Goal: Task Accomplishment & Management: Manage account settings

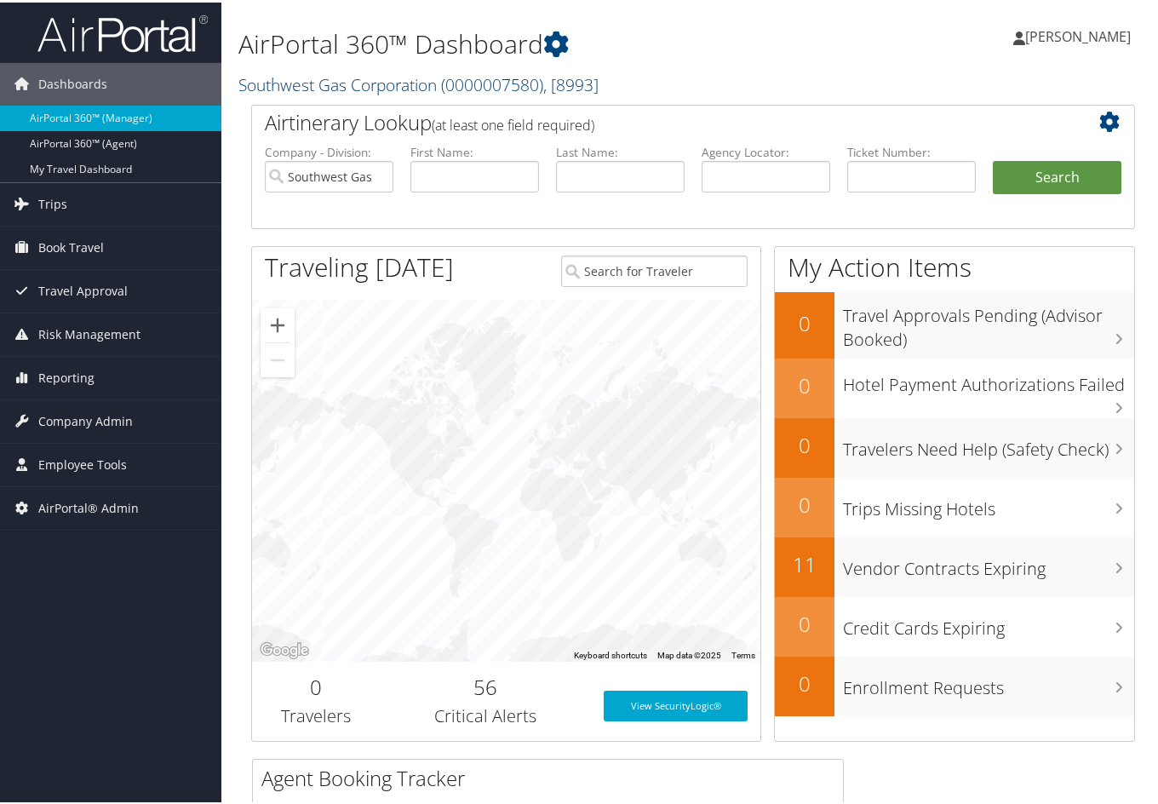
click at [490, 77] on span "( 0000007580 )" at bounding box center [492, 82] width 102 height 23
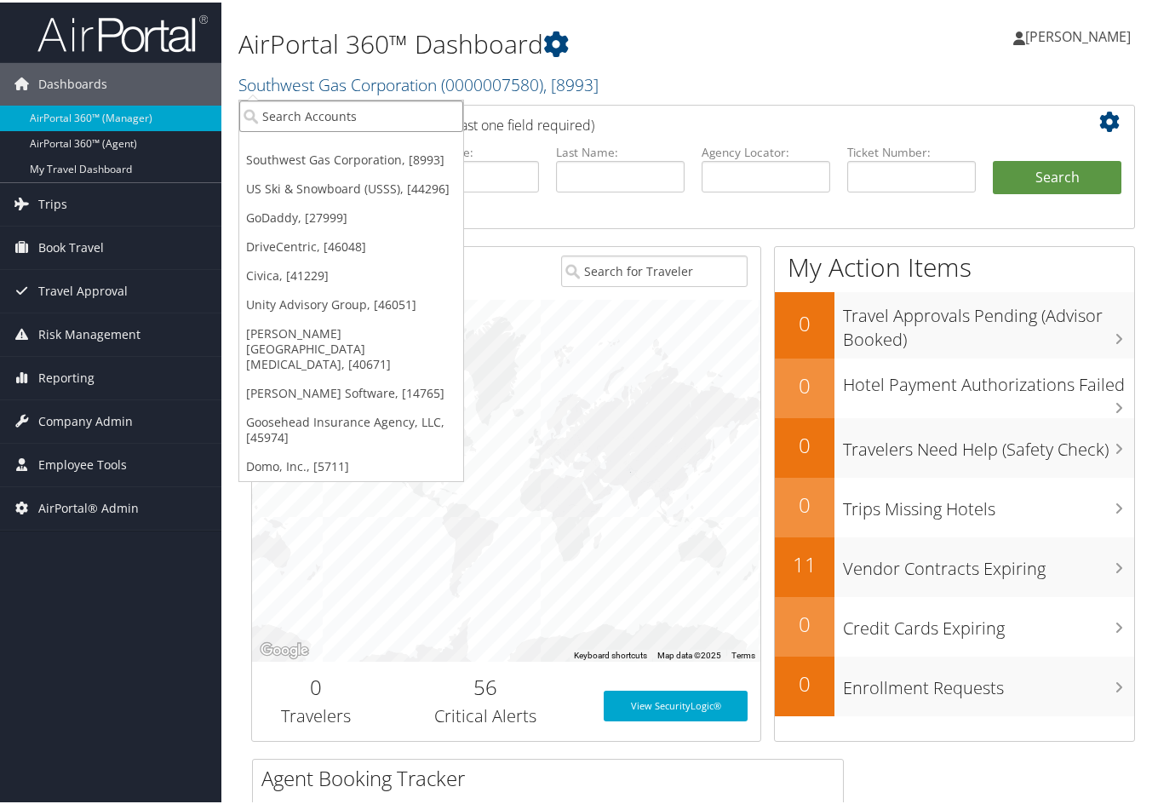
click at [378, 123] on input "search" at bounding box center [351, 114] width 224 height 32
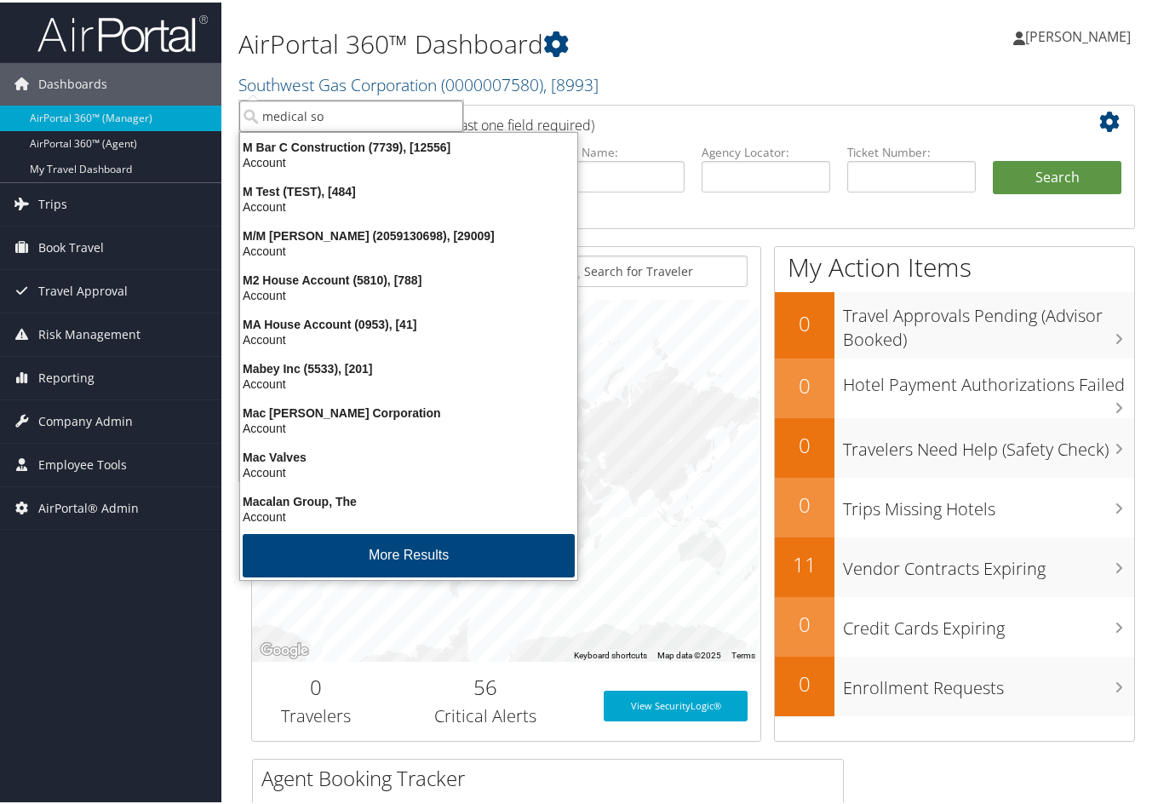
type input "medical sol"
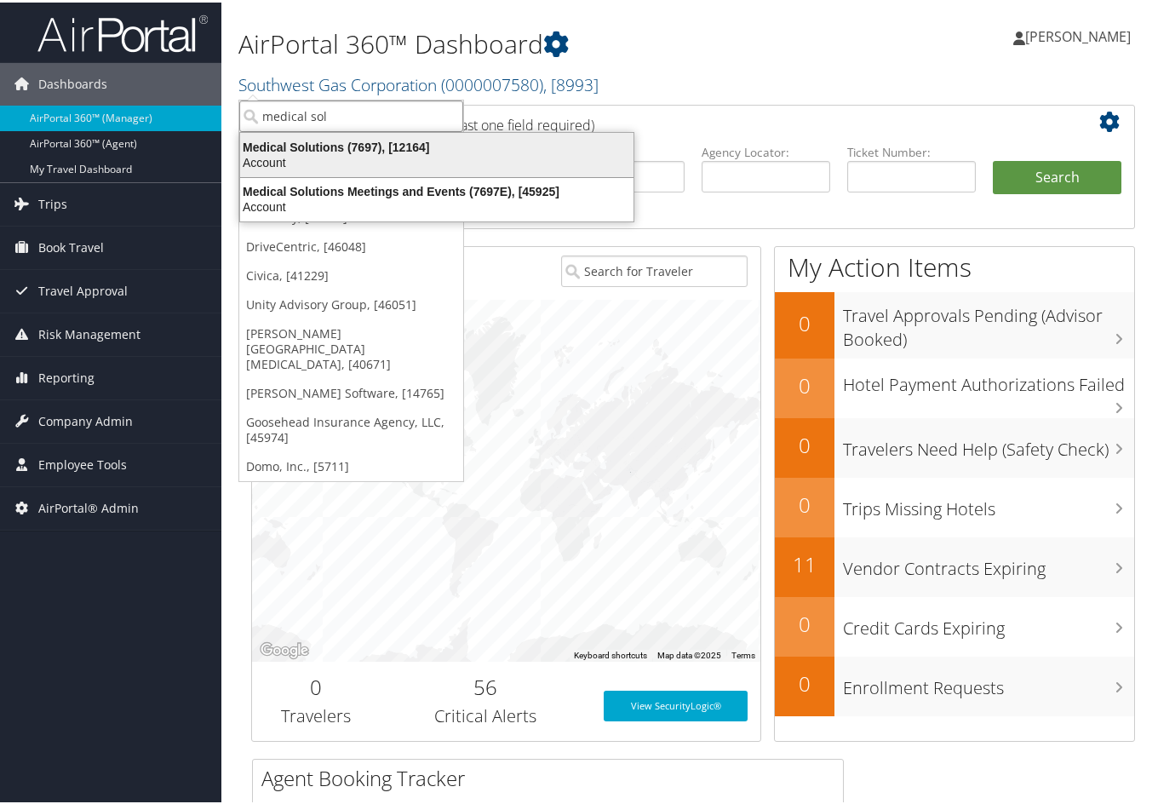
click at [342, 143] on div "Medical Solutions (7697), [12164]" at bounding box center [437, 144] width 414 height 15
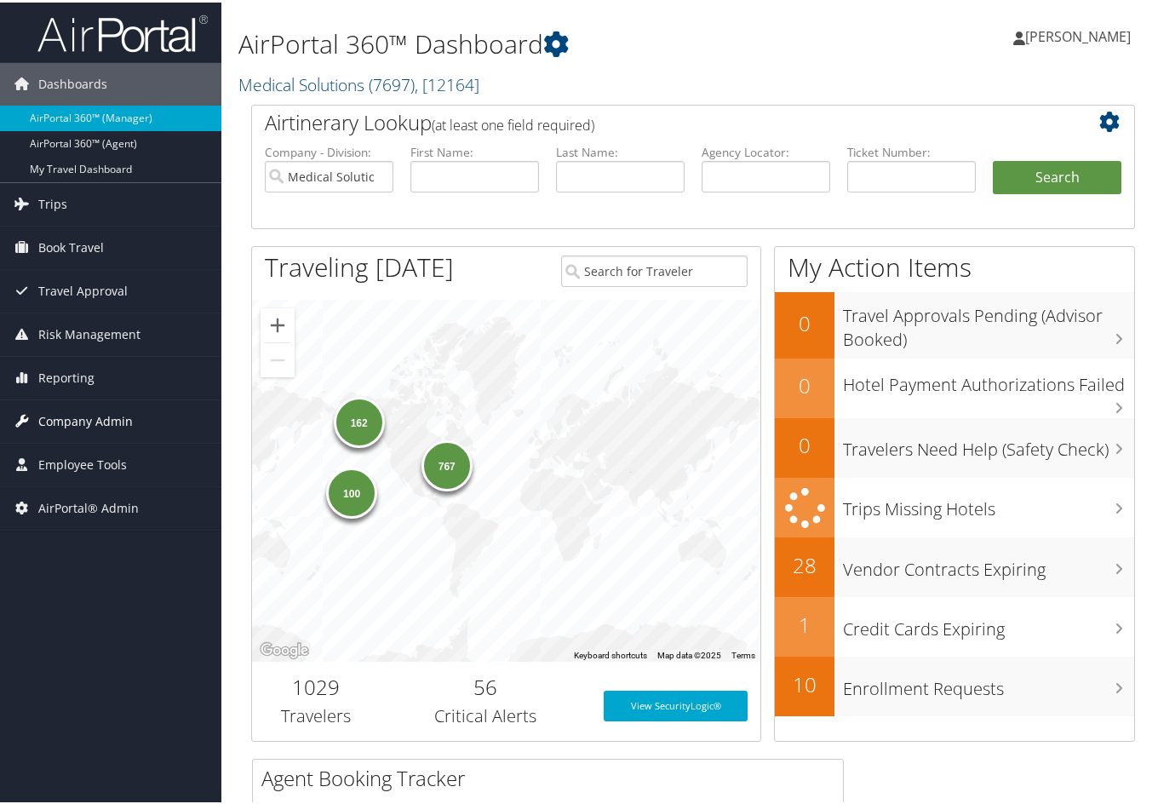
click at [87, 413] on span "Company Admin" at bounding box center [85, 419] width 95 height 43
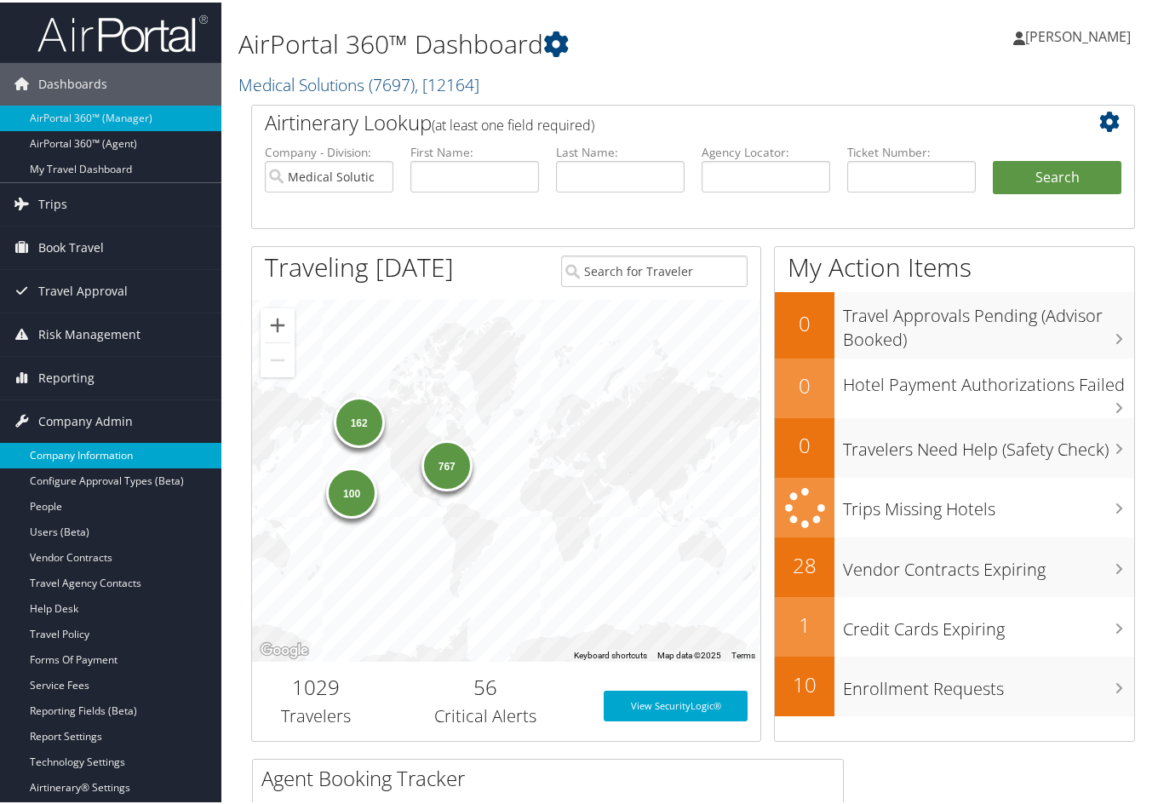
click at [92, 449] on link "Company Information" at bounding box center [110, 453] width 221 height 26
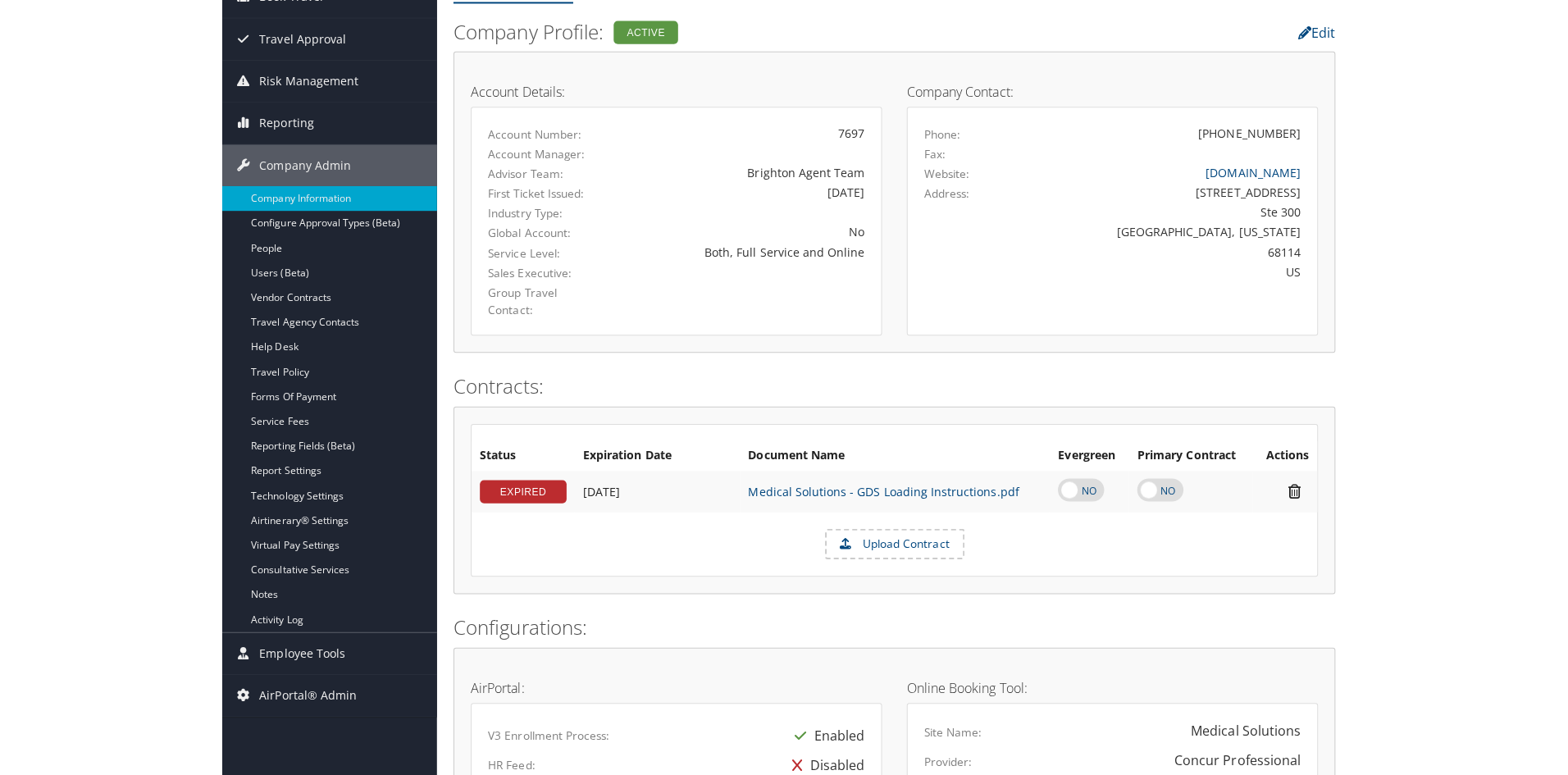
scroll to position [164, 0]
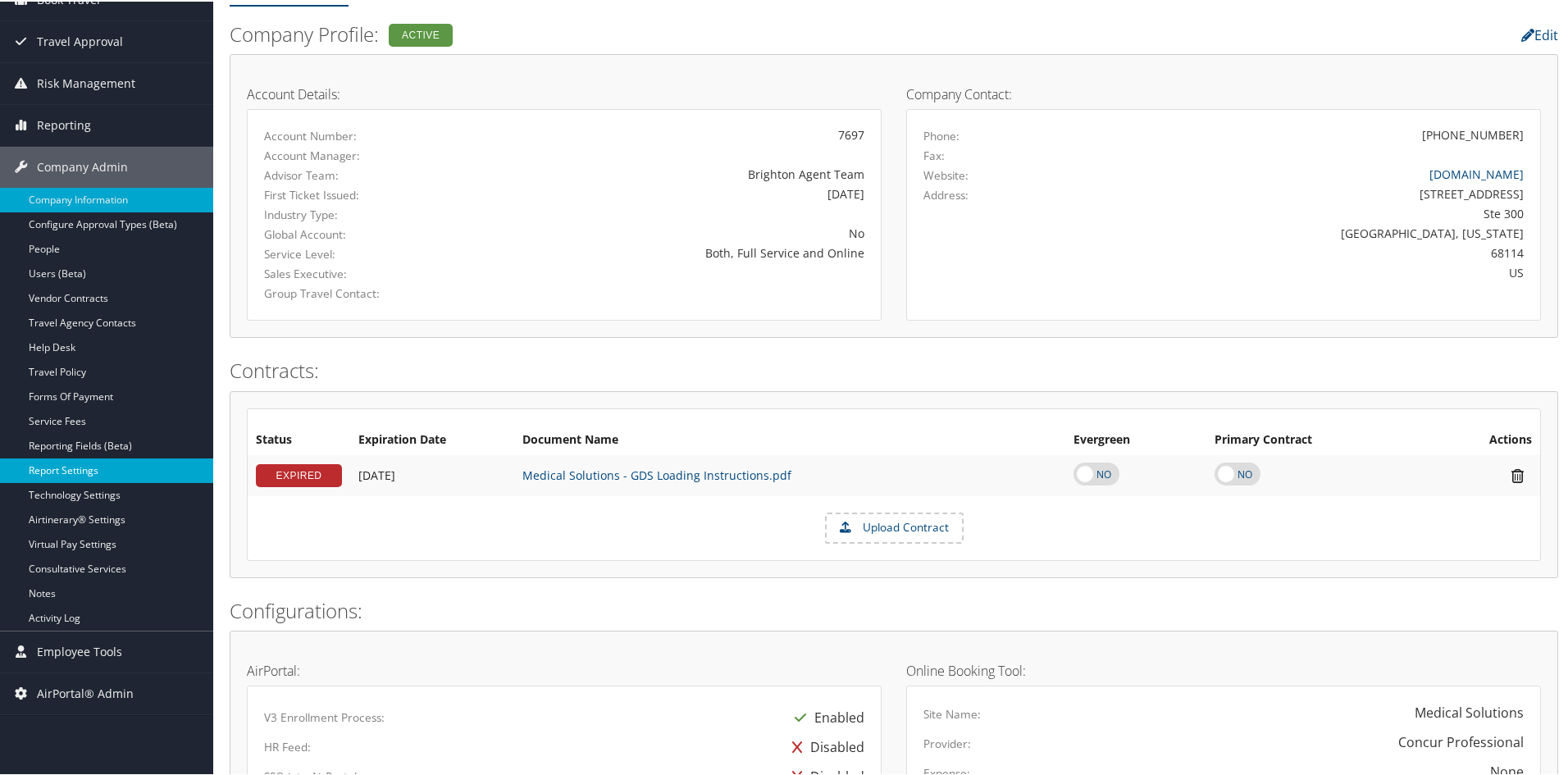
click at [51, 457] on link "Report Settings" at bounding box center [106, 469] width 213 height 25
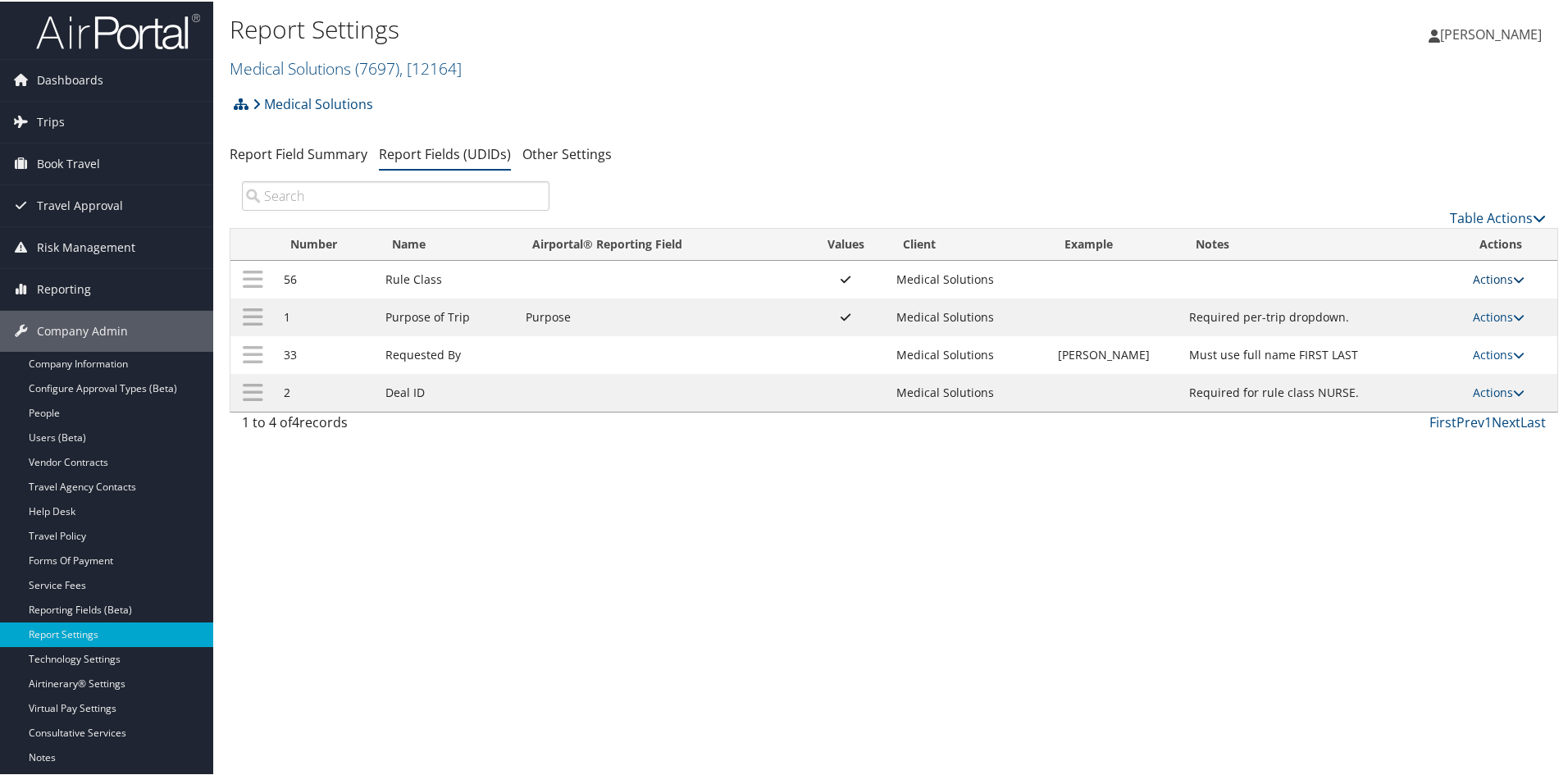
click at [1514, 276] on icon at bounding box center [1519, 278] width 12 height 12
click at [1439, 301] on link "Update Report Field Values" at bounding box center [1427, 302] width 177 height 28
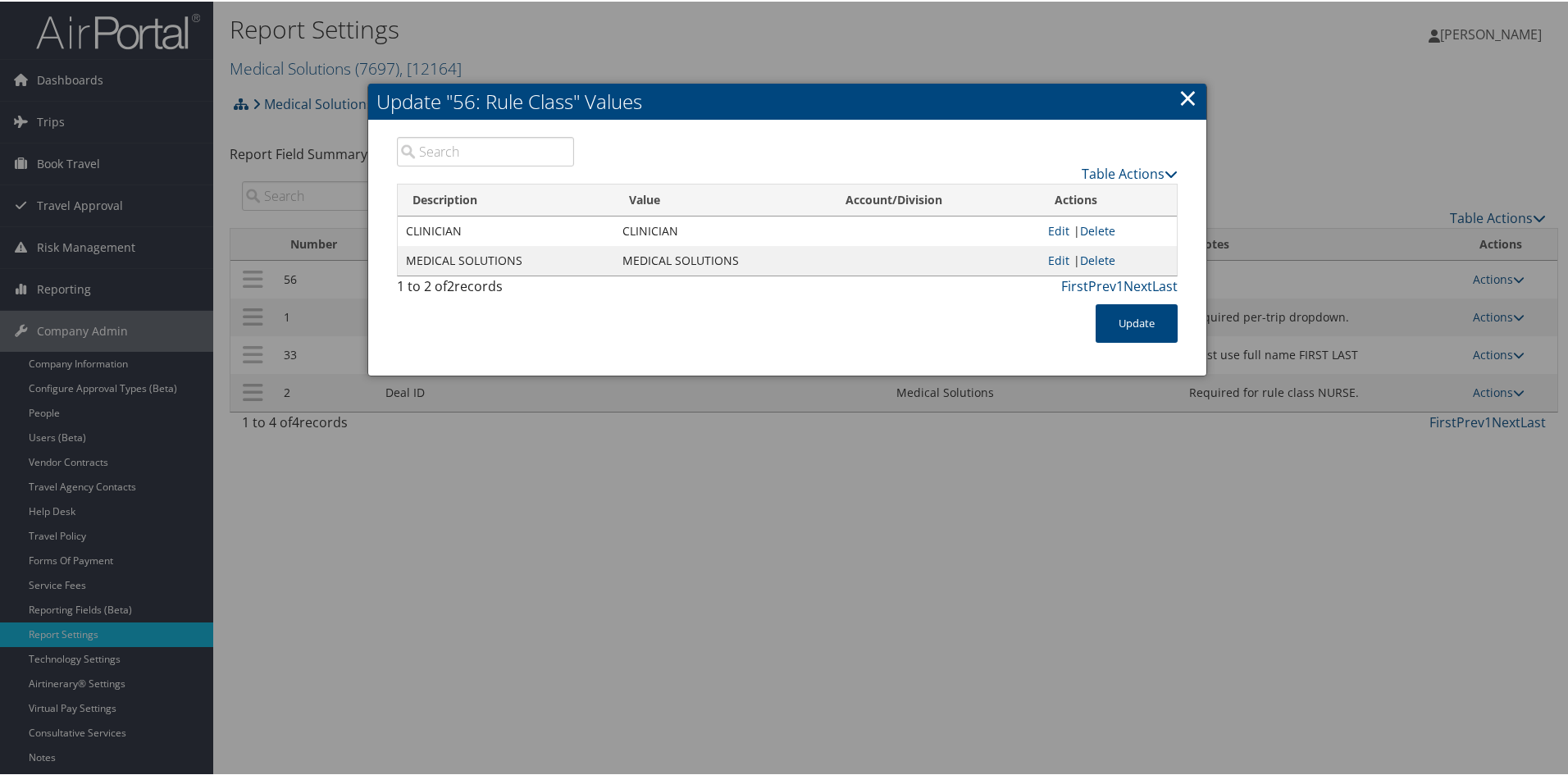
click at [1188, 92] on link "×" at bounding box center [1189, 96] width 19 height 33
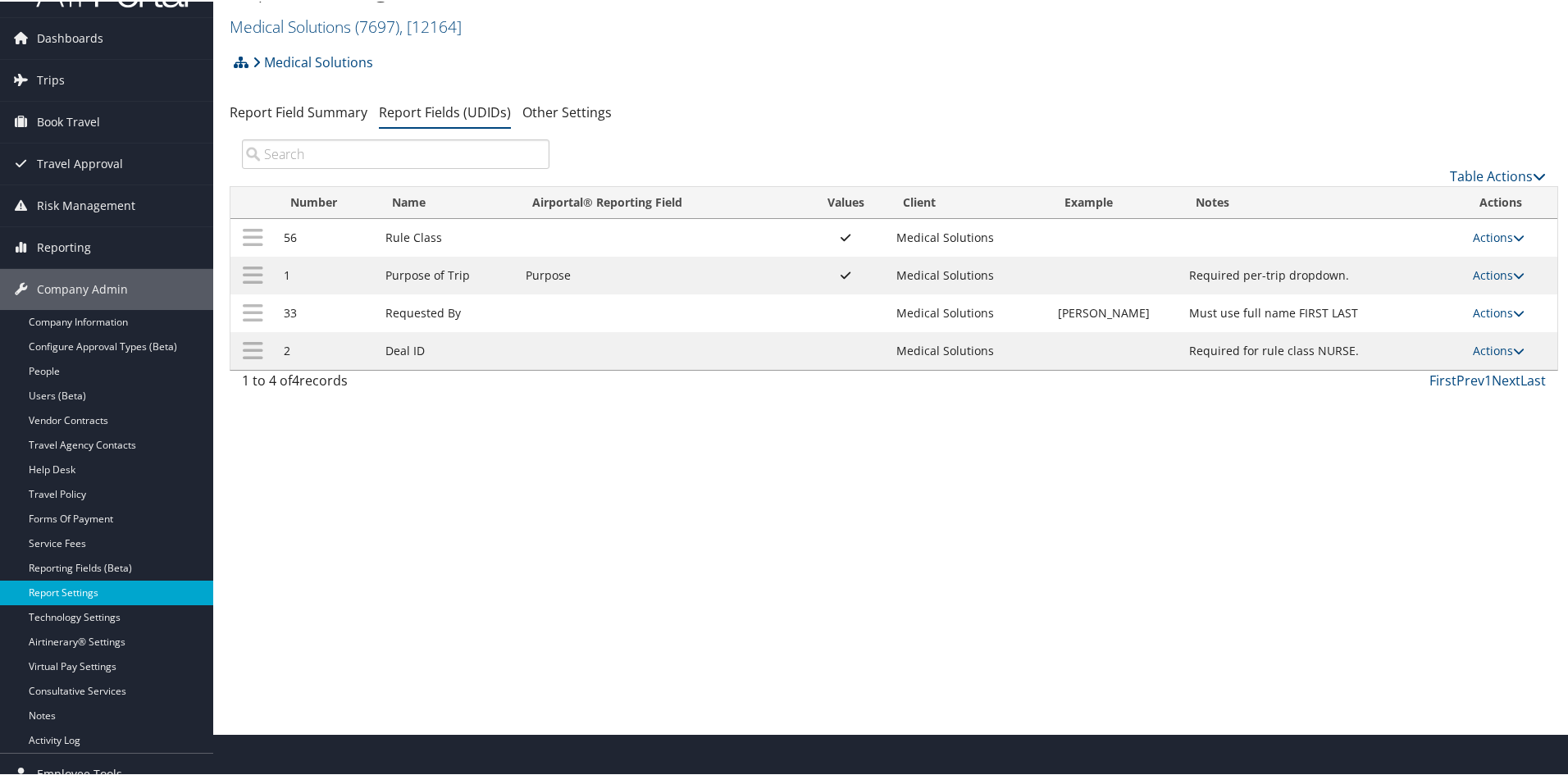
scroll to position [82, 0]
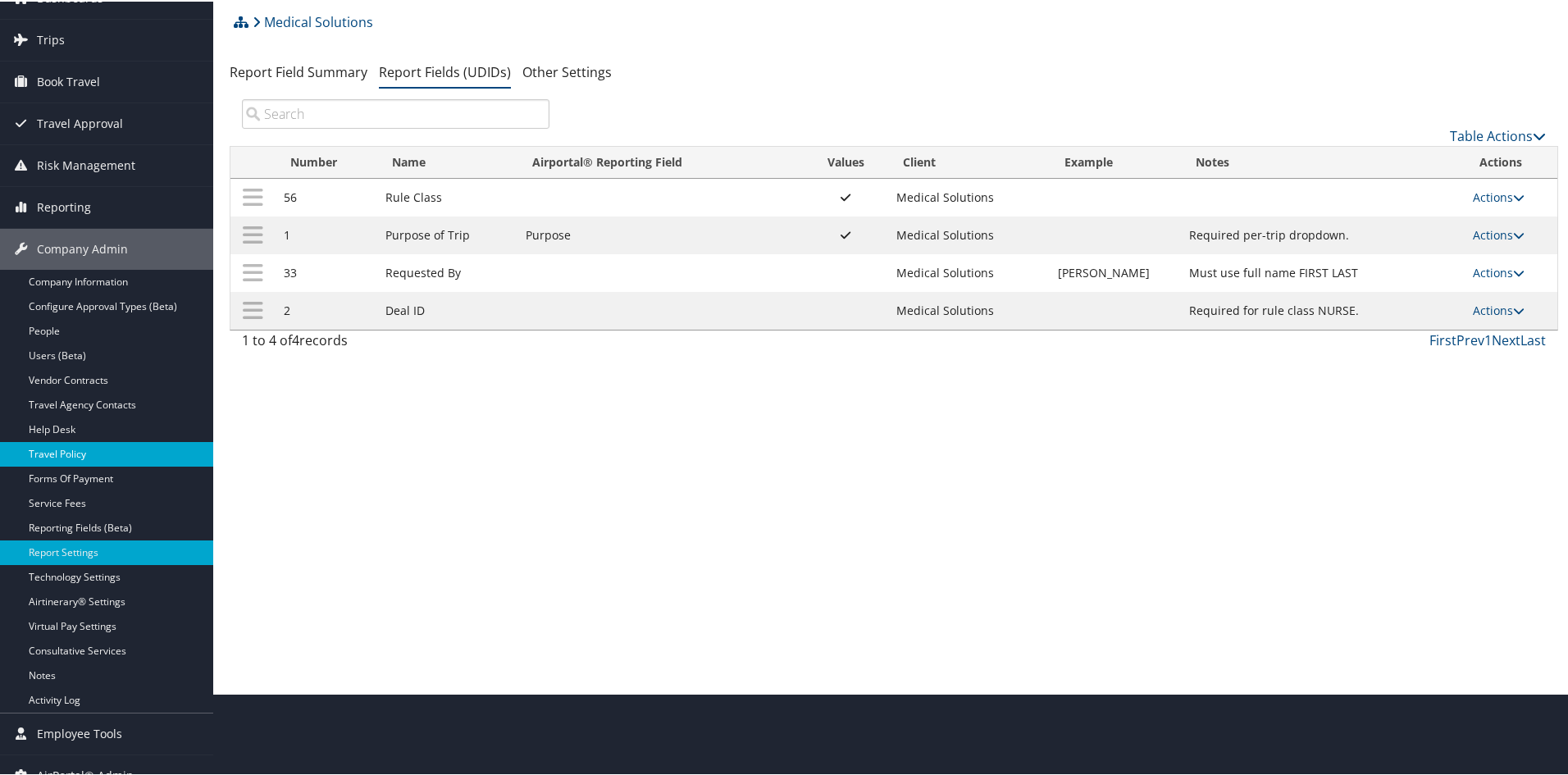
click at [85, 452] on link "Travel Policy" at bounding box center [106, 452] width 213 height 25
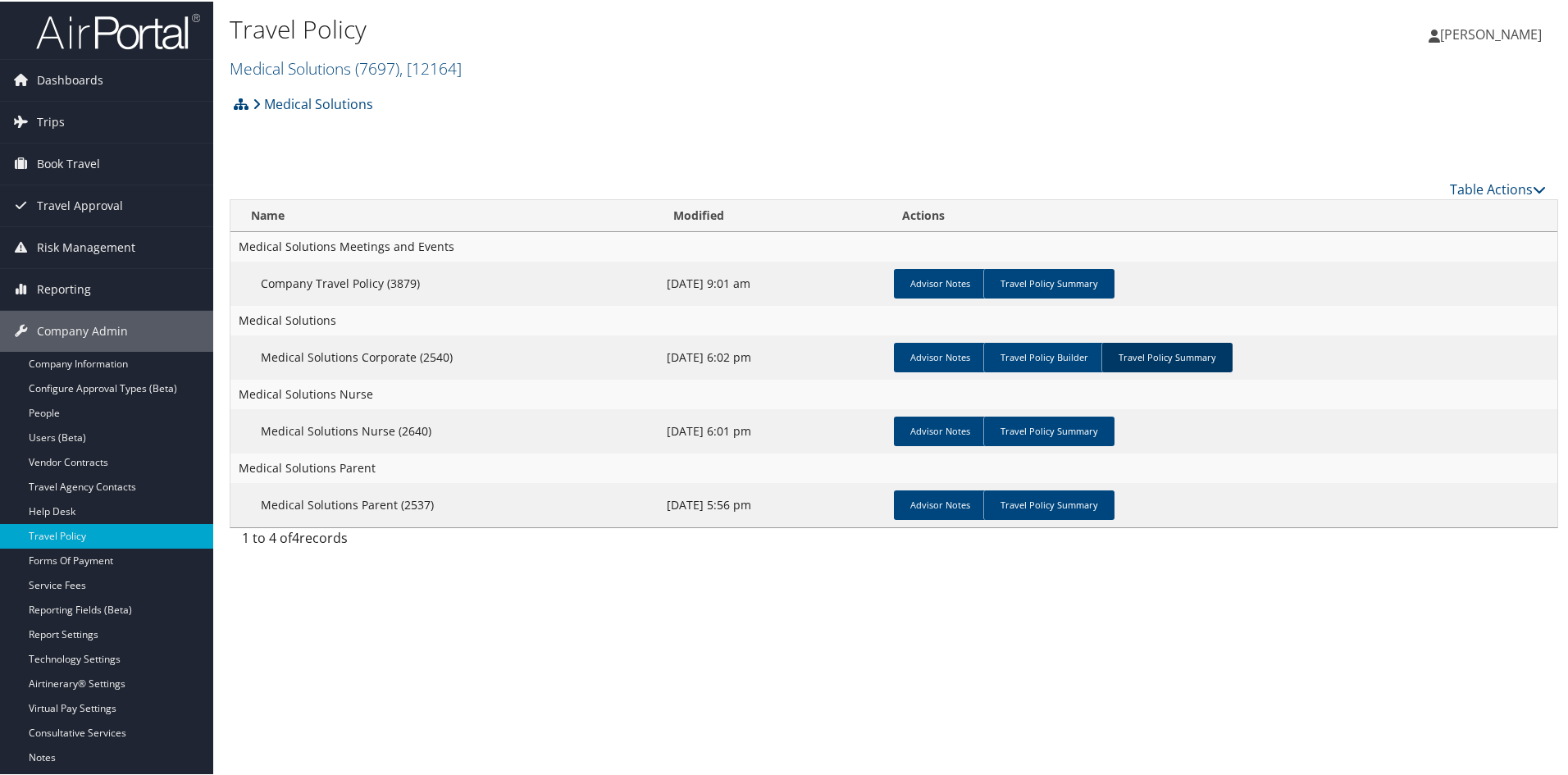
click at [1144, 357] on link "Travel Policy Summary" at bounding box center [1167, 355] width 131 height 30
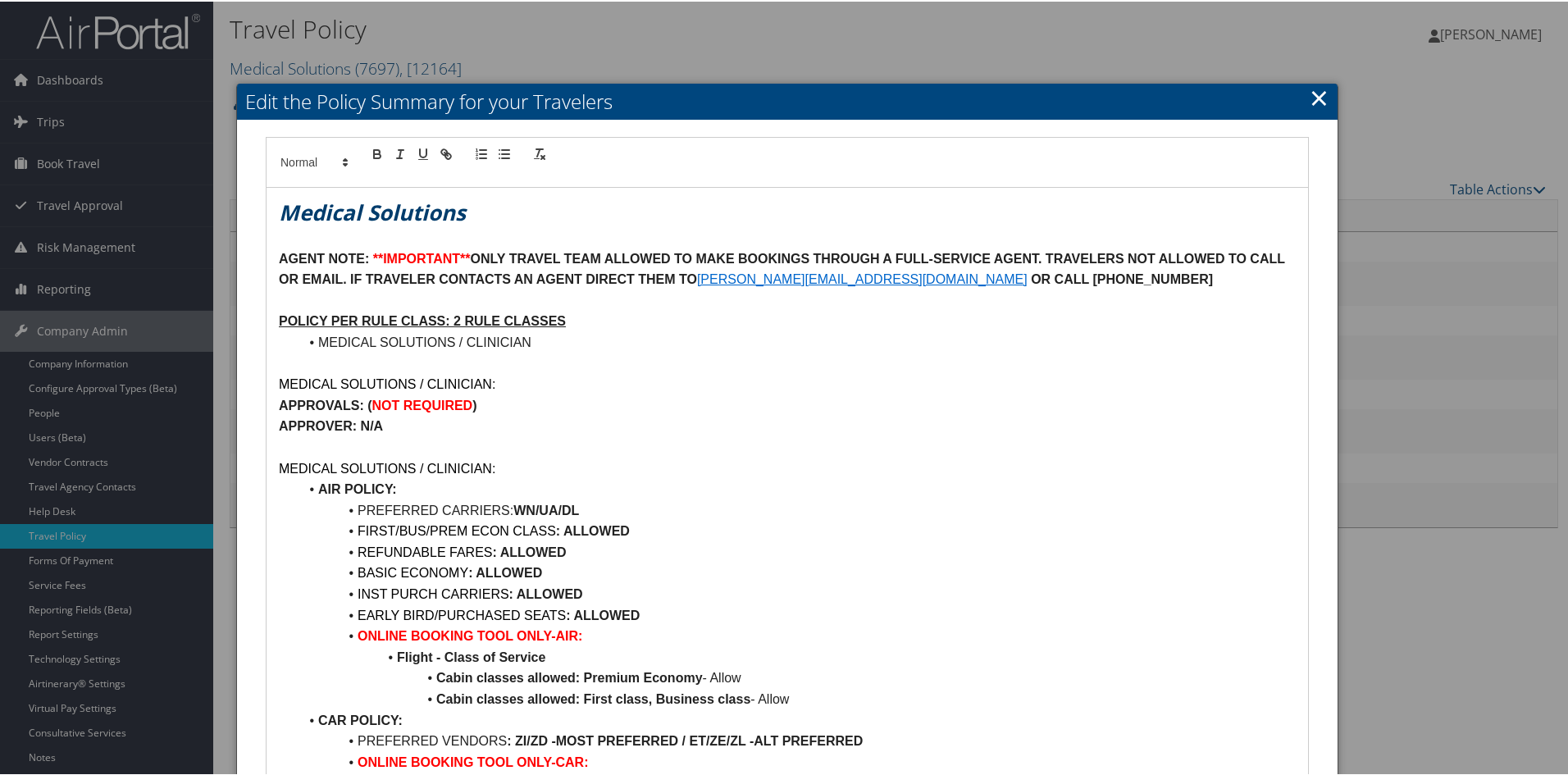
click at [1310, 94] on link "×" at bounding box center [1320, 96] width 19 height 33
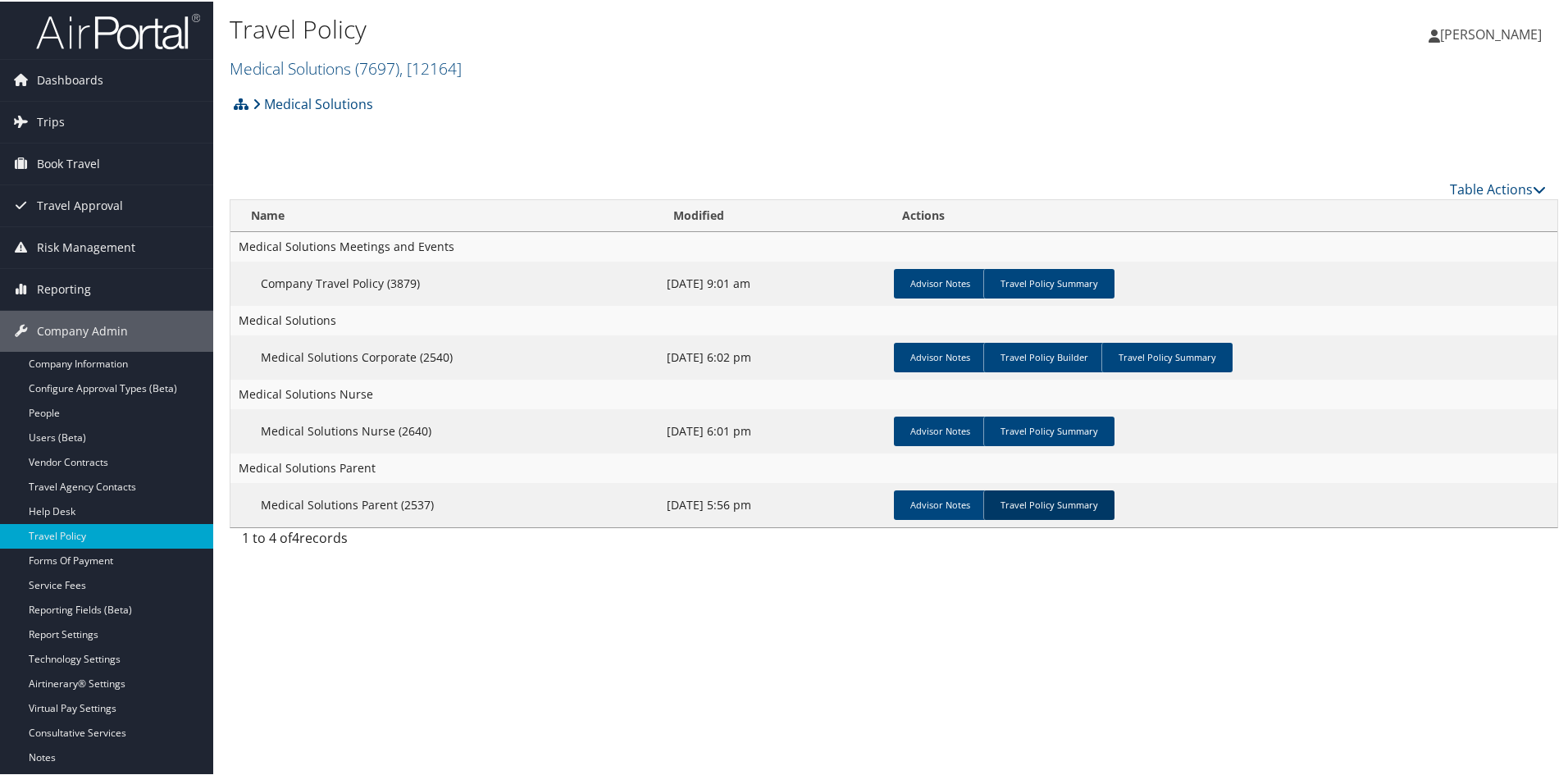
click at [1036, 503] on link "Travel Policy Summary" at bounding box center [1049, 504] width 131 height 30
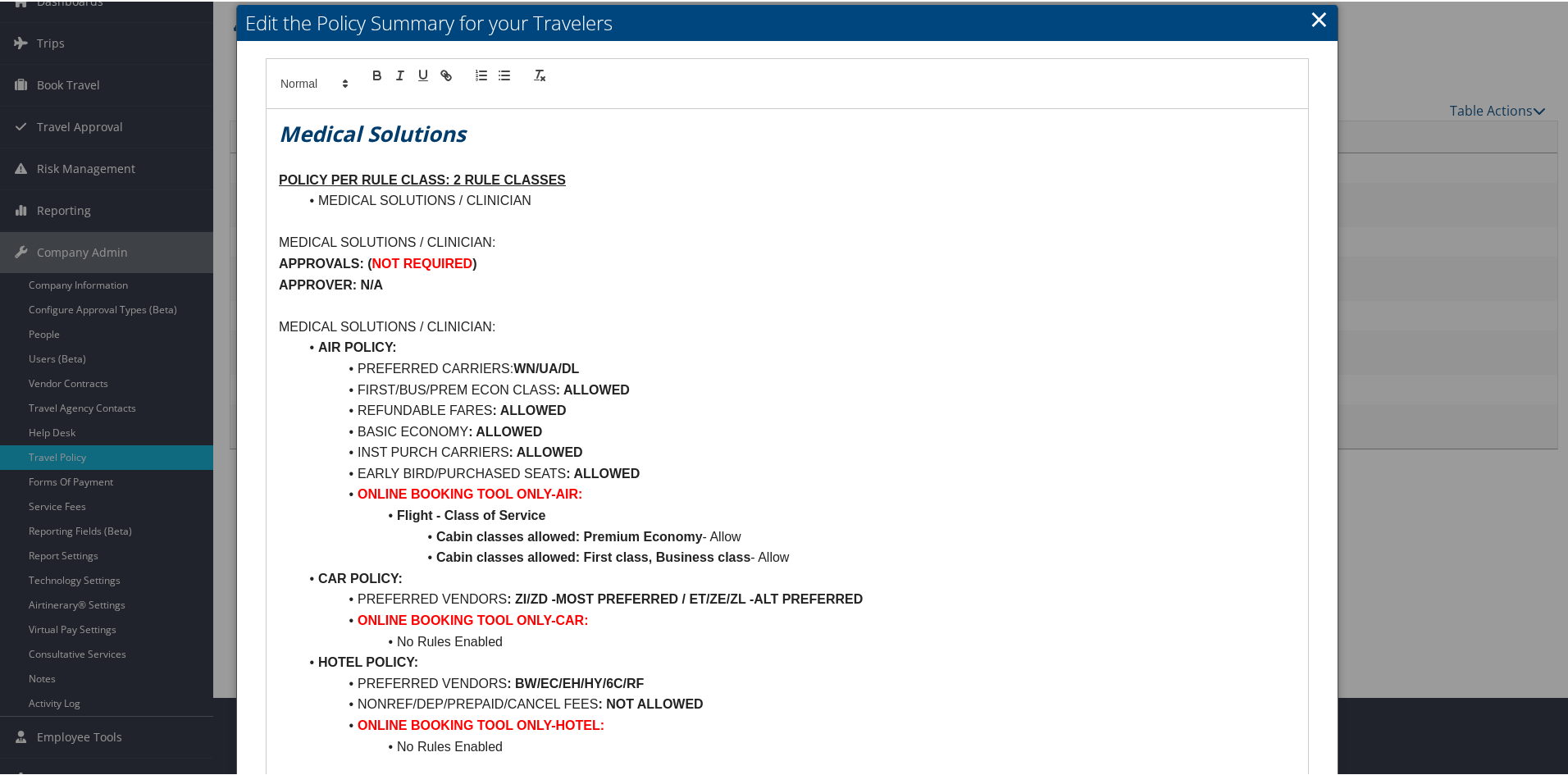
scroll to position [15, 0]
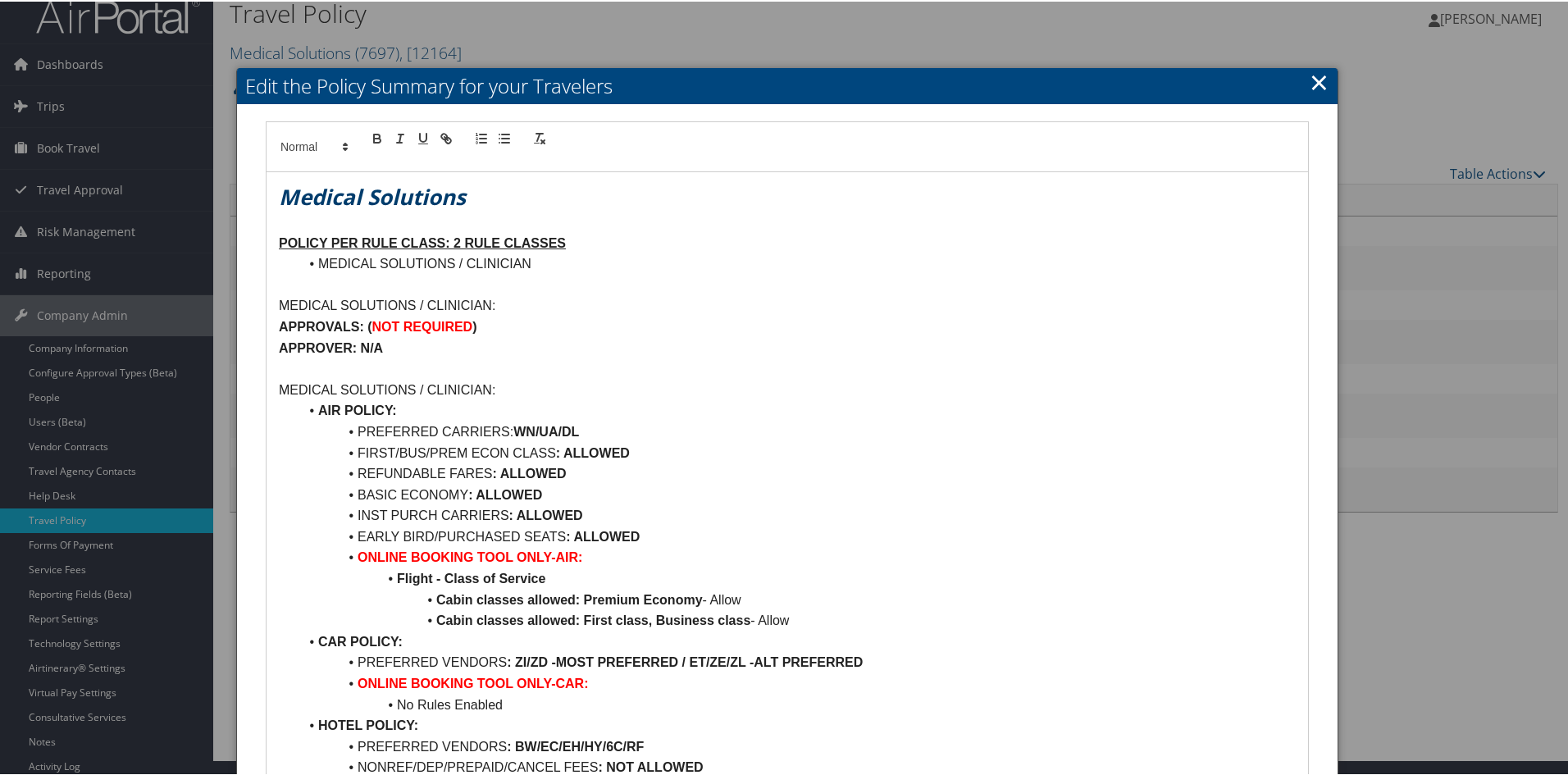
click at [1310, 89] on link "×" at bounding box center [1320, 80] width 19 height 33
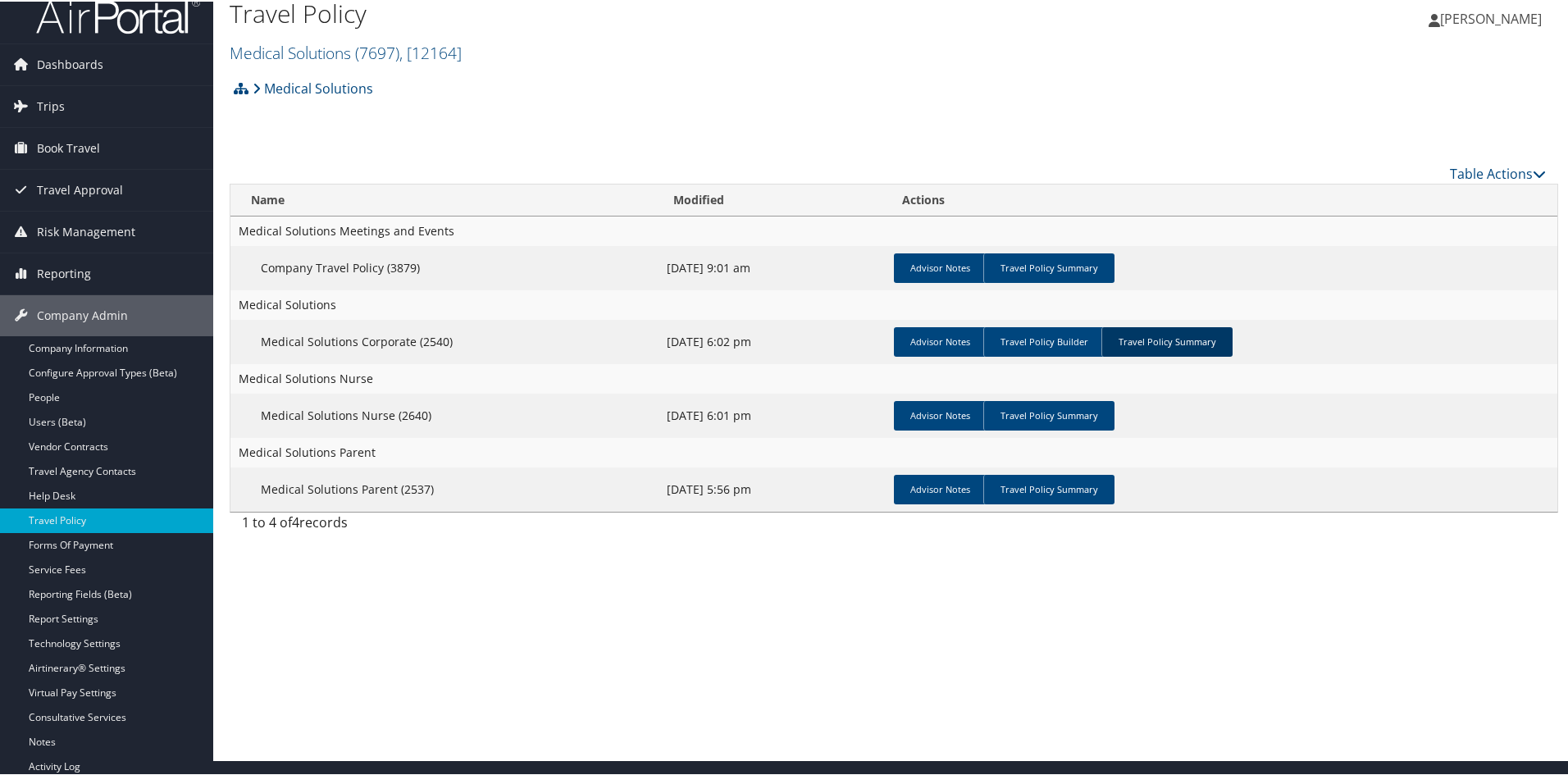
click at [1161, 335] on link "Travel Policy Summary" at bounding box center [1167, 340] width 131 height 30
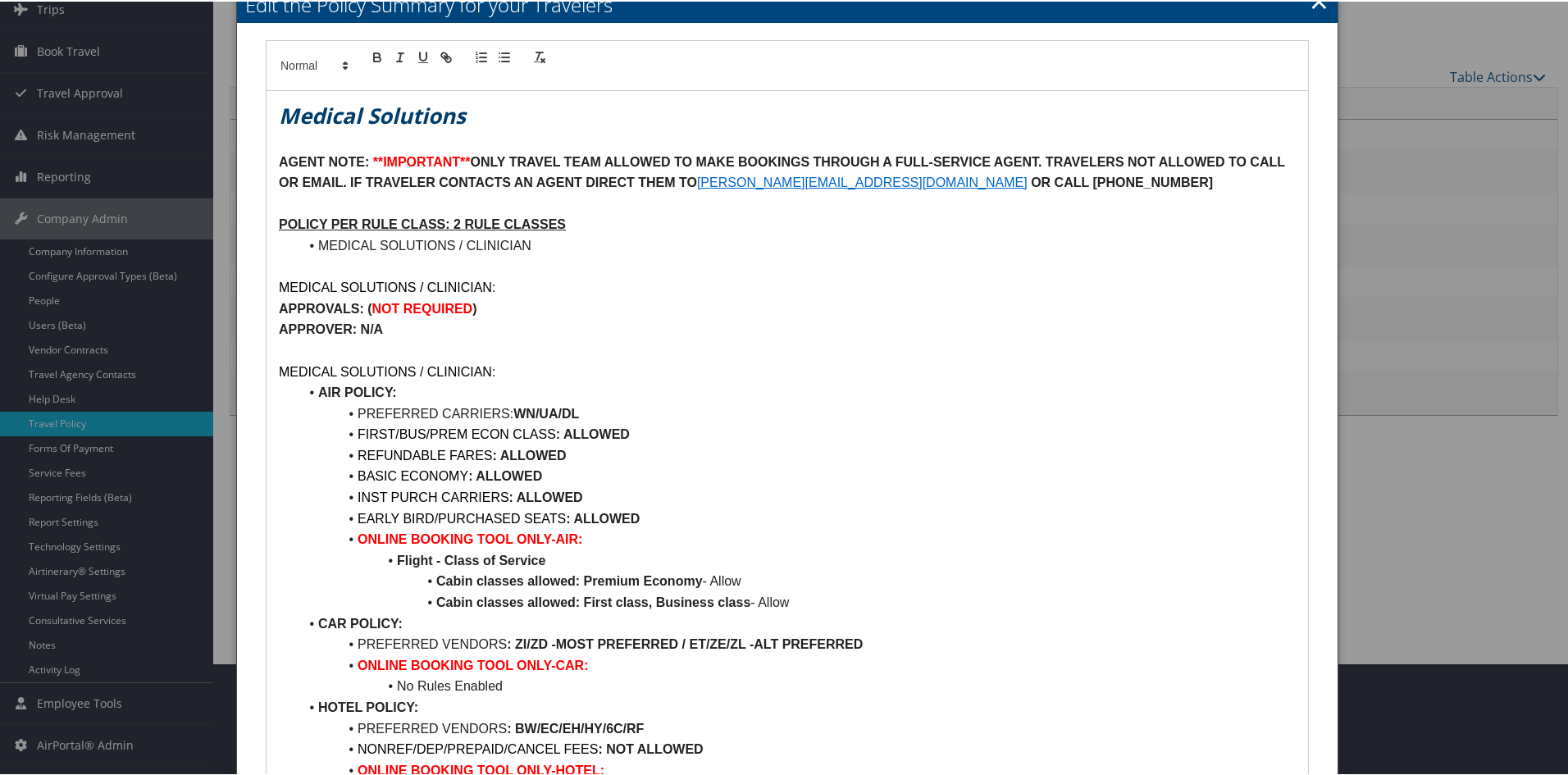
scroll to position [100, 0]
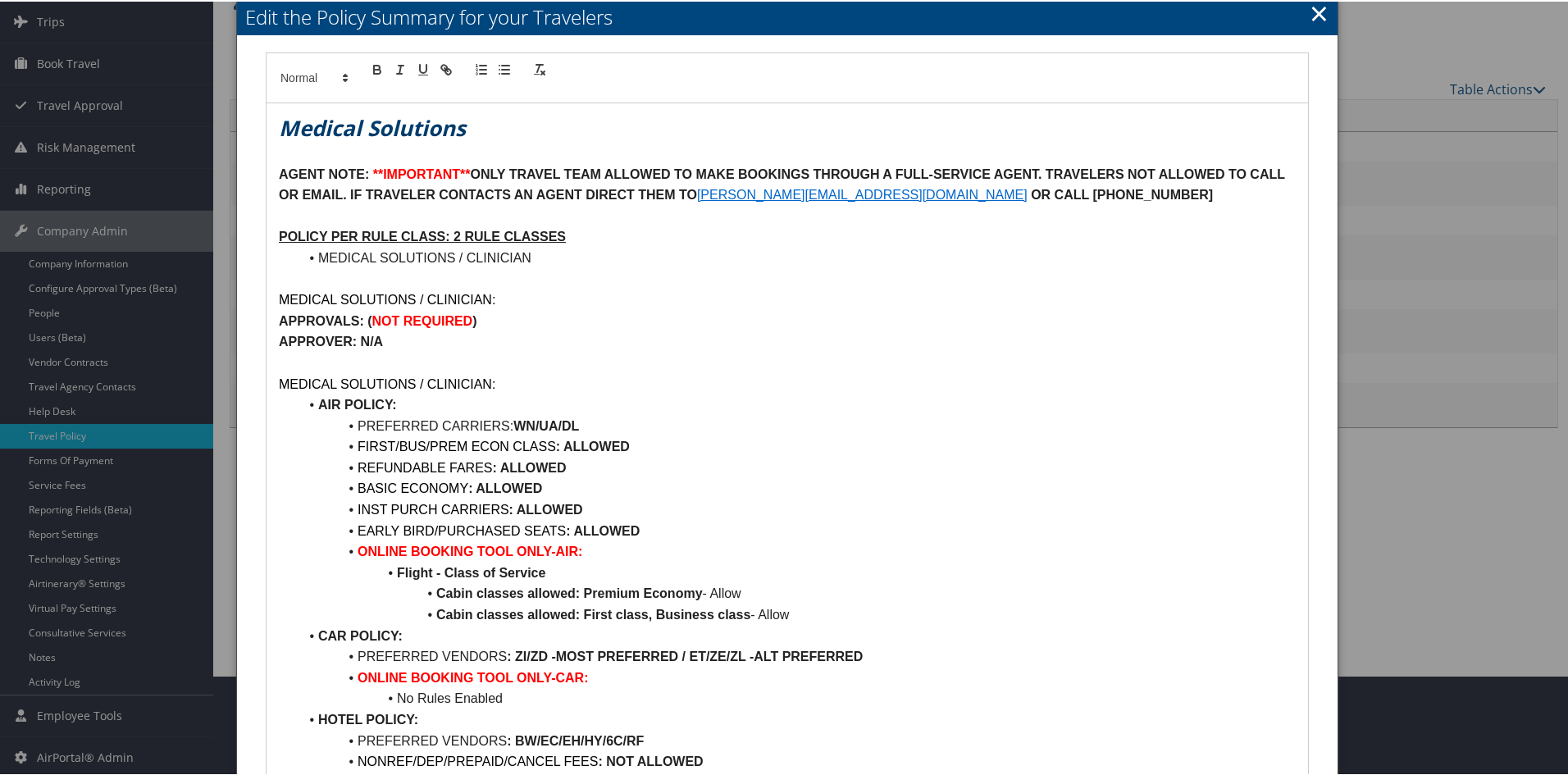
drag, startPoint x: 719, startPoint y: 687, endPoint x: 262, endPoint y: 133, distance: 718.2
click at [262, 133] on div "Medical Solutions AGENT NOTE: **IMPORTANT** ONLY TRAVEL TEAM ALLOWED TO MAKE BO…" at bounding box center [787, 534] width 1068 height 968
copy div "Medical Solutions AGENT NOTE: **IMPORTANT** ONLY TRAVEL TEAM ALLOWED TO MAKE BO…"
drag, startPoint x: 1310, startPoint y: 18, endPoint x: 1205, endPoint y: 4, distance: 105.9
click at [1310, 18] on link "×" at bounding box center [1320, 12] width 19 height 33
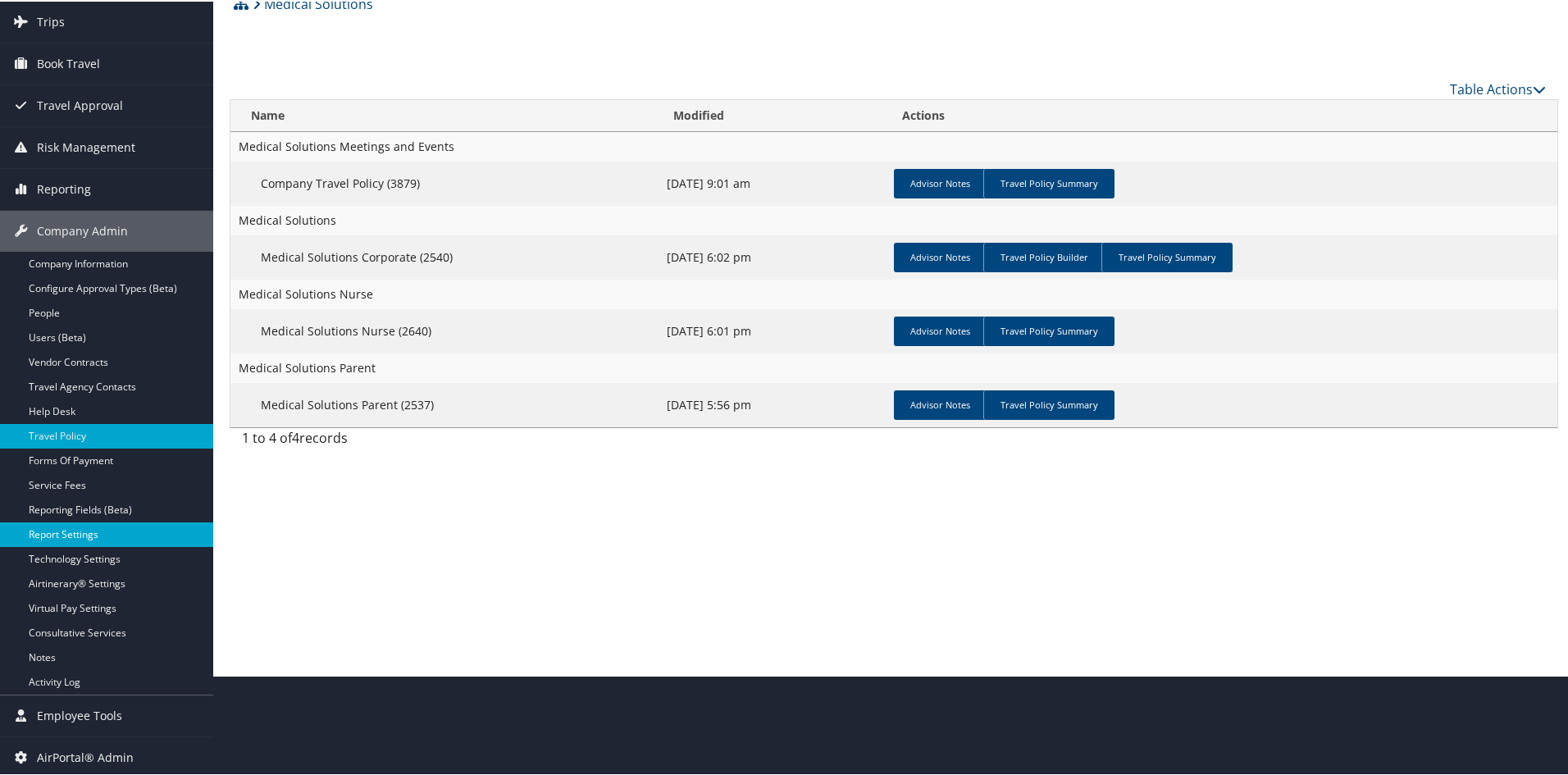
click at [65, 529] on link "Report Settings" at bounding box center [106, 533] width 213 height 25
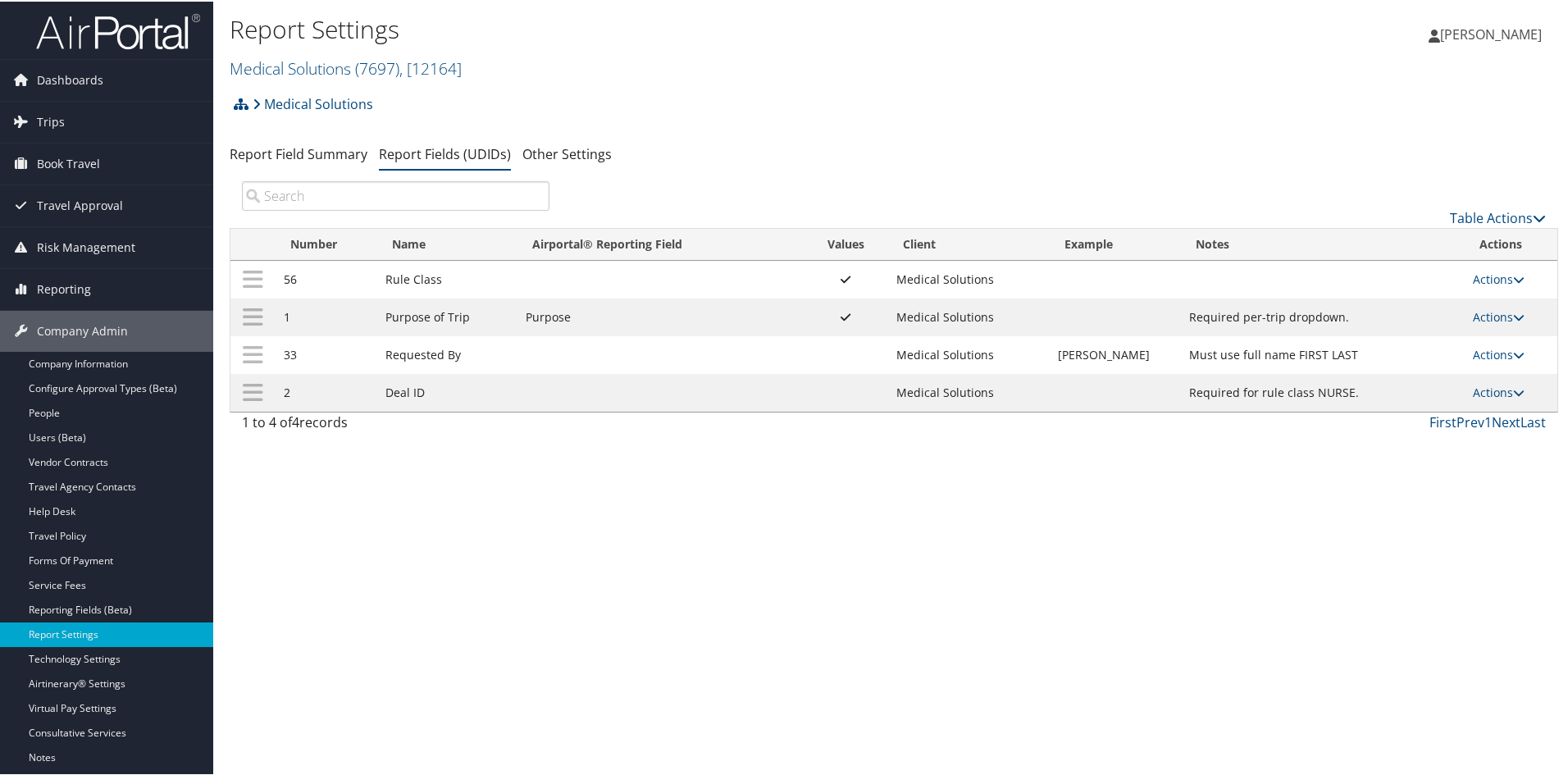
click at [1513, 394] on icon at bounding box center [1519, 391] width 12 height 12
click at [0, 0] on ul "Update Report Field Values Upload Report Field Values Edit Delete" at bounding box center [0, 0] width 0 height 0
click at [1514, 387] on icon at bounding box center [1519, 391] width 12 height 12
click at [1412, 467] on link "Edit" at bounding box center [1427, 471] width 177 height 28
select select "both"
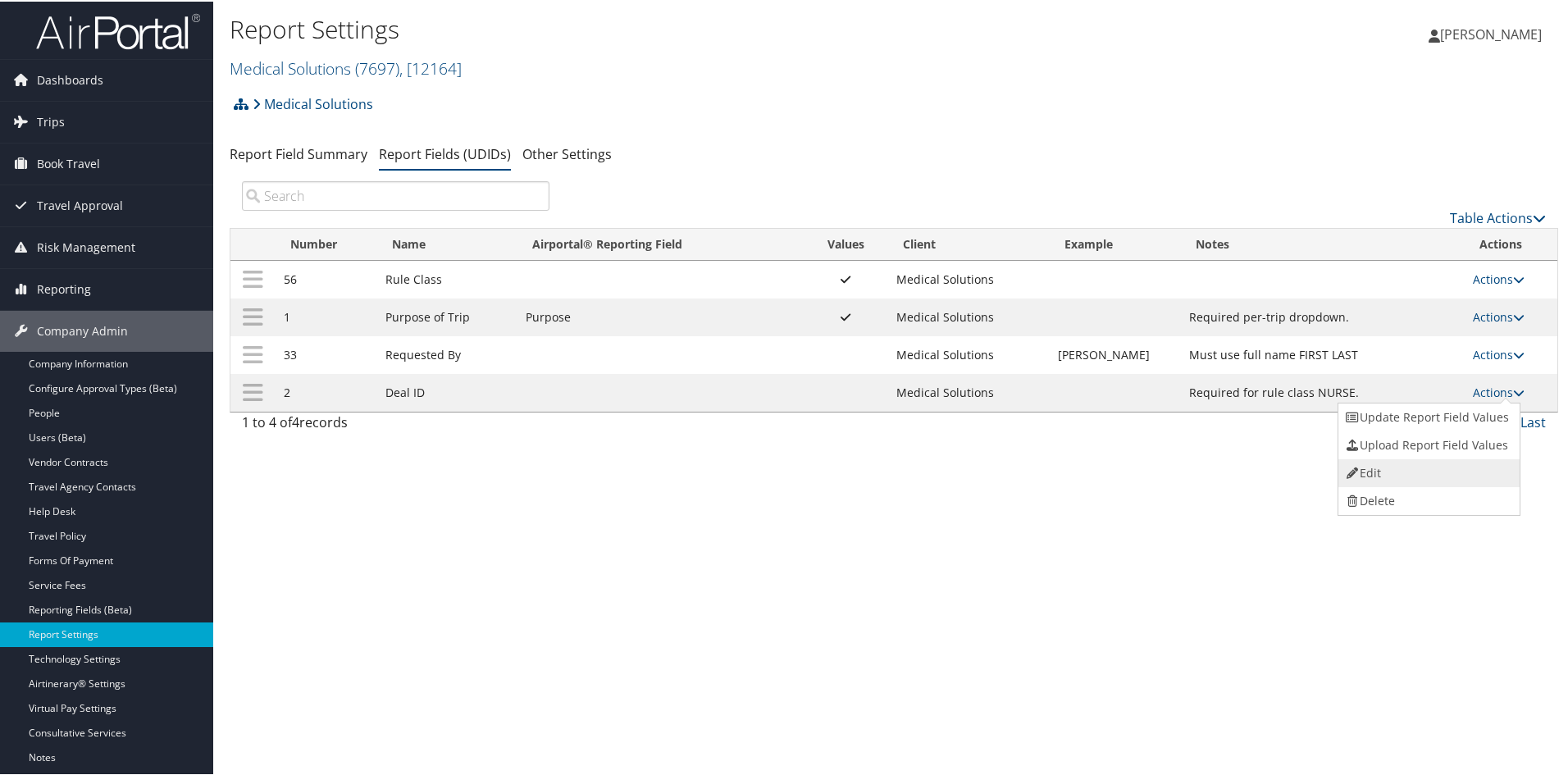
select select "trip"
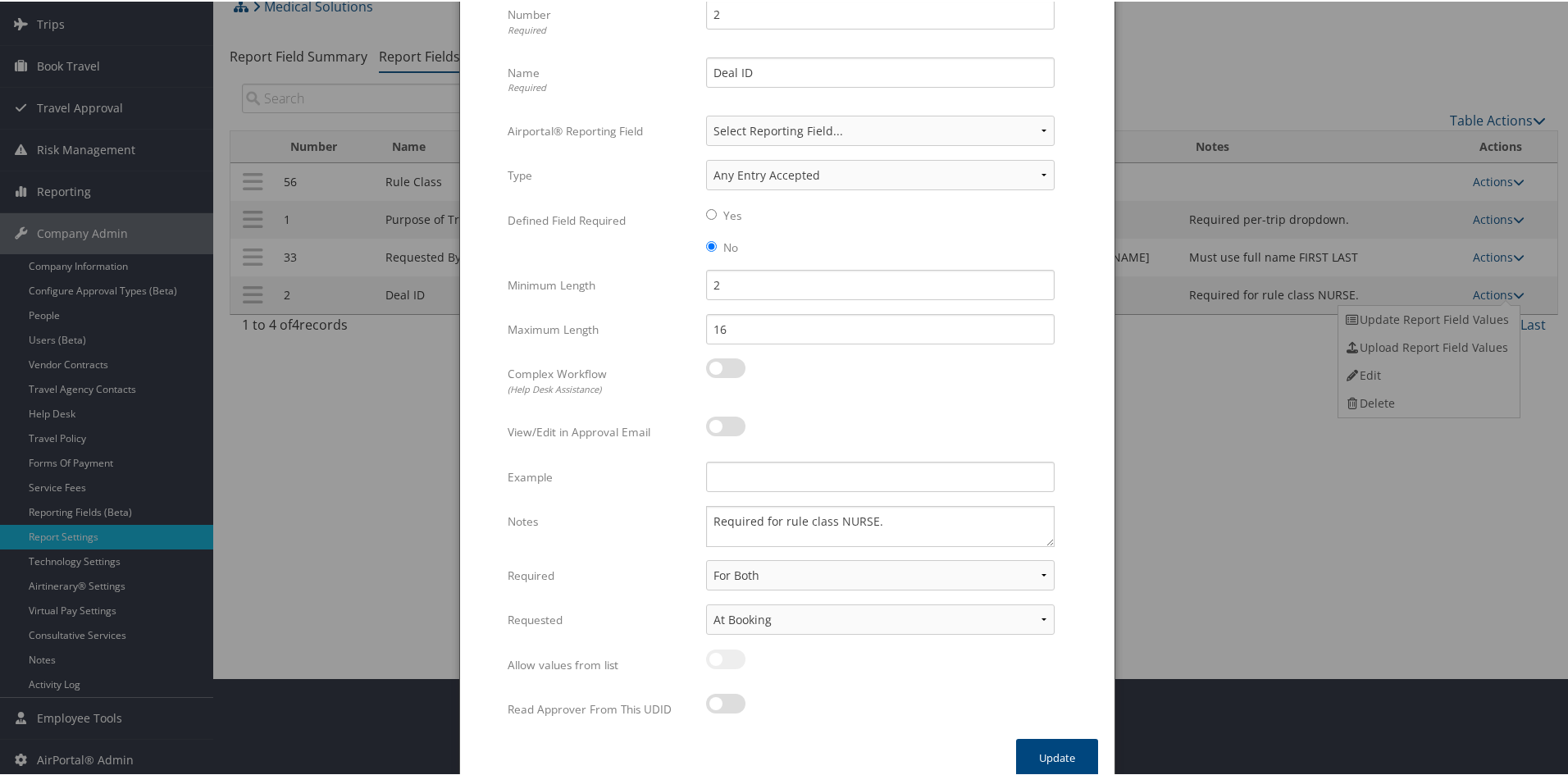
scroll to position [116, 0]
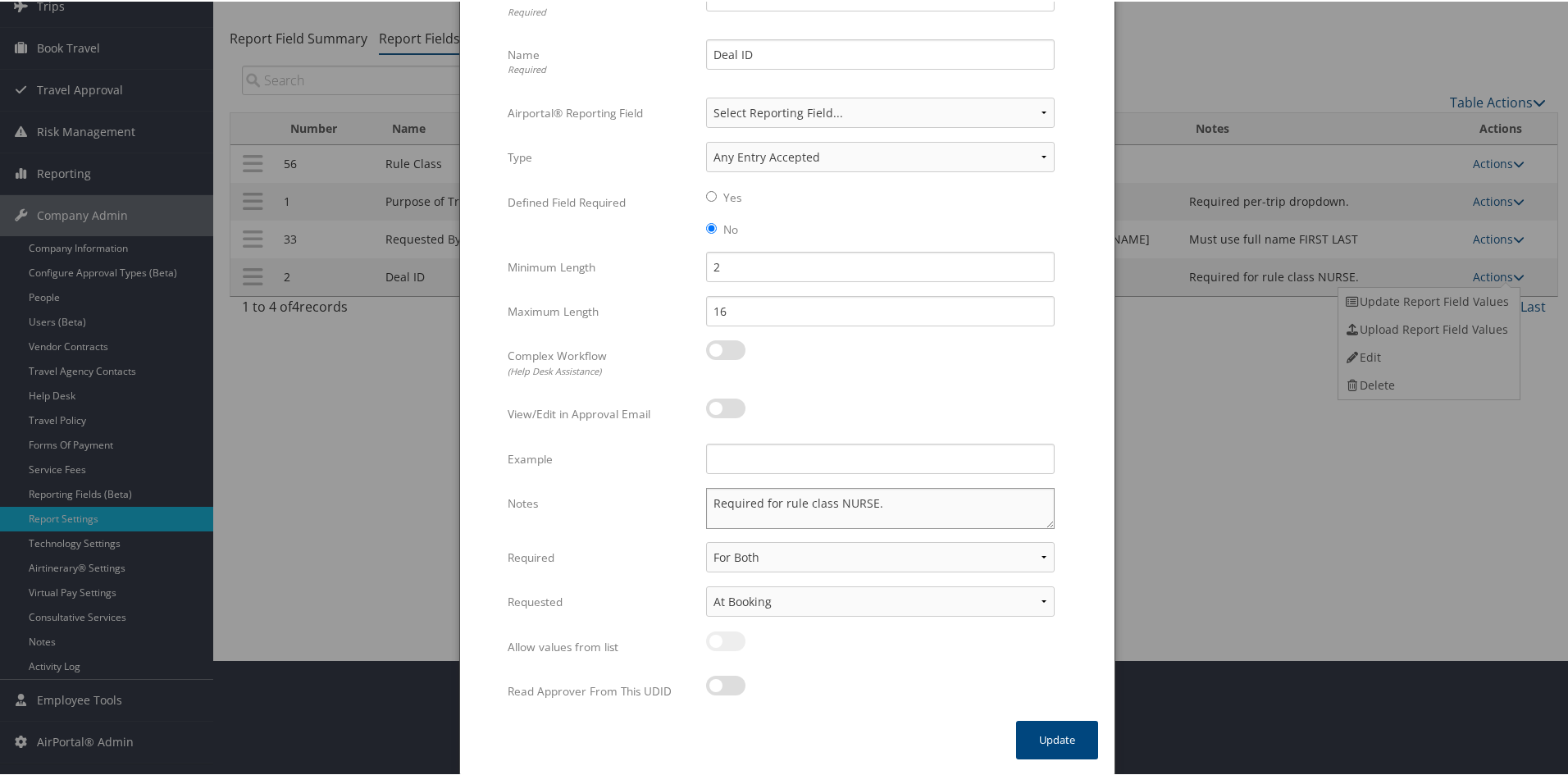
drag, startPoint x: 868, startPoint y: 498, endPoint x: 834, endPoint y: 488, distance: 35.4
click at [834, 488] on textarea "Required for rule class NURSE." at bounding box center [880, 506] width 349 height 41
click at [928, 503] on textarea "Required for rule class CLINICAN." at bounding box center [880, 506] width 349 height 41
type textarea "Required for rule class CLINICAN only."
click at [1036, 739] on button "Update" at bounding box center [1057, 738] width 82 height 39
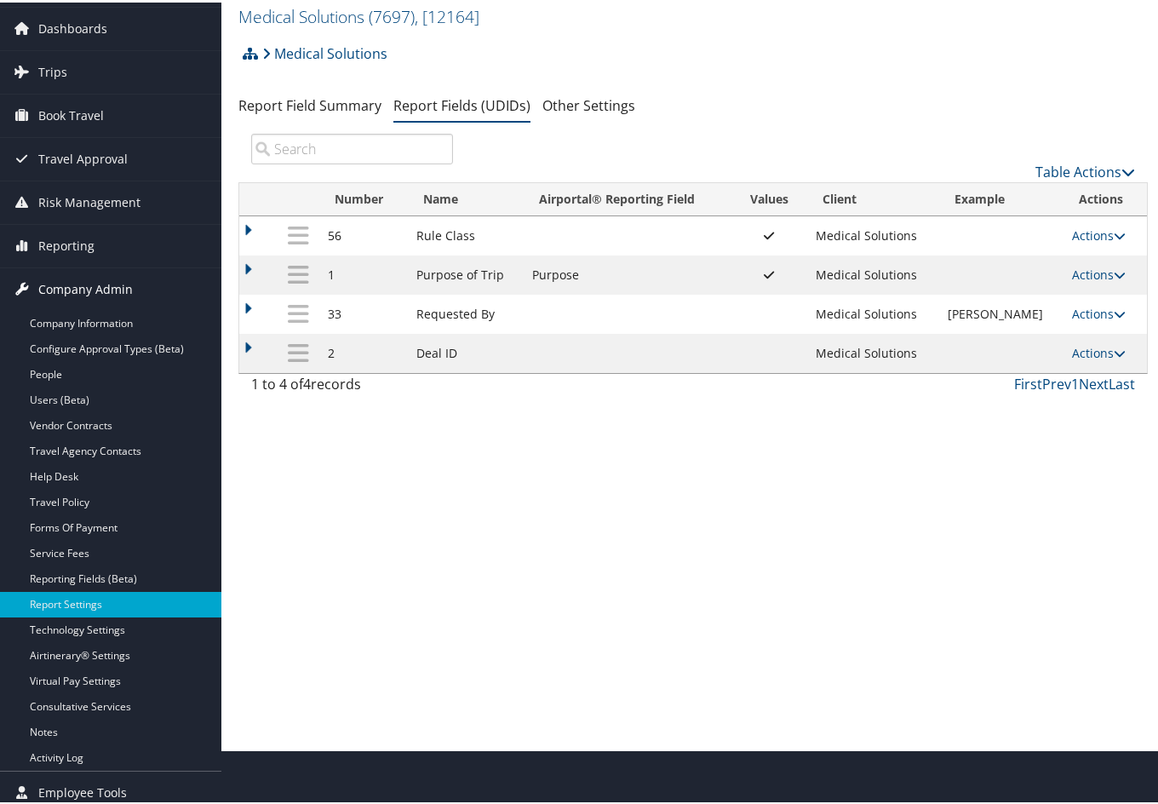
scroll to position [0, 0]
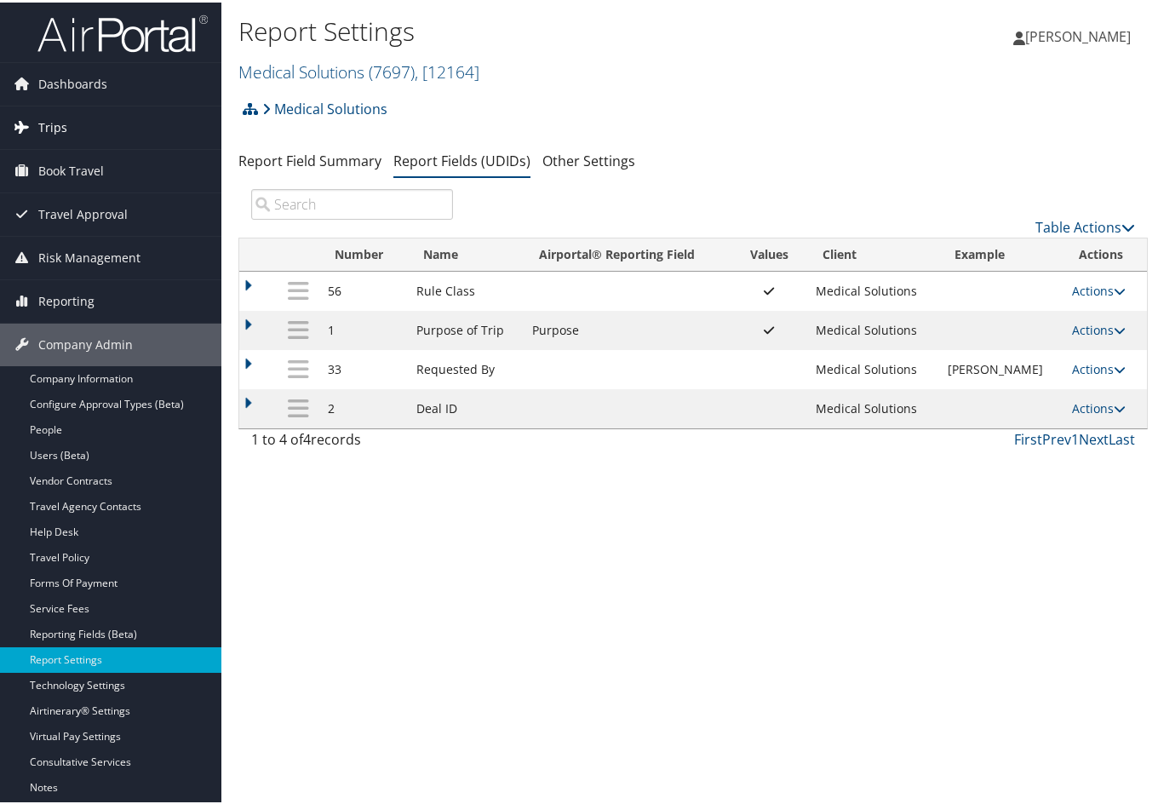
click at [62, 127] on span "Trips" at bounding box center [52, 125] width 29 height 43
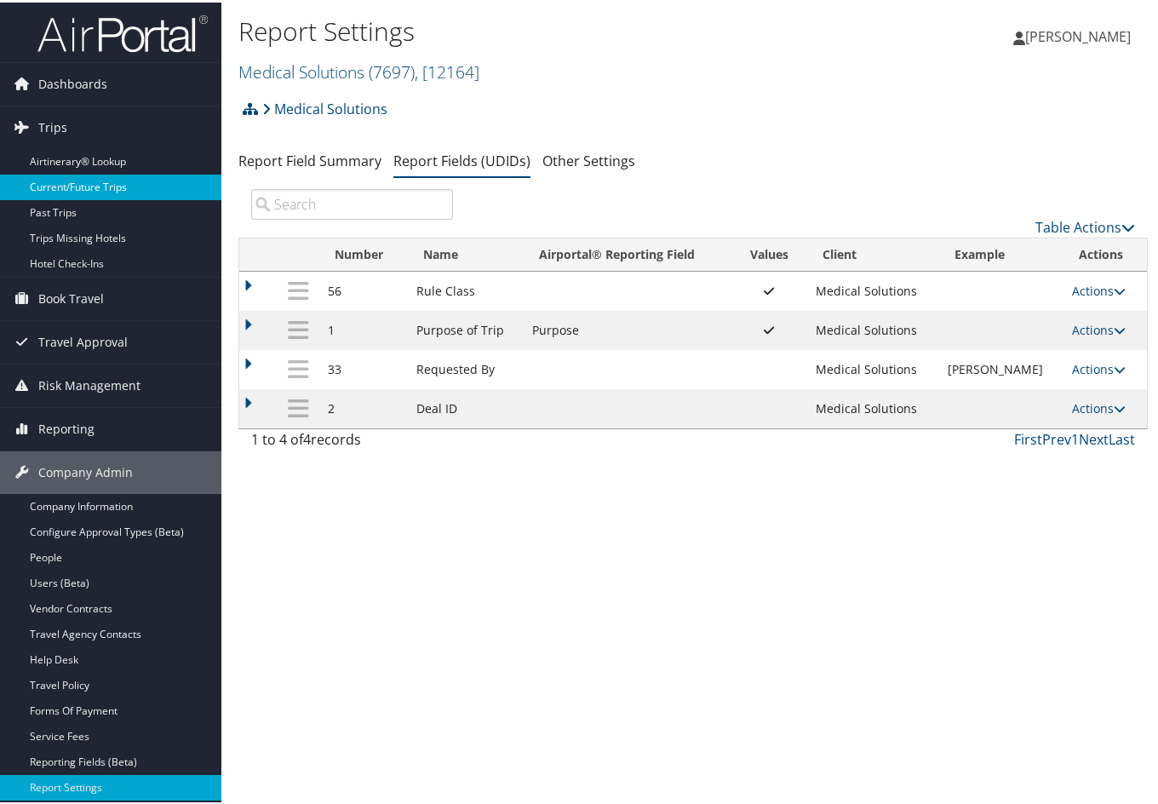
click at [60, 186] on link "Current/Future Trips" at bounding box center [110, 185] width 221 height 26
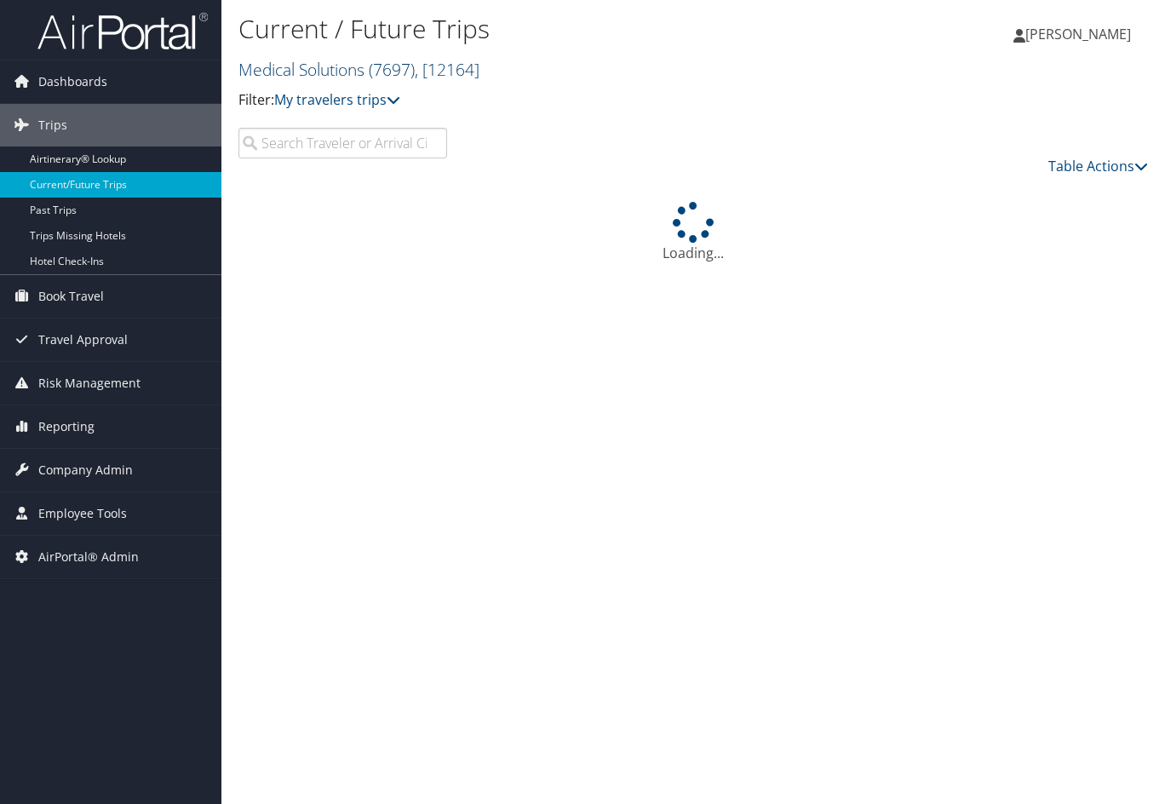
click at [284, 69] on link "Medical Solutions ( 7697 ) , [ 12164 ]" at bounding box center [358, 69] width 241 height 23
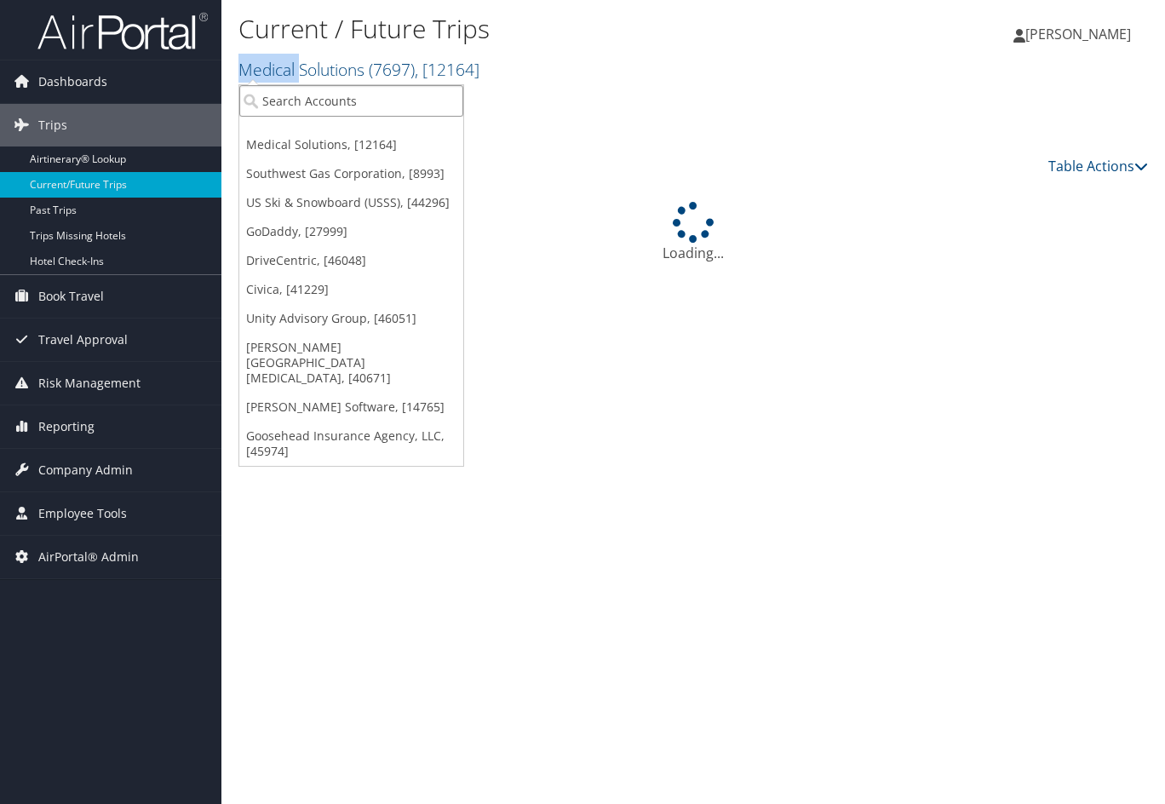
click at [278, 105] on input "search" at bounding box center [351, 101] width 224 height 32
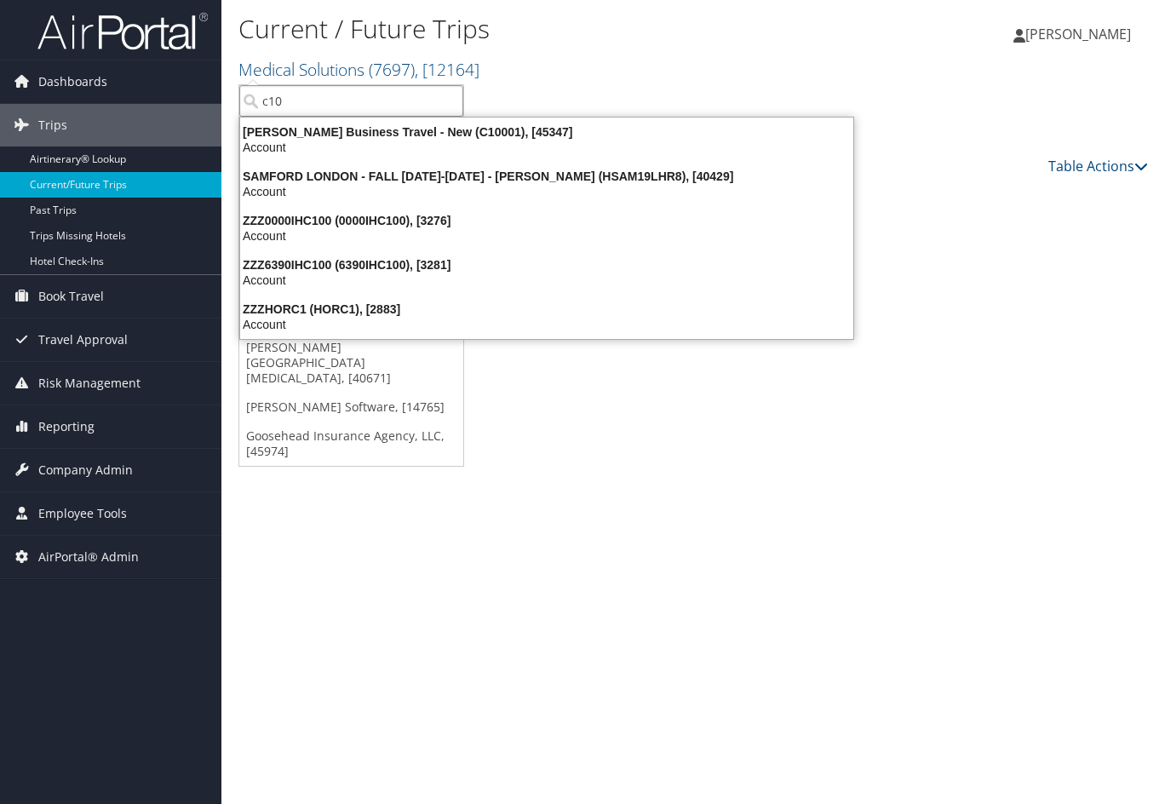
type input "c100"
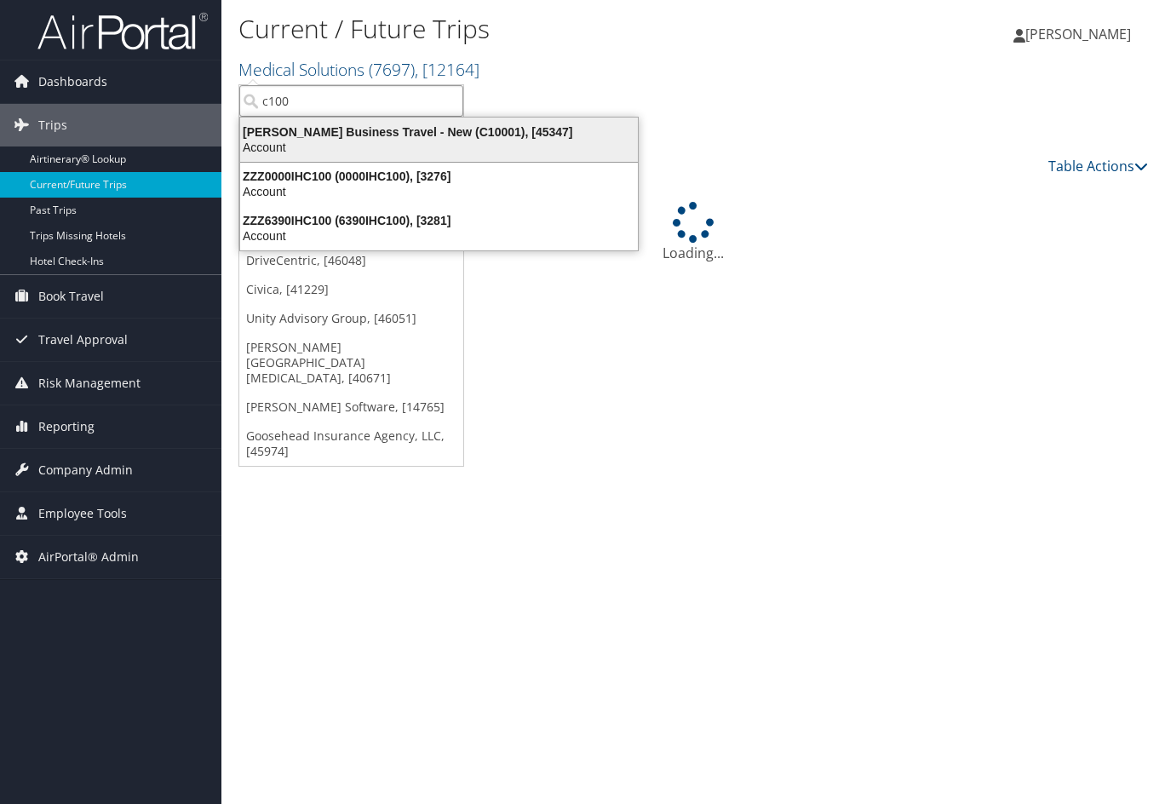
click at [267, 121] on div "Christopherson Business Travel - New (C10001), [45347] Account" at bounding box center [439, 139] width 393 height 39
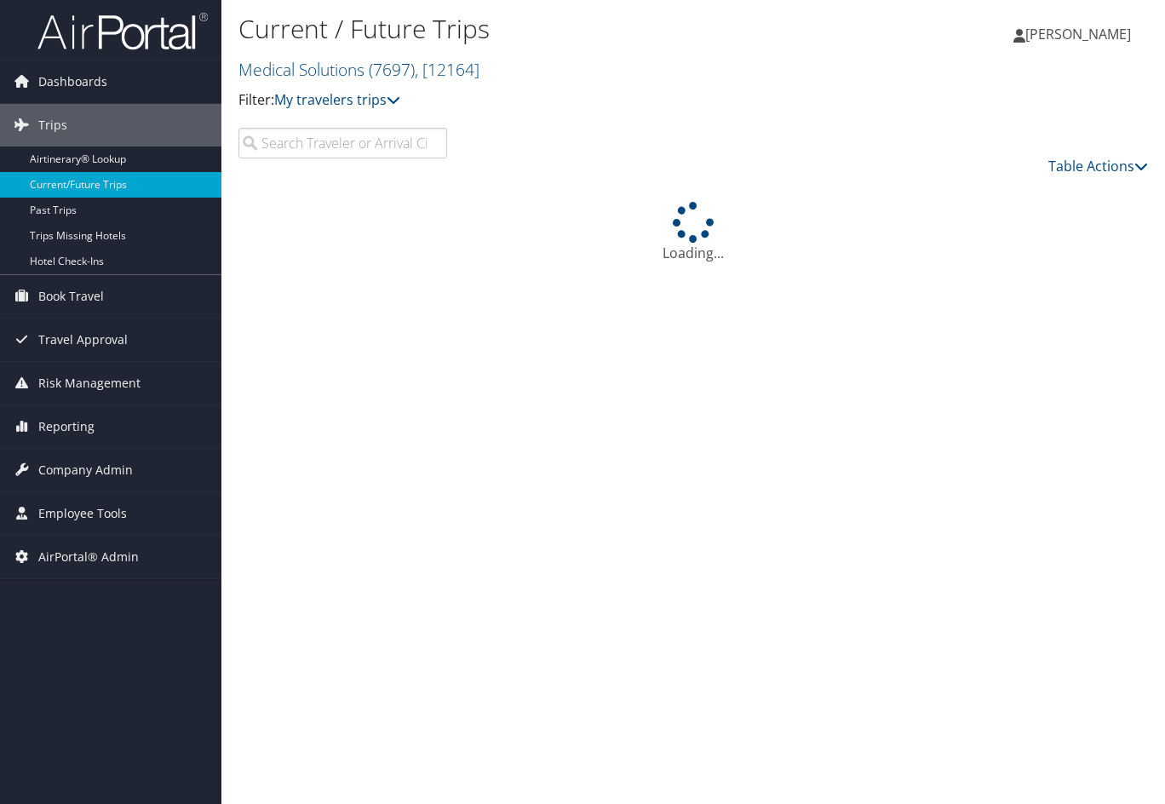
click at [267, 121] on div "Current / Future Trips Medical Solutions ( 7697 ) , [ 12164 ] Medical Solutions…" at bounding box center [541, 68] width 606 height 119
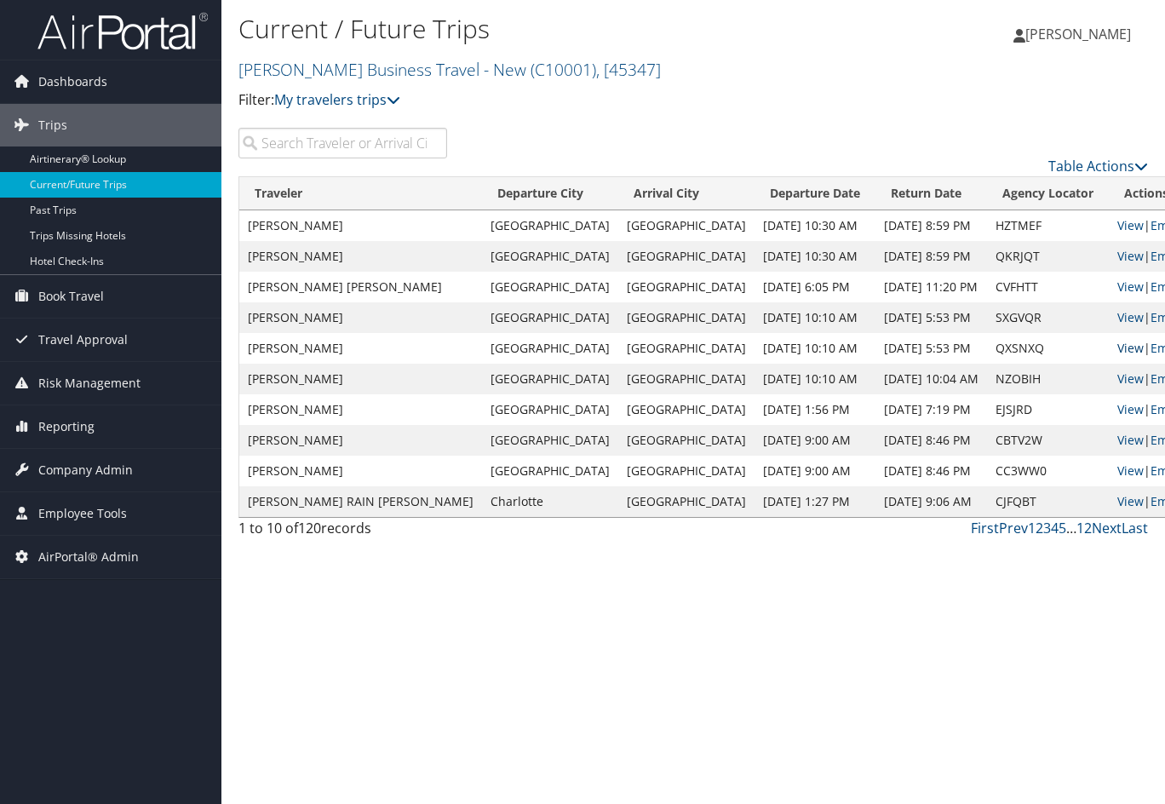
click at [1117, 347] on link "View" at bounding box center [1130, 348] width 26 height 16
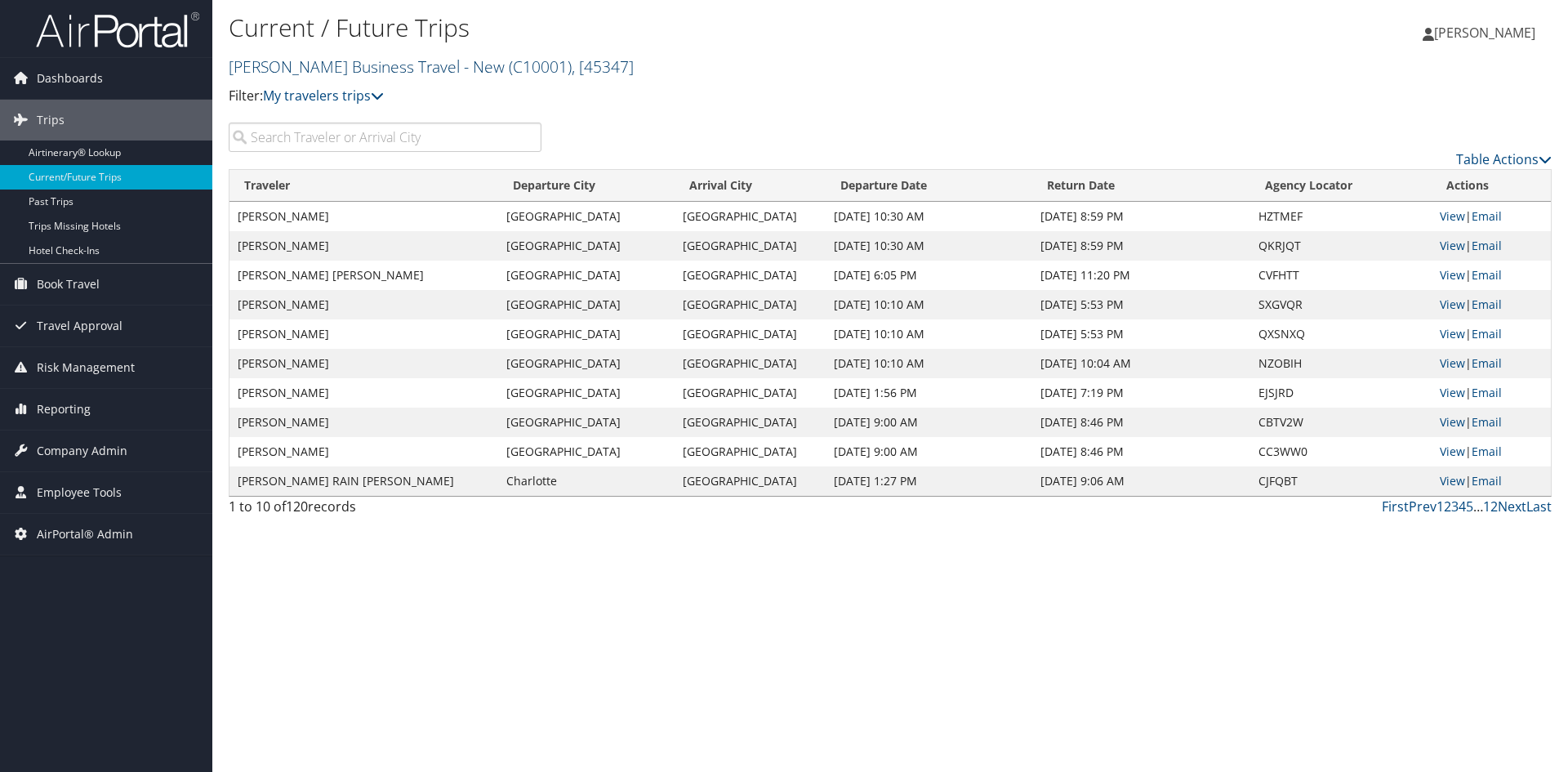
click at [440, 60] on link "Christopherson Business Travel - New ( C10001 ) , [ 45347 ]" at bounding box center [431, 66] width 405 height 22
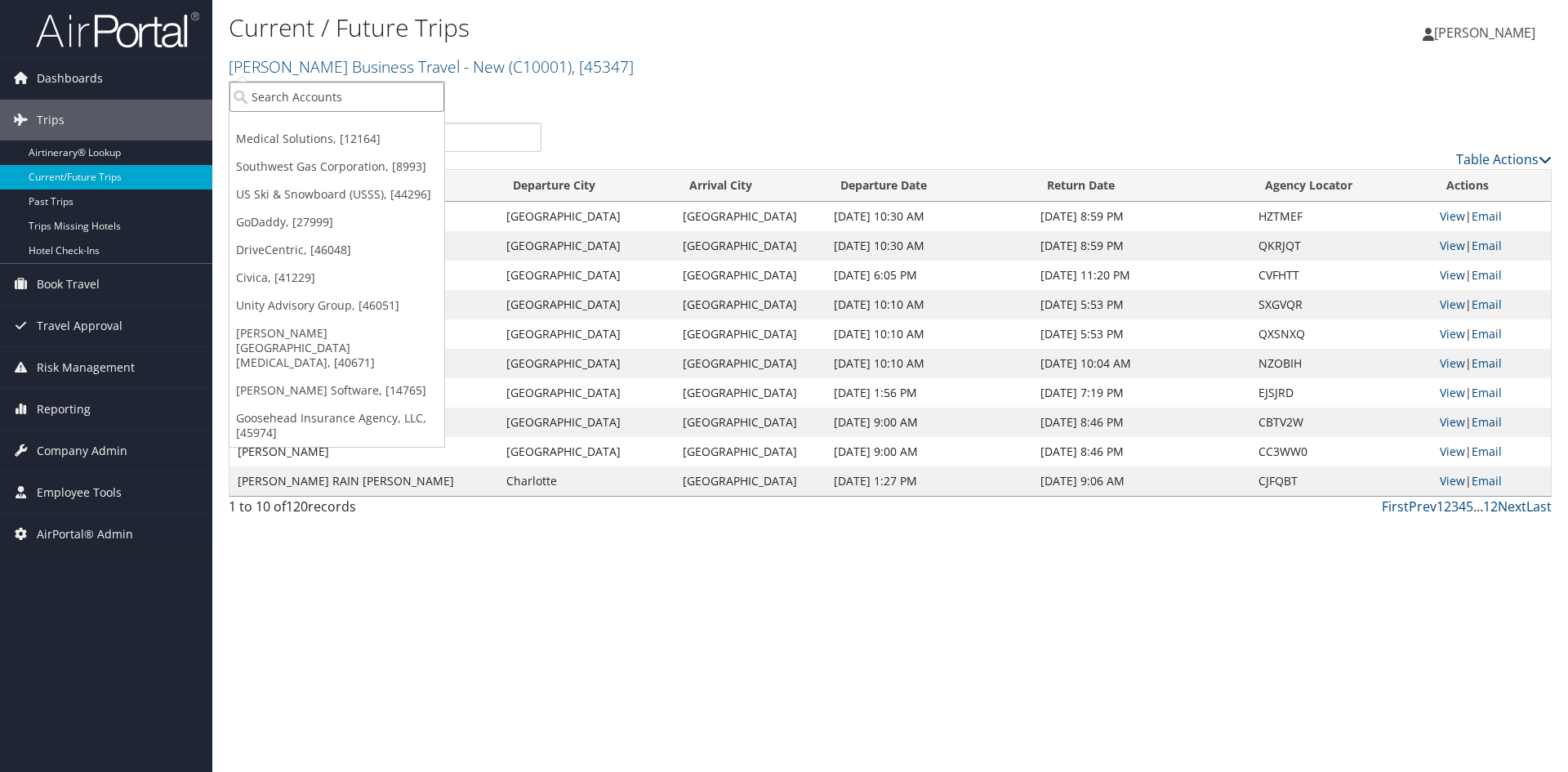
click at [358, 85] on input "search" at bounding box center [337, 97] width 215 height 31
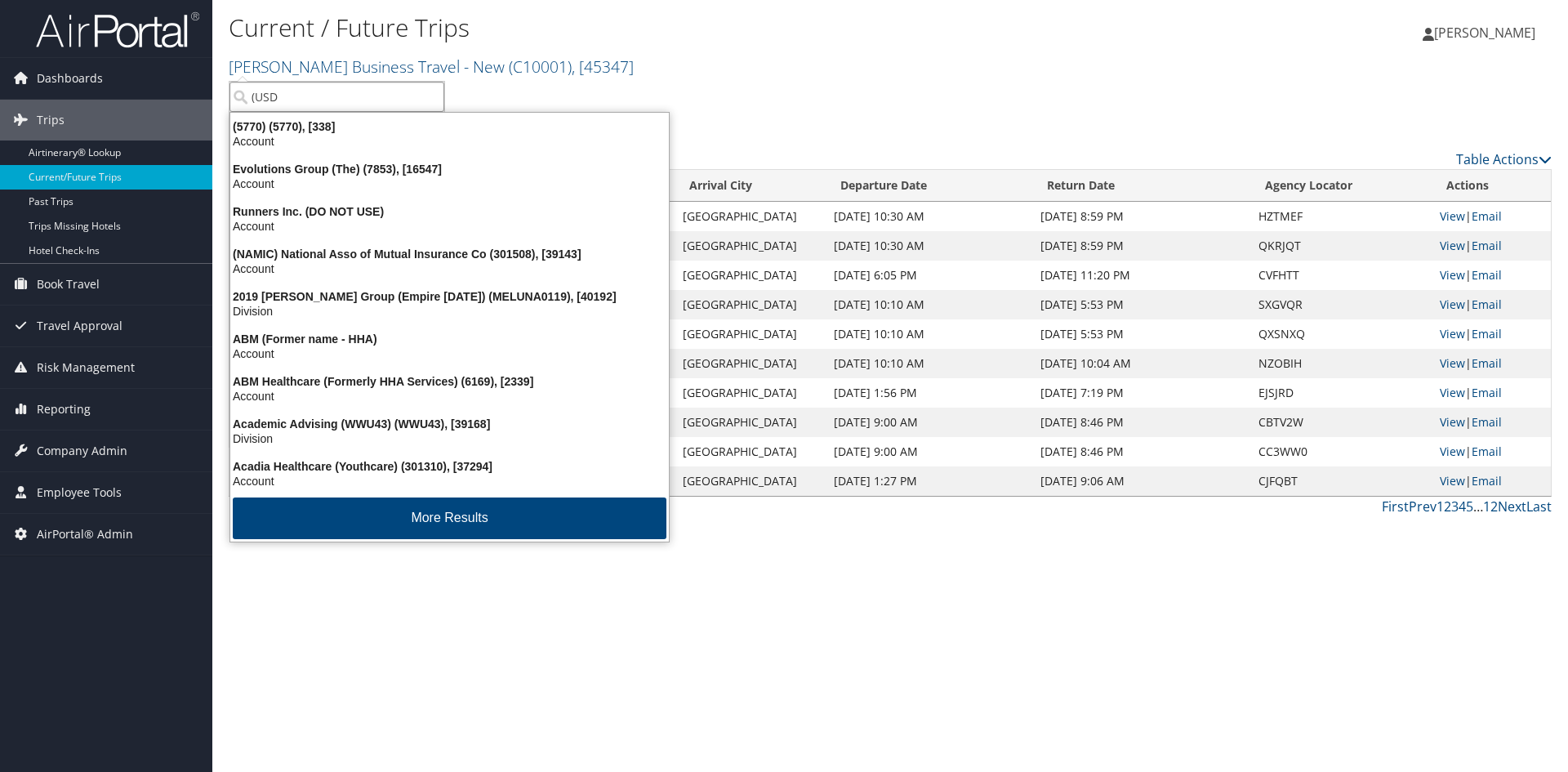
type input "(USD)"
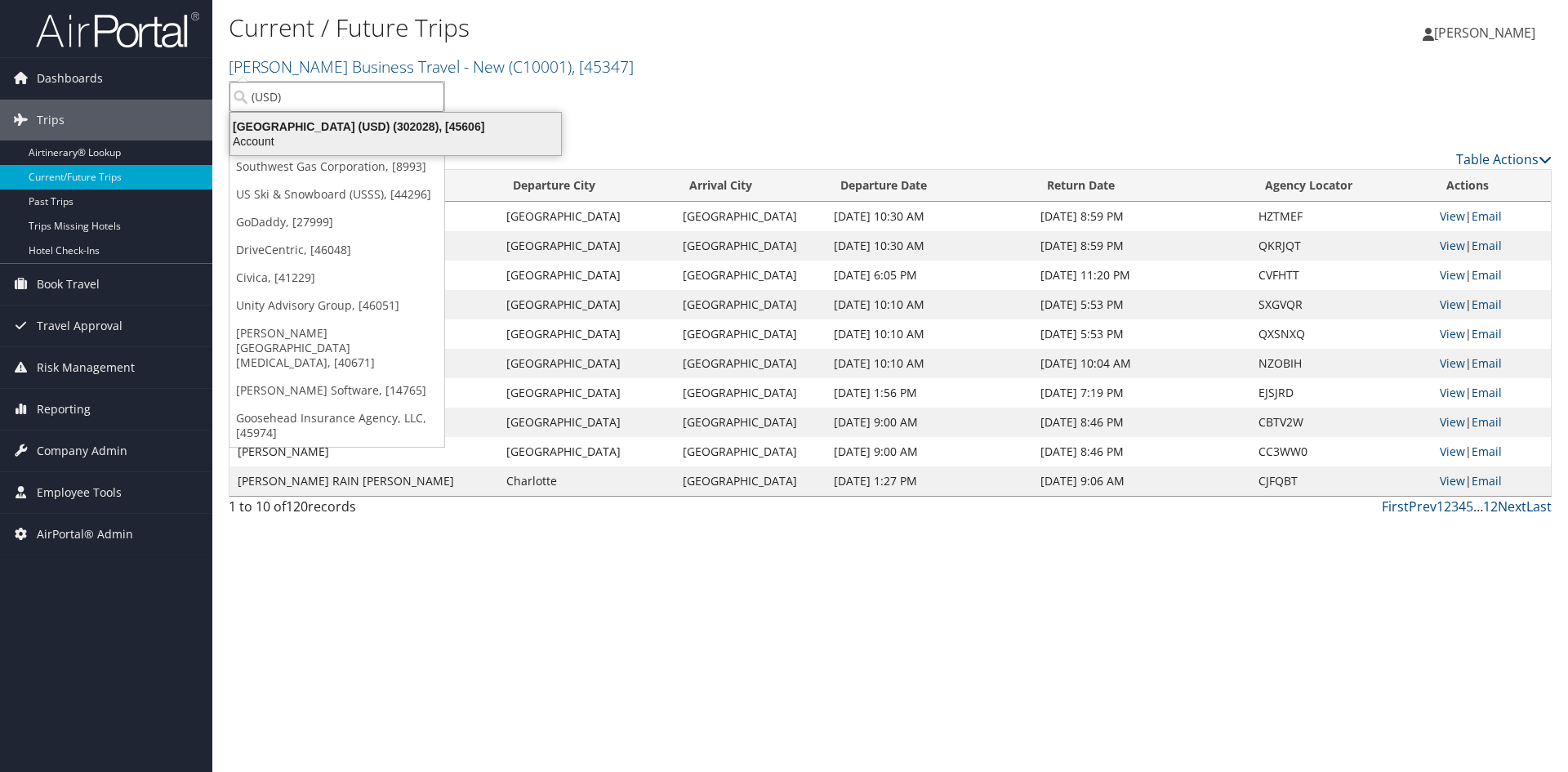
click at [343, 124] on div "University of San Diego (USD) (302028), [45606]" at bounding box center [395, 126] width 350 height 14
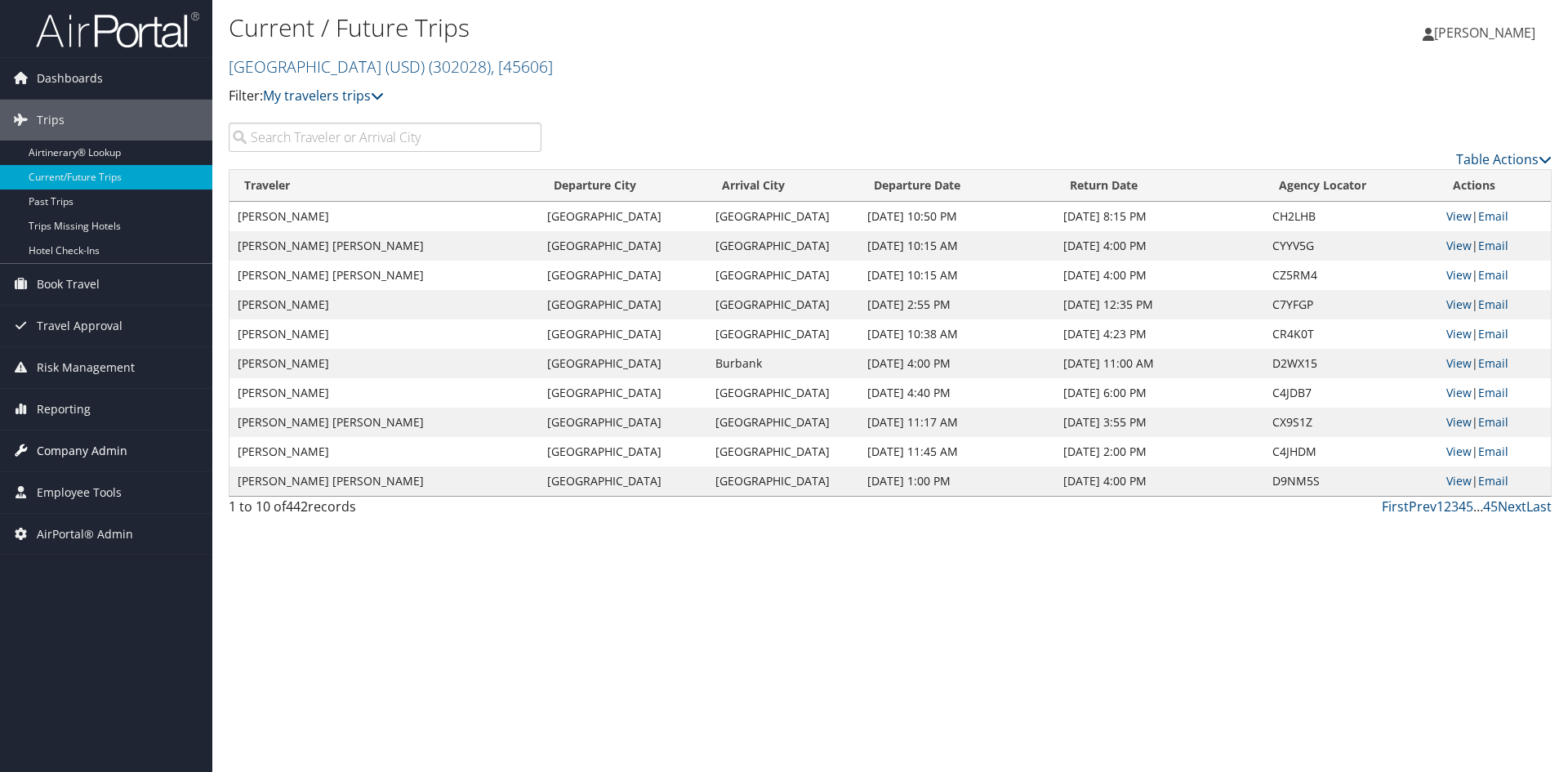
click at [97, 452] on span "Company Admin" at bounding box center [82, 451] width 91 height 41
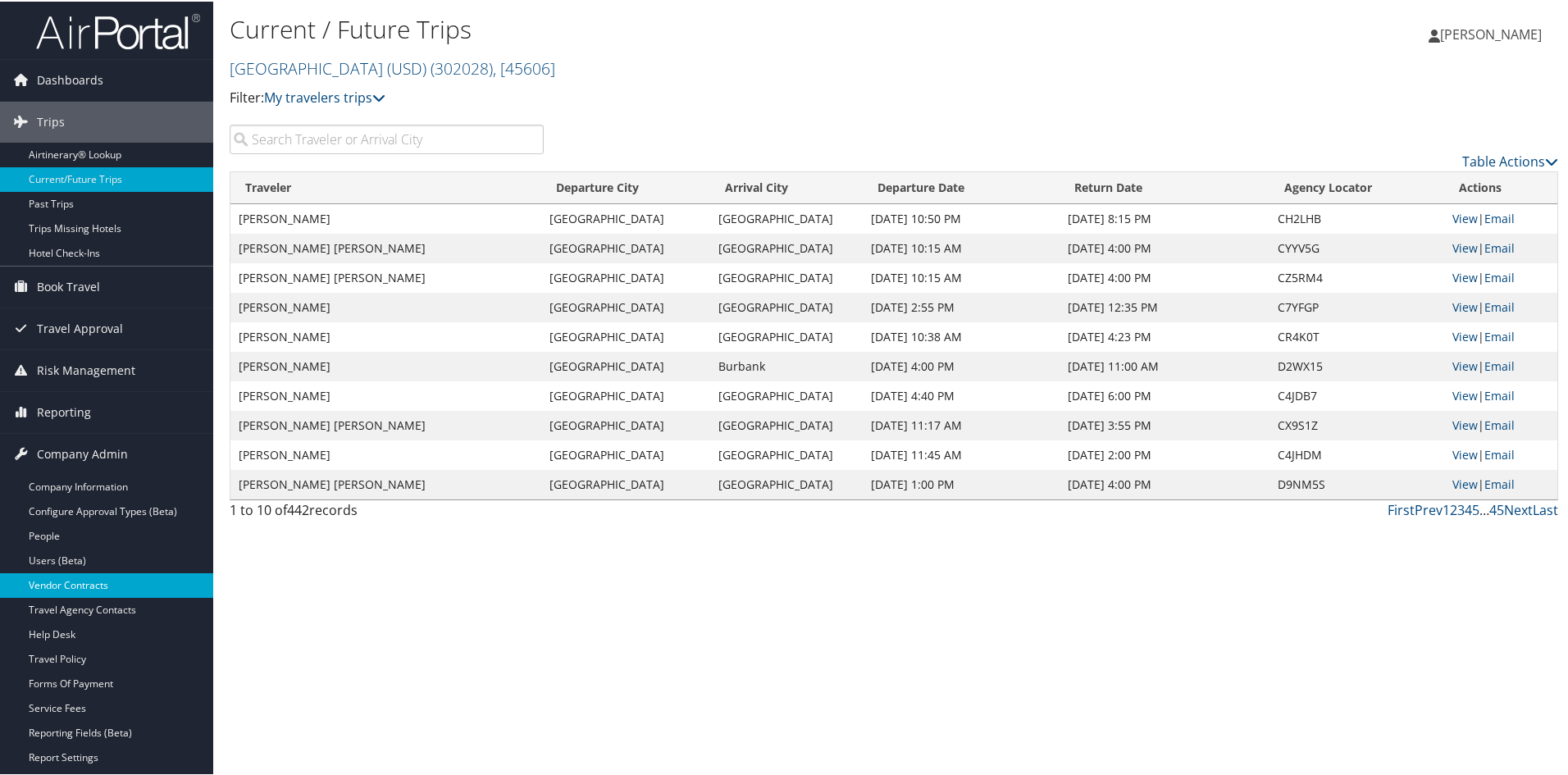
click at [53, 575] on link "Vendor Contracts" at bounding box center [106, 584] width 213 height 25
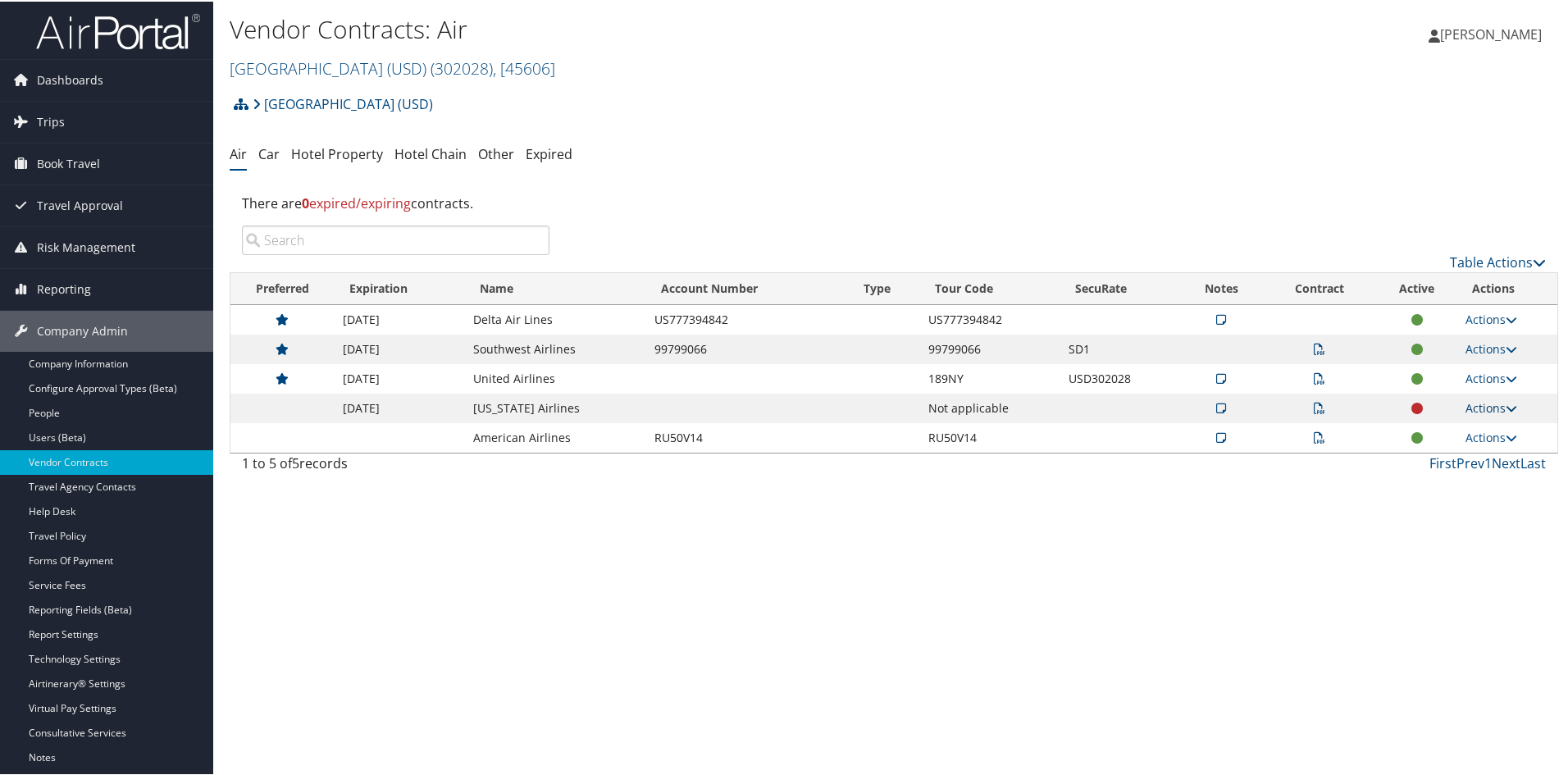
click at [1505, 406] on icon at bounding box center [1511, 406] width 12 height 12
click at [1505, 416] on ul "View Notes View Contracts Edit Contract Delete" at bounding box center [1454, 473] width 115 height 114
click at [1505, 405] on icon at bounding box center [1511, 406] width 12 height 12
click at [1454, 484] on link "Edit Contract" at bounding box center [1452, 485] width 109 height 28
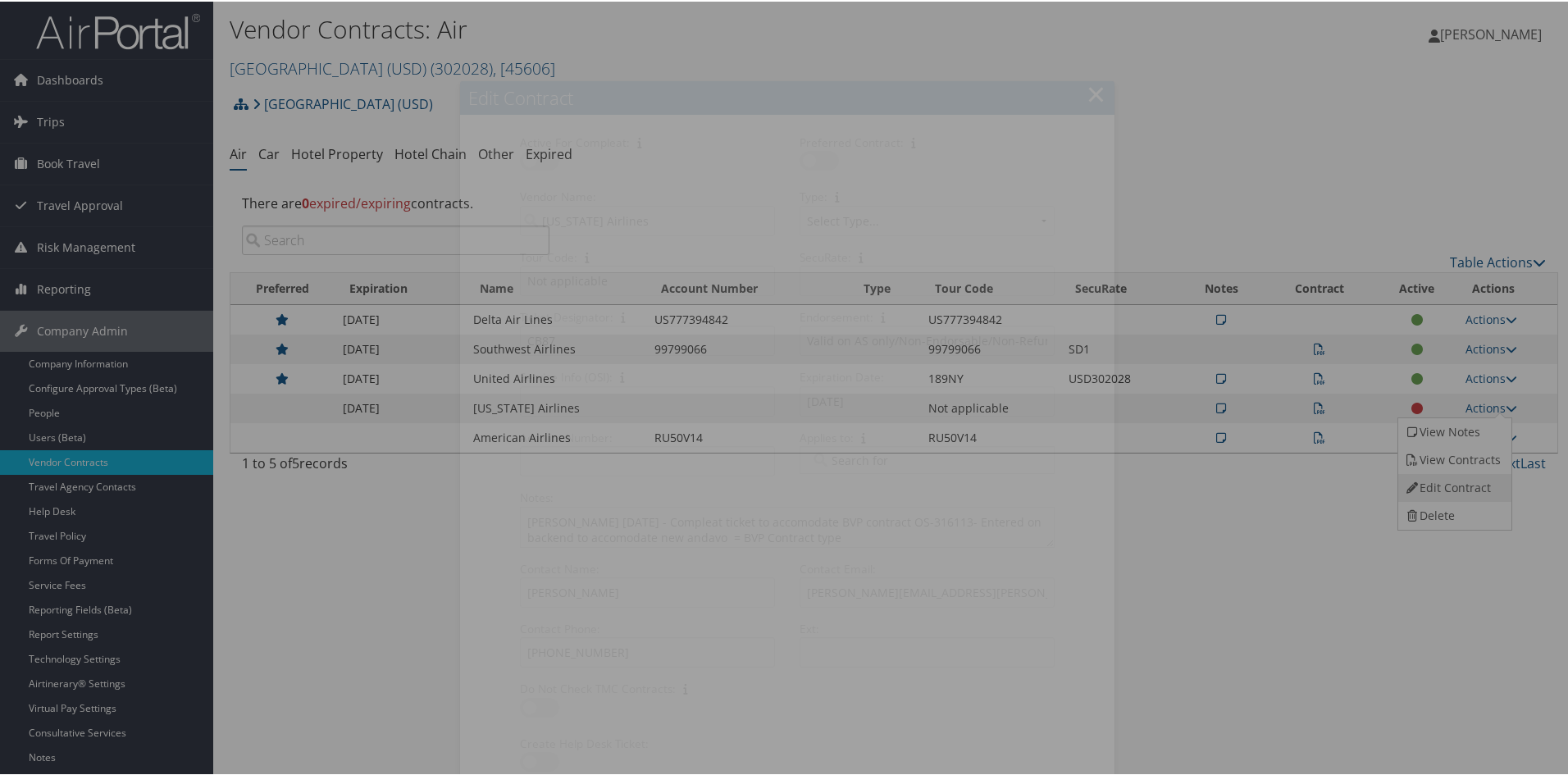
select select "[object Object]"
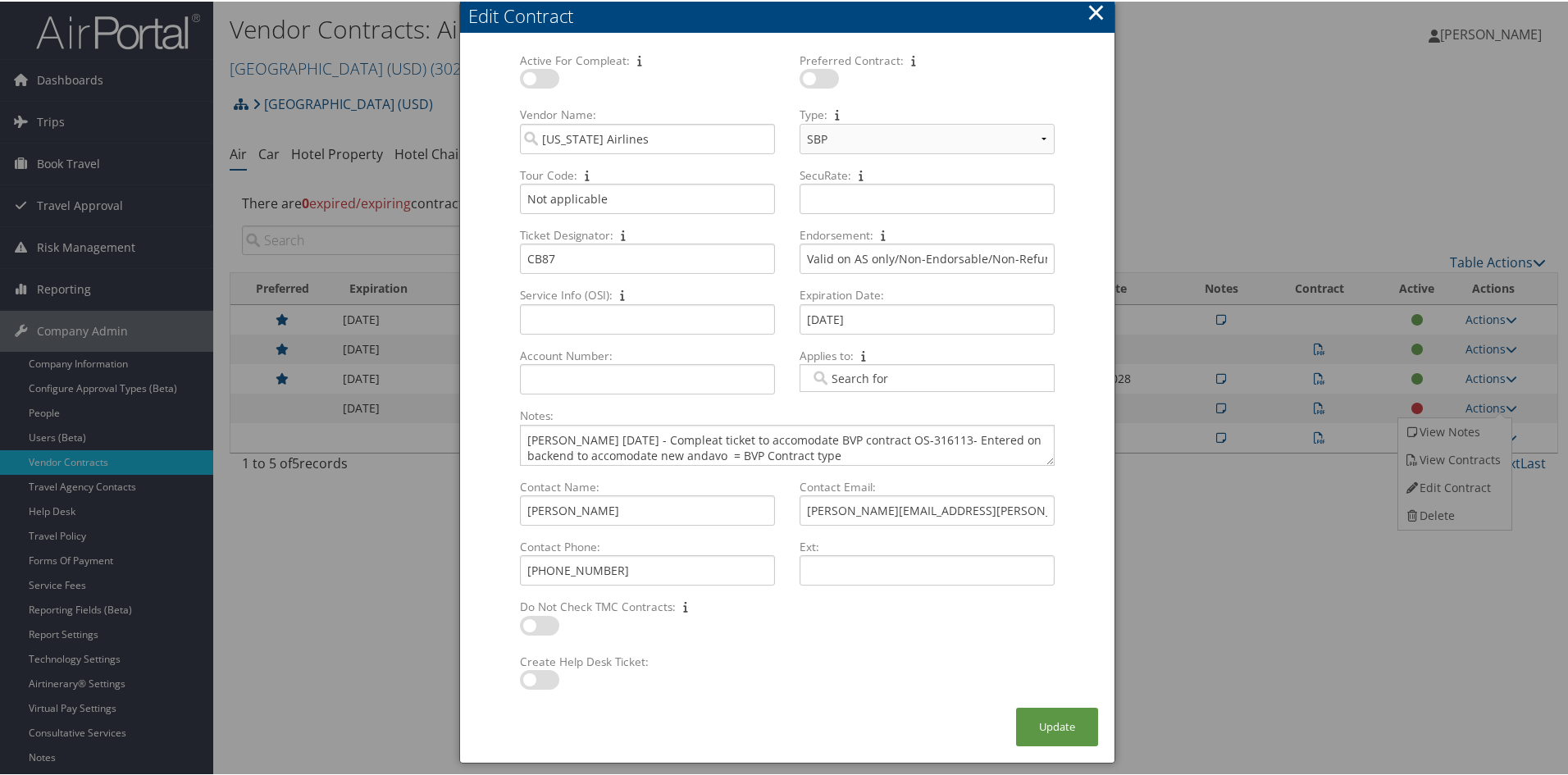
click at [1096, 19] on button "×" at bounding box center [1096, 11] width 19 height 33
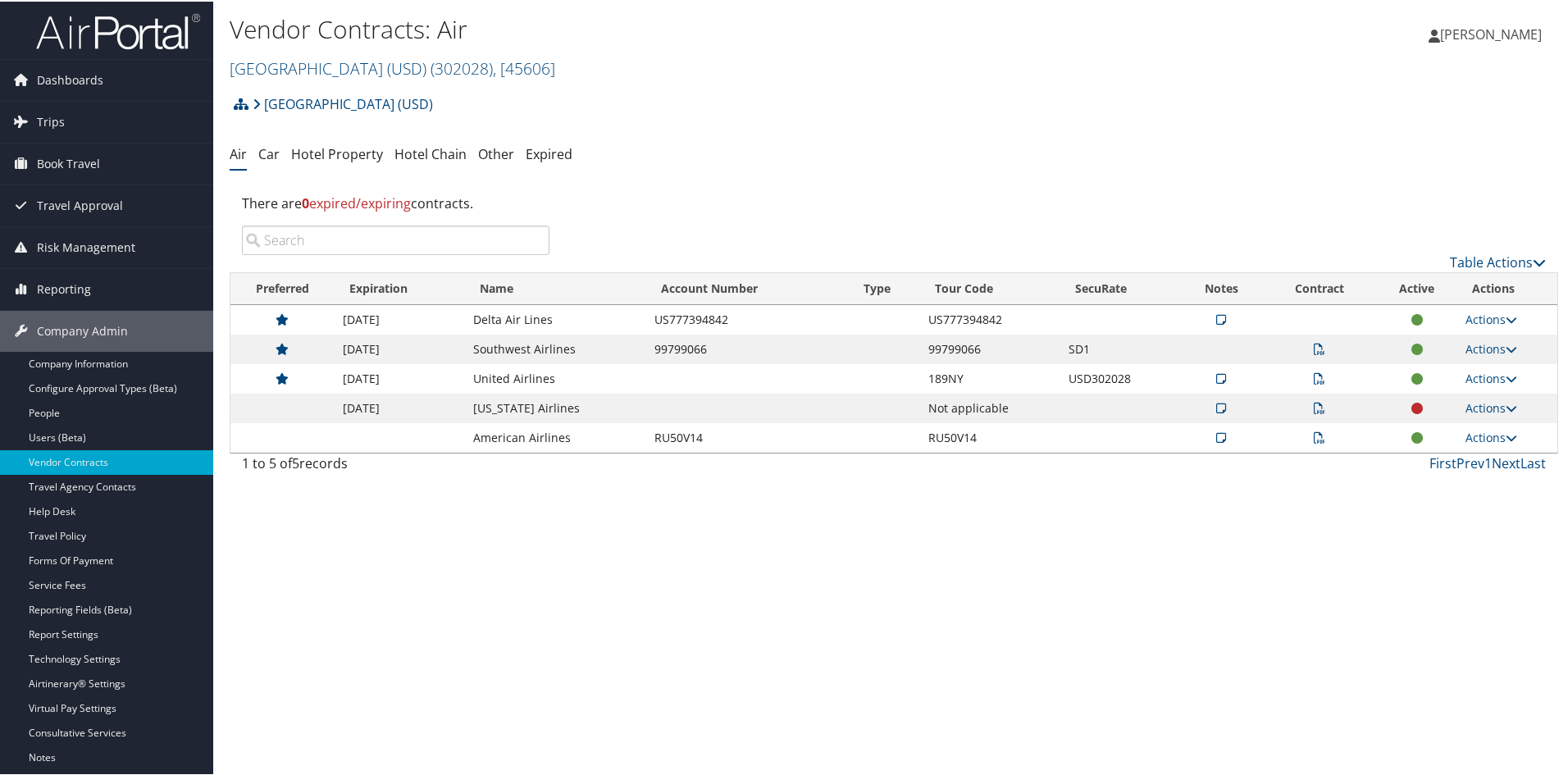
click at [1318, 435] on icon at bounding box center [1320, 436] width 12 height 12
click at [0, 0] on div at bounding box center [0, 0] width 0 height 0
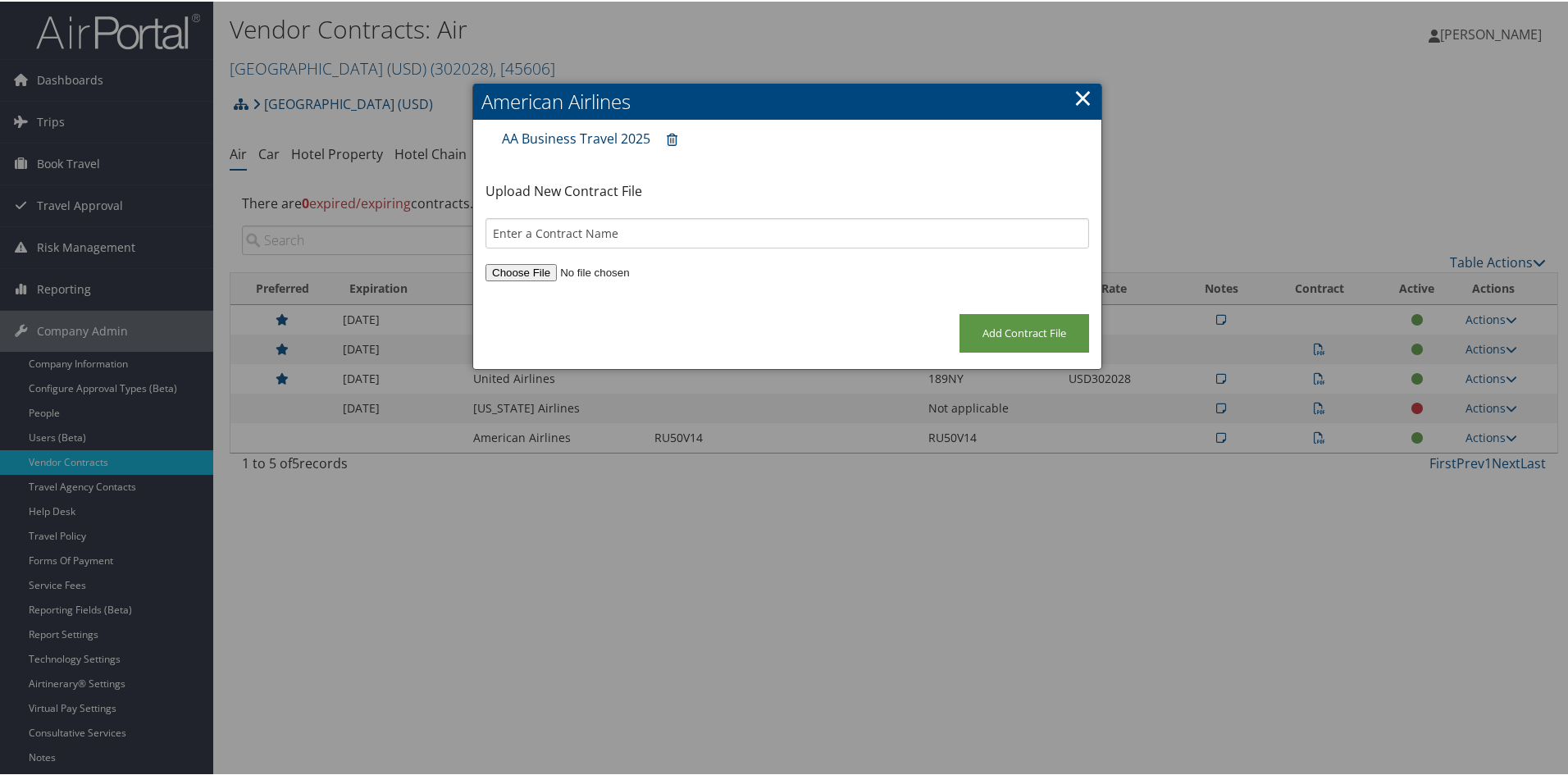
click at [582, 135] on link "AA Business Travel 2025" at bounding box center [576, 137] width 148 height 18
click at [1078, 82] on link "×" at bounding box center [1084, 96] width 19 height 33
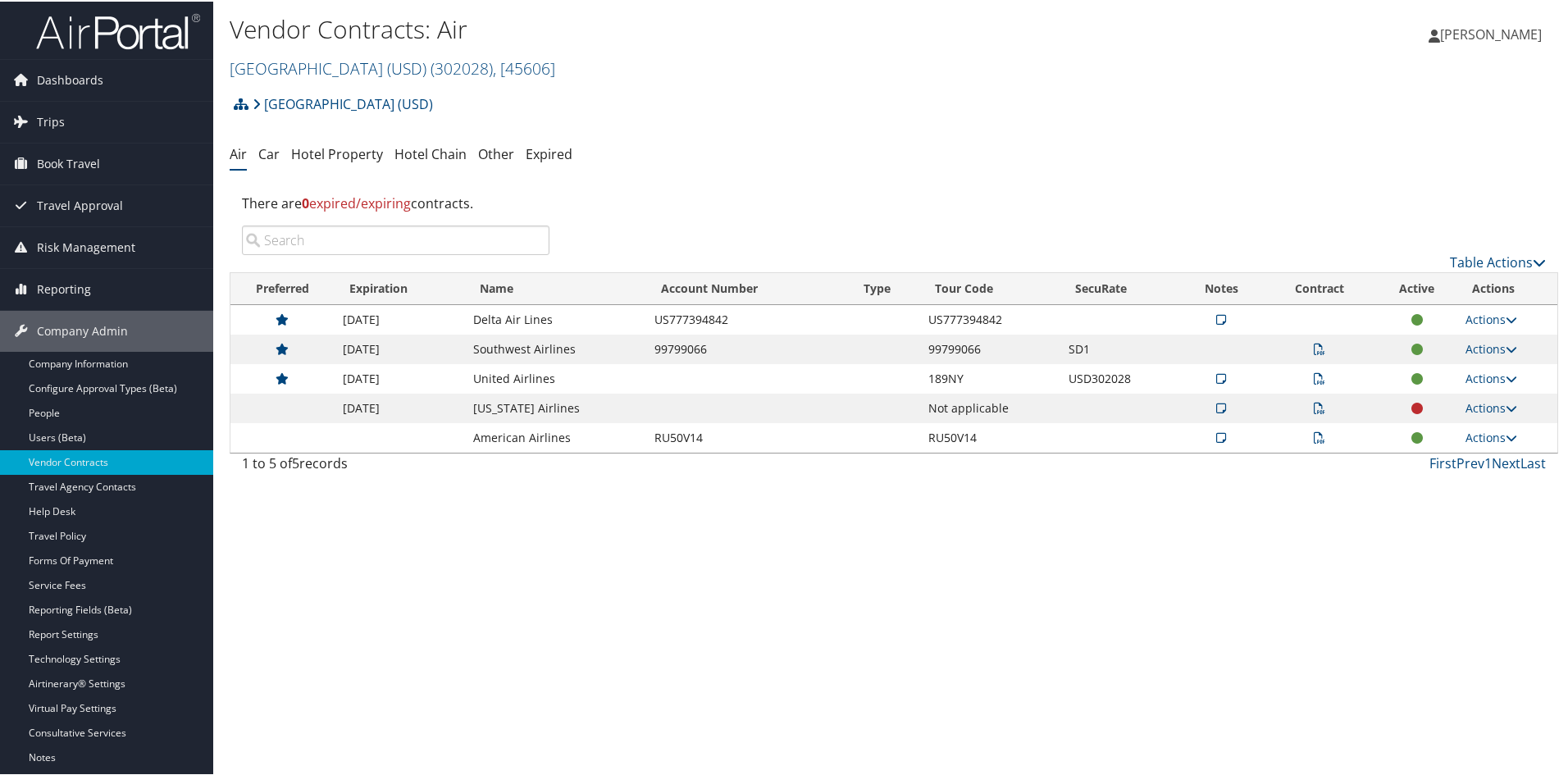
click at [1314, 405] on icon at bounding box center [1320, 406] width 12 height 12
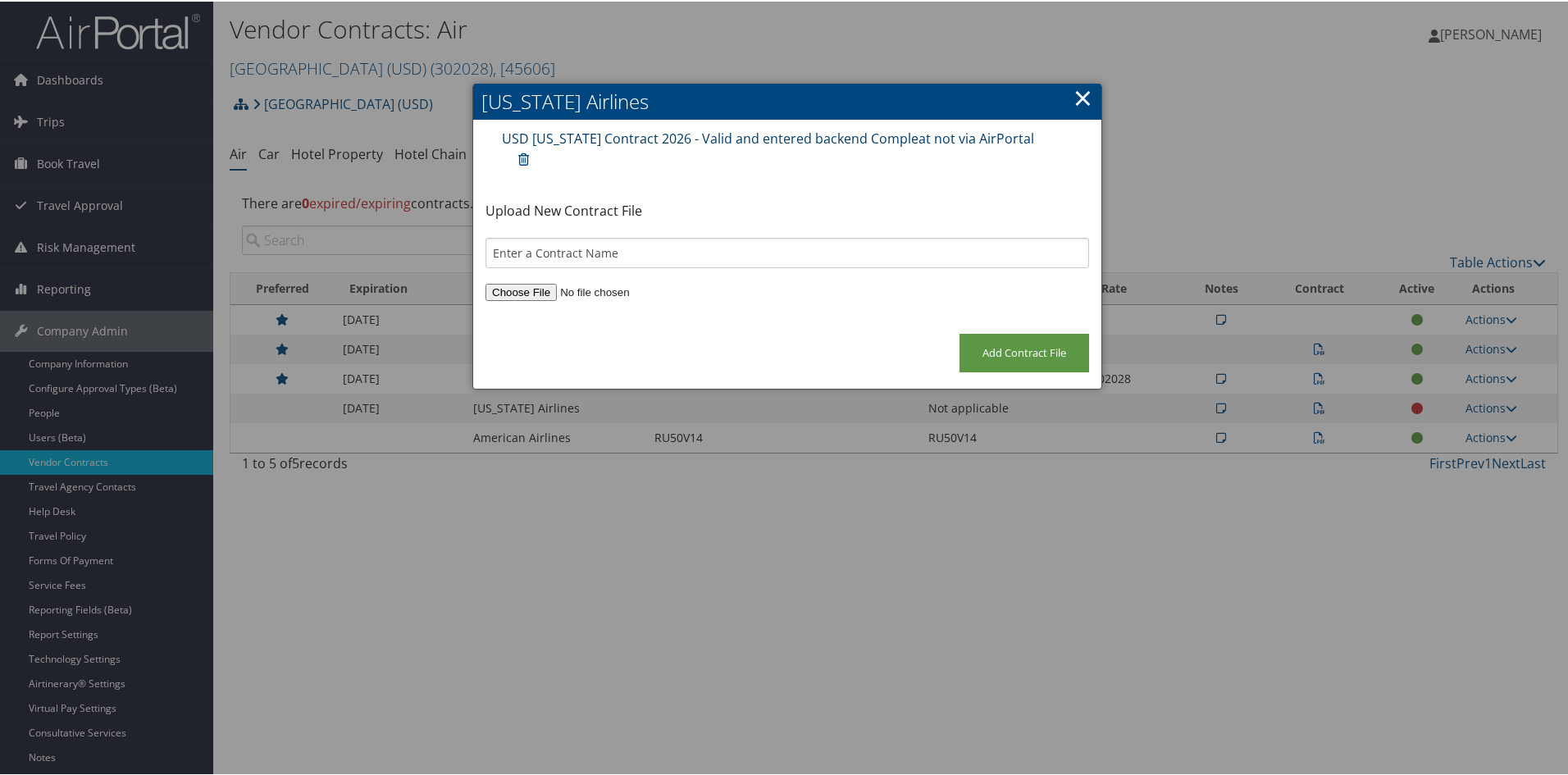
click at [797, 131] on link "USD Alaska Contract 2026 - Valid and entered backend Compleat not via AirPortal" at bounding box center [768, 137] width 533 height 18
click at [586, 132] on link "USD Alaska Contract 2026 - Valid and entered backend Compleat not via AirPortal" at bounding box center [768, 137] width 533 height 18
click at [1075, 108] on link "×" at bounding box center [1084, 96] width 19 height 33
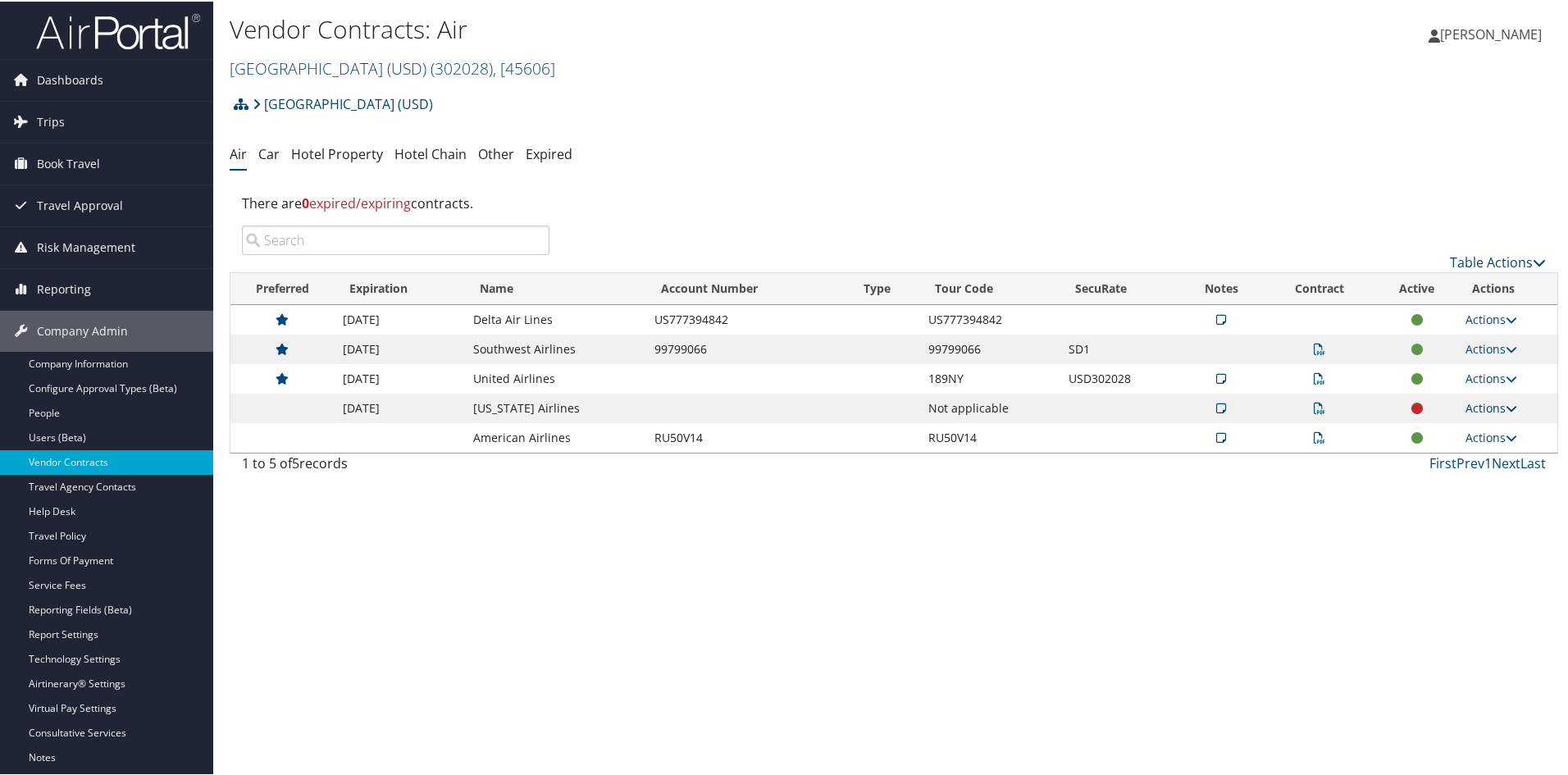
click at [1505, 401] on icon at bounding box center [1511, 406] width 12 height 12
click at [1456, 482] on link "Edit Contract" at bounding box center [1452, 485] width 109 height 28
click at [0, 0] on div at bounding box center [0, 0] width 0 height 0
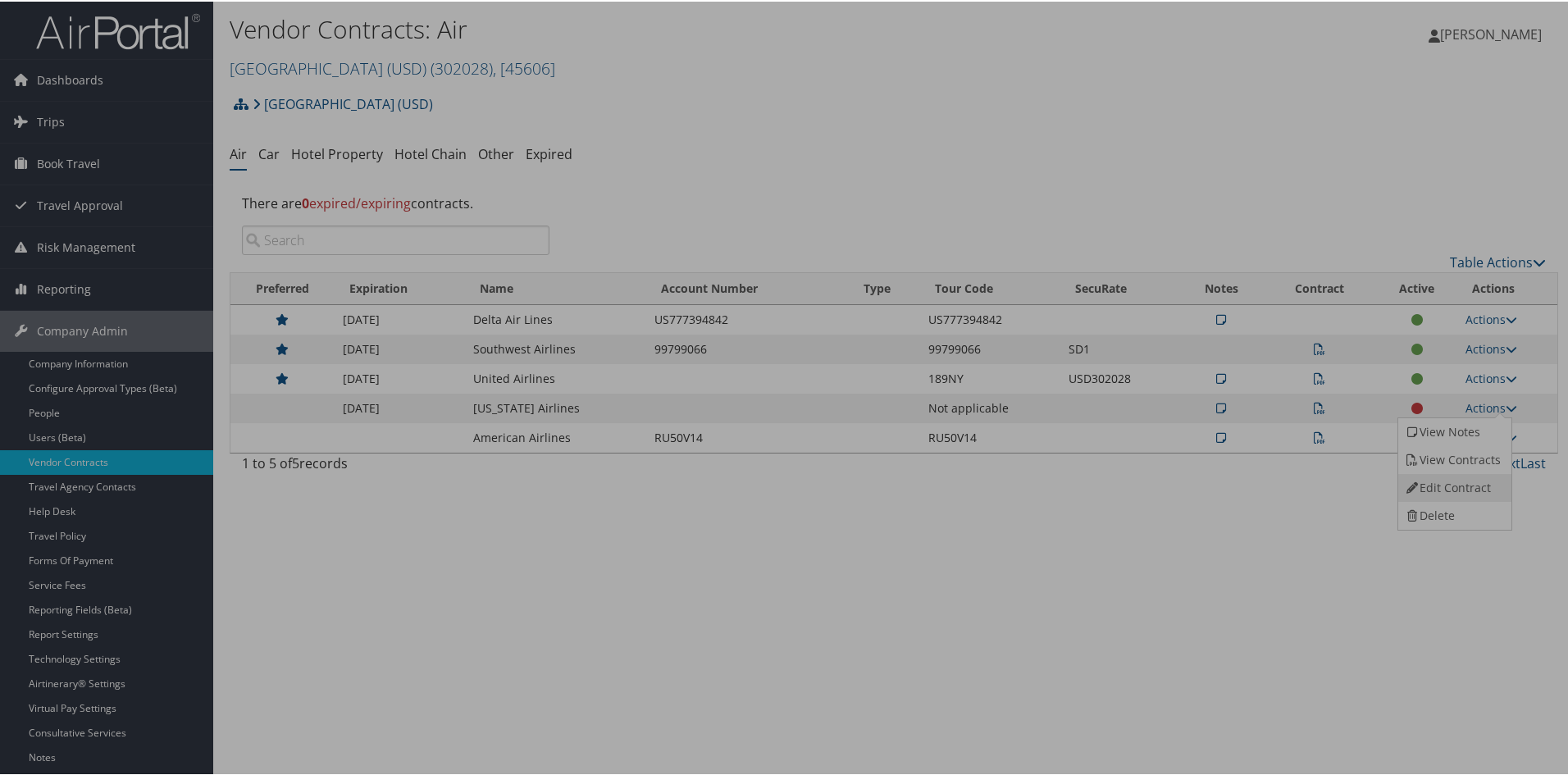
select select "[object Object]"
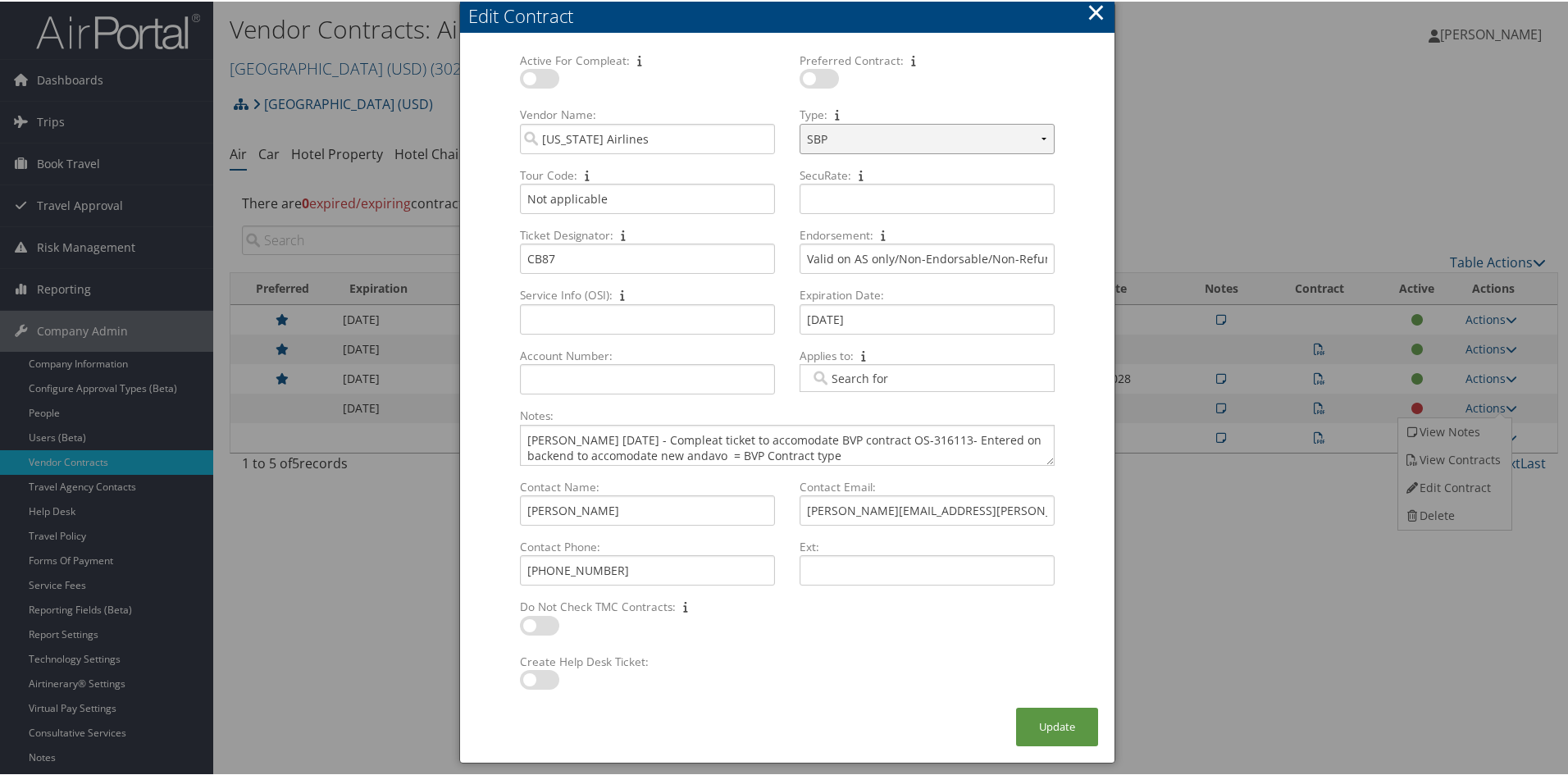
click at [1041, 136] on select "Select Type... SBP CVA" at bounding box center [927, 138] width 255 height 31
click at [1279, 159] on div at bounding box center [787, 387] width 1575 height 775
click at [1088, 8] on button "×" at bounding box center [1096, 11] width 19 height 33
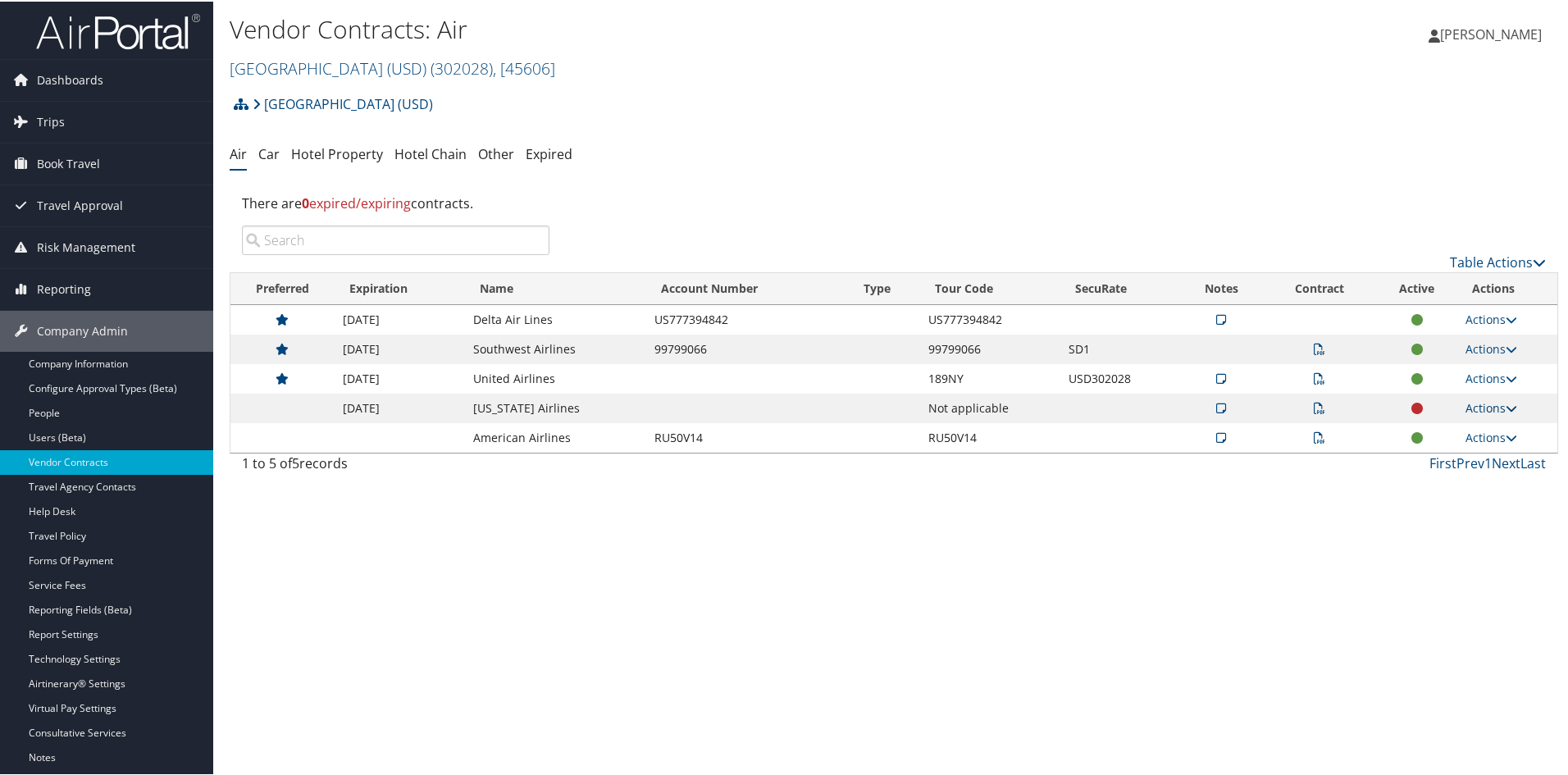
click at [1507, 402] on icon at bounding box center [1511, 406] width 12 height 12
click at [1460, 483] on link "Edit Contract" at bounding box center [1452, 485] width 109 height 28
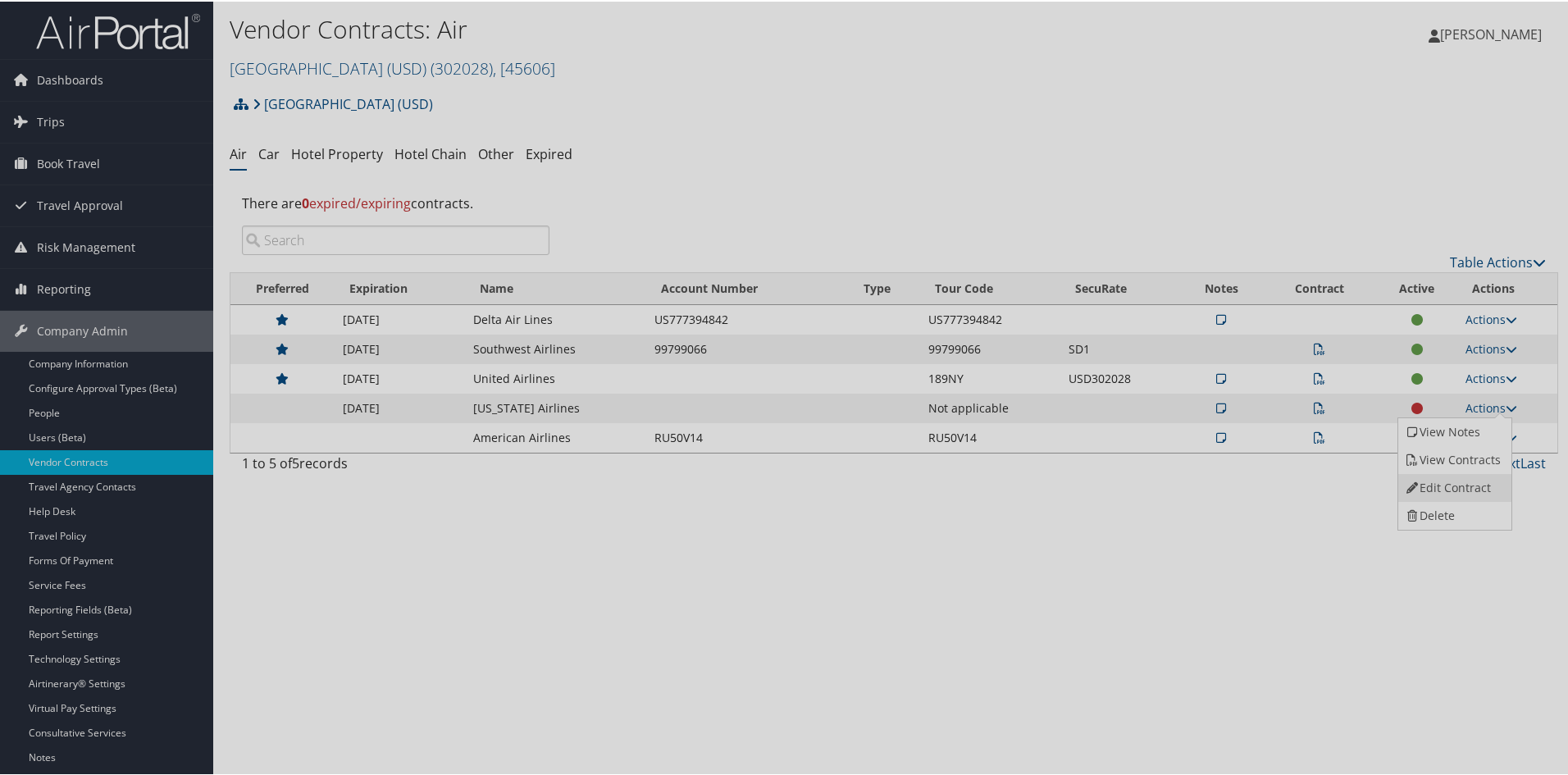
click at [1460, 483] on div at bounding box center [787, 387] width 1575 height 775
select select "[object Object]"
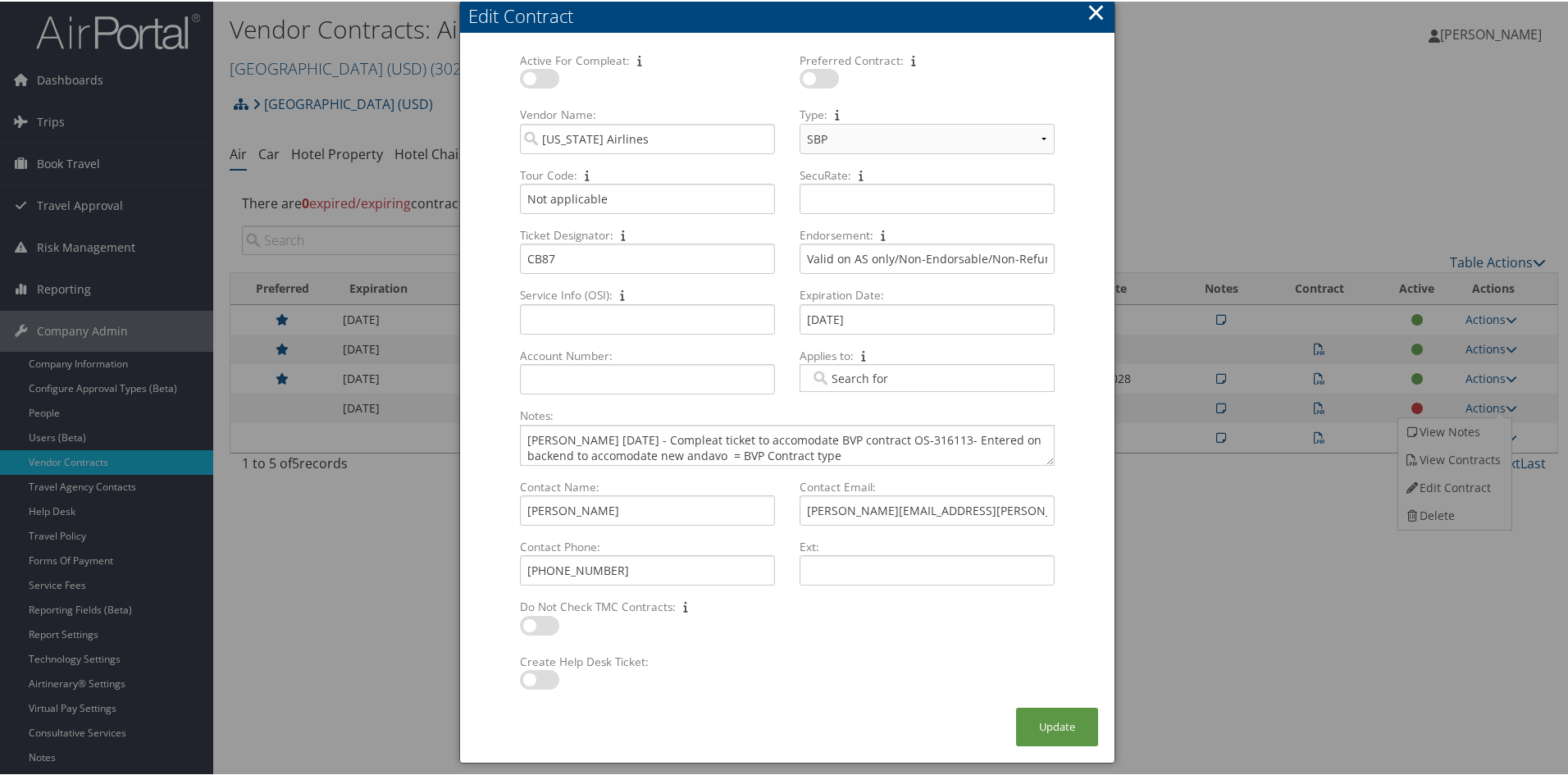
click at [1095, 13] on button "×" at bounding box center [1096, 11] width 19 height 33
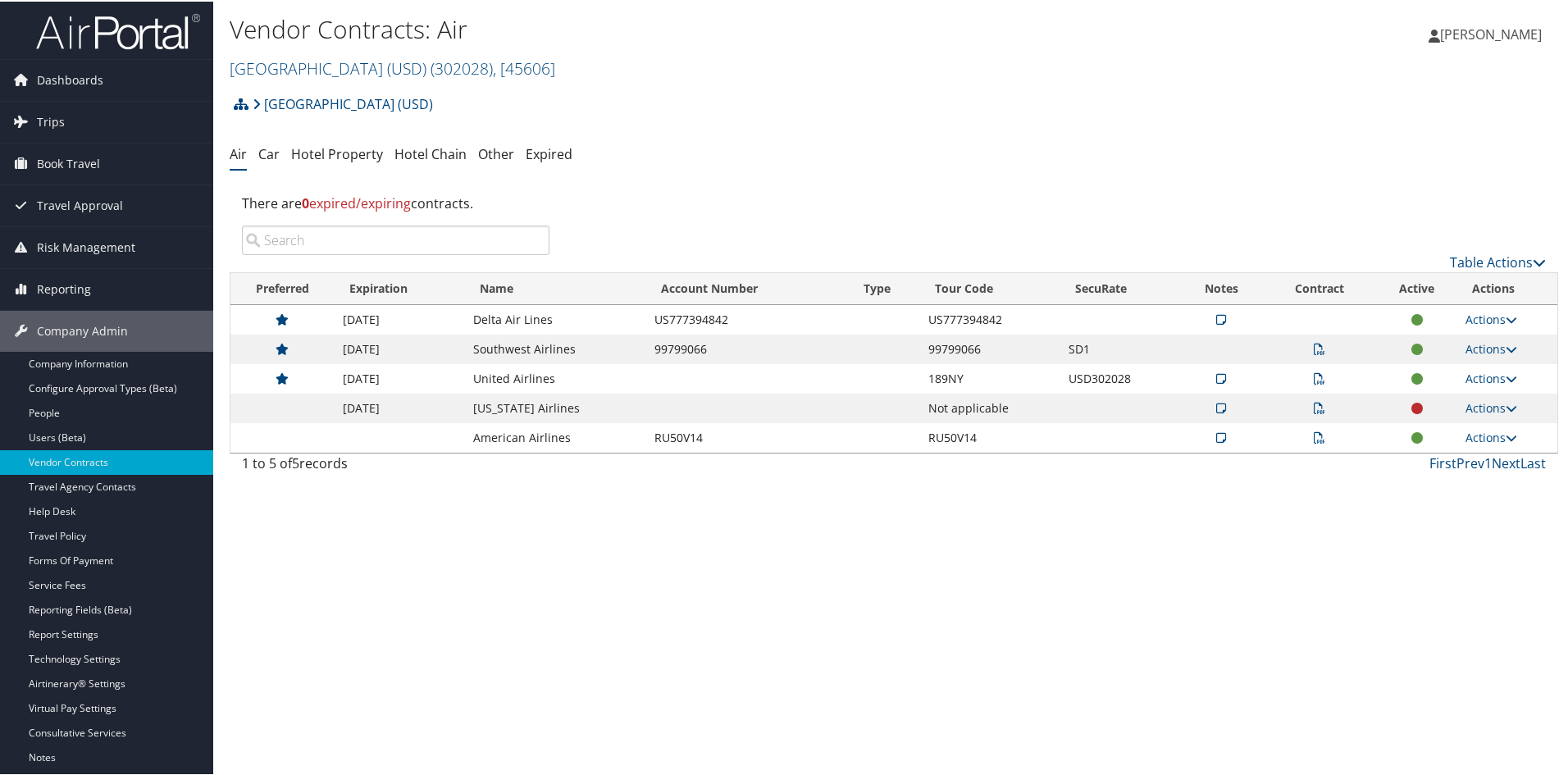
click at [1314, 400] on icon at bounding box center [1320, 406] width 12 height 12
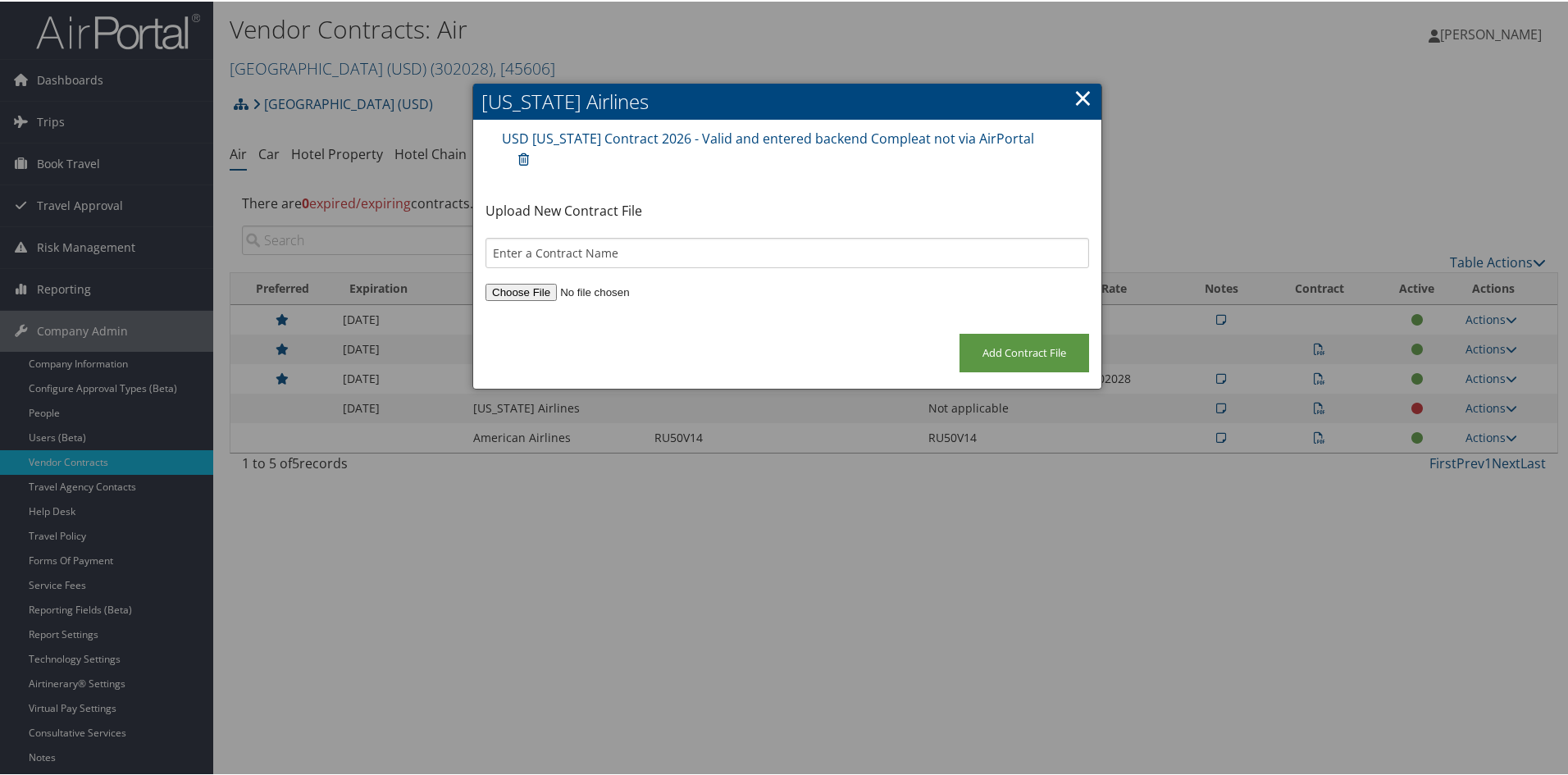
click at [1081, 88] on link "×" at bounding box center [1084, 96] width 19 height 33
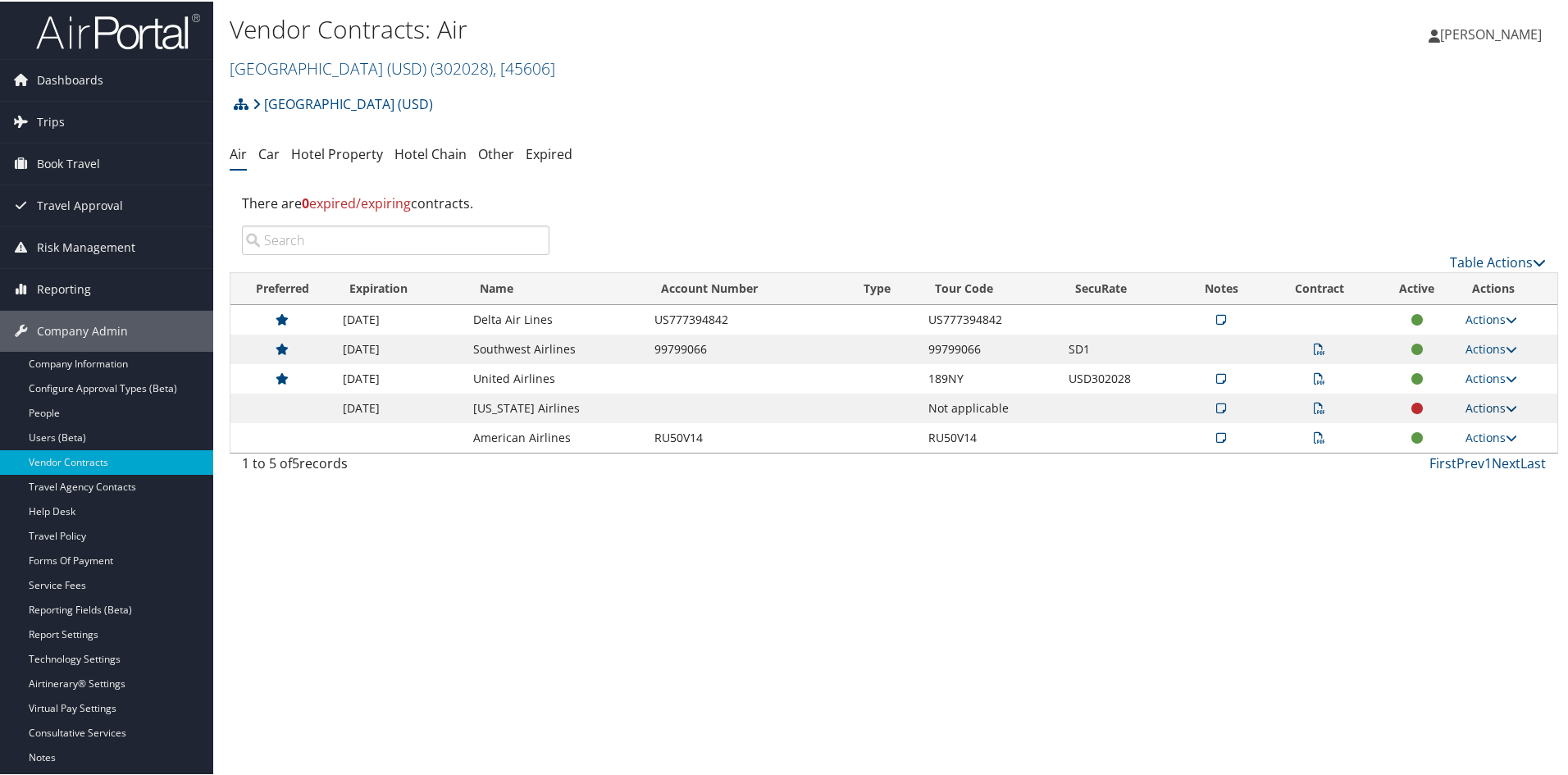
click at [1499, 402] on link "Actions" at bounding box center [1492, 406] width 52 height 15
click at [1464, 478] on link "Edit Contract" at bounding box center [1452, 485] width 109 height 28
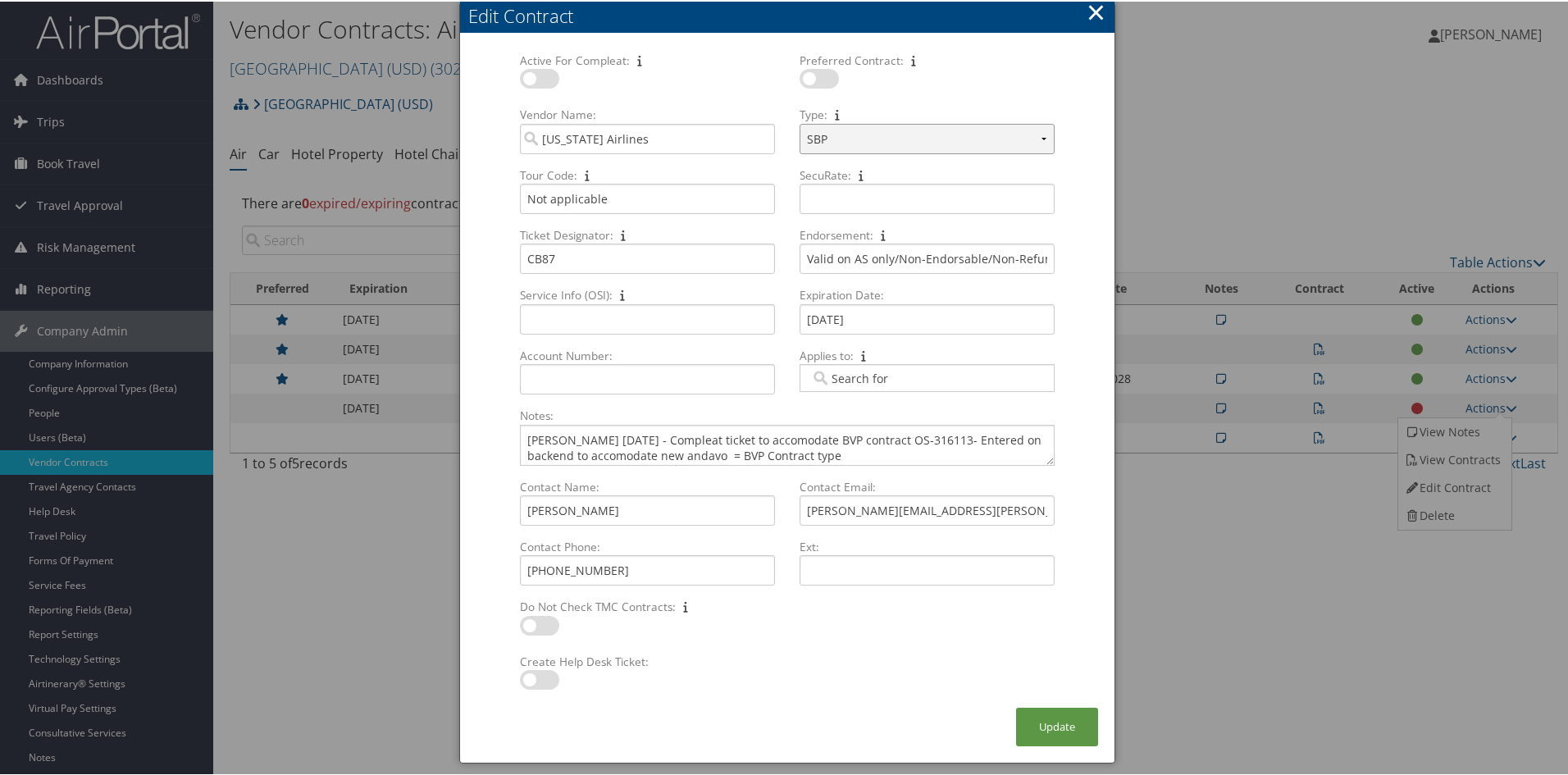
click at [1040, 135] on select "Select Type... SBP CVA" at bounding box center [927, 138] width 255 height 31
click at [1040, 136] on select "Select Type... SBP CVA" at bounding box center [927, 138] width 255 height 31
click at [1040, 130] on select "Select Type... SBP CVA" at bounding box center [927, 138] width 255 height 31
select select "[object Object]"
click at [799, 122] on select "Select Type... SBP CVA" at bounding box center [927, 138] width 255 height 31
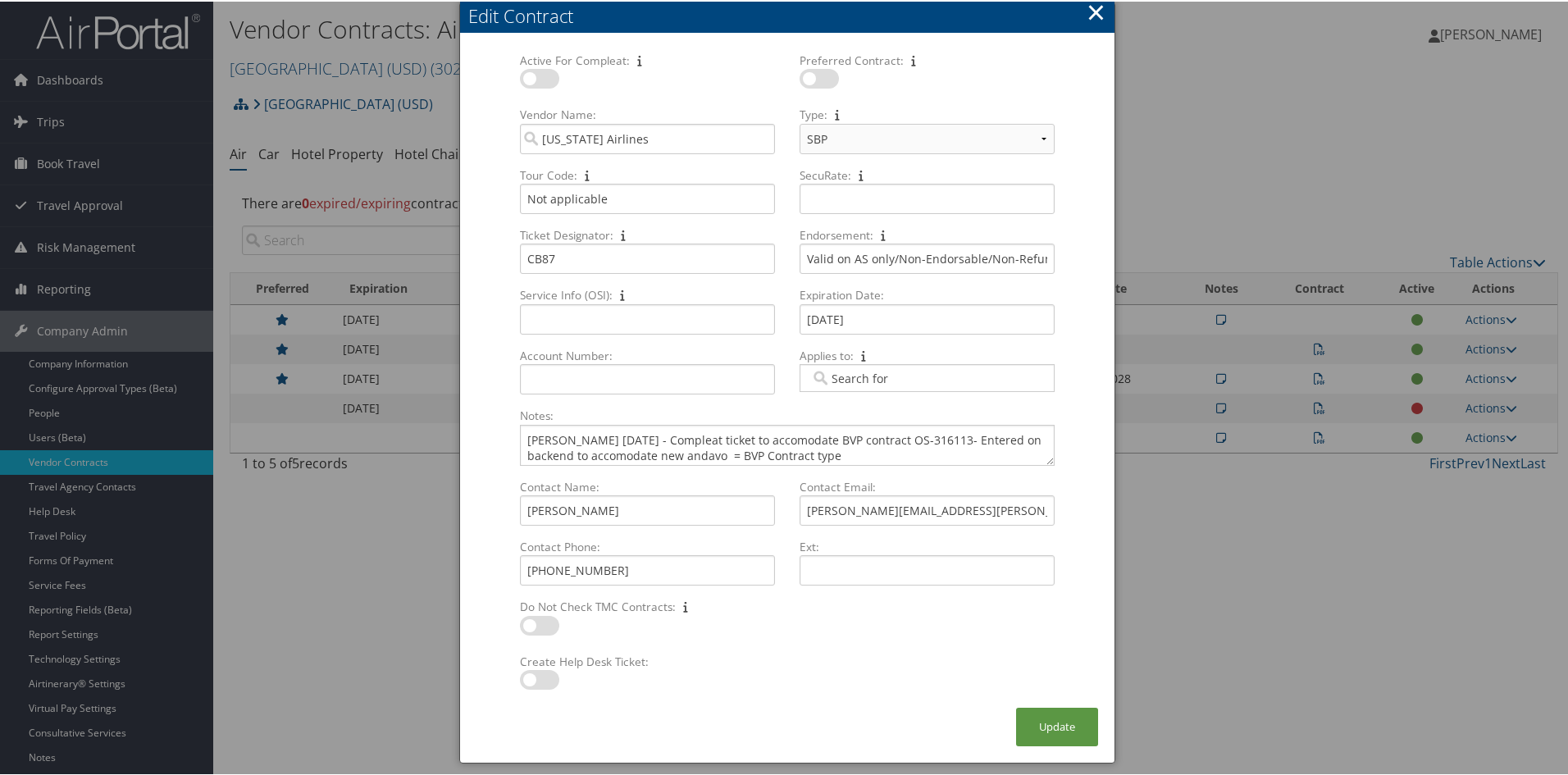
click at [1014, 179] on label "SecuRate:" at bounding box center [927, 173] width 268 height 16
click at [1014, 182] on input "SecuRate: Multiple values The selected items contain different values for this …" at bounding box center [927, 197] width 255 height 31
type input "USD"
click at [1031, 717] on button "Update" at bounding box center [1057, 725] width 82 height 39
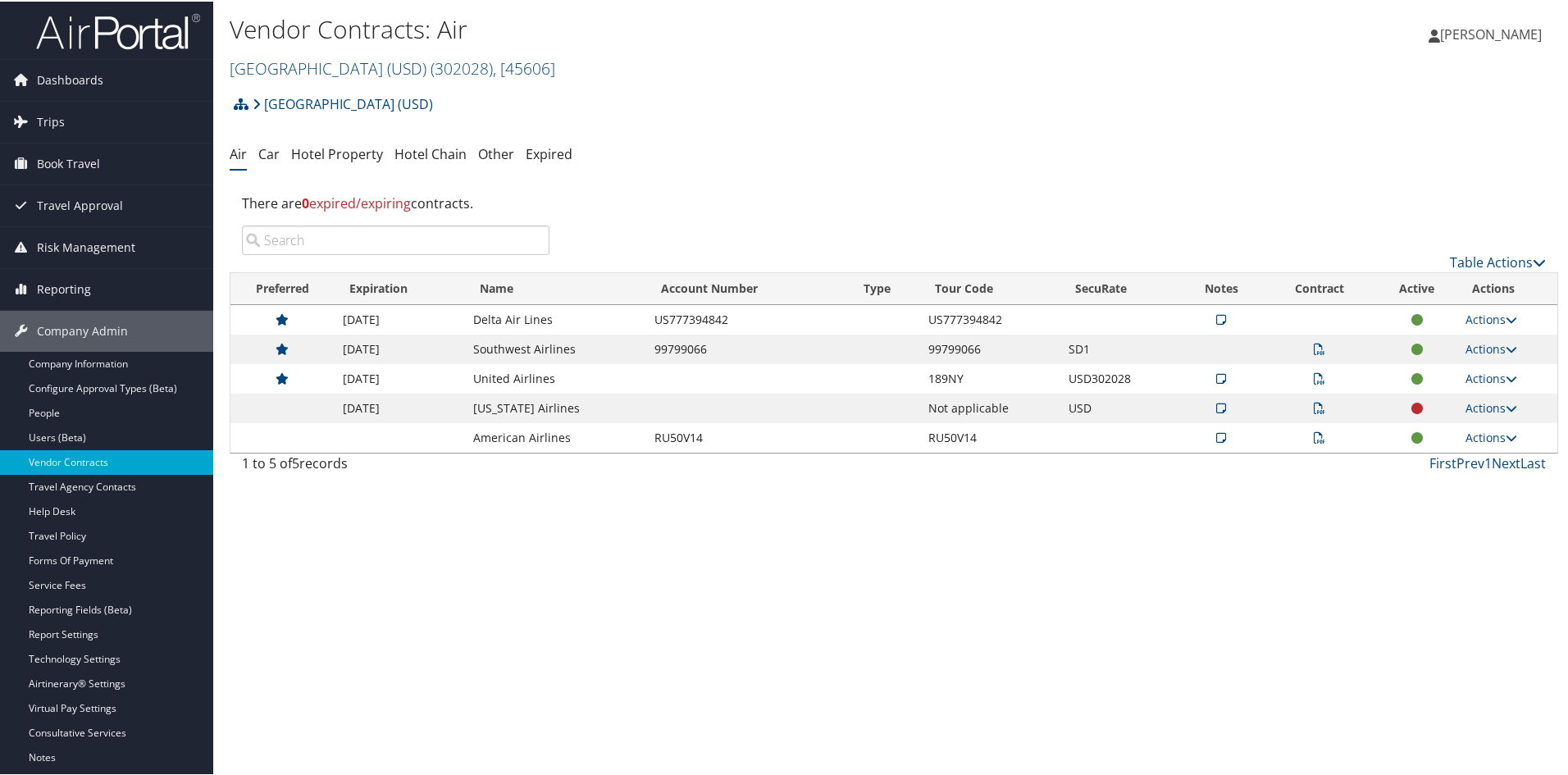
click at [1314, 405] on icon at bounding box center [1320, 406] width 12 height 12
click at [0, 0] on div at bounding box center [0, 0] width 0 height 0
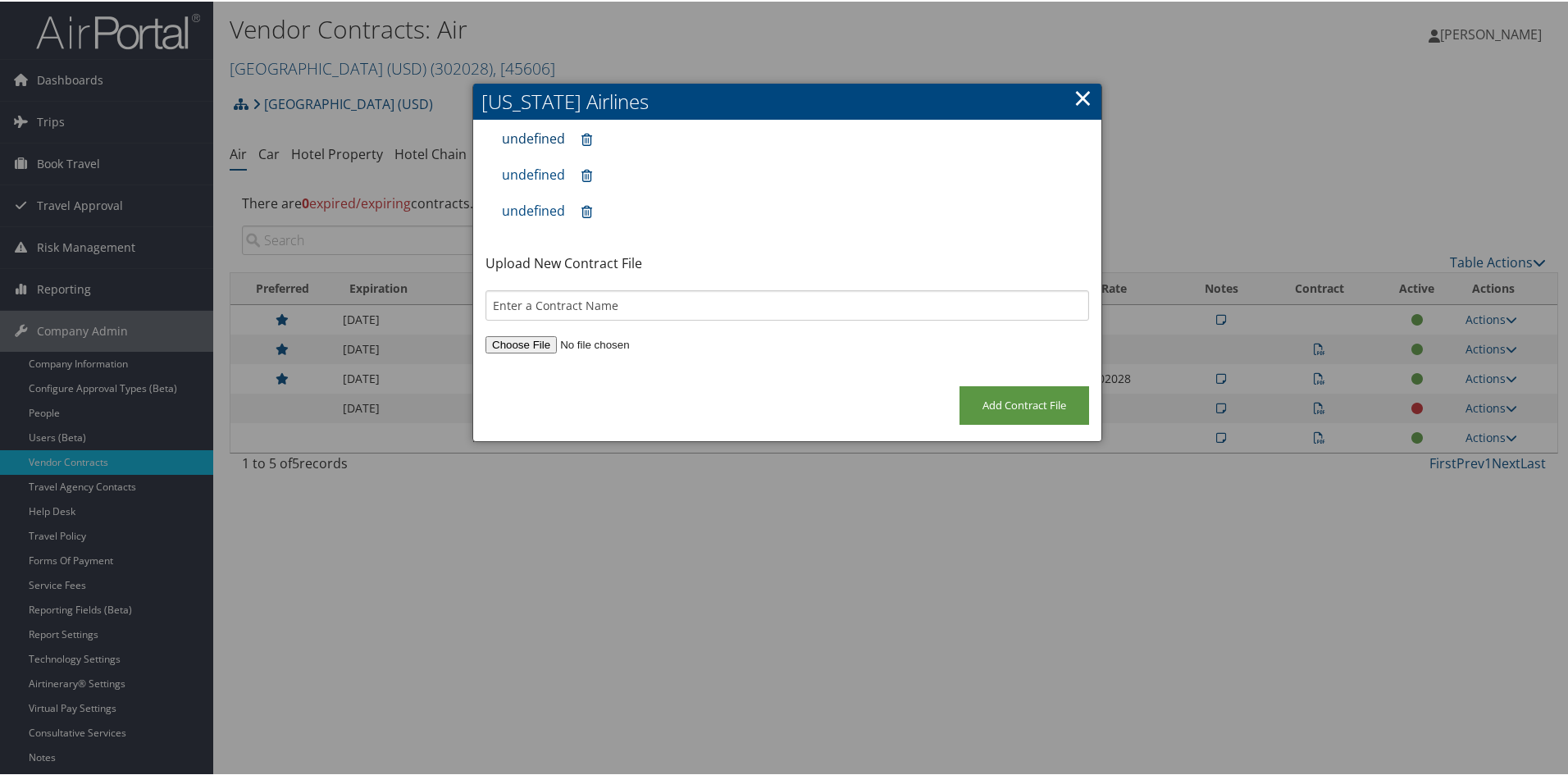
click at [530, 141] on link "undefined" at bounding box center [534, 137] width 64 height 18
click at [525, 167] on link "undefined" at bounding box center [534, 172] width 64 height 18
click at [522, 201] on link "undefined" at bounding box center [534, 209] width 64 height 18
click at [1074, 91] on link "×" at bounding box center [1084, 96] width 19 height 33
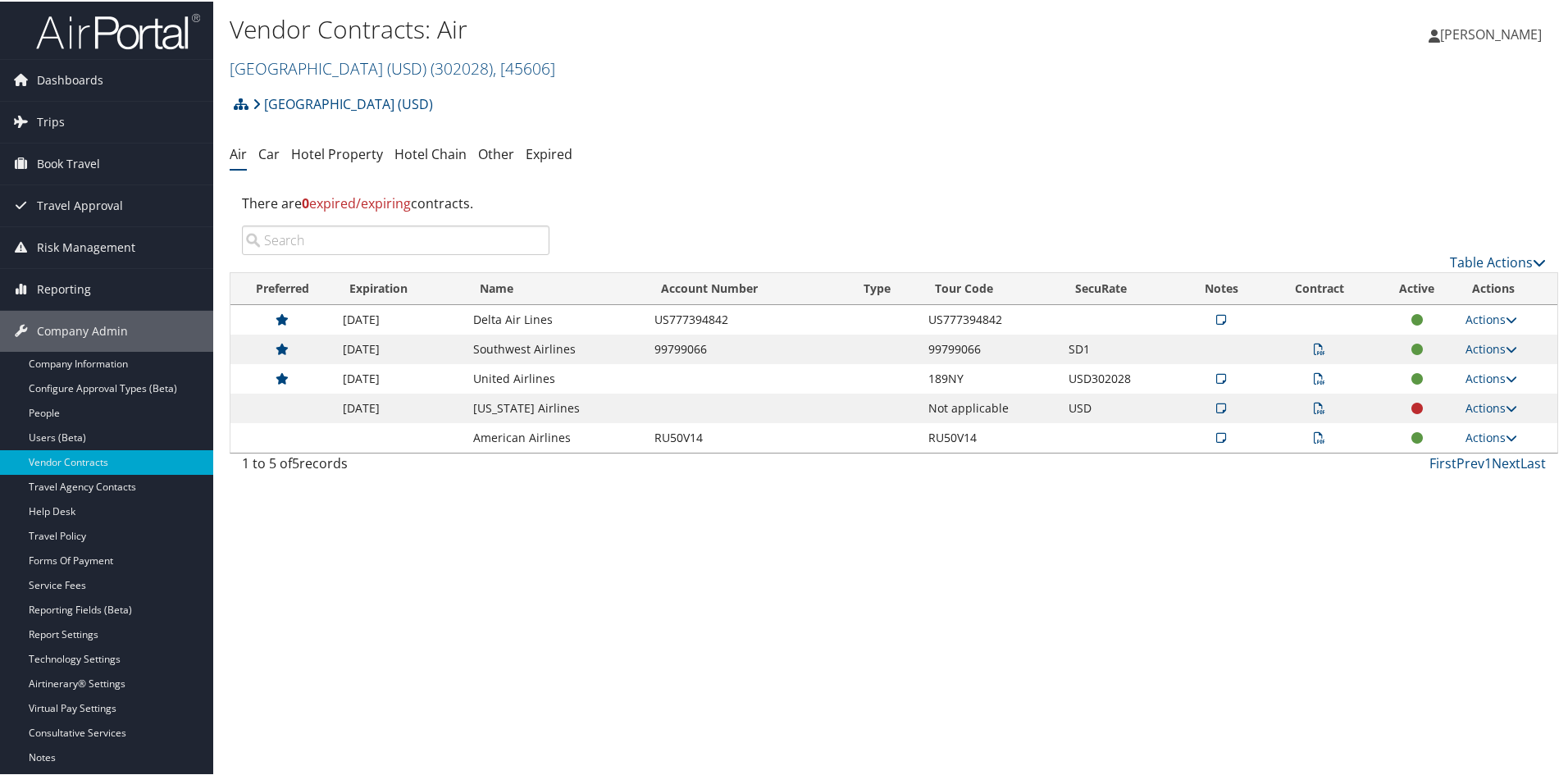
click at [1314, 372] on icon at bounding box center [1320, 377] width 12 height 12
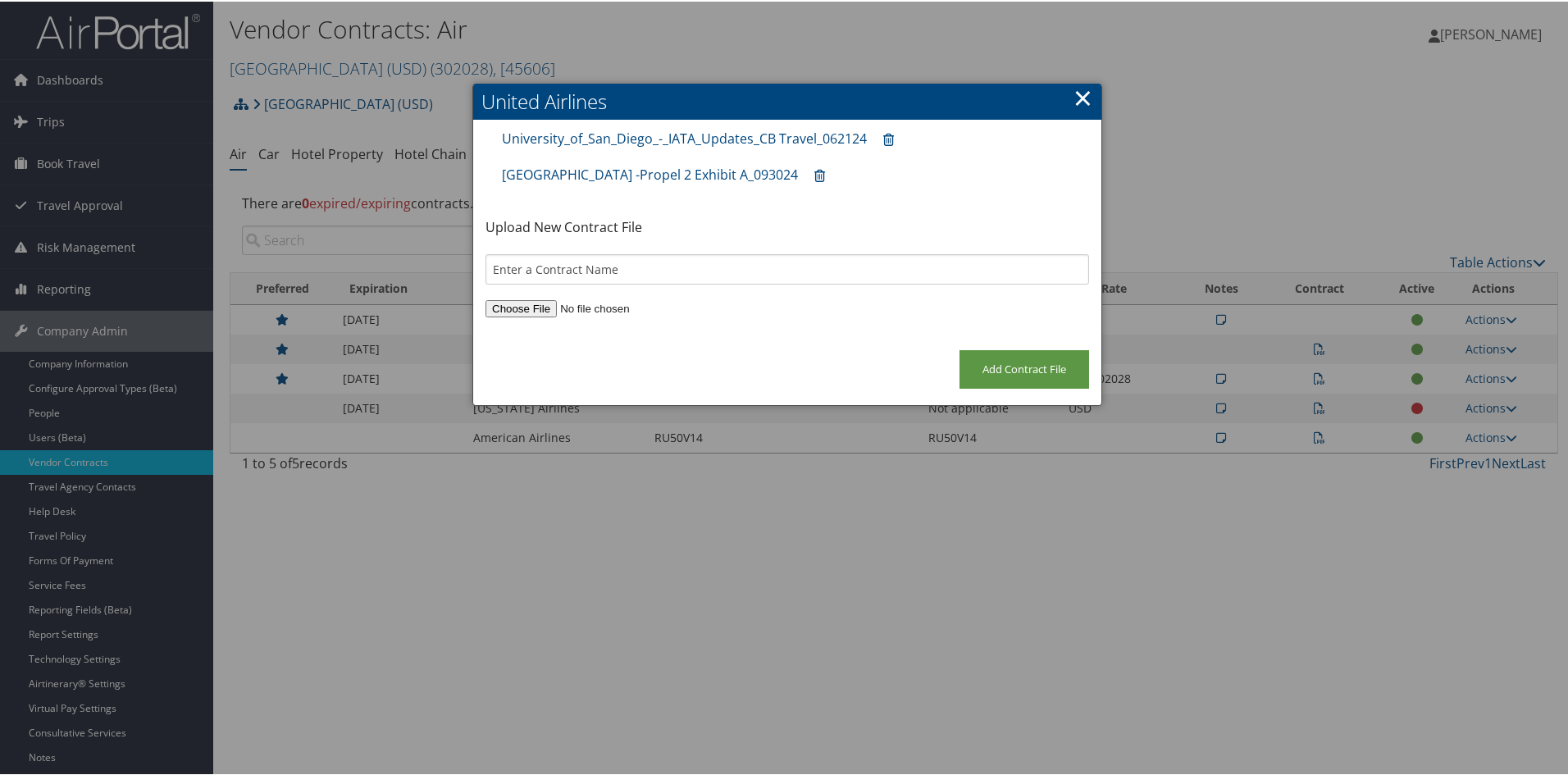
click at [1074, 103] on link "×" at bounding box center [1084, 96] width 19 height 33
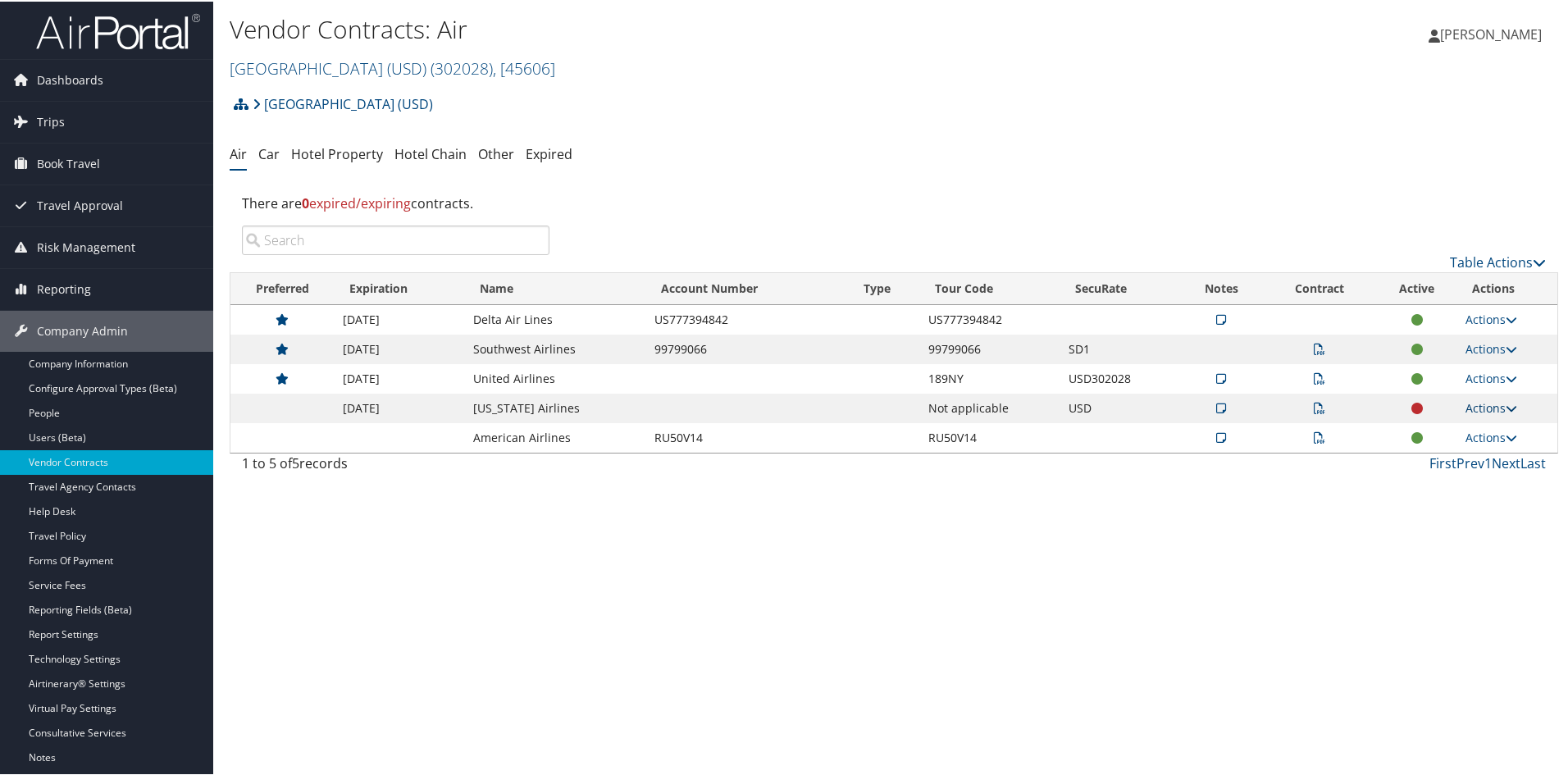
click at [1501, 400] on link "Actions" at bounding box center [1492, 406] width 52 height 15
click at [1464, 483] on link "Edit Contract" at bounding box center [1452, 485] width 109 height 28
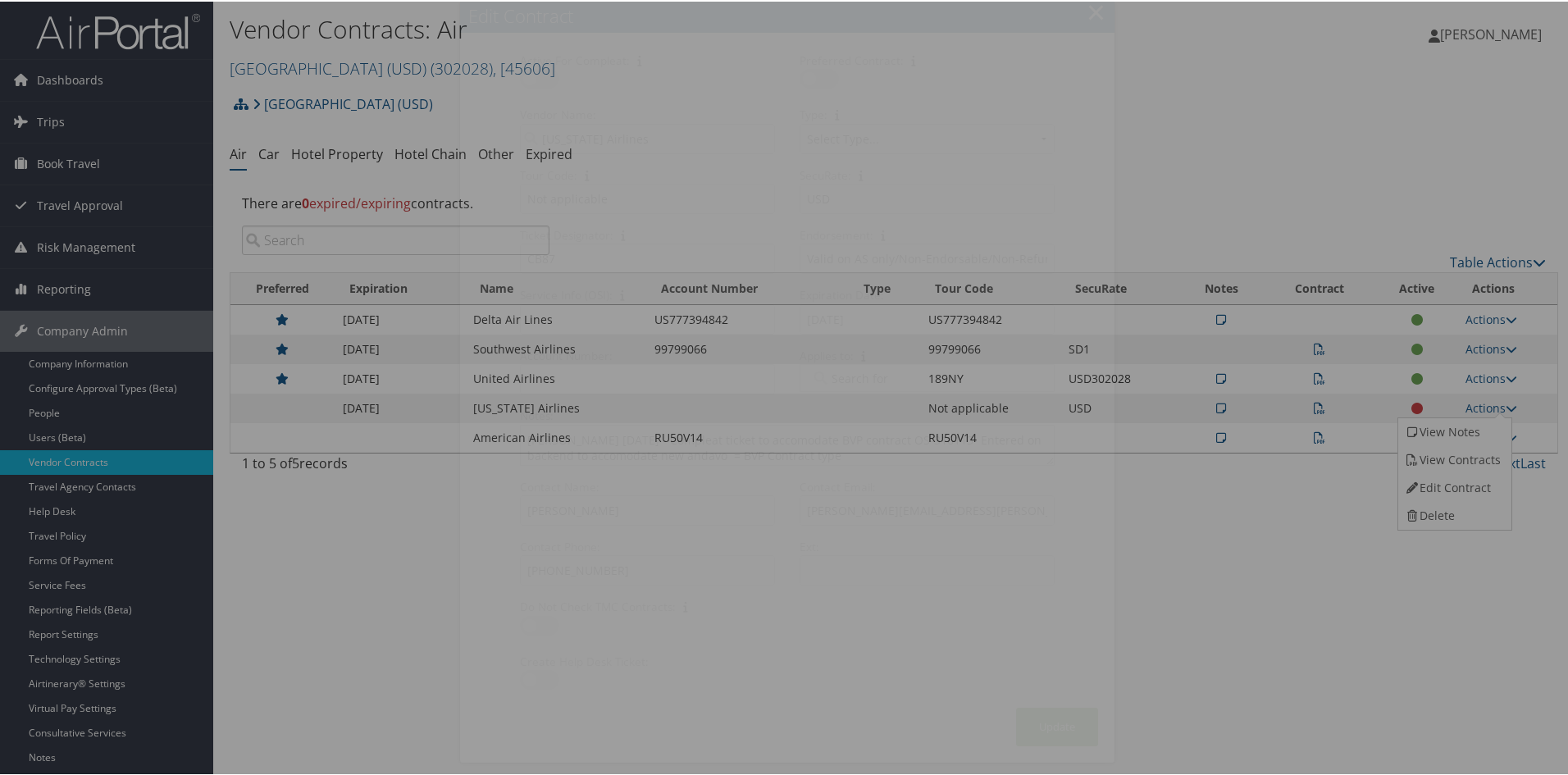
select select "[object Object]"
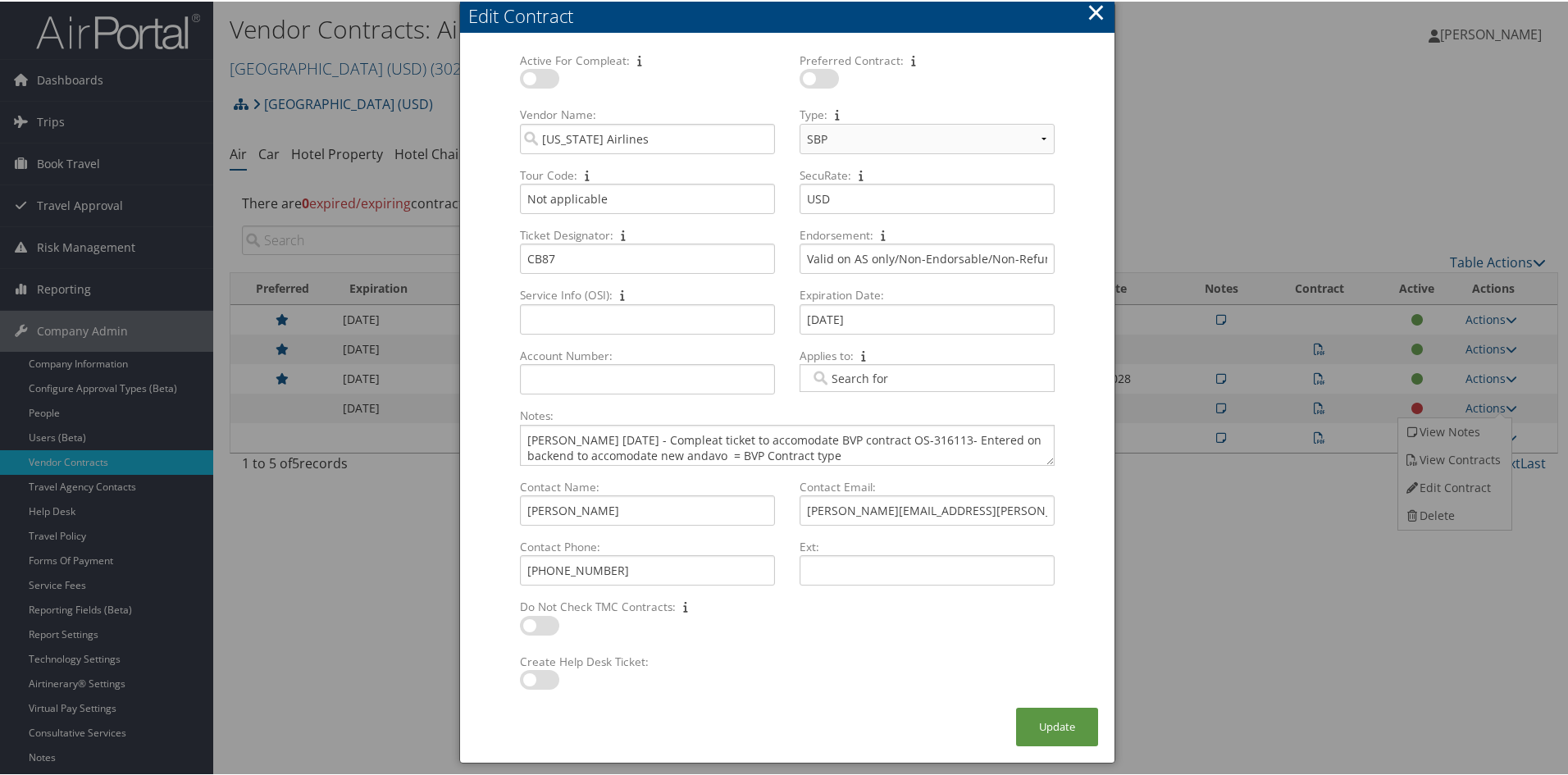
click at [1086, 5] on button "×" at bounding box center [1096, 11] width 19 height 33
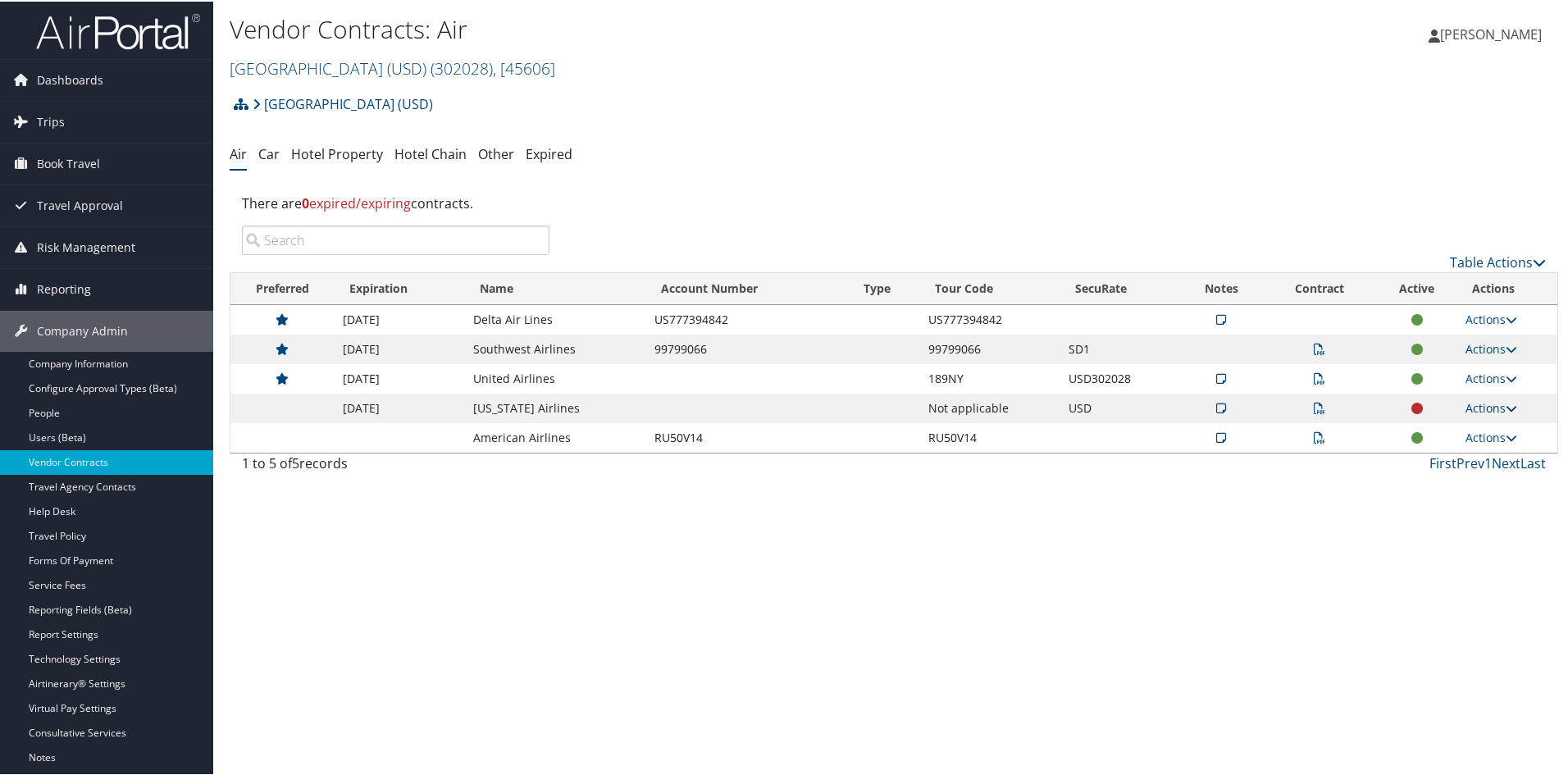
click at [1511, 405] on icon at bounding box center [1511, 406] width 12 height 12
click at [1443, 483] on link "Edit Contract" at bounding box center [1452, 485] width 109 height 28
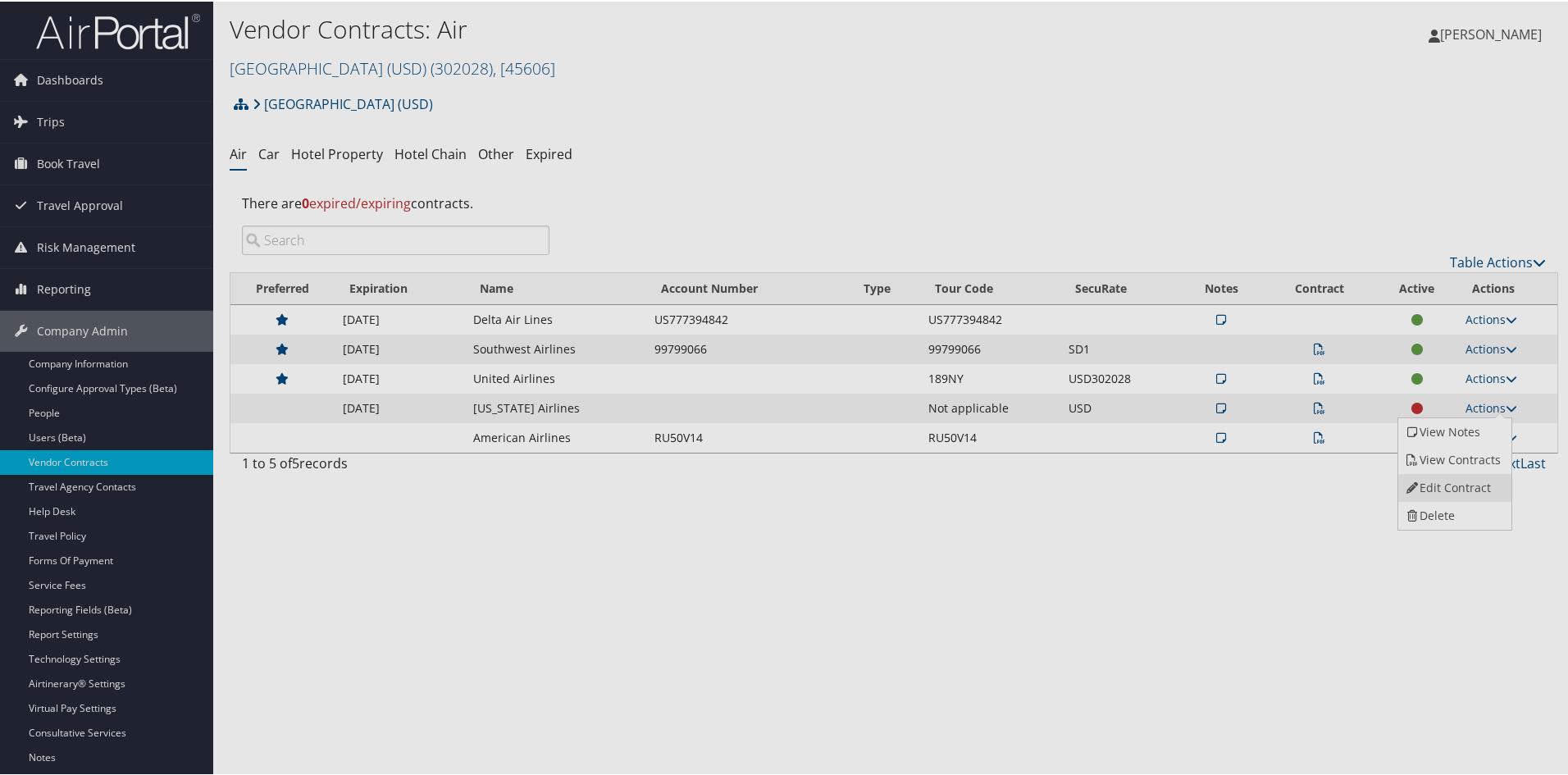
select select "[object Object]"
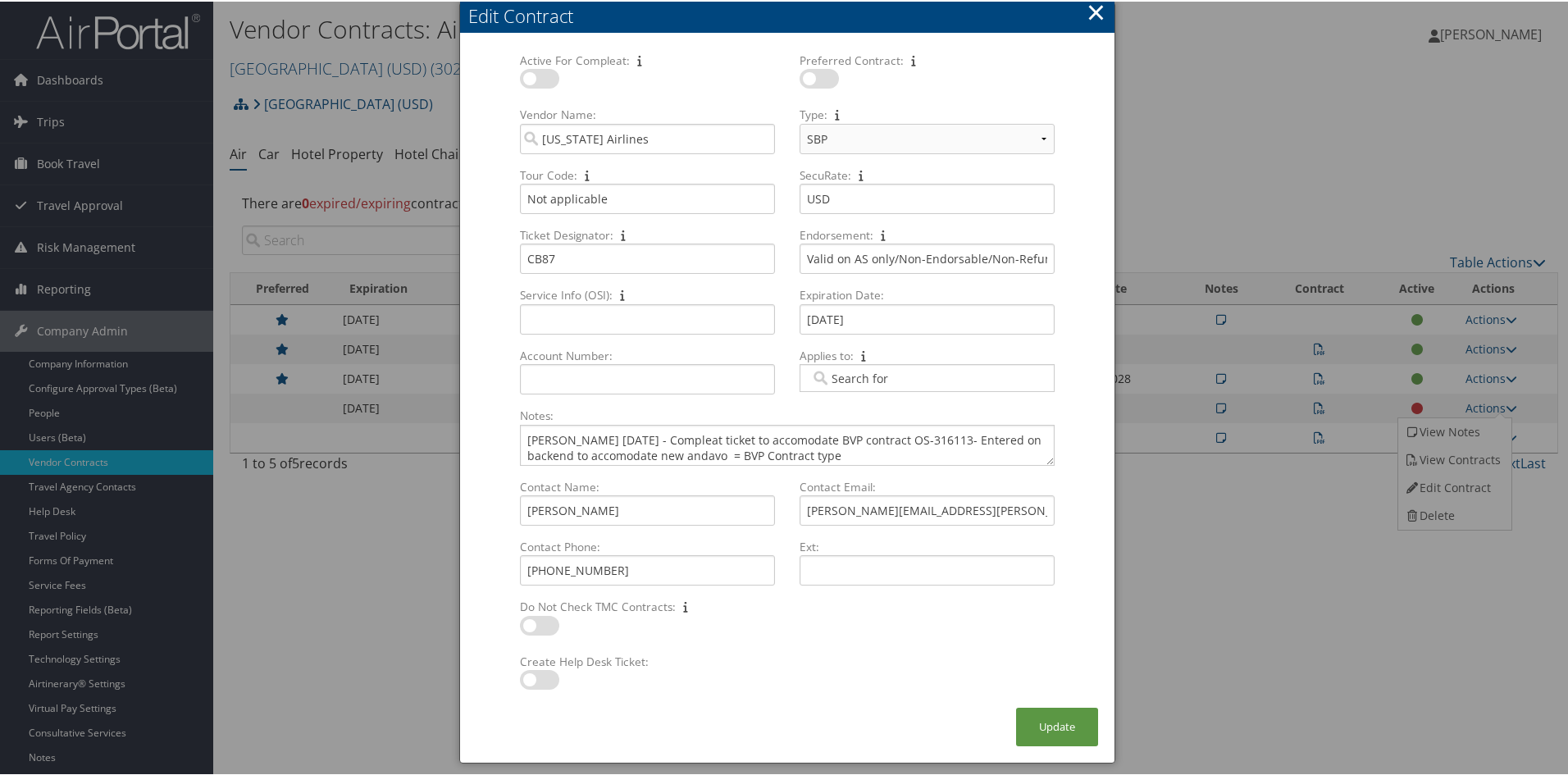
click at [1086, 11] on button "×" at bounding box center [1096, 11] width 19 height 33
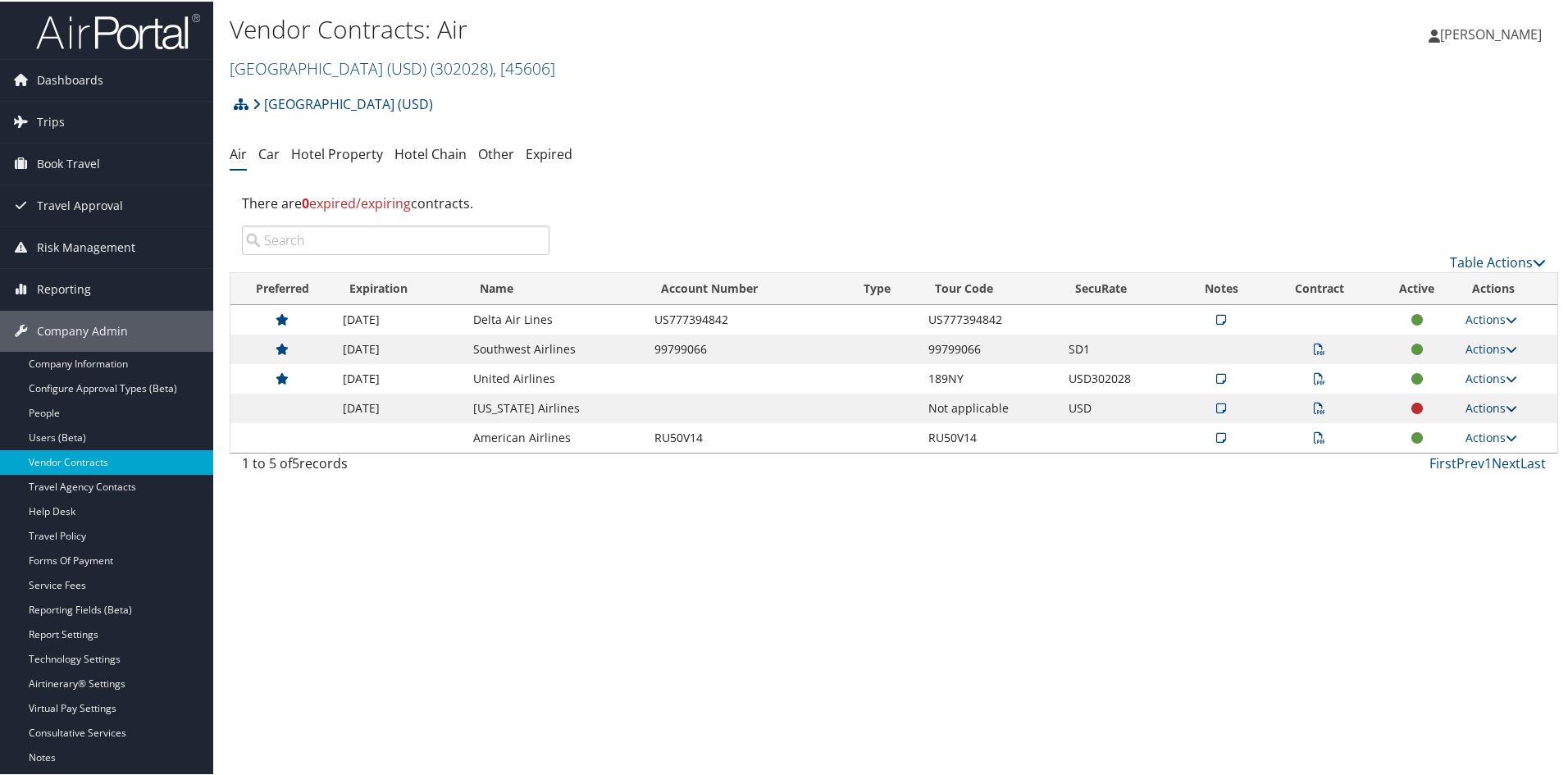
click at [1505, 400] on link "Actions" at bounding box center [1492, 406] width 52 height 15
click at [1314, 401] on icon at bounding box center [1320, 406] width 12 height 12
click at [0, 0] on div at bounding box center [0, 0] width 0 height 0
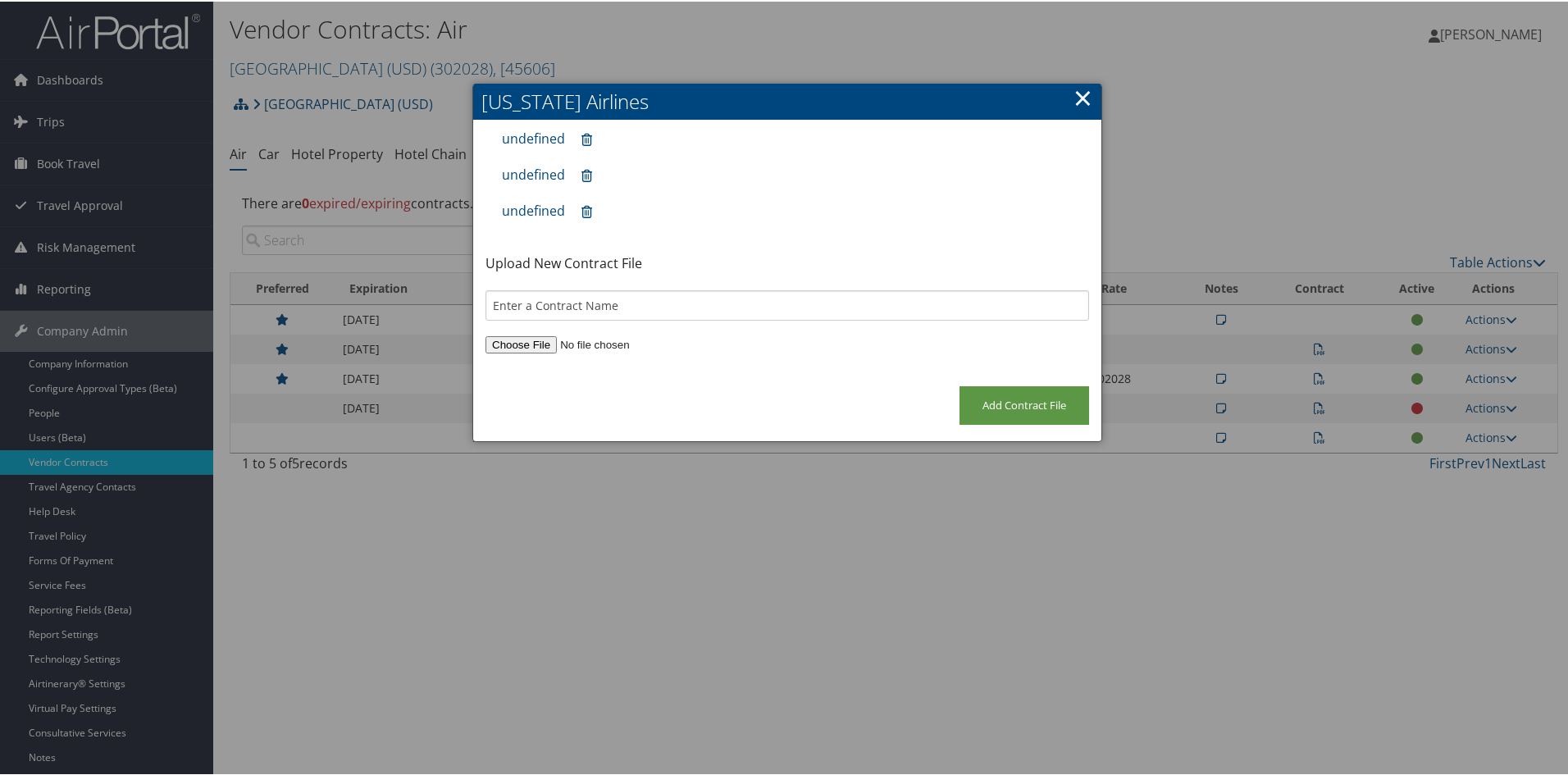
click at [1087, 92] on div "Alaska Airlines × undefined undefined undefined Upload New Contract File Add Co…" at bounding box center [787, 261] width 630 height 358
click at [1075, 96] on link "×" at bounding box center [1084, 96] width 19 height 33
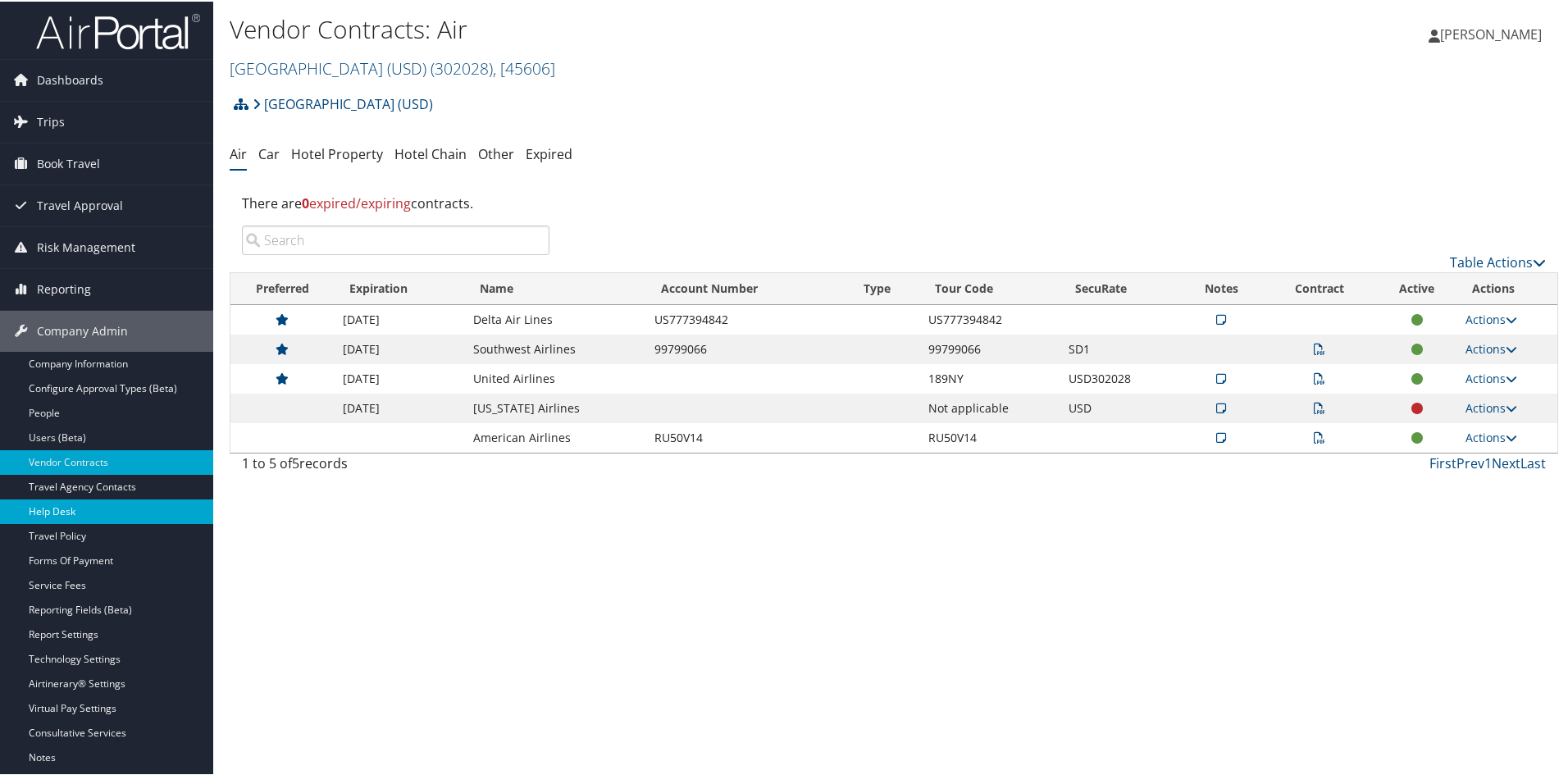
click at [58, 512] on link "Help Desk" at bounding box center [106, 510] width 213 height 25
click at [318, 59] on link "University of San Diego (USD) ( 302028 ) , [ 45606 ]" at bounding box center [392, 66] width 326 height 22
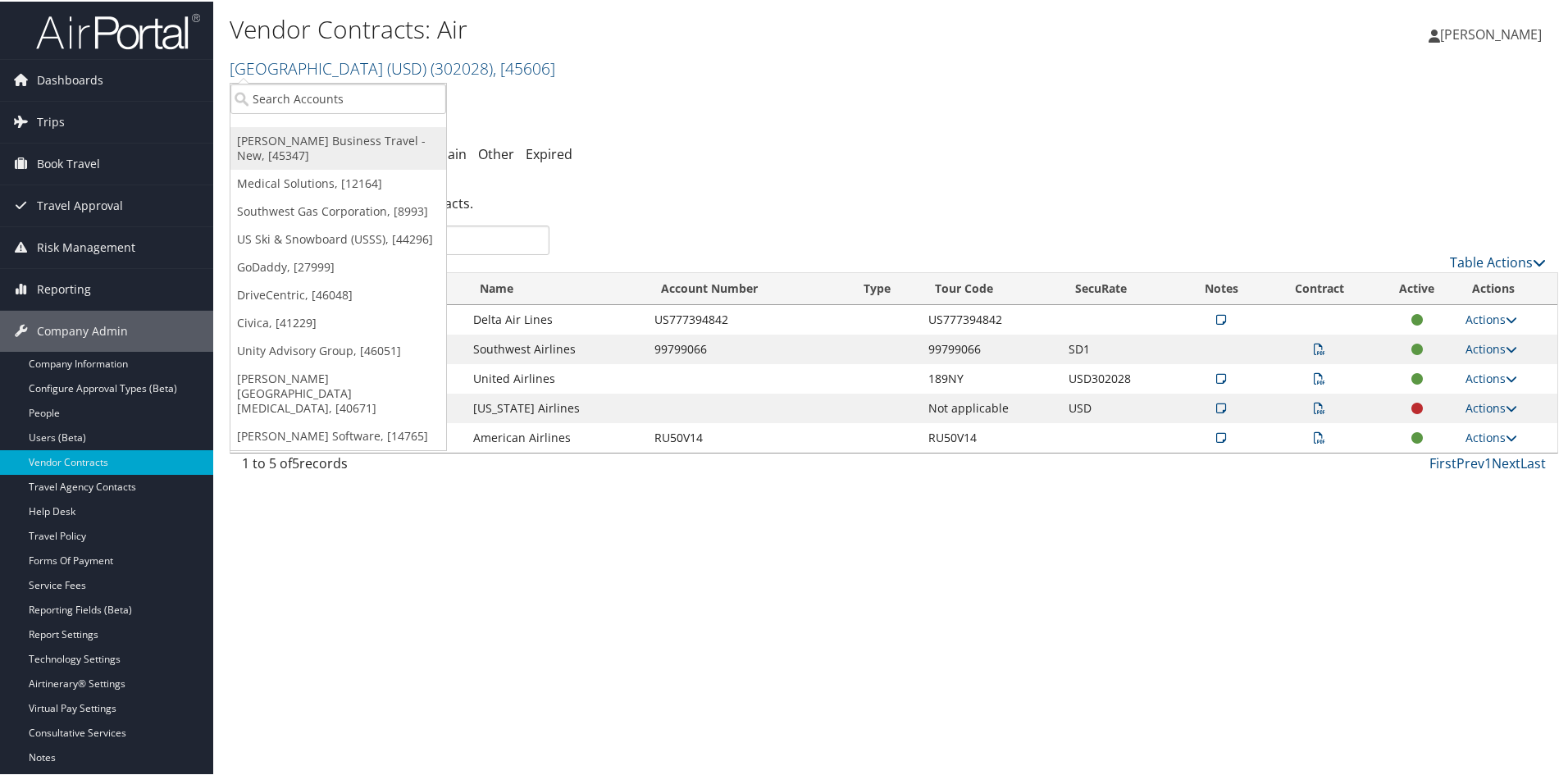
click at [301, 136] on link "[PERSON_NAME] Business Travel - New, [45347]" at bounding box center [338, 146] width 216 height 42
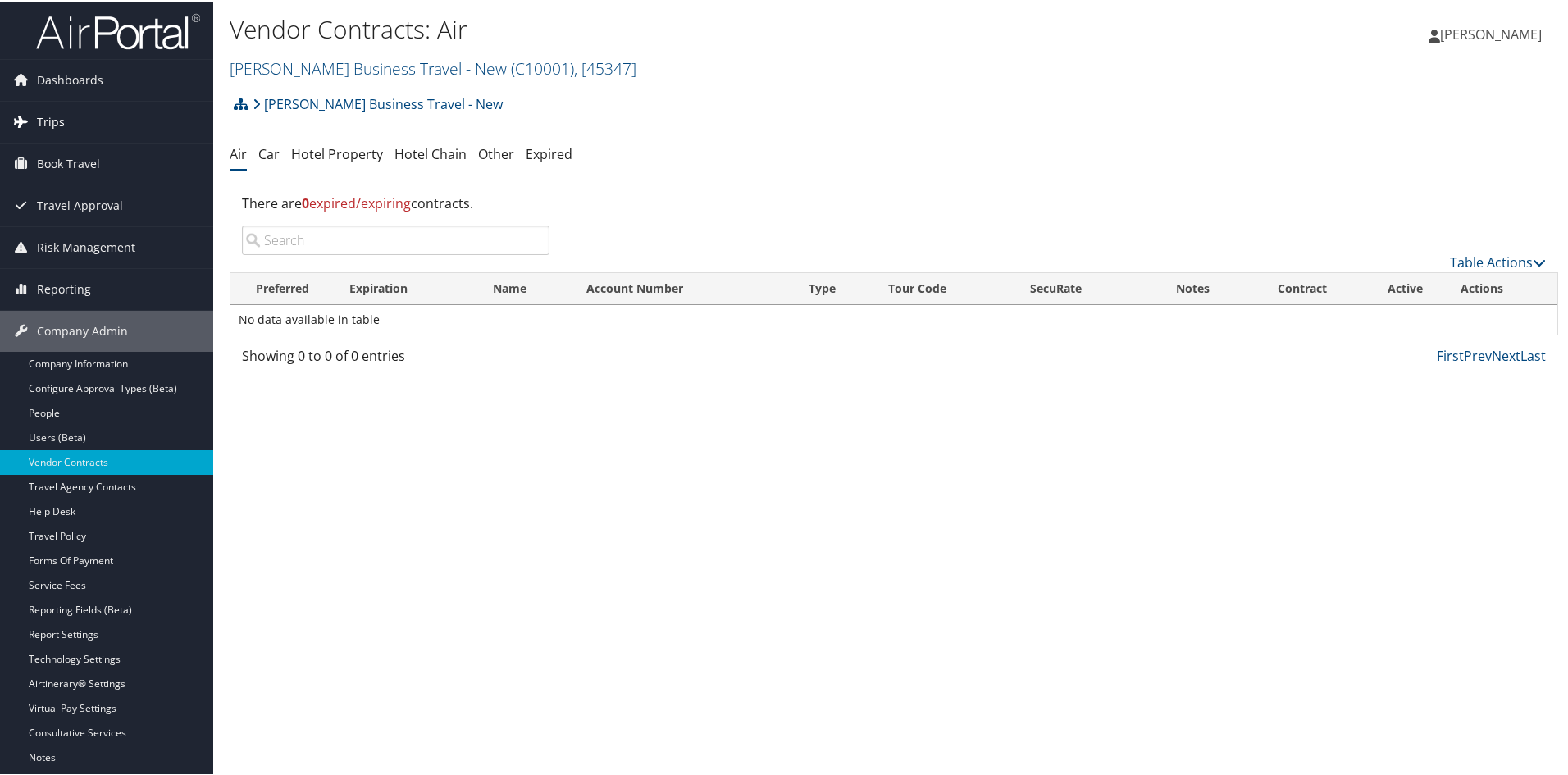
click at [68, 121] on link "Trips" at bounding box center [106, 120] width 213 height 41
click at [69, 124] on link "Trips" at bounding box center [106, 120] width 213 height 41
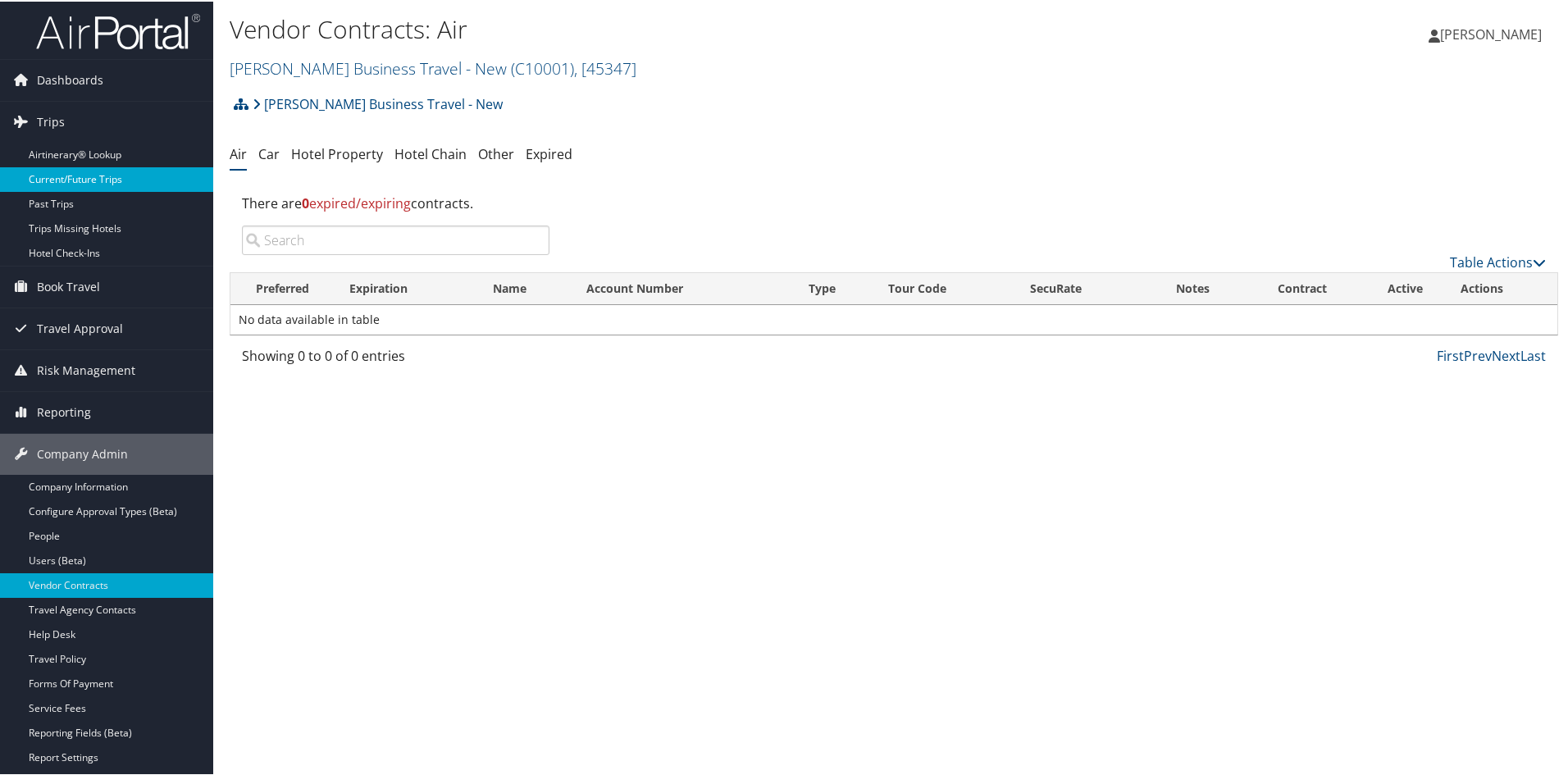
click at [72, 166] on link "Current/Future Trips" at bounding box center [106, 178] width 213 height 25
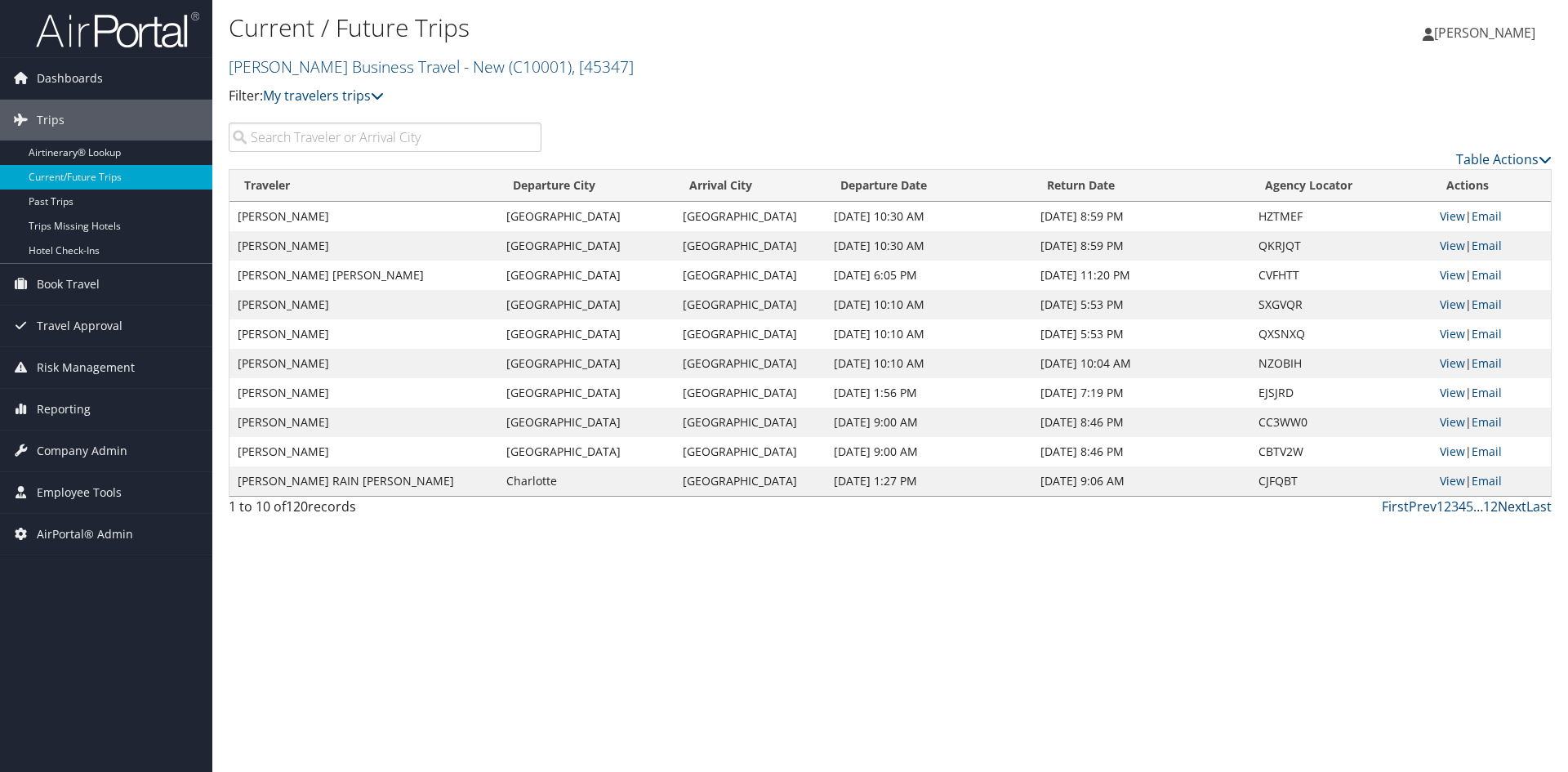
click at [1513, 507] on link "Next" at bounding box center [1512, 506] width 29 height 18
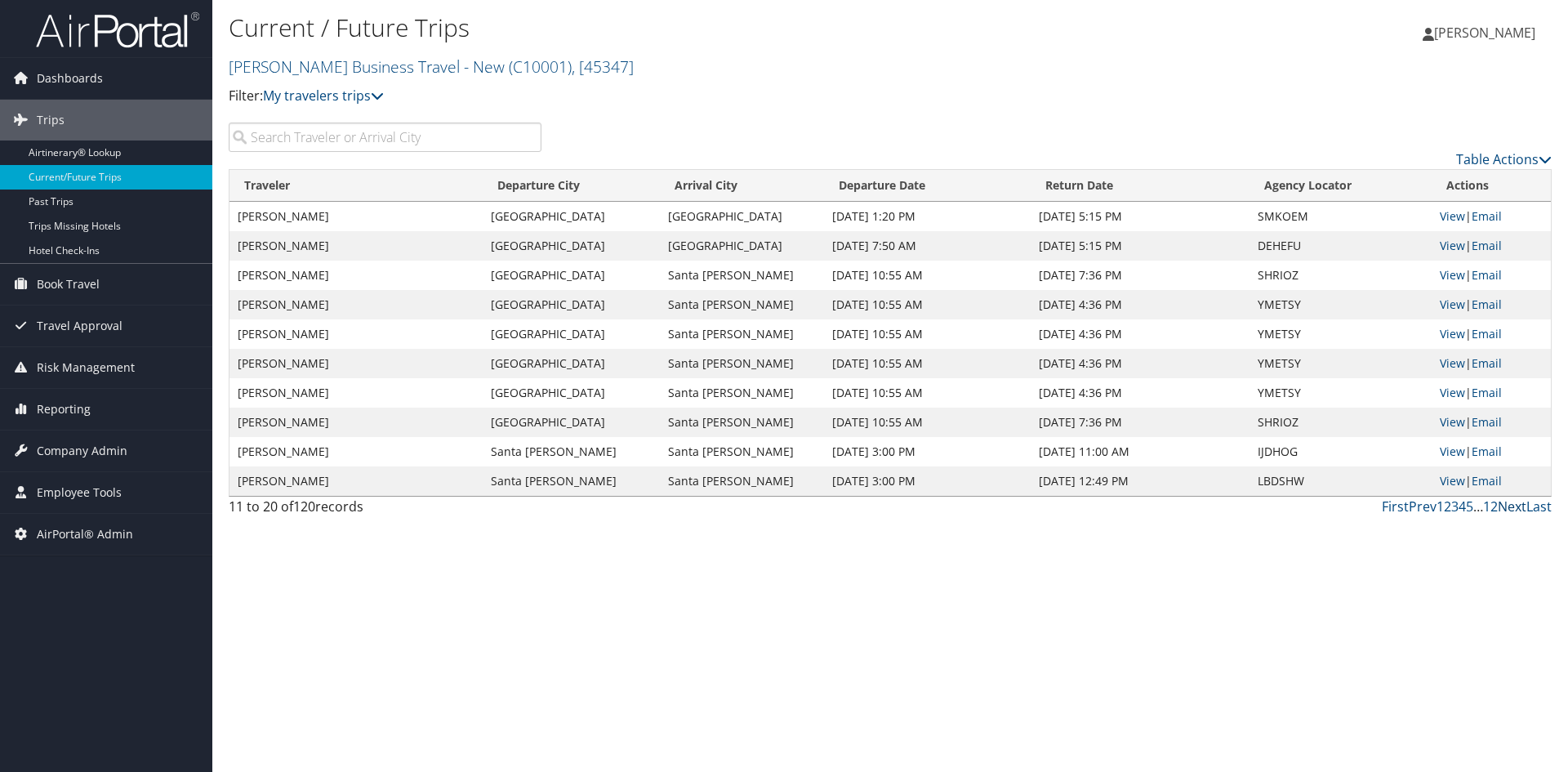
click at [1513, 507] on link "Next" at bounding box center [1512, 506] width 29 height 18
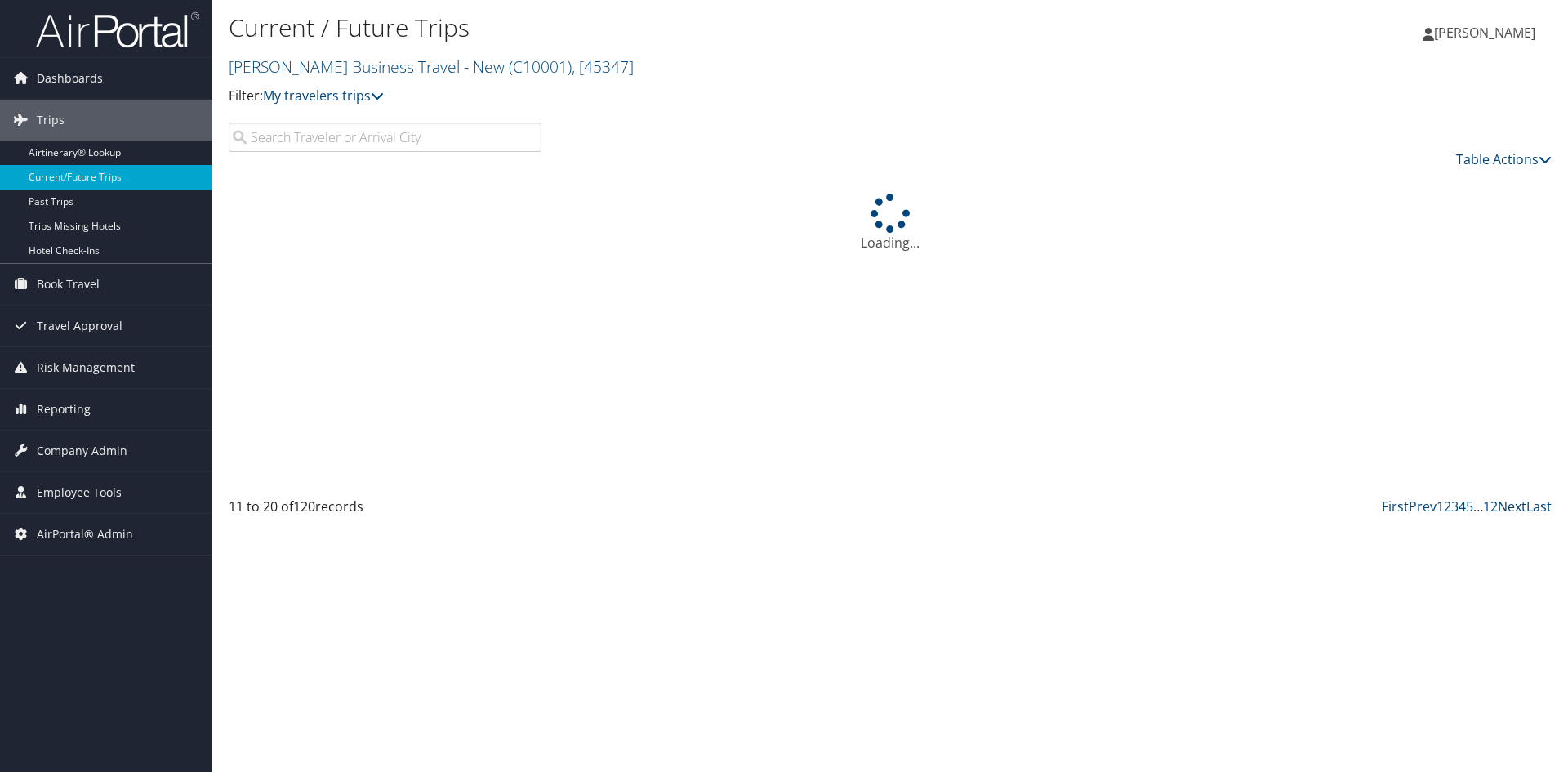
click at [1513, 507] on link "Next" at bounding box center [1512, 506] width 29 height 18
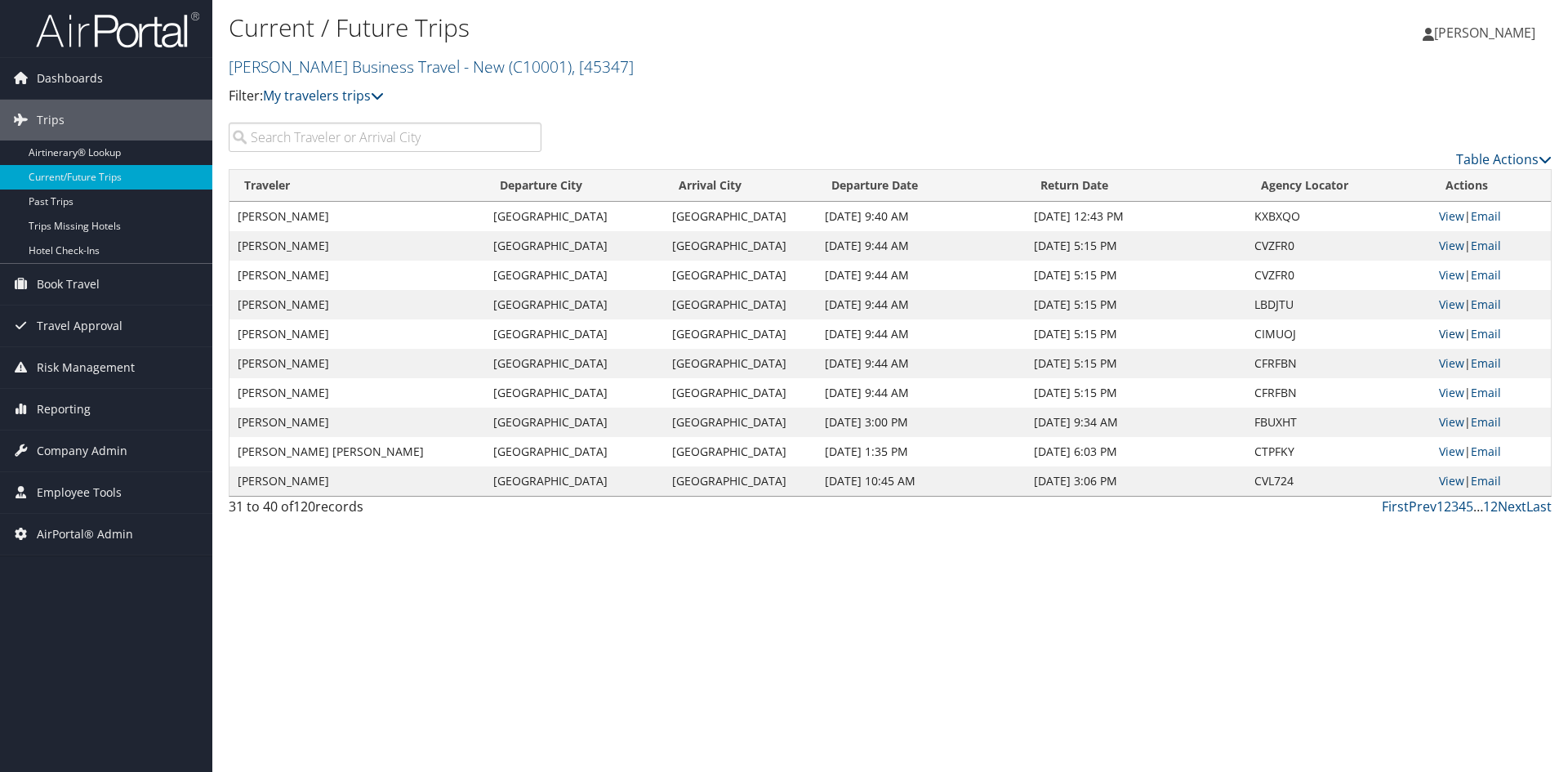
click at [1455, 327] on link "View" at bounding box center [1451, 334] width 25 height 15
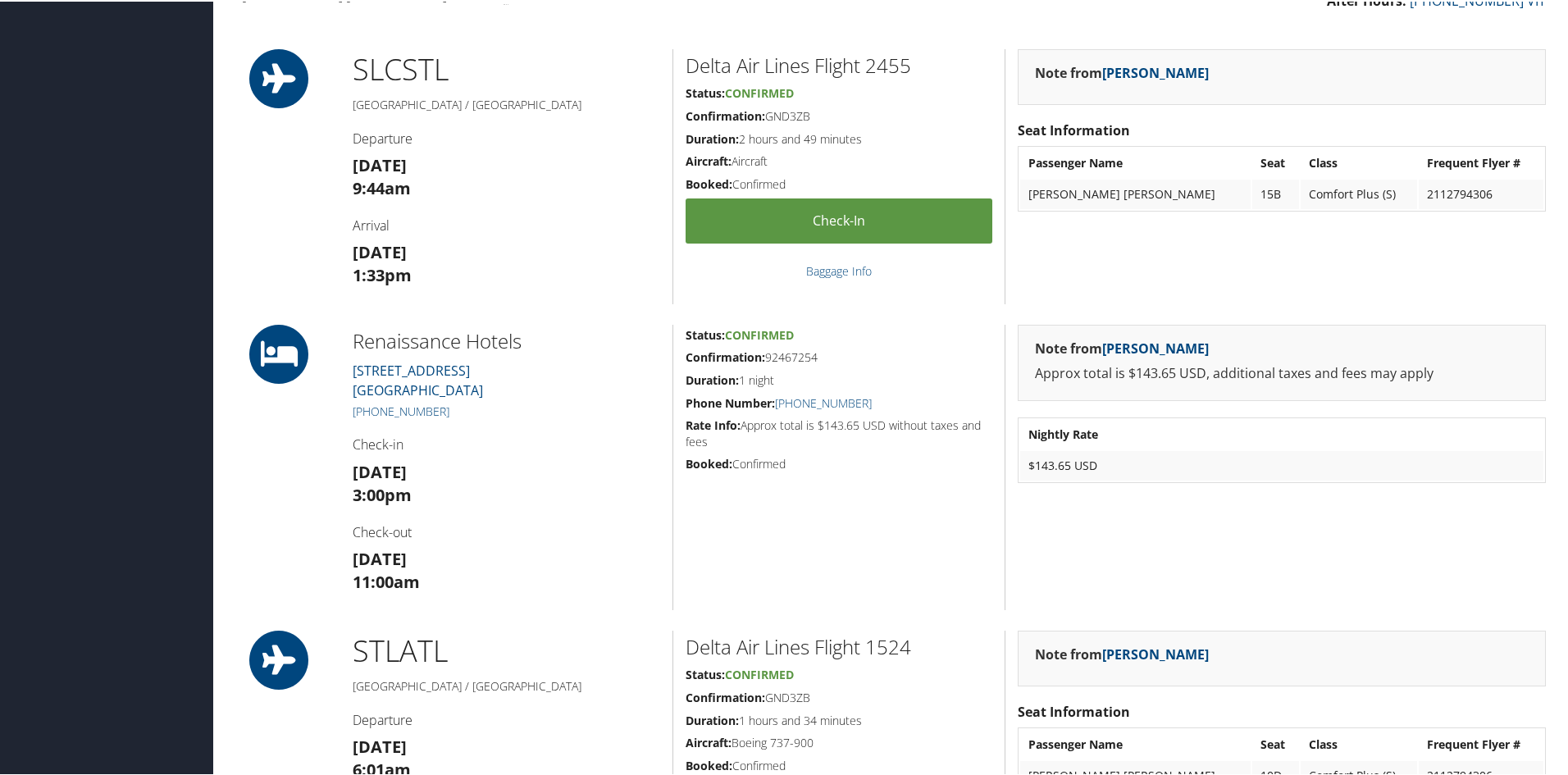
scroll to position [656, 0]
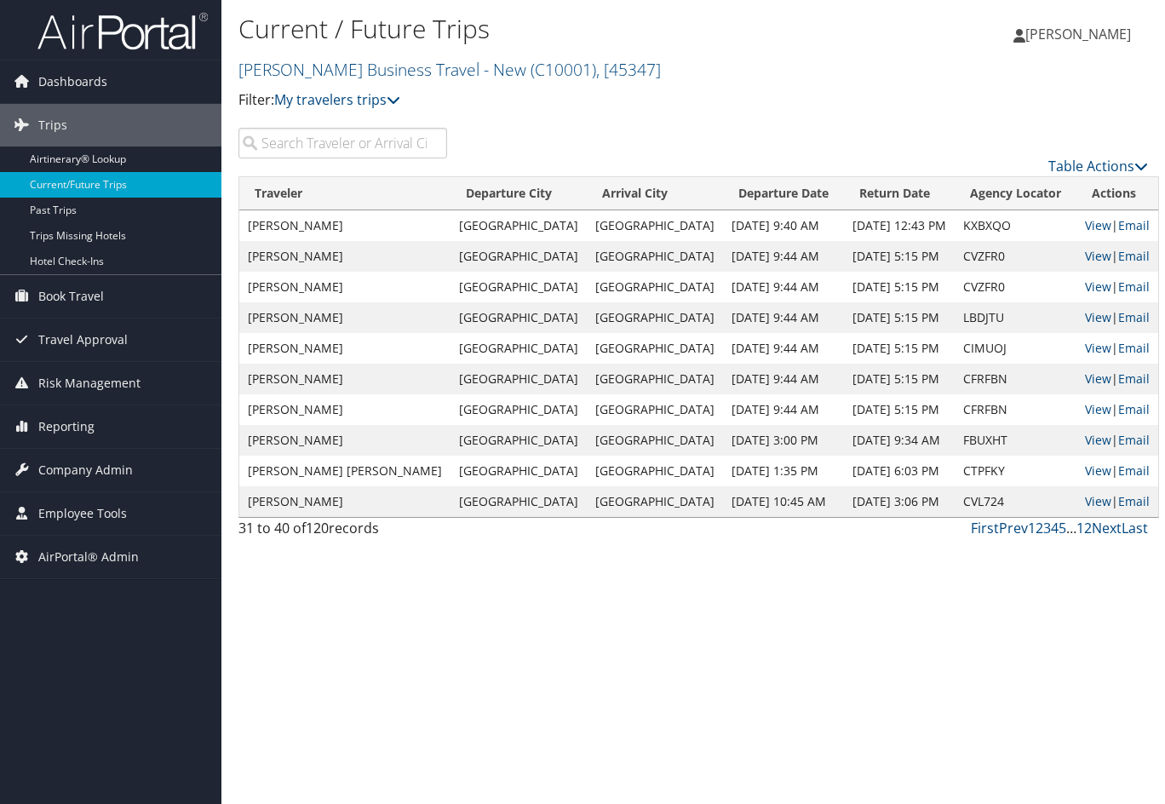
click at [443, 84] on div "Current / Future Trips Christopherson Business Travel - New ( C10001 ) , [ 4534…" at bounding box center [541, 61] width 606 height 100
click at [62, 419] on span "Reporting" at bounding box center [66, 426] width 56 height 43
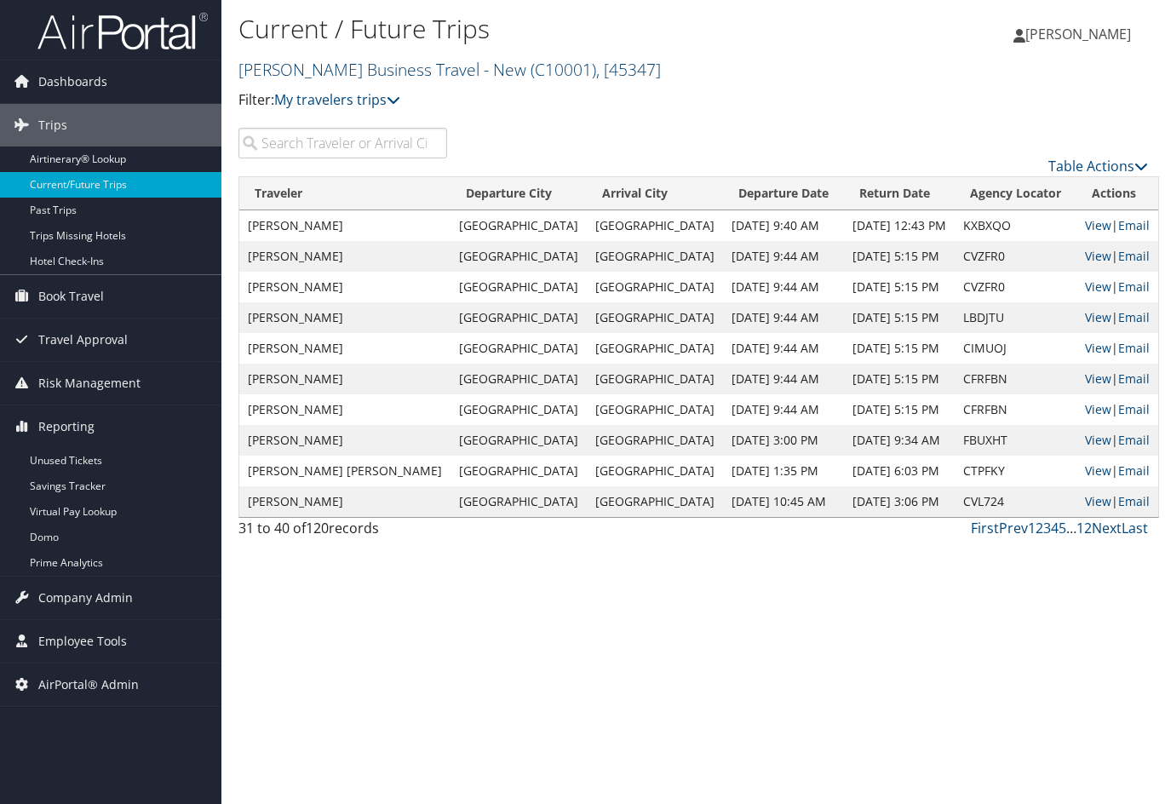
click at [305, 72] on link "Christopherson Business Travel - New ( C10001 ) , [ 45347 ]" at bounding box center [449, 69] width 422 height 23
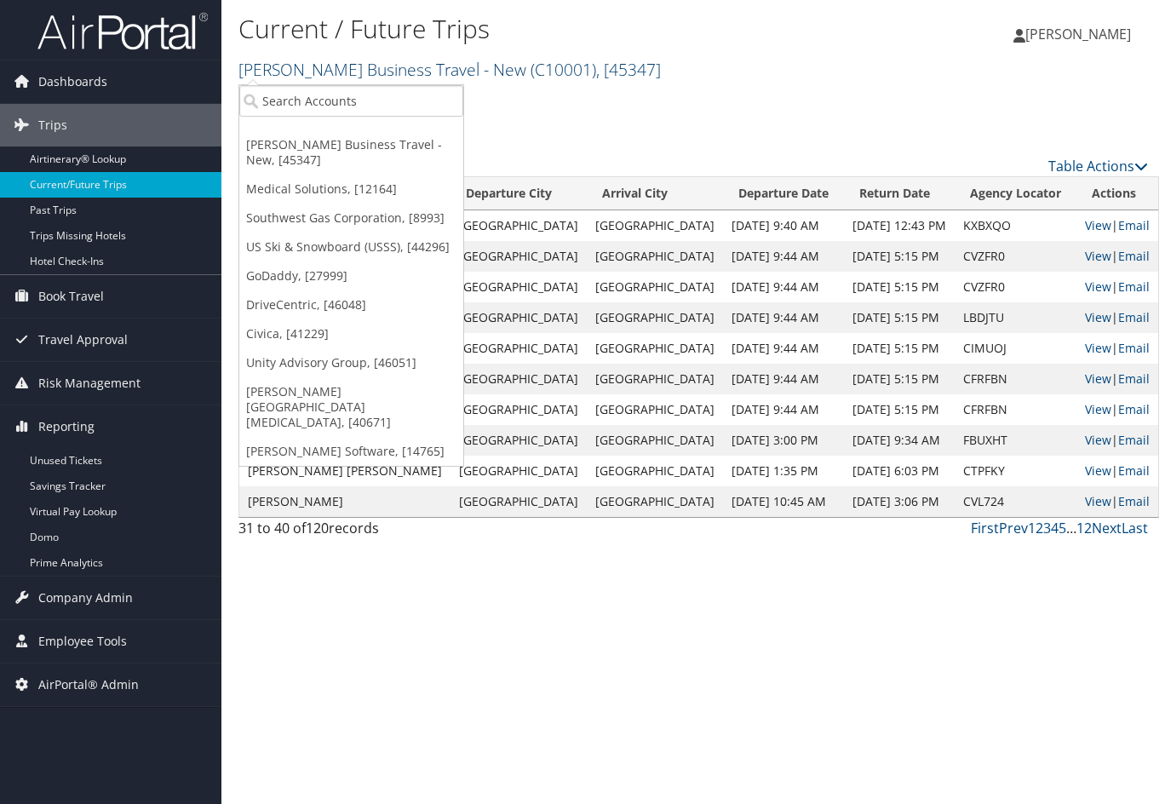
click at [304, 72] on link "Christopherson Business Travel - New ( C10001 ) , [ 45347 ]" at bounding box center [449, 69] width 422 height 23
click at [292, 242] on link "US Ski & Snowboard (USSS), [44296]" at bounding box center [351, 246] width 224 height 29
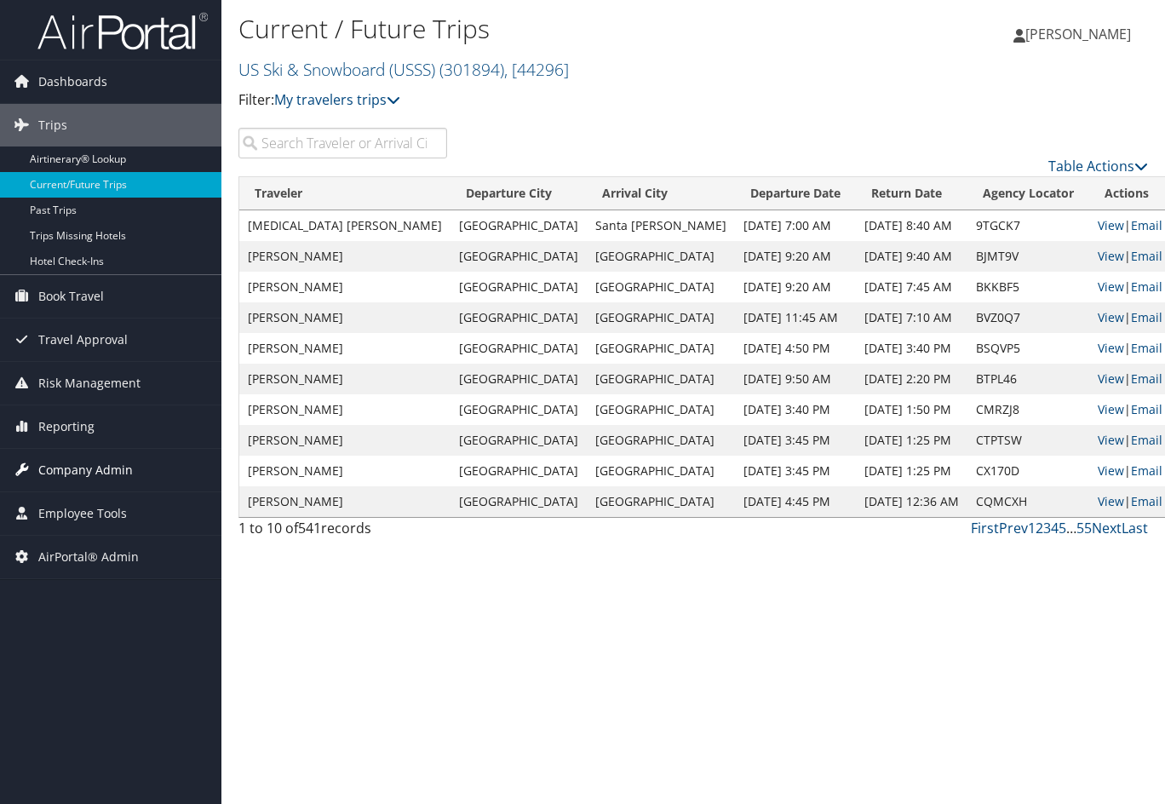
click at [99, 462] on span "Company Admin" at bounding box center [85, 470] width 95 height 43
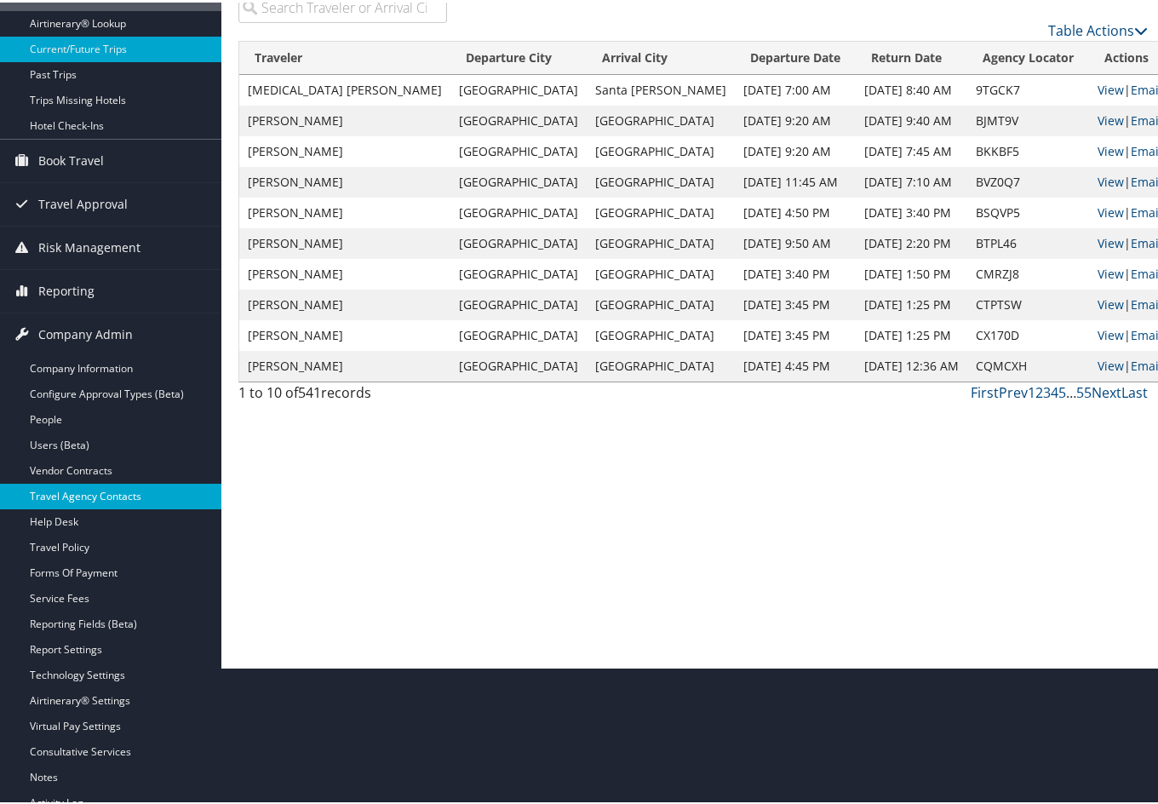
scroll to position [170, 0]
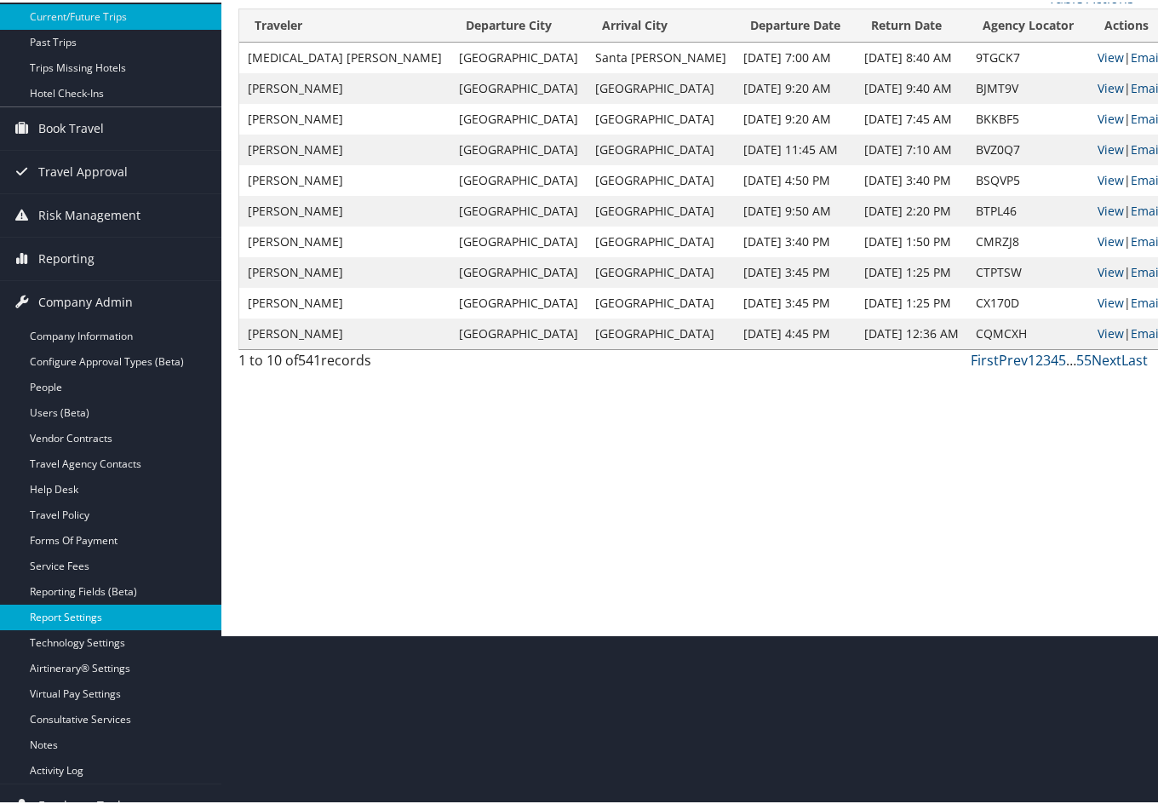
click at [83, 621] on link "Report Settings" at bounding box center [110, 615] width 221 height 26
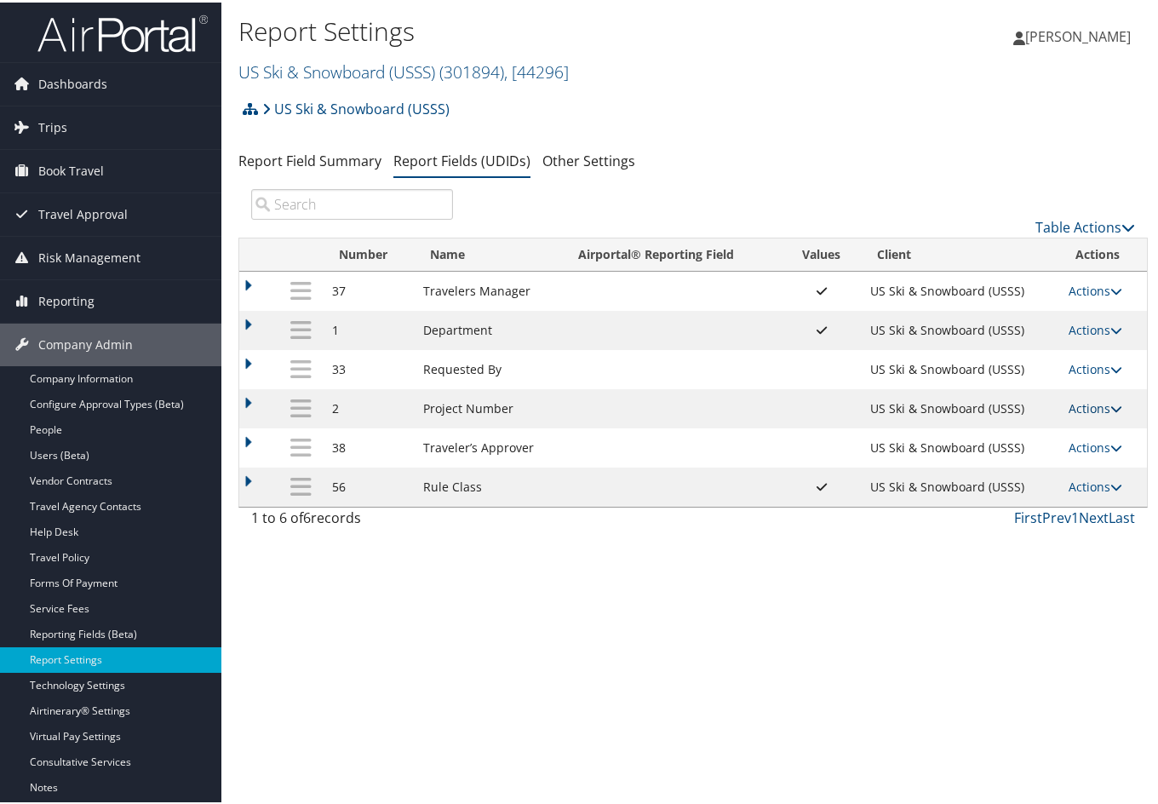
click at [1110, 404] on icon at bounding box center [1116, 406] width 12 height 12
click at [1012, 485] on link "Edit" at bounding box center [1023, 489] width 184 height 29
select select "both"
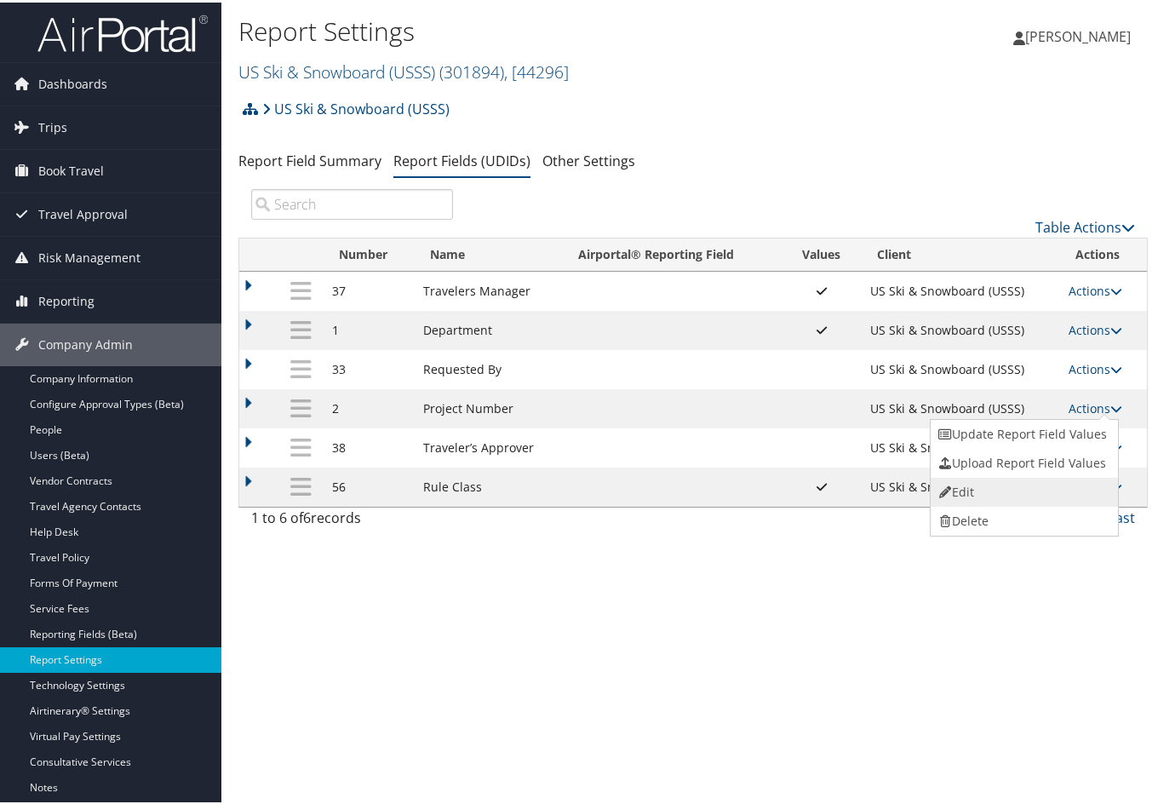
select select "trip"
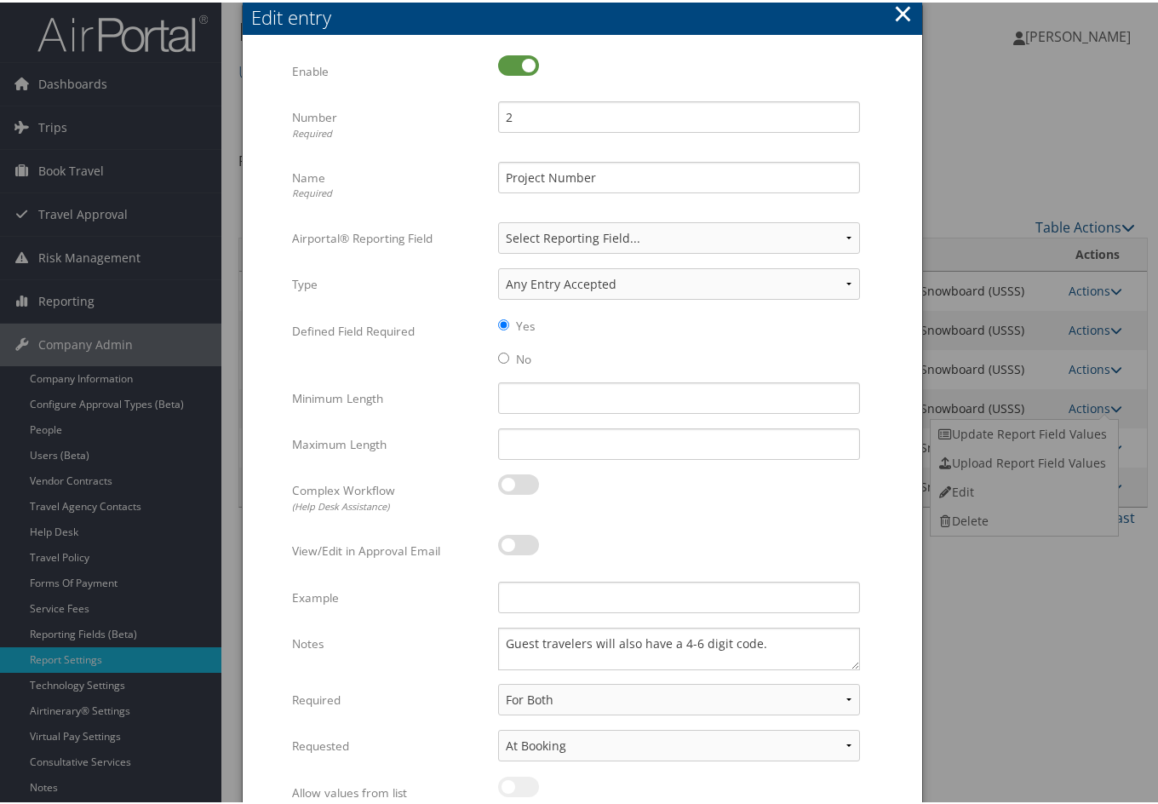
click at [900, 20] on button "×" at bounding box center [903, 11] width 20 height 34
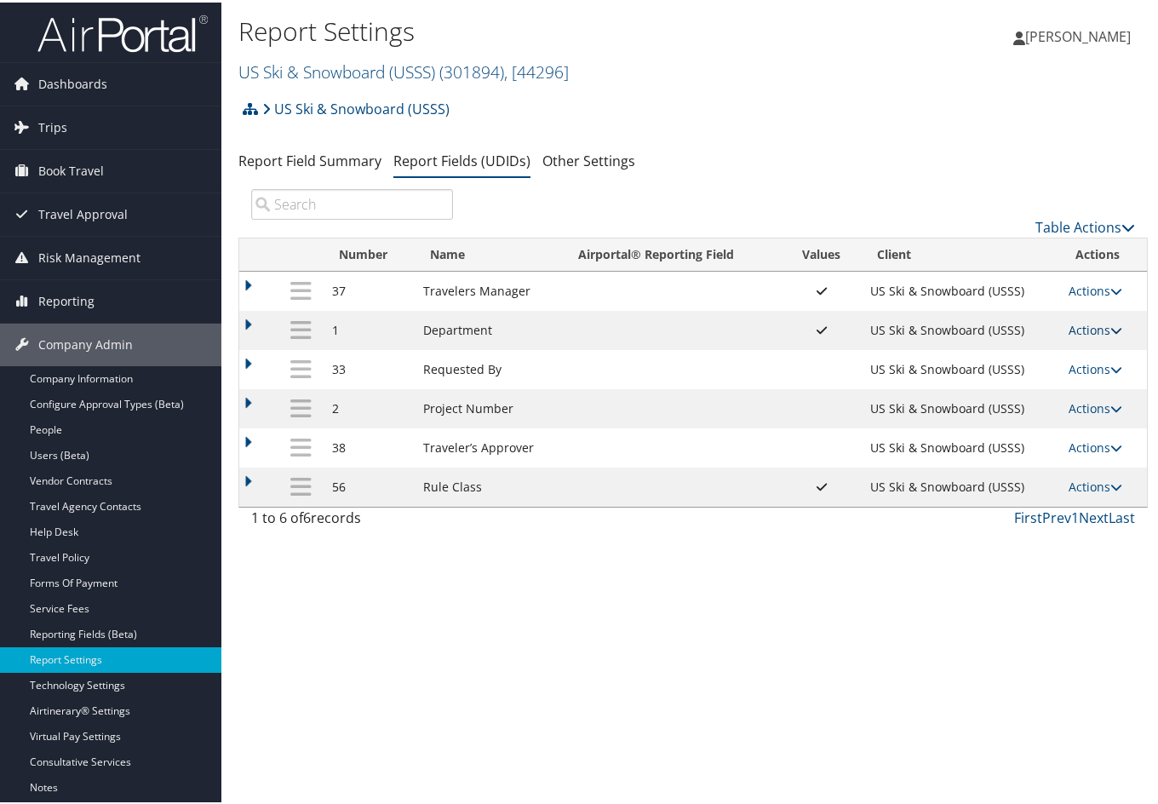
click at [1110, 325] on icon at bounding box center [1116, 328] width 12 height 12
click at [1025, 405] on link "Edit" at bounding box center [1023, 411] width 184 height 29
click at [0, 0] on div at bounding box center [0, 0] width 0 height 0
select select "both"
select select "profiled"
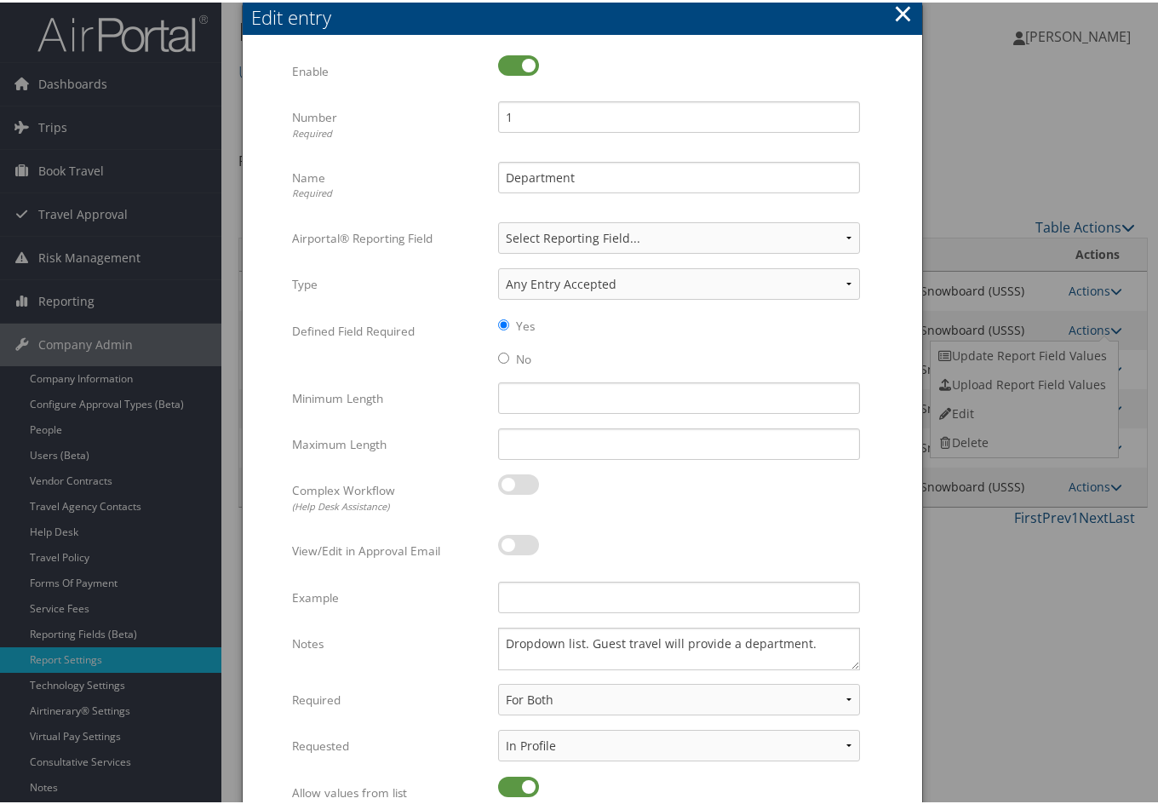
click at [902, 24] on button "×" at bounding box center [903, 11] width 20 height 34
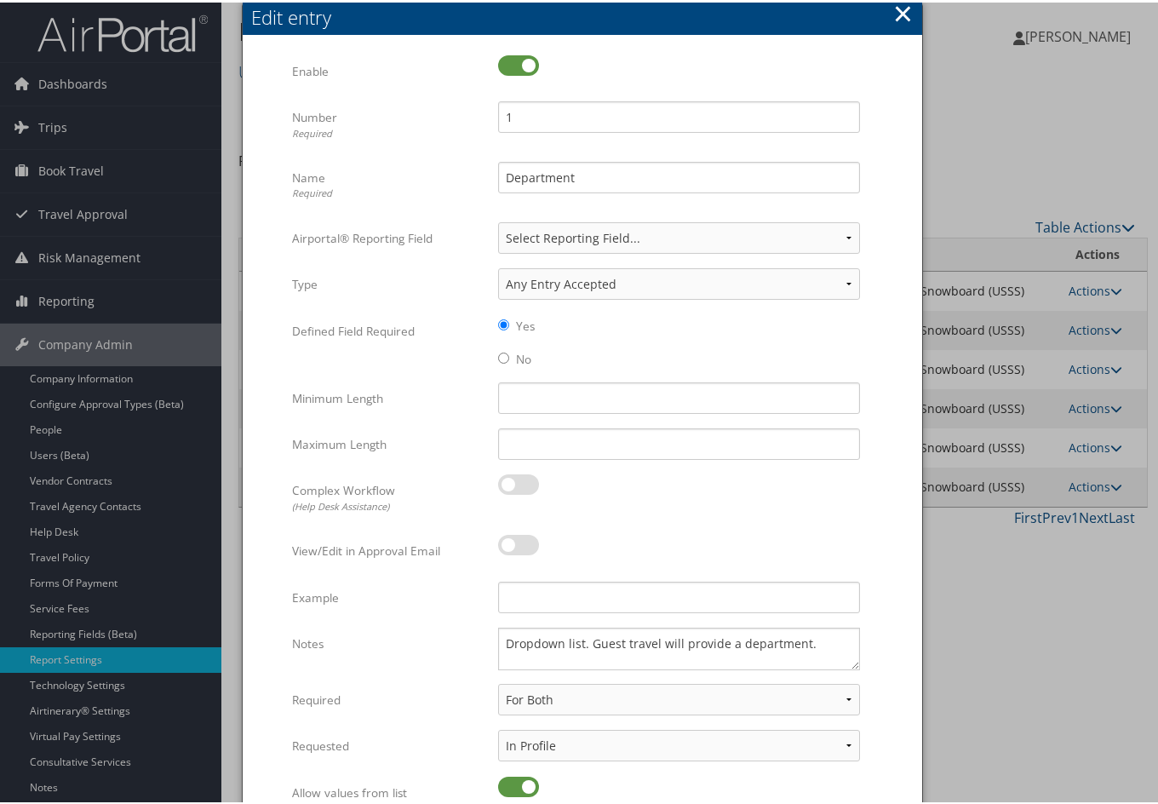
click at [902, 23] on button "×" at bounding box center [903, 11] width 20 height 34
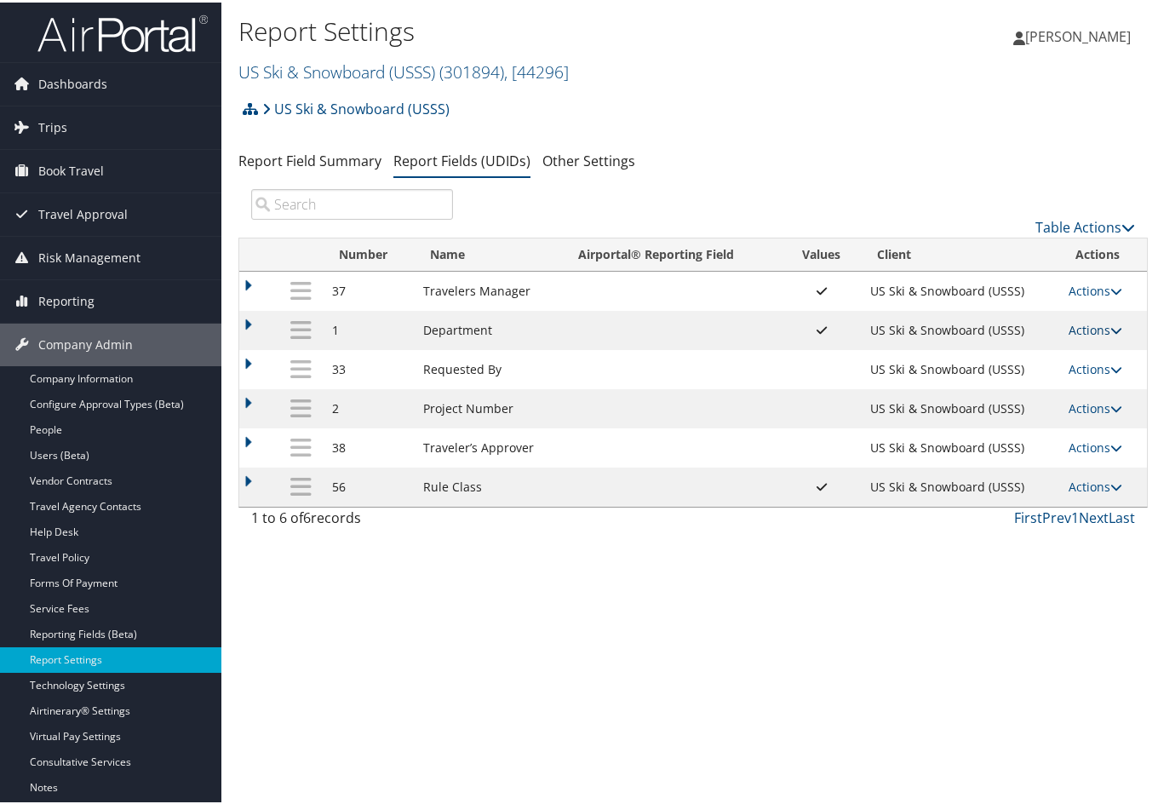
click at [1110, 325] on icon at bounding box center [1116, 328] width 12 height 12
click at [1060, 403] on link "Edit" at bounding box center [1023, 411] width 184 height 29
select select "both"
select select "profiled"
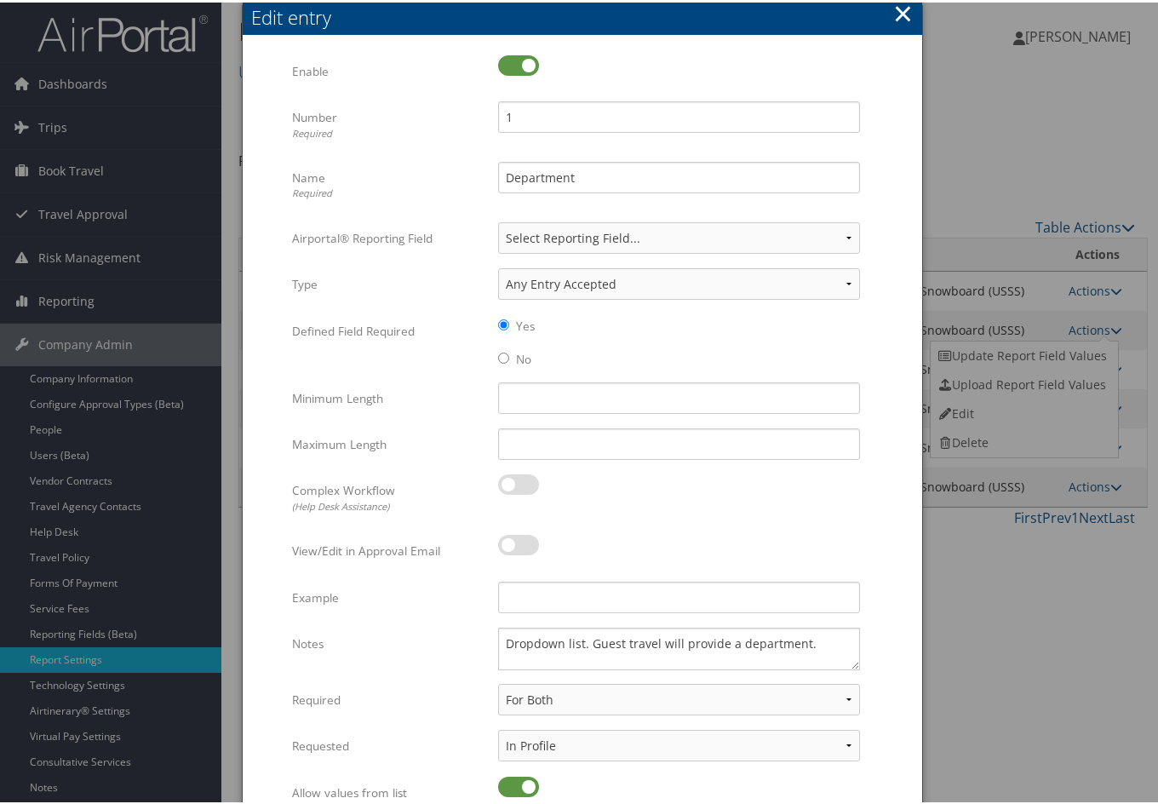
click at [893, 14] on button "×" at bounding box center [903, 11] width 20 height 34
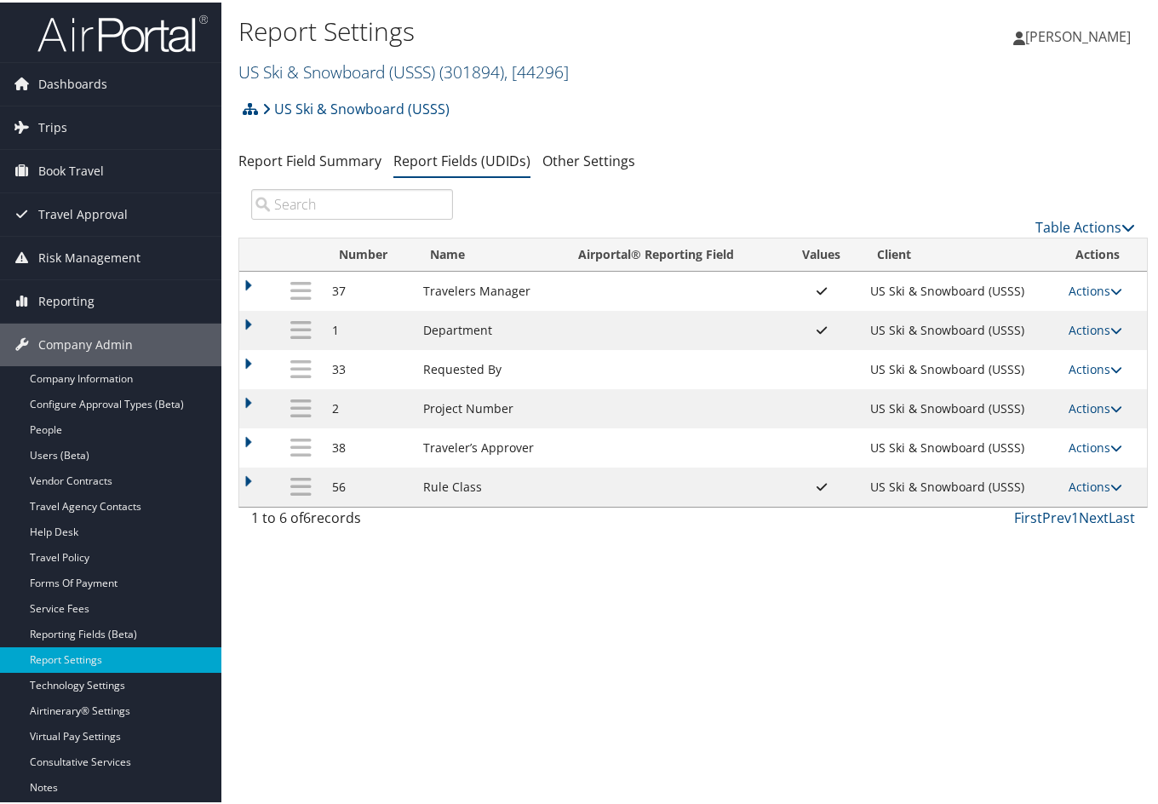
click at [537, 72] on span ", [ 44296 ]" at bounding box center [536, 69] width 65 height 23
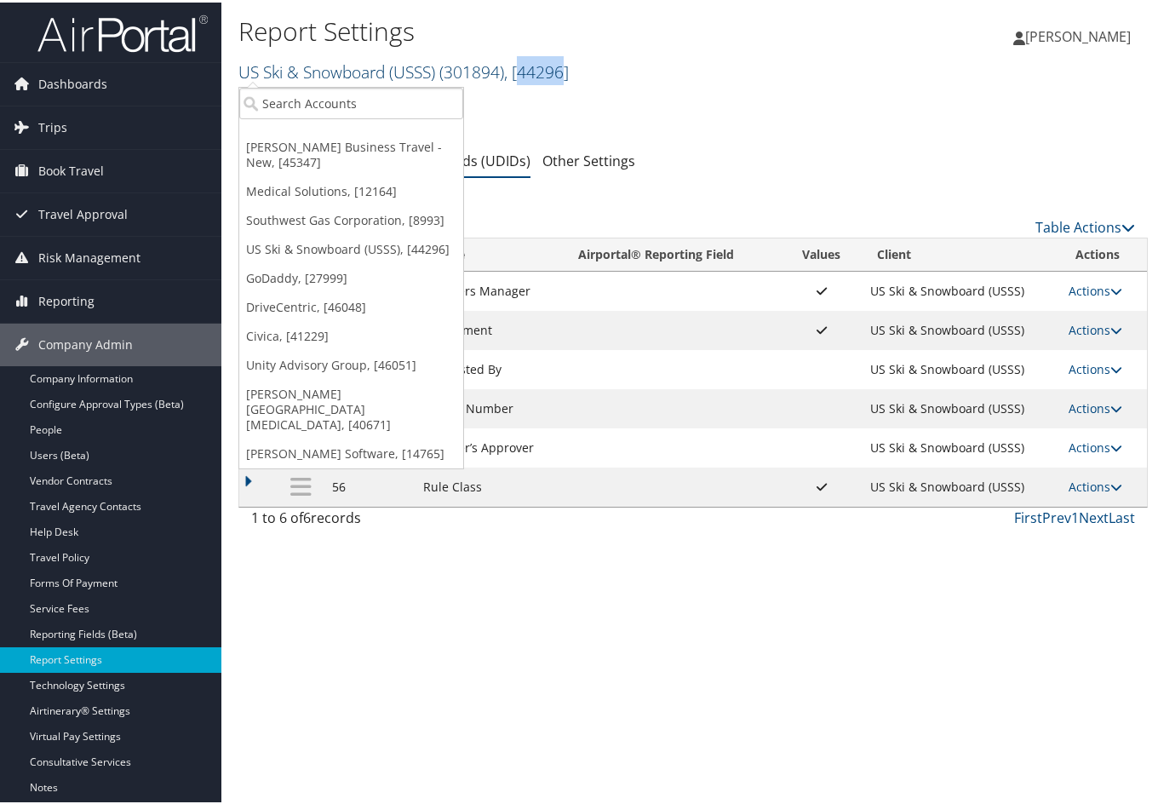
click at [537, 72] on span ", [ 44296 ]" at bounding box center [536, 69] width 65 height 23
click at [324, 273] on link "GoDaddy, [27999]" at bounding box center [351, 275] width 224 height 29
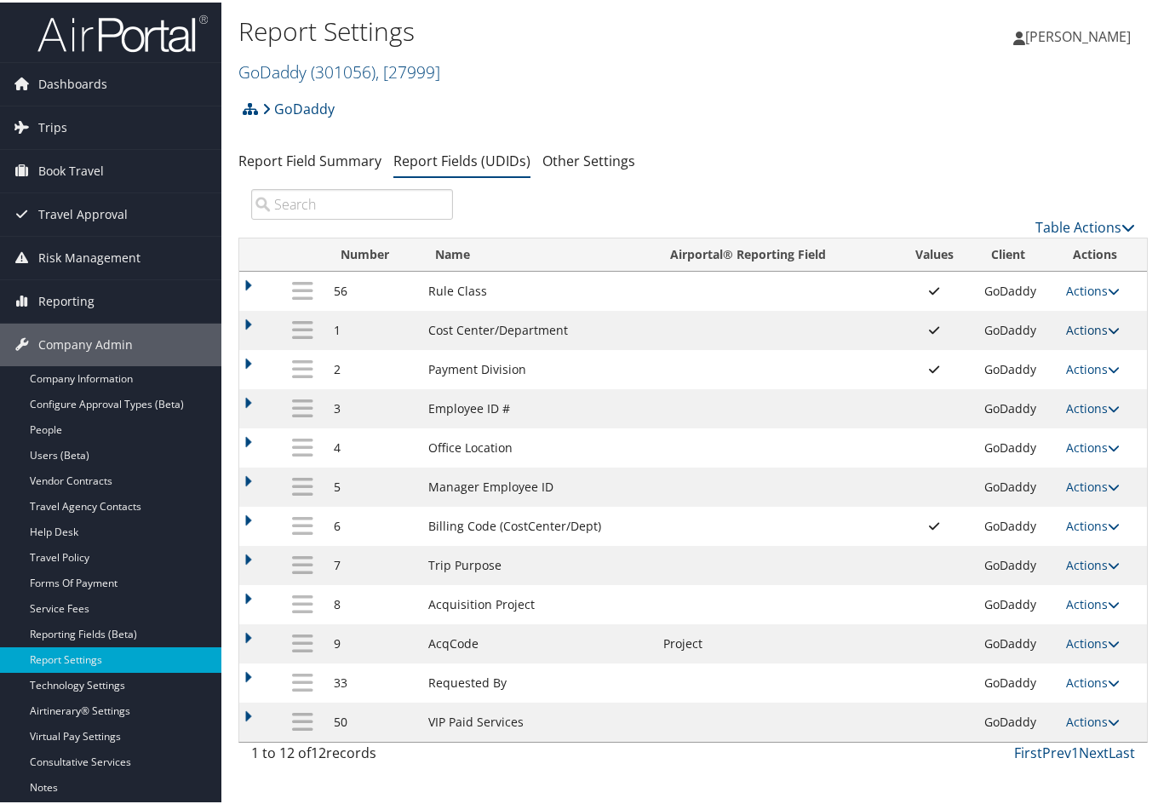
click at [1108, 332] on icon at bounding box center [1114, 328] width 12 height 12
click at [1053, 402] on link "Edit" at bounding box center [1021, 411] width 184 height 29
select select "1"
select select "profiled"
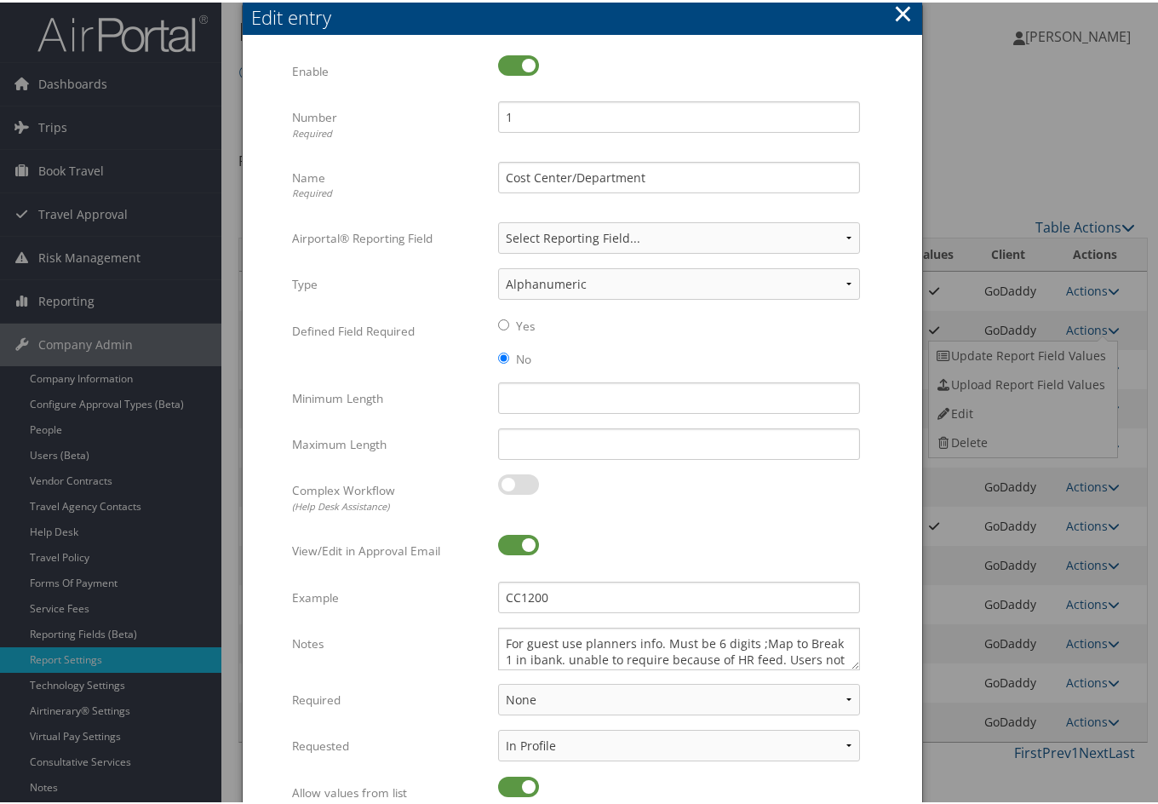
click at [899, 4] on button "×" at bounding box center [903, 11] width 20 height 34
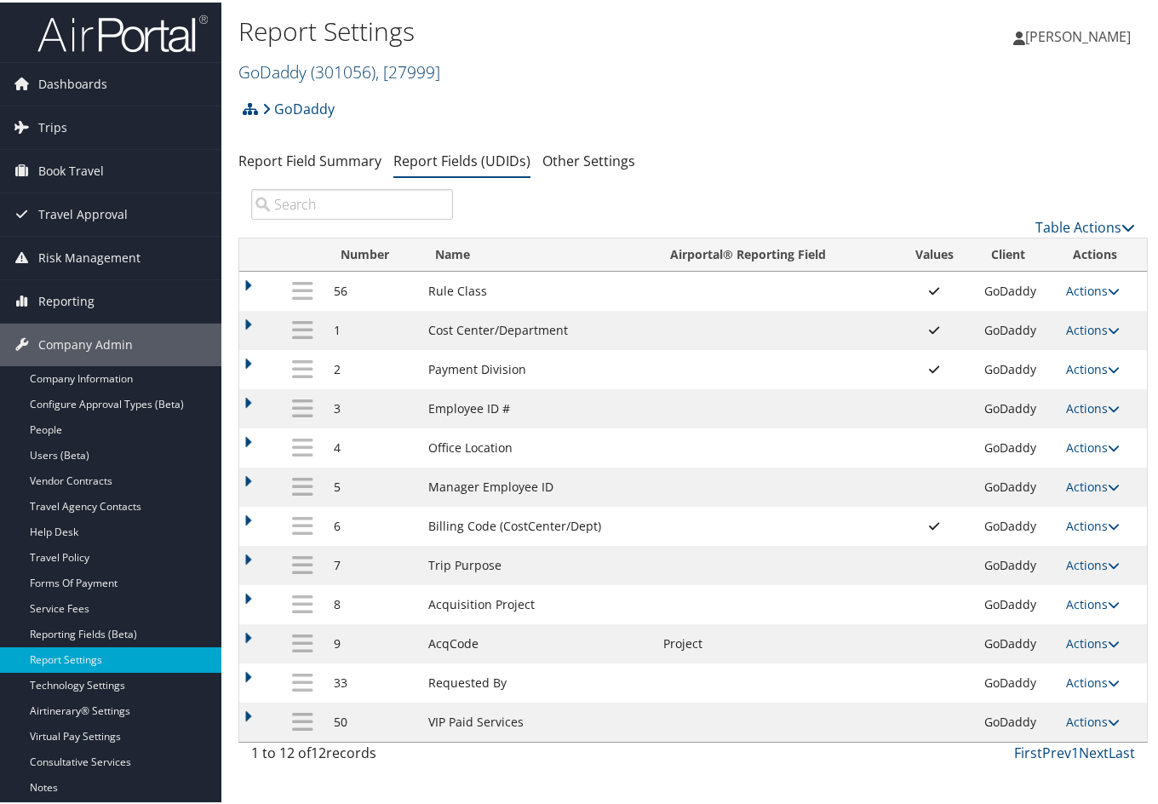
click at [387, 74] on span ", [ 27999 ]" at bounding box center [408, 69] width 65 height 23
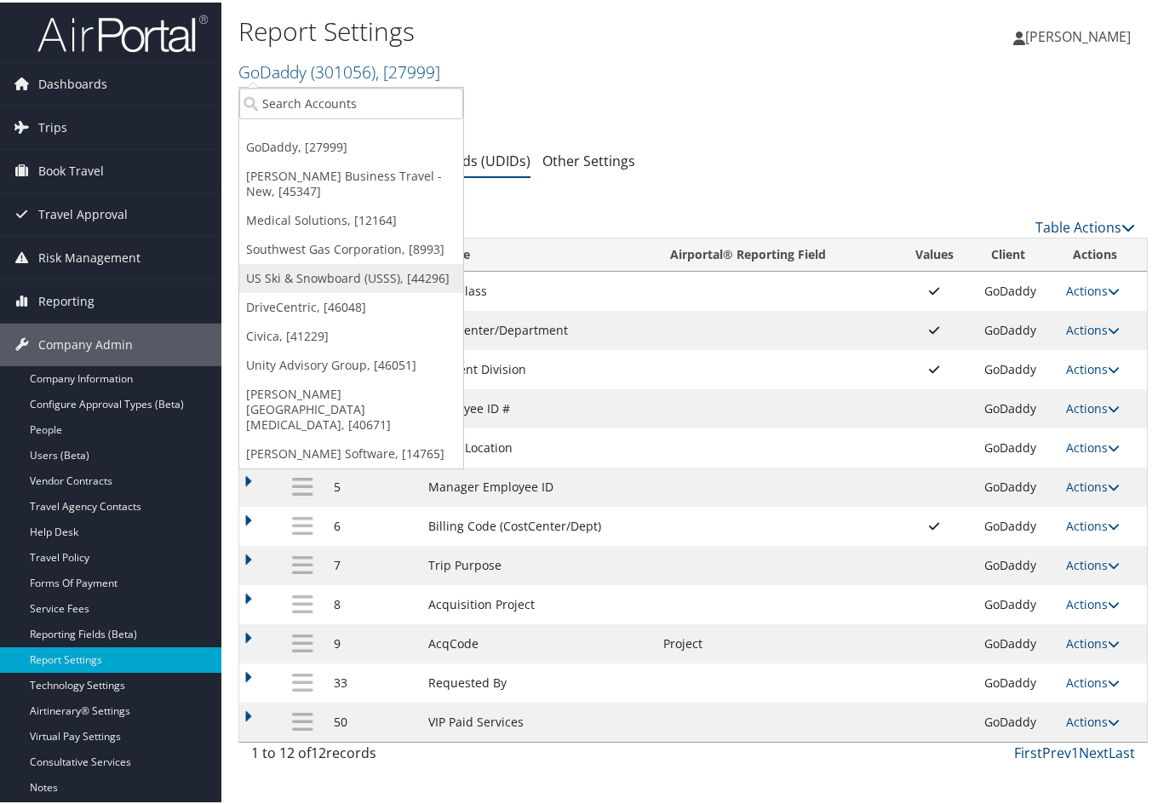
click at [342, 267] on link "US Ski & Snowboard (USSS), [44296]" at bounding box center [351, 275] width 224 height 29
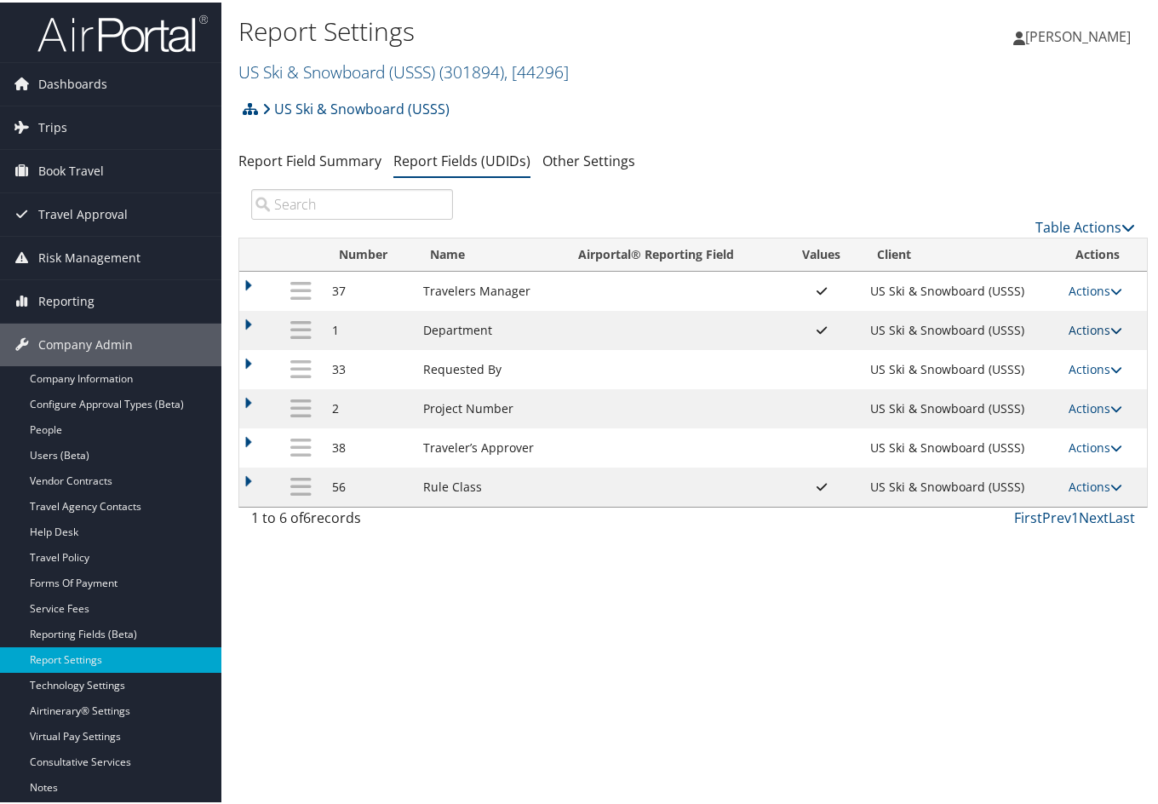
click at [1112, 327] on icon at bounding box center [1116, 328] width 12 height 12
click at [995, 404] on link "Edit" at bounding box center [1023, 411] width 184 height 29
select select "both"
select select "profiled"
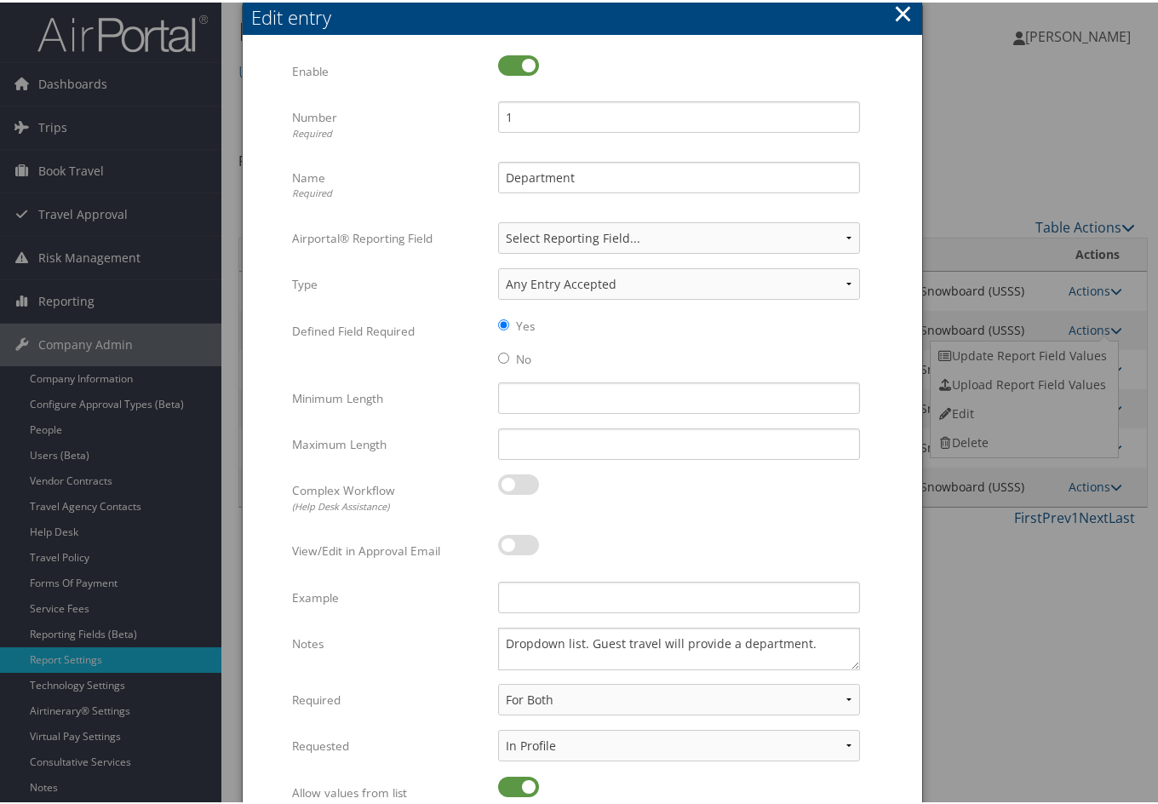
click at [897, 18] on button "×" at bounding box center [903, 11] width 20 height 34
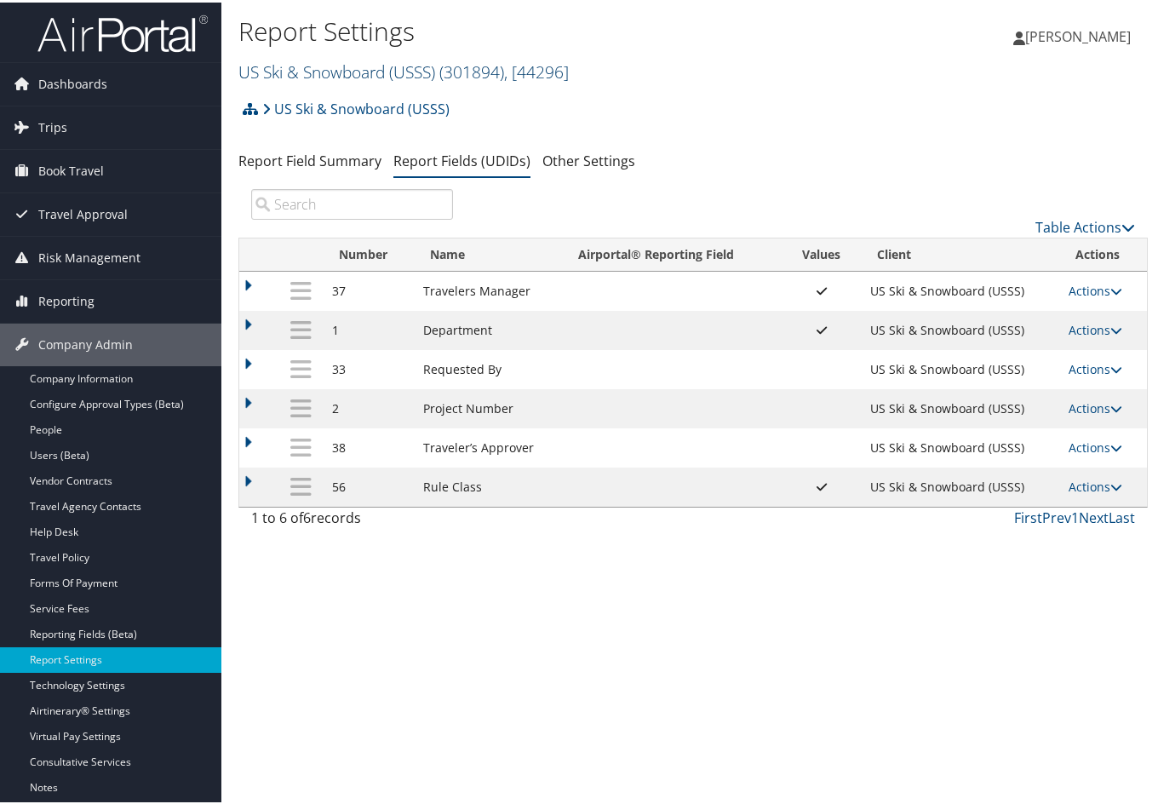
click at [427, 71] on link "US Ski & Snowboard (USSS) ( 301894 ) , [ 44296 ]" at bounding box center [403, 69] width 330 height 23
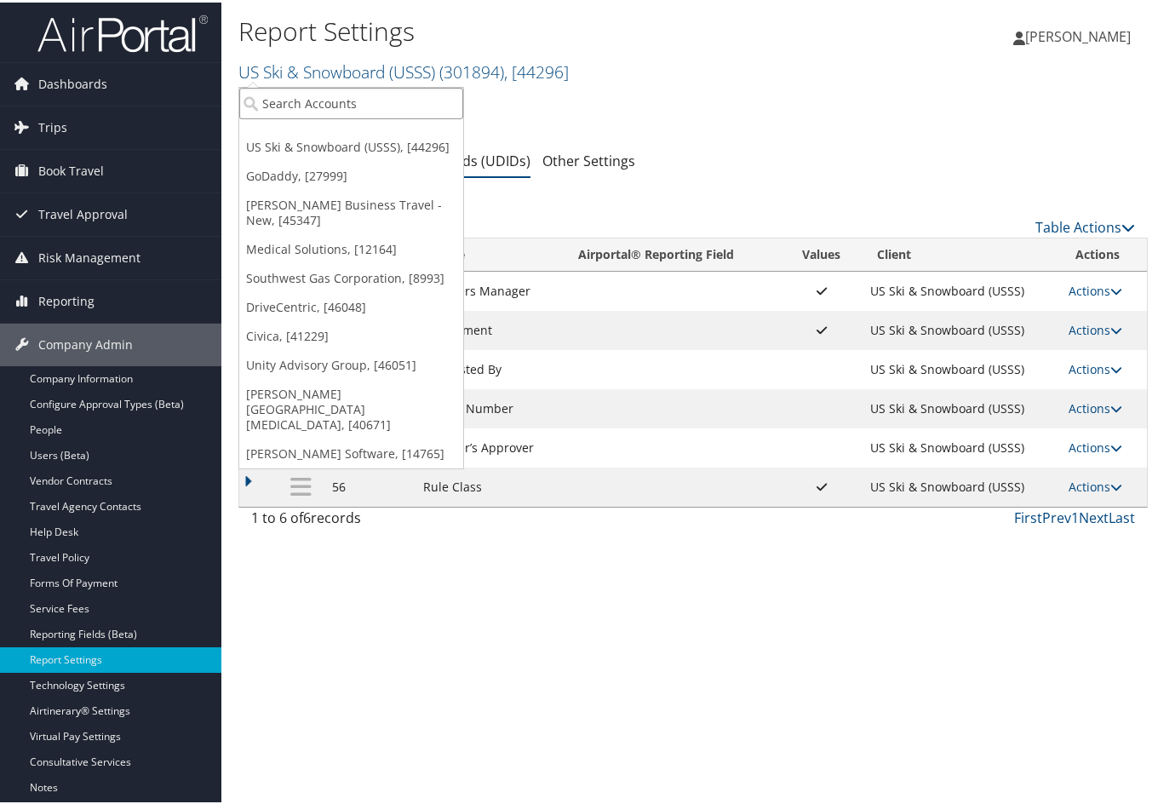
click at [395, 97] on input "search" at bounding box center [351, 101] width 224 height 32
type input "operation smile"
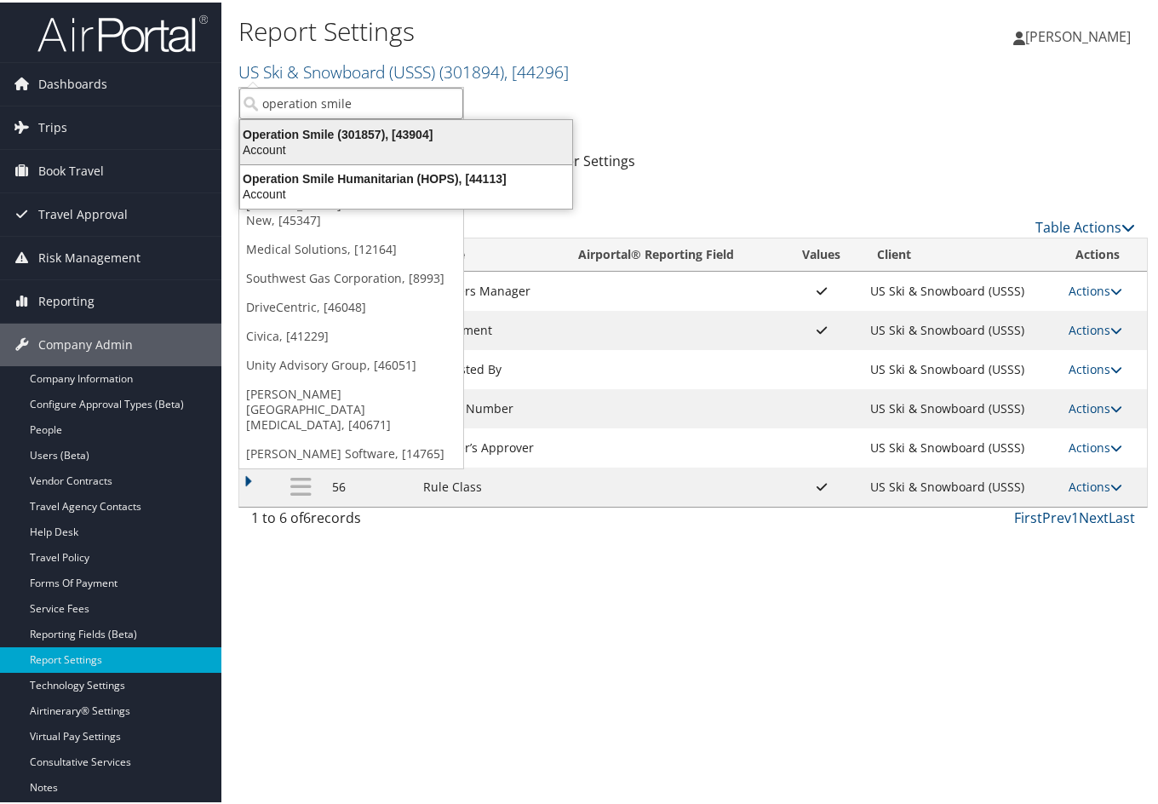
click at [322, 129] on div "Operation Smile (301857), [43904]" at bounding box center [406, 131] width 353 height 15
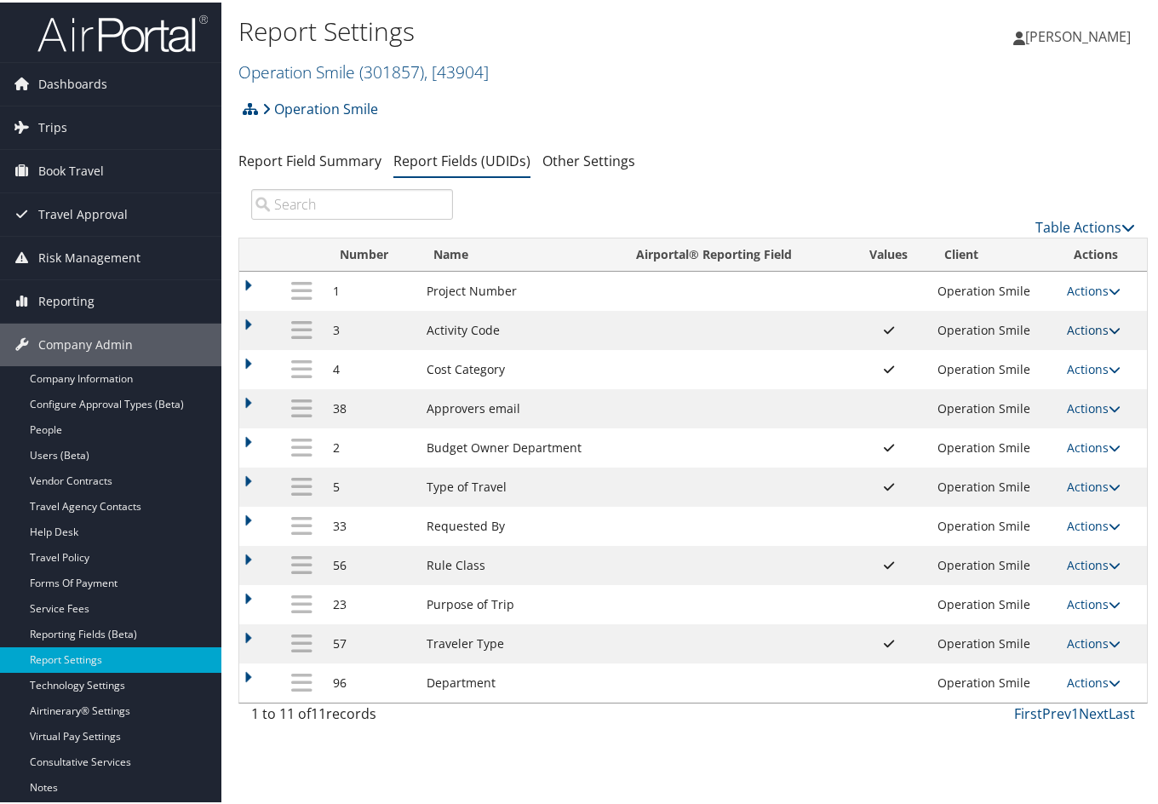
click at [1109, 323] on icon at bounding box center [1115, 328] width 12 height 12
click at [1037, 400] on link "Edit" at bounding box center [1022, 411] width 184 height 29
select select "1"
select select "both"
select select "trip"
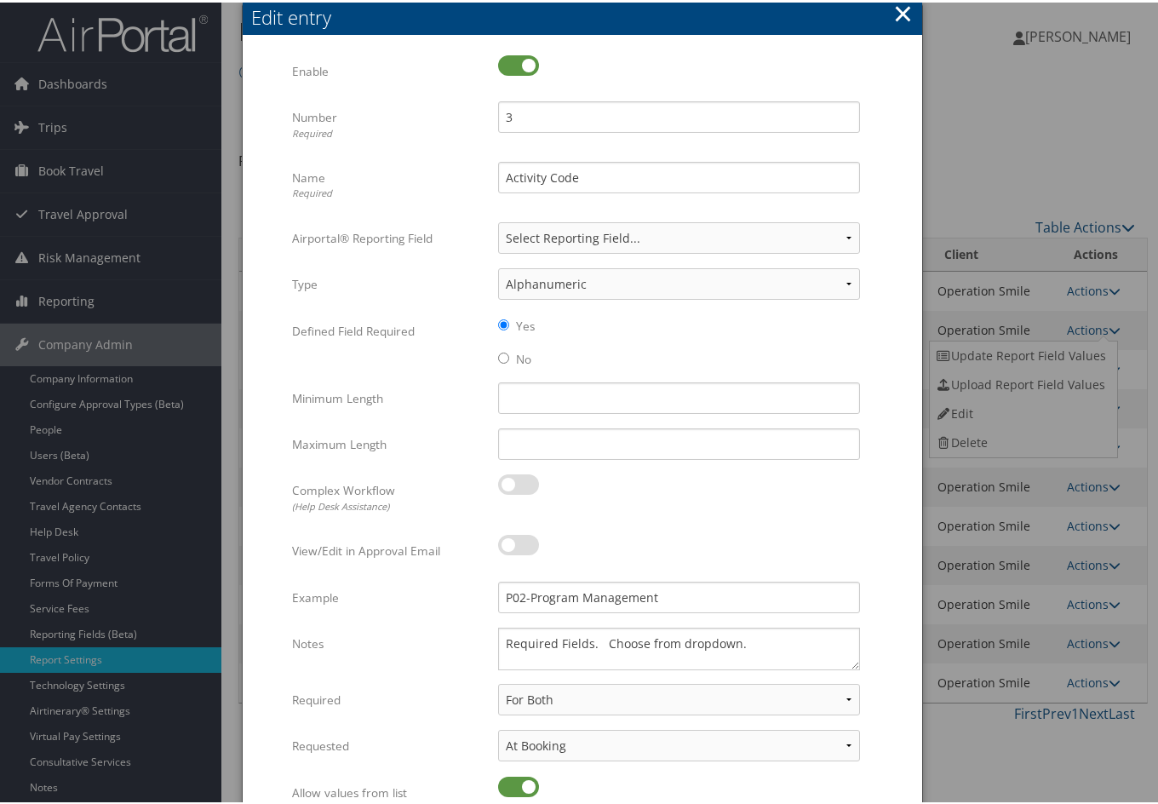
click at [903, 12] on button "×" at bounding box center [903, 11] width 20 height 34
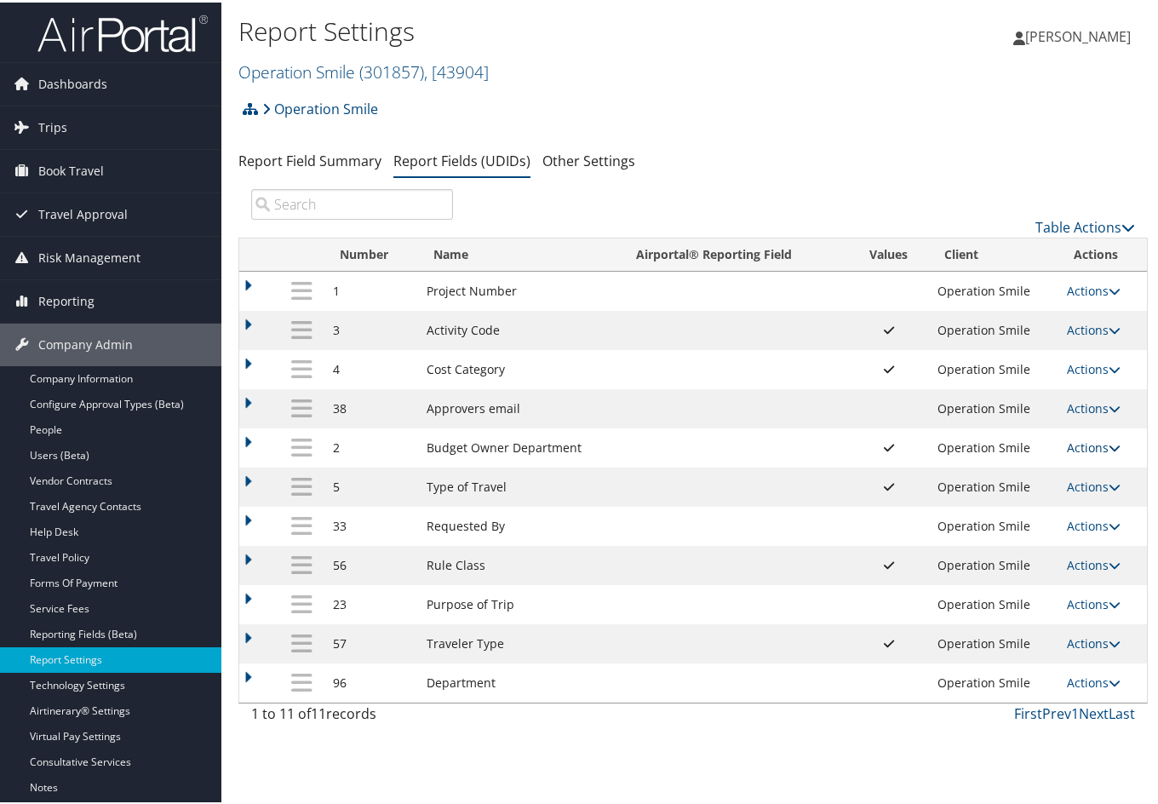
click at [1109, 446] on icon at bounding box center [1115, 445] width 12 height 12
click at [1018, 521] on link "Edit" at bounding box center [1022, 528] width 184 height 29
select select "1"
select select "both"
select select "trip"
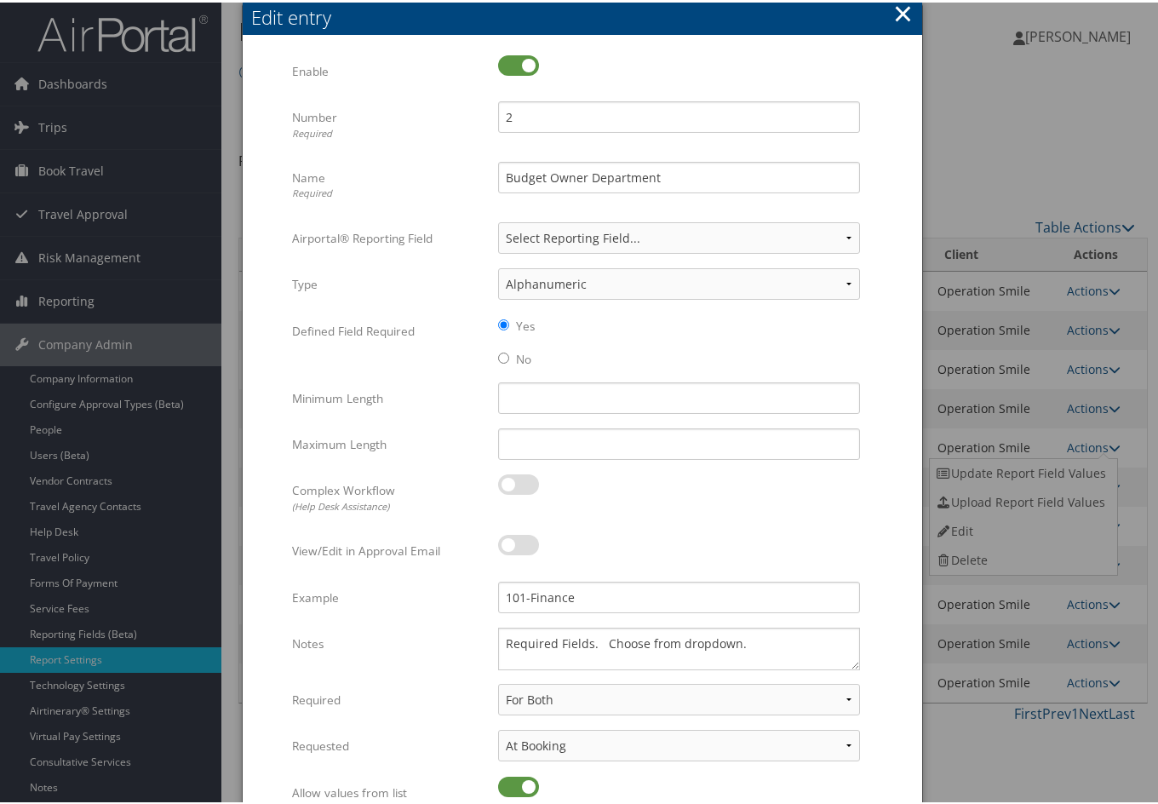
click at [900, 9] on button "×" at bounding box center [903, 11] width 20 height 34
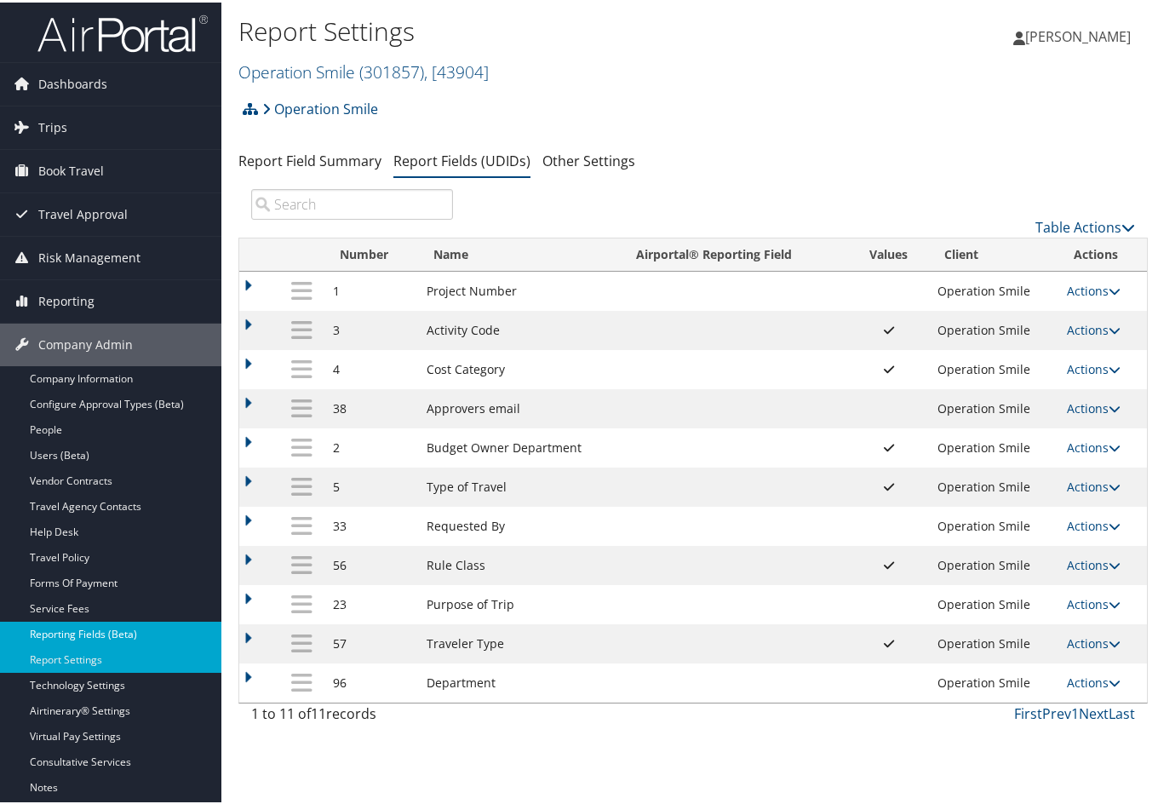
click at [104, 621] on link "Reporting Fields (Beta)" at bounding box center [110, 632] width 221 height 26
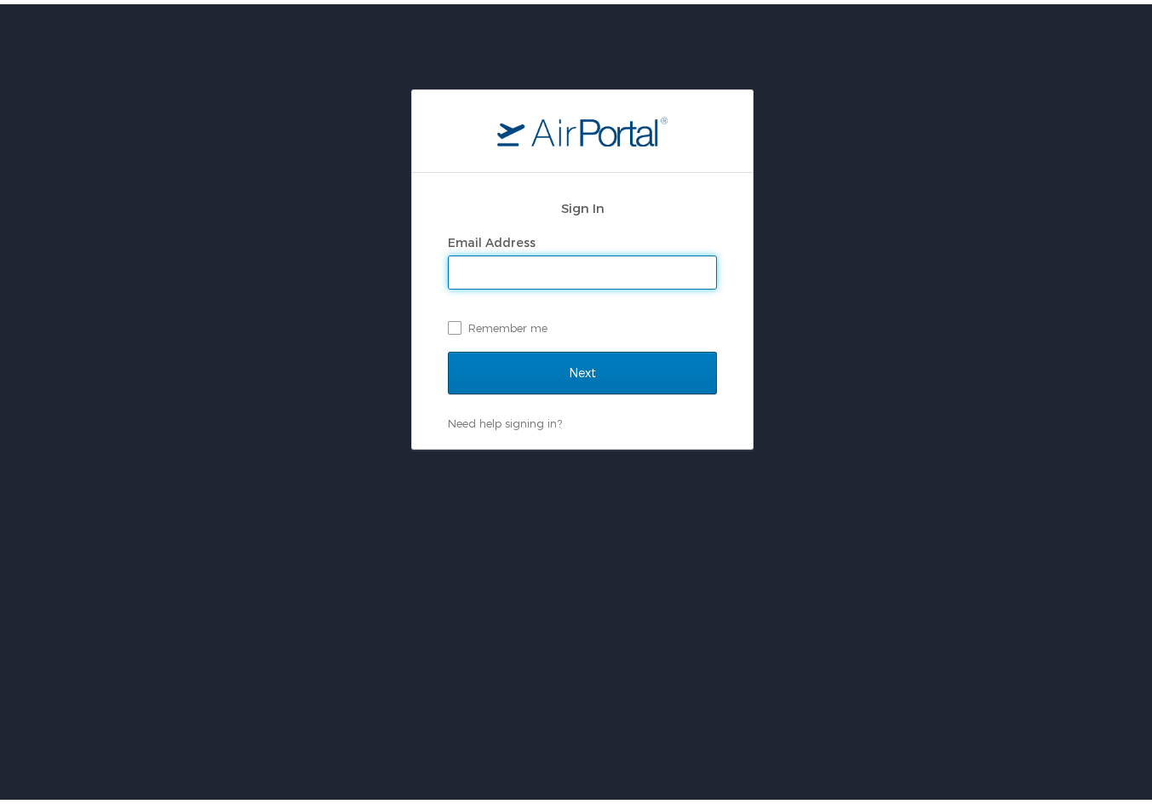
type input "[PERSON_NAME][EMAIL_ADDRESS][PERSON_NAME][DOMAIN_NAME]"
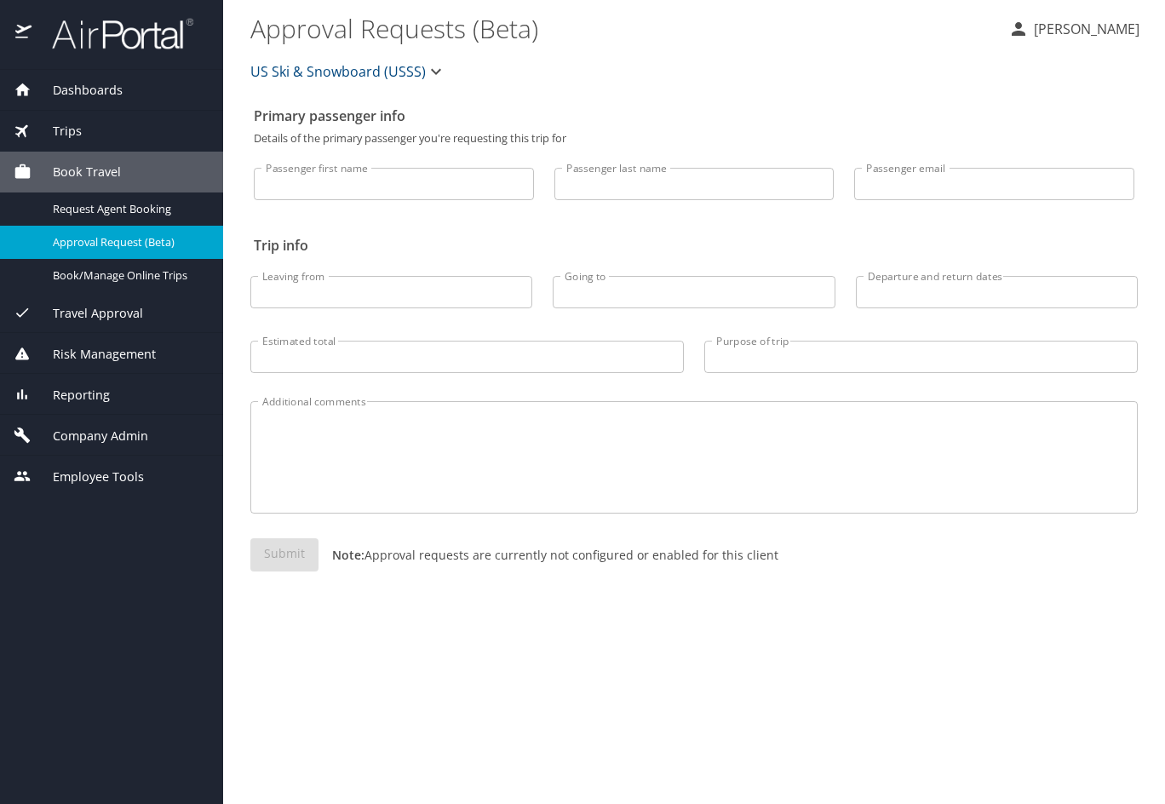
click at [98, 427] on span "Company Admin" at bounding box center [90, 436] width 117 height 19
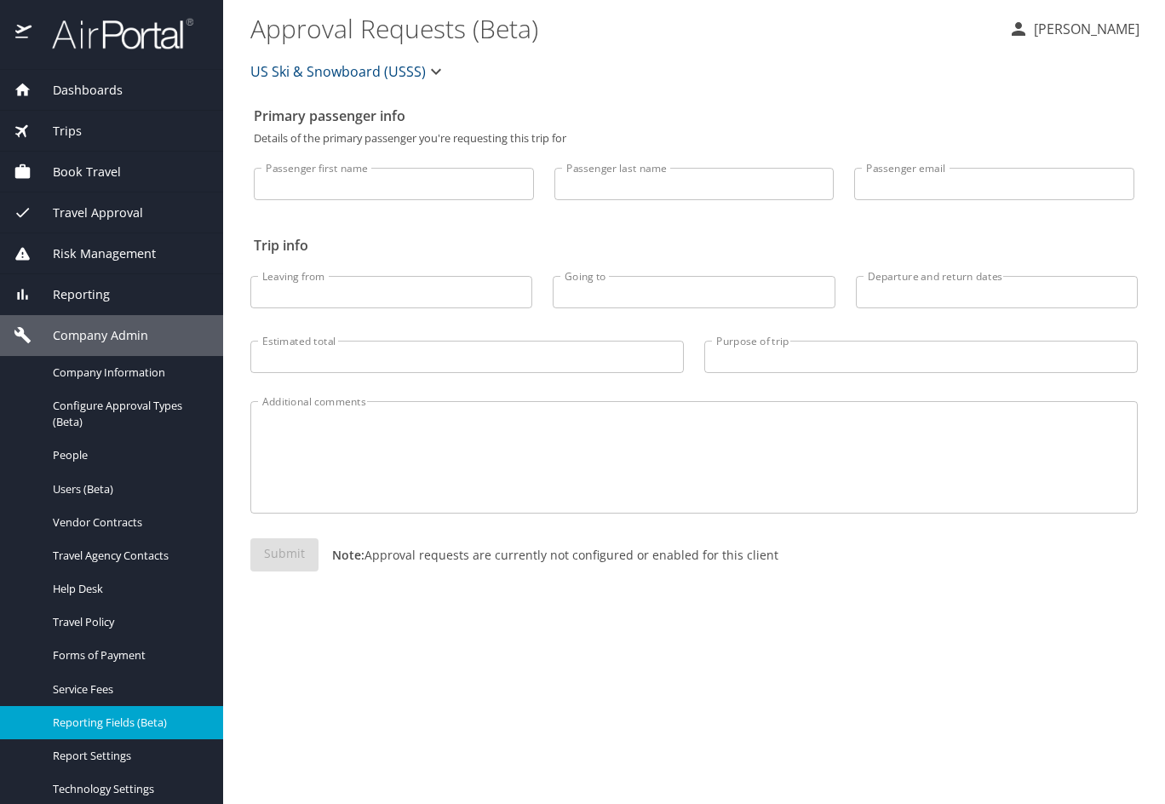
click at [88, 708] on link "Reporting Fields (Beta)" at bounding box center [111, 722] width 223 height 33
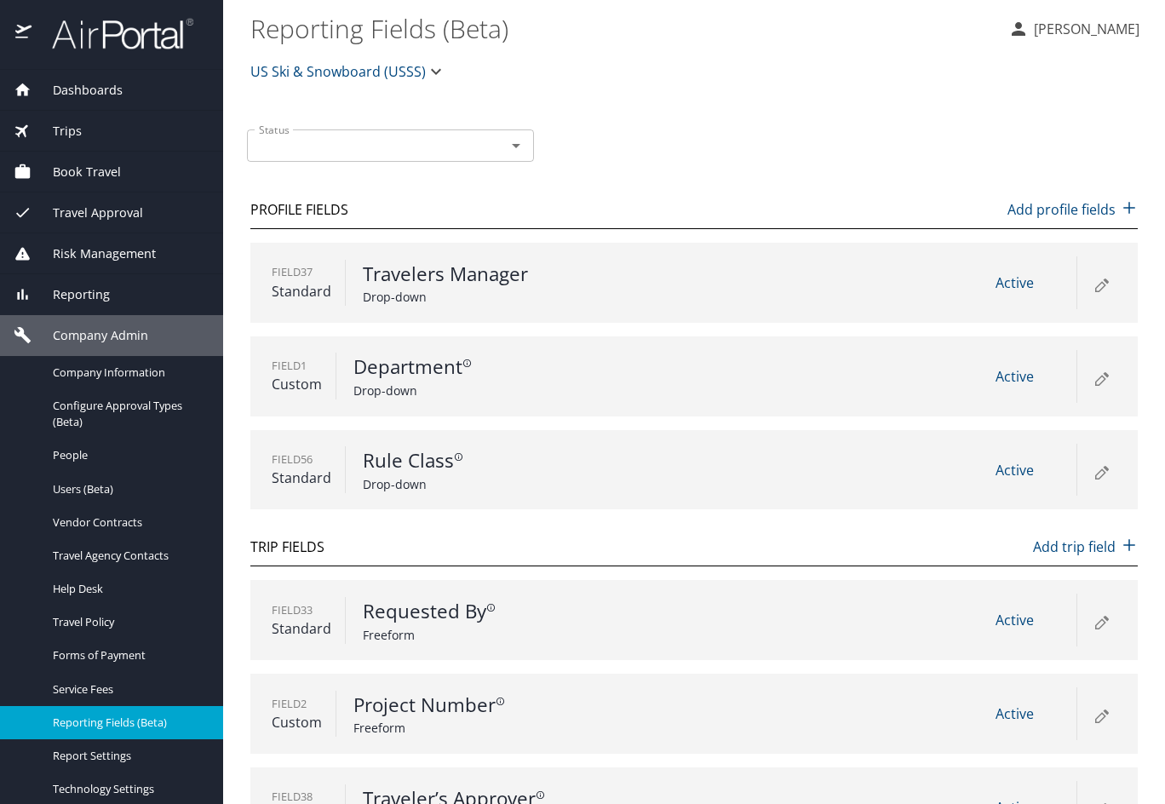
click at [304, 64] on span "US Ski & Snowboard (USSS)" at bounding box center [337, 72] width 175 height 24
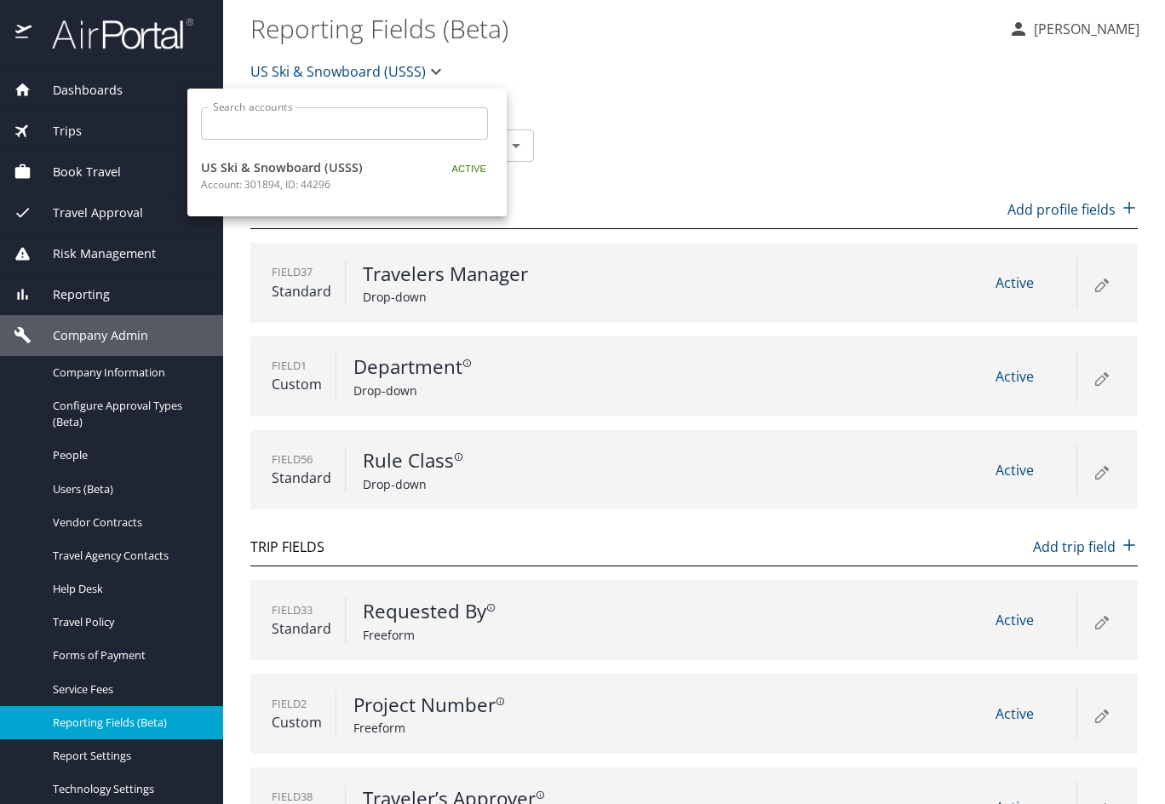
click at [1072, 29] on div at bounding box center [582, 402] width 1165 height 804
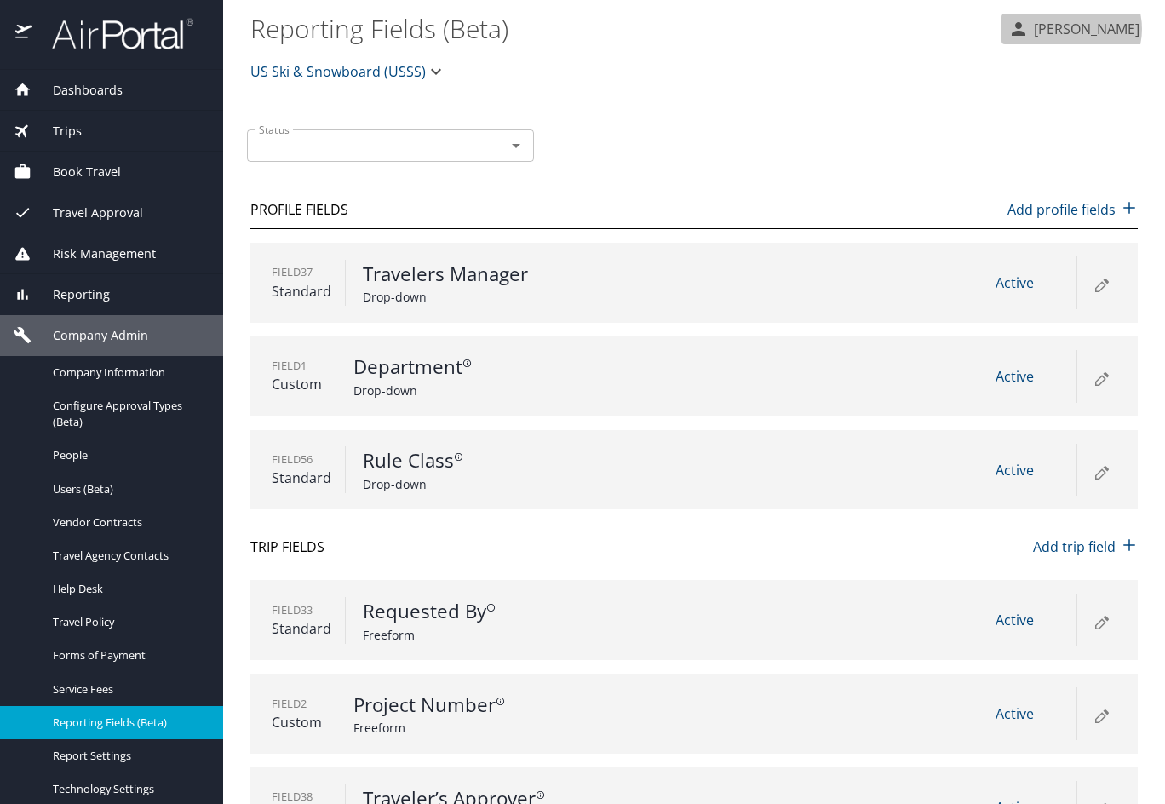
click at [1072, 29] on p "[PERSON_NAME]" at bounding box center [1084, 29] width 111 height 20
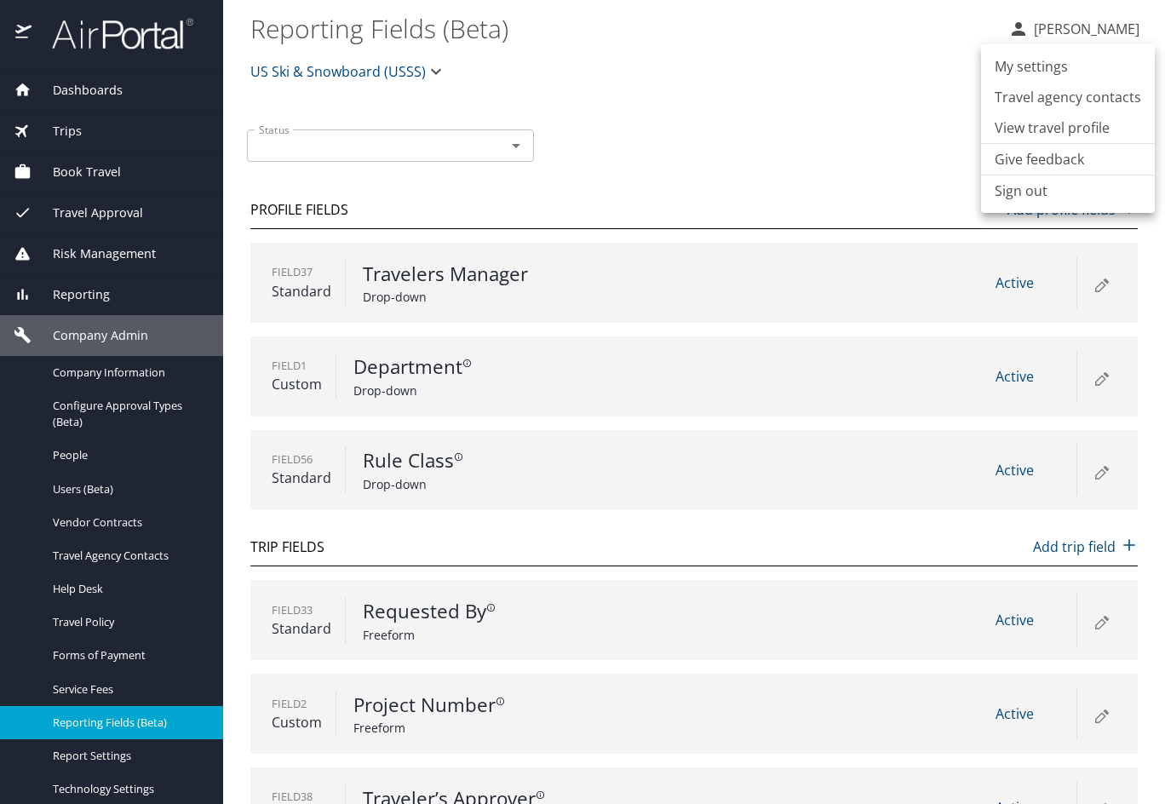
click at [1042, 192] on li "Sign out" at bounding box center [1068, 190] width 174 height 31
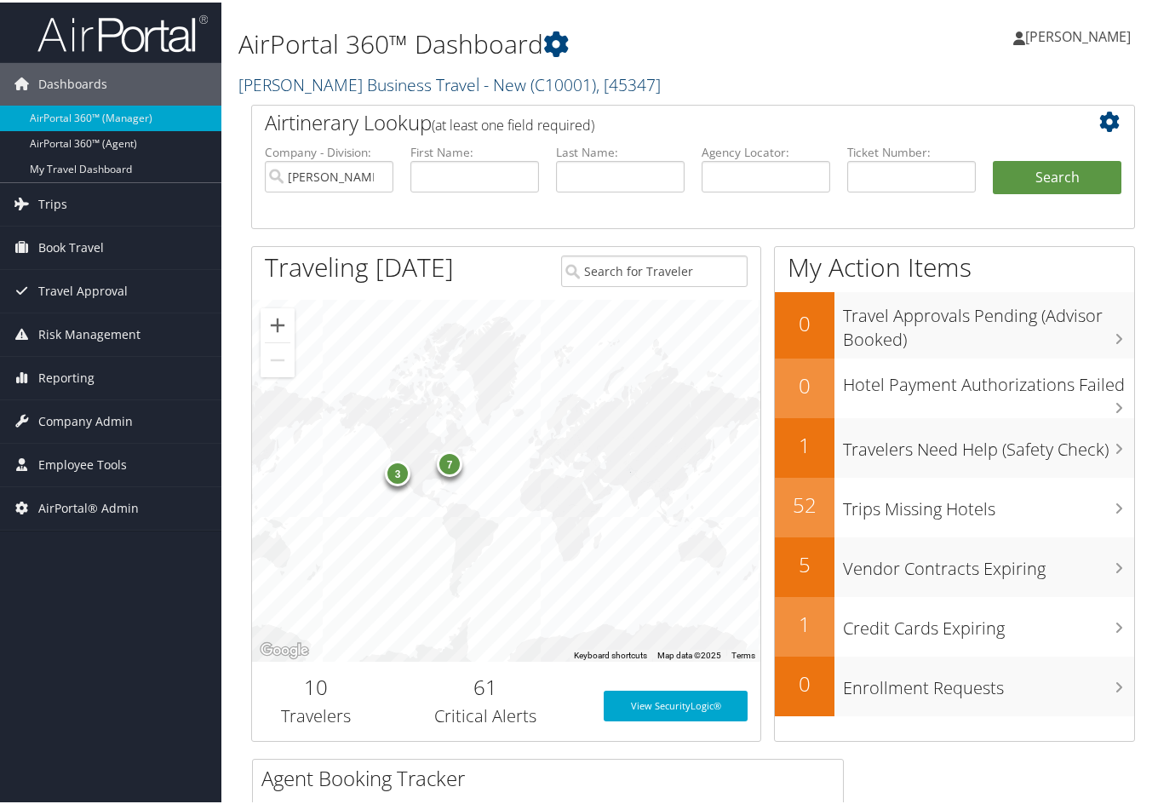
click at [426, 80] on link "Christopherson Business Travel - New ( C10001 ) , [ 45347 ]" at bounding box center [449, 82] width 422 height 23
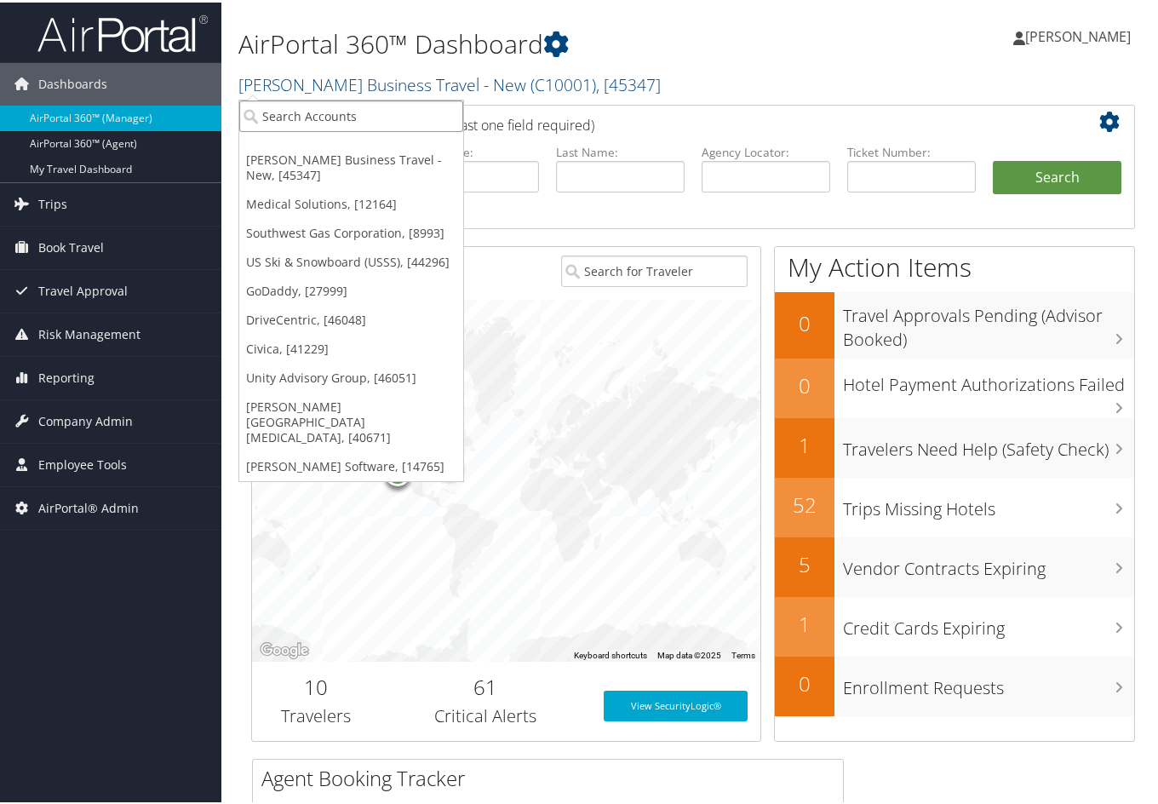
click at [283, 107] on input "search" at bounding box center [351, 114] width 224 height 32
type input "colgate"
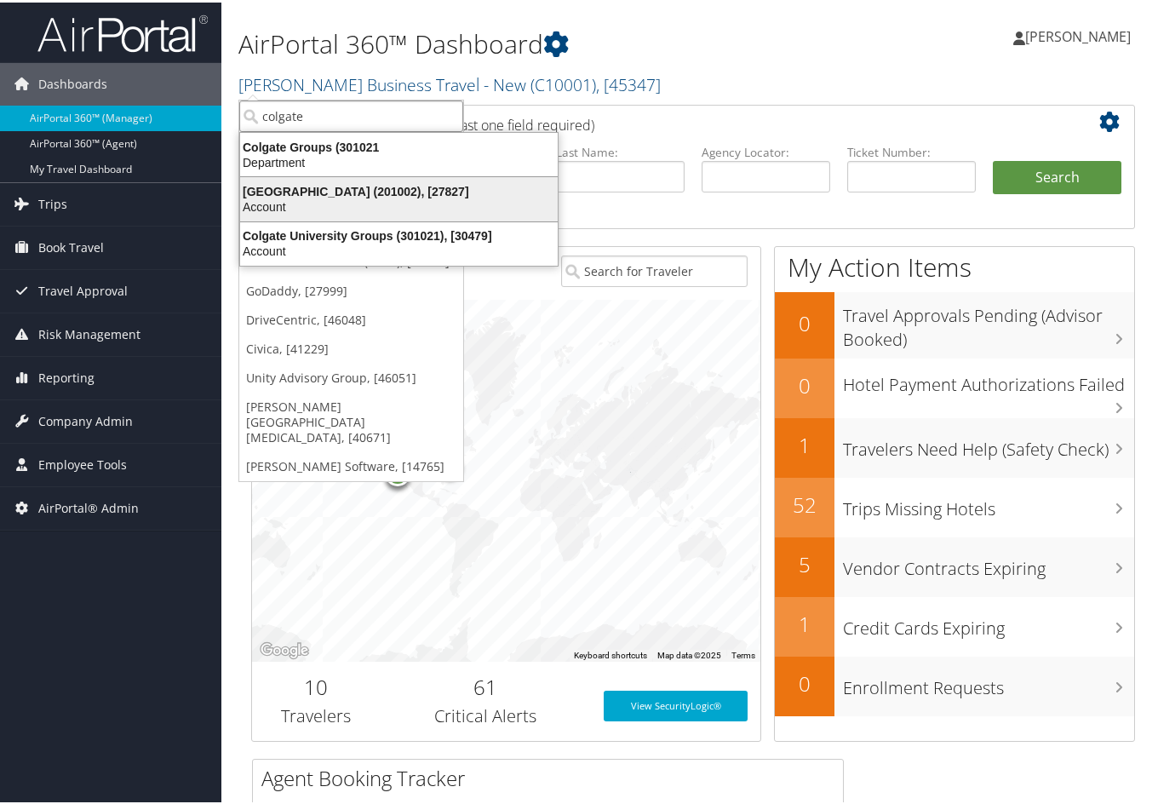
click at [311, 185] on div "Colgate University (201002), [27827]" at bounding box center [399, 188] width 338 height 15
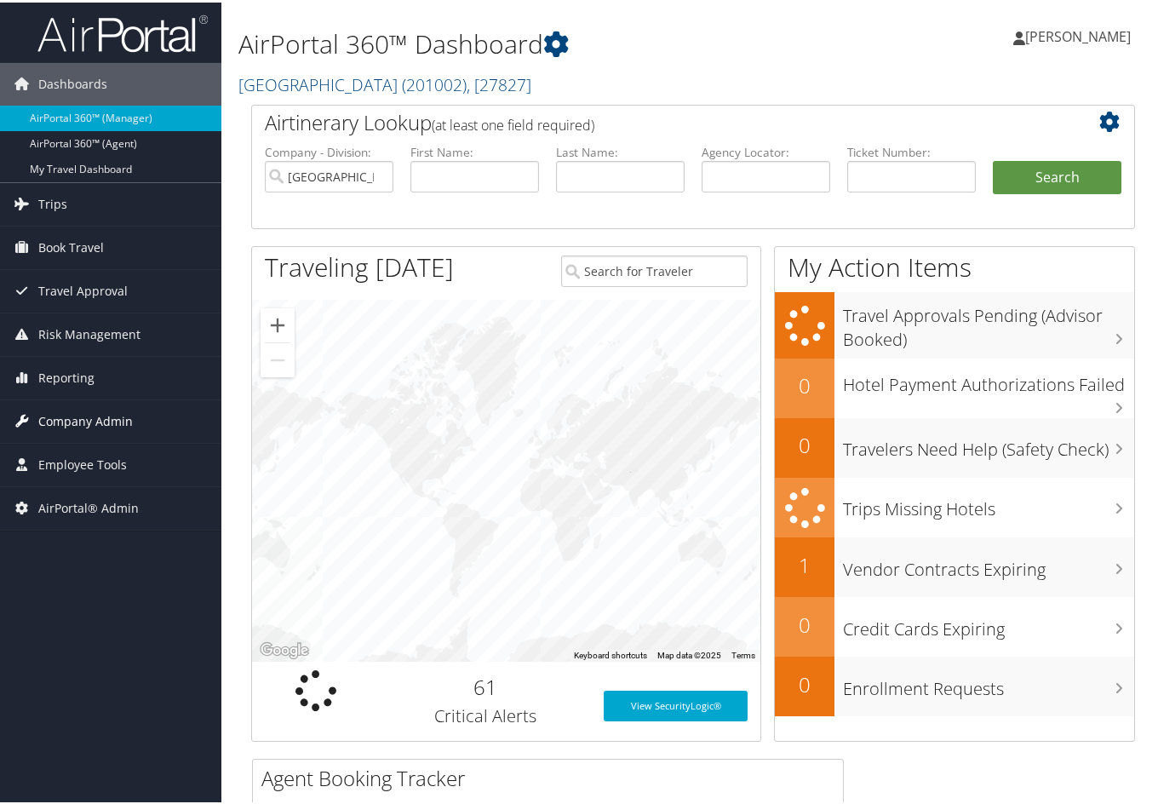
click at [79, 409] on span "Company Admin" at bounding box center [85, 419] width 95 height 43
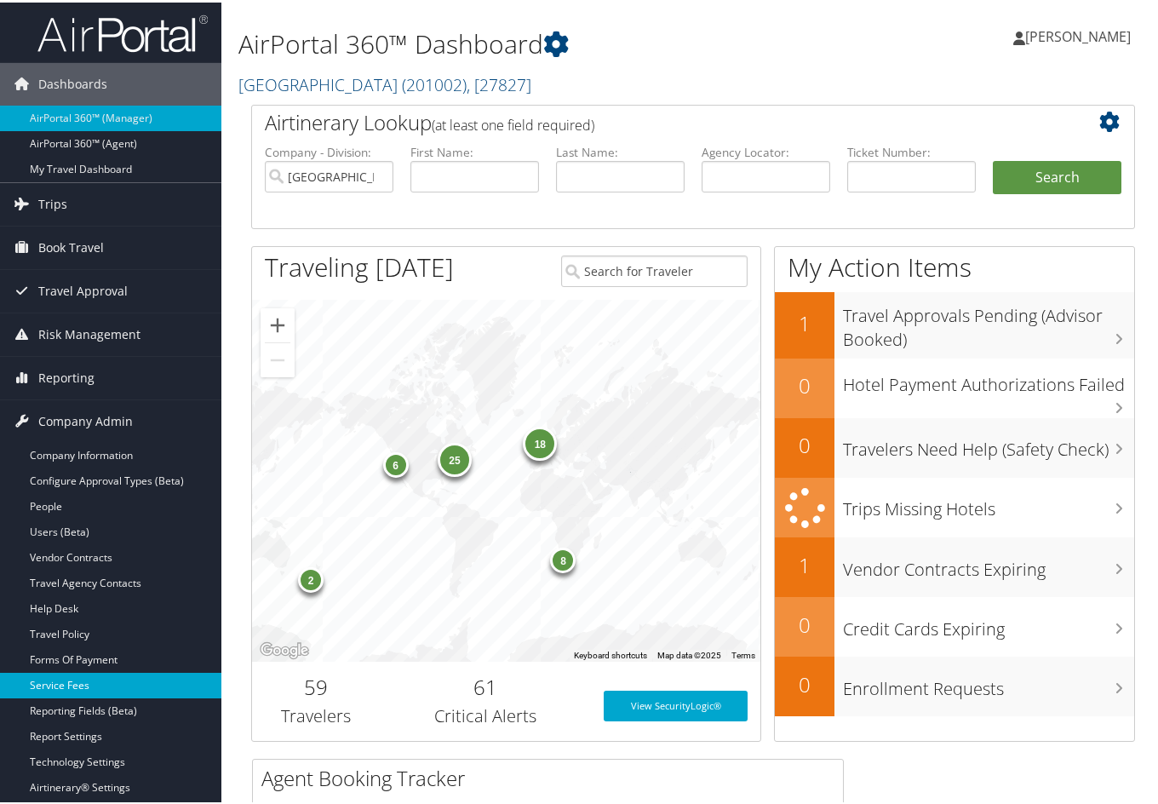
click at [50, 685] on link "Service Fees" at bounding box center [110, 683] width 221 height 26
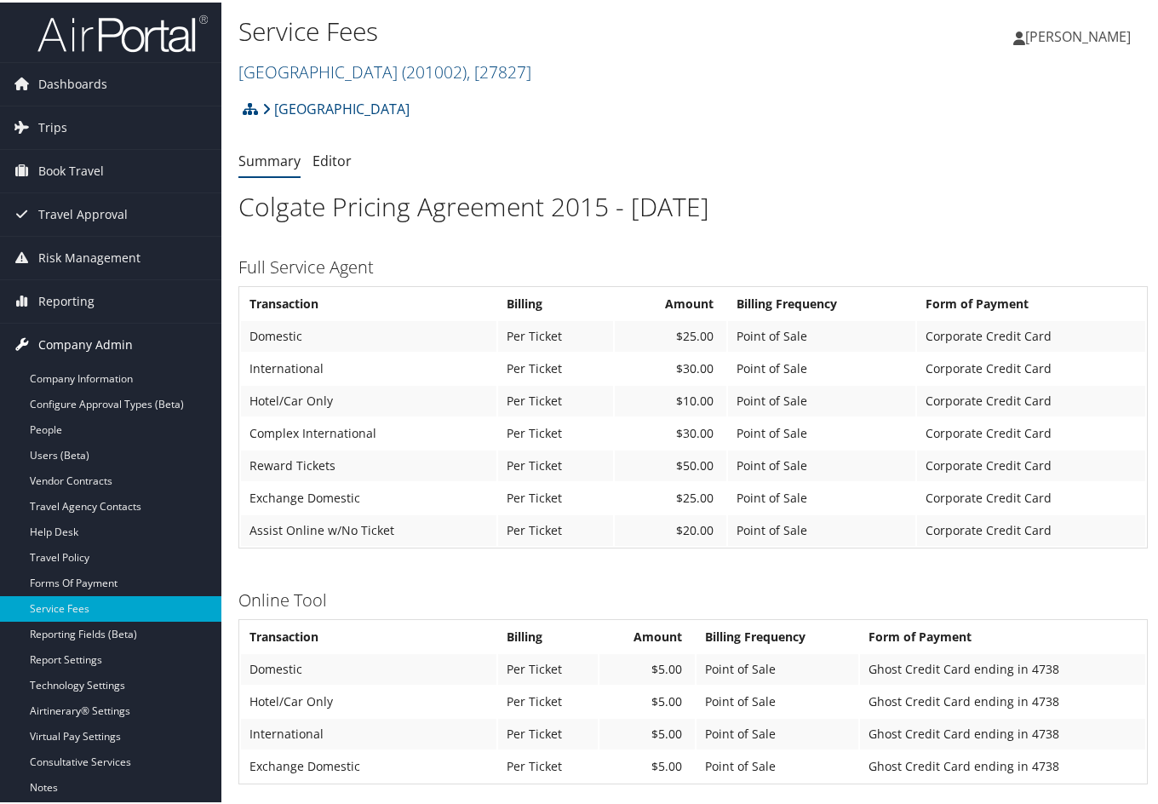
click at [108, 339] on span "Company Admin" at bounding box center [85, 342] width 95 height 43
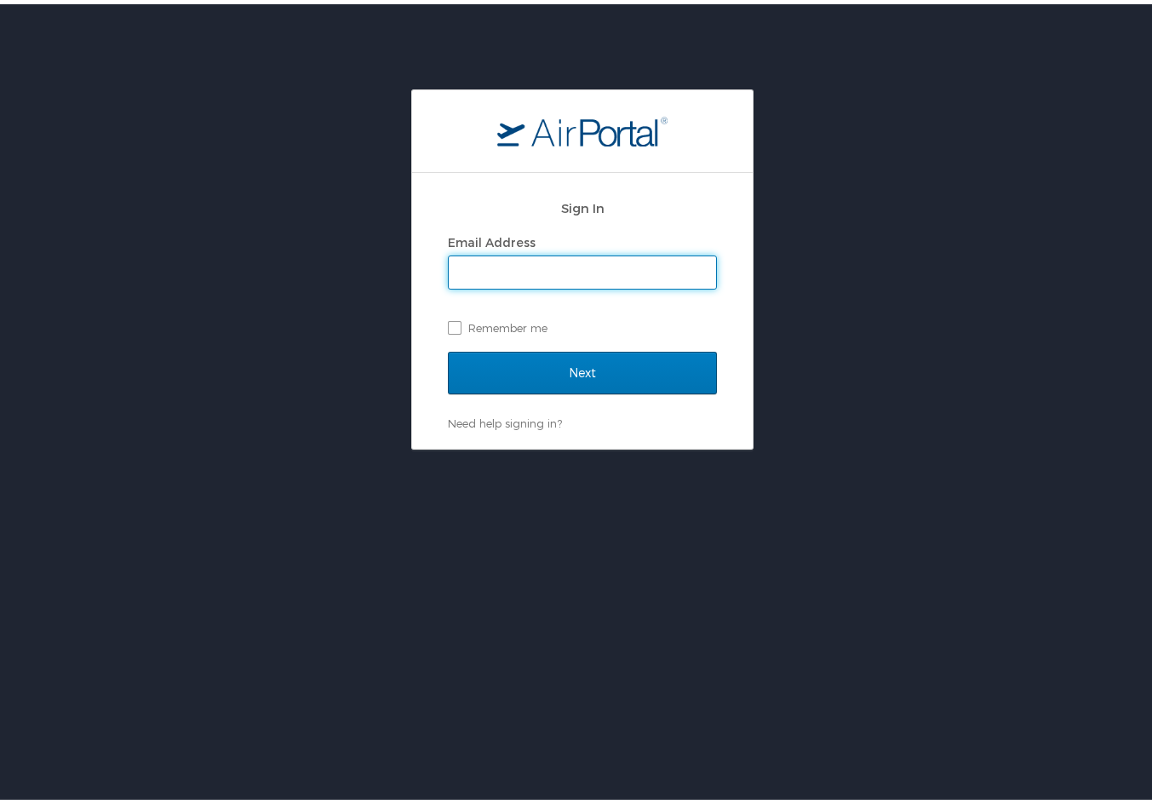
type input "[PERSON_NAME][EMAIL_ADDRESS][PERSON_NAME][DOMAIN_NAME]"
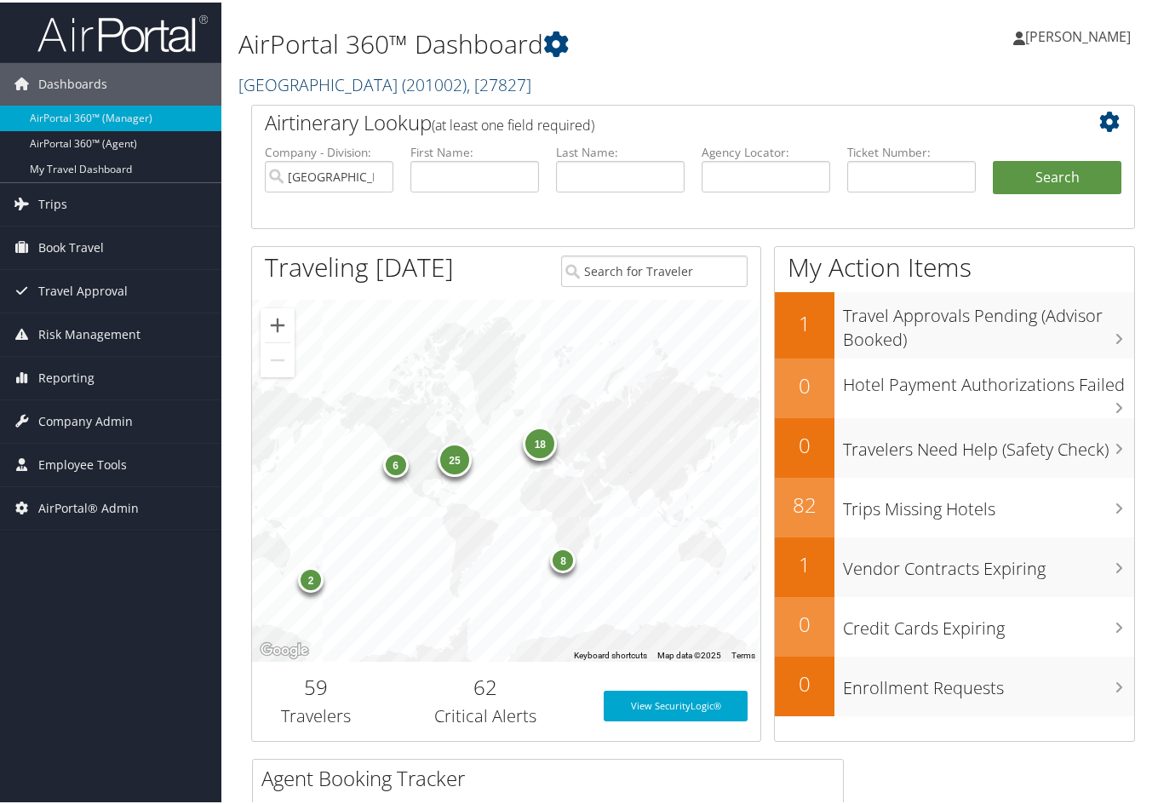
click at [306, 73] on link "Colgate University ( 201002 ) , [ 27827 ]" at bounding box center [384, 82] width 293 height 23
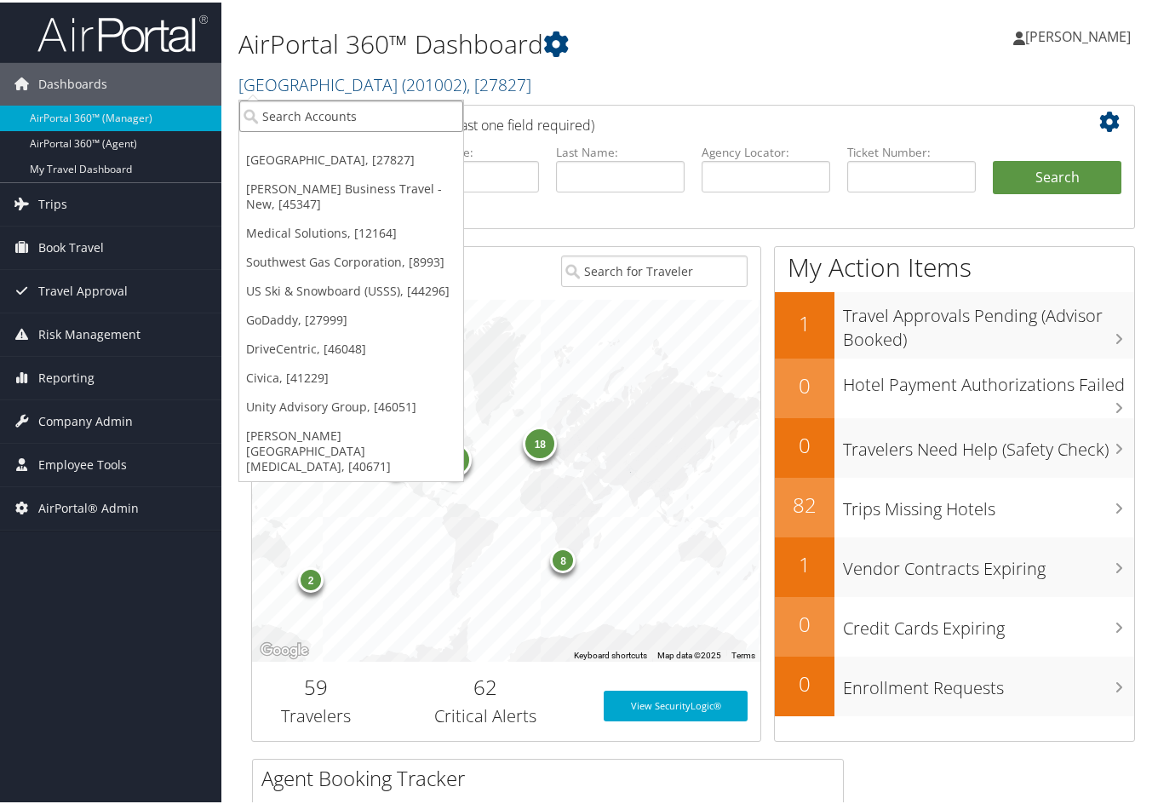
click at [286, 103] on input "search" at bounding box center [351, 114] width 224 height 32
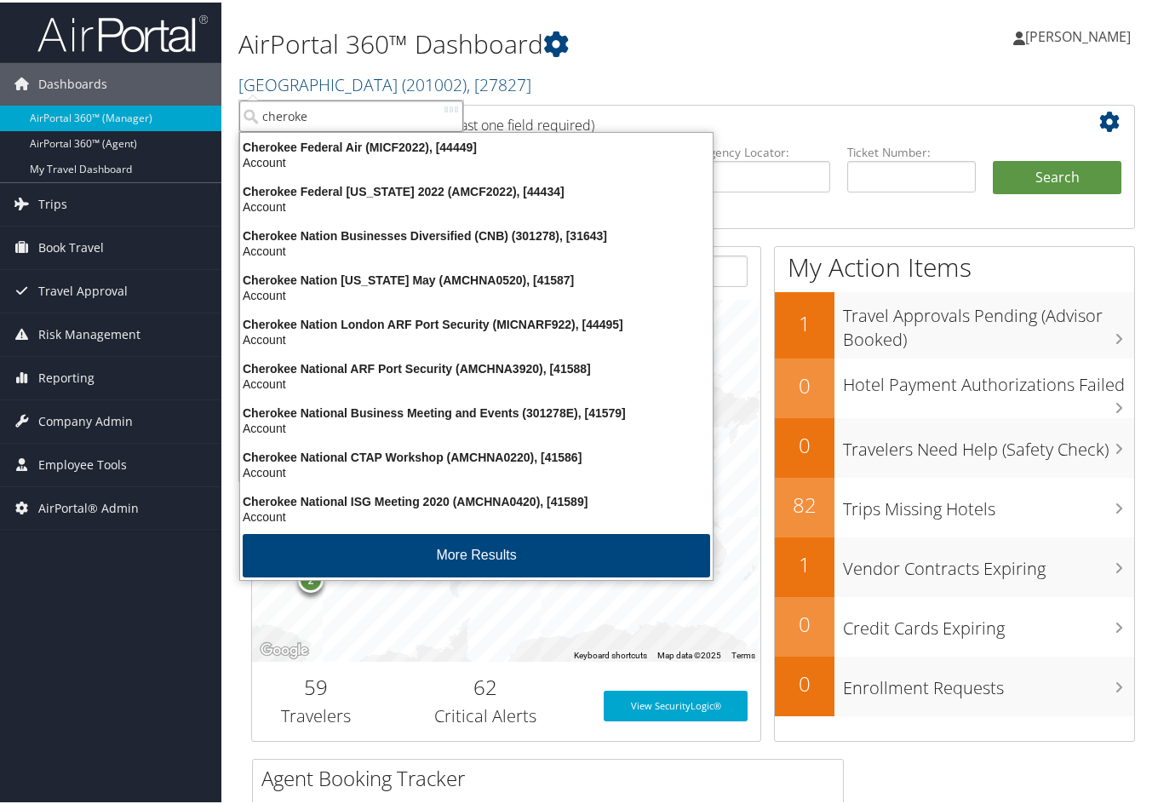
type input "cherokee"
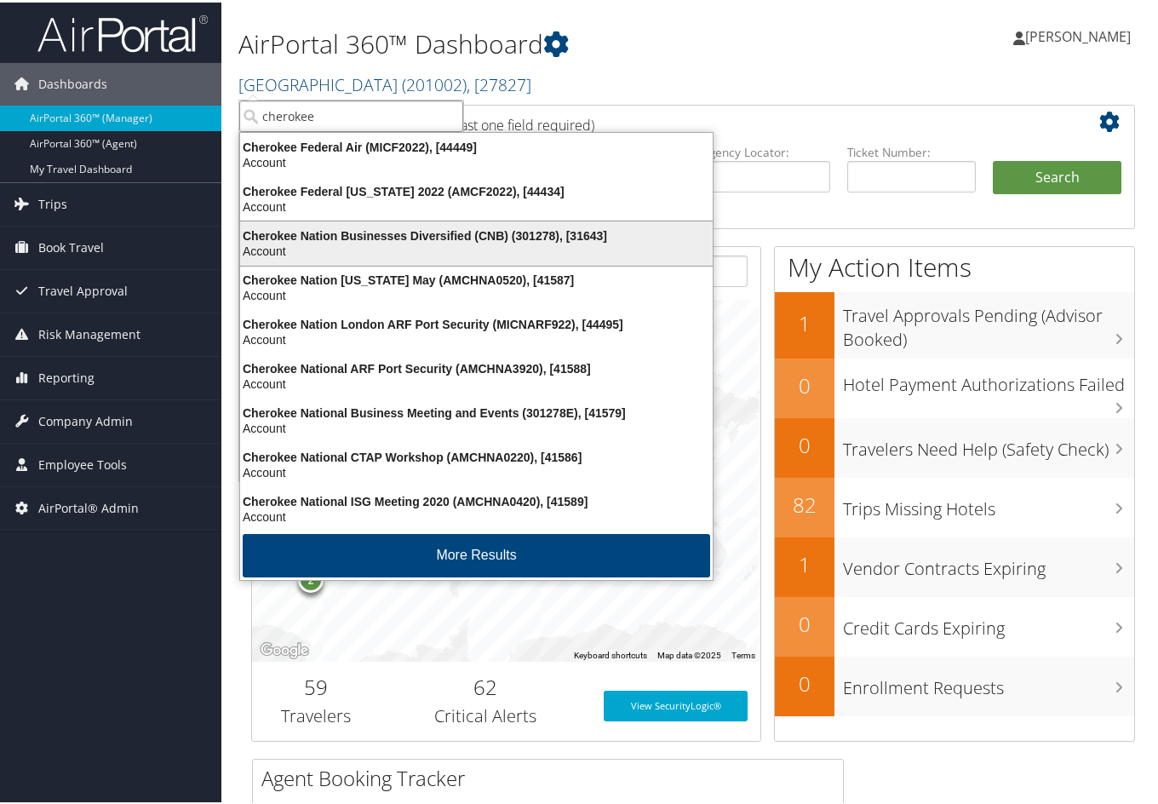
click at [327, 238] on div "Cherokee Nation Businesses Diversified (CNB) (301278), [31643]" at bounding box center [476, 233] width 493 height 15
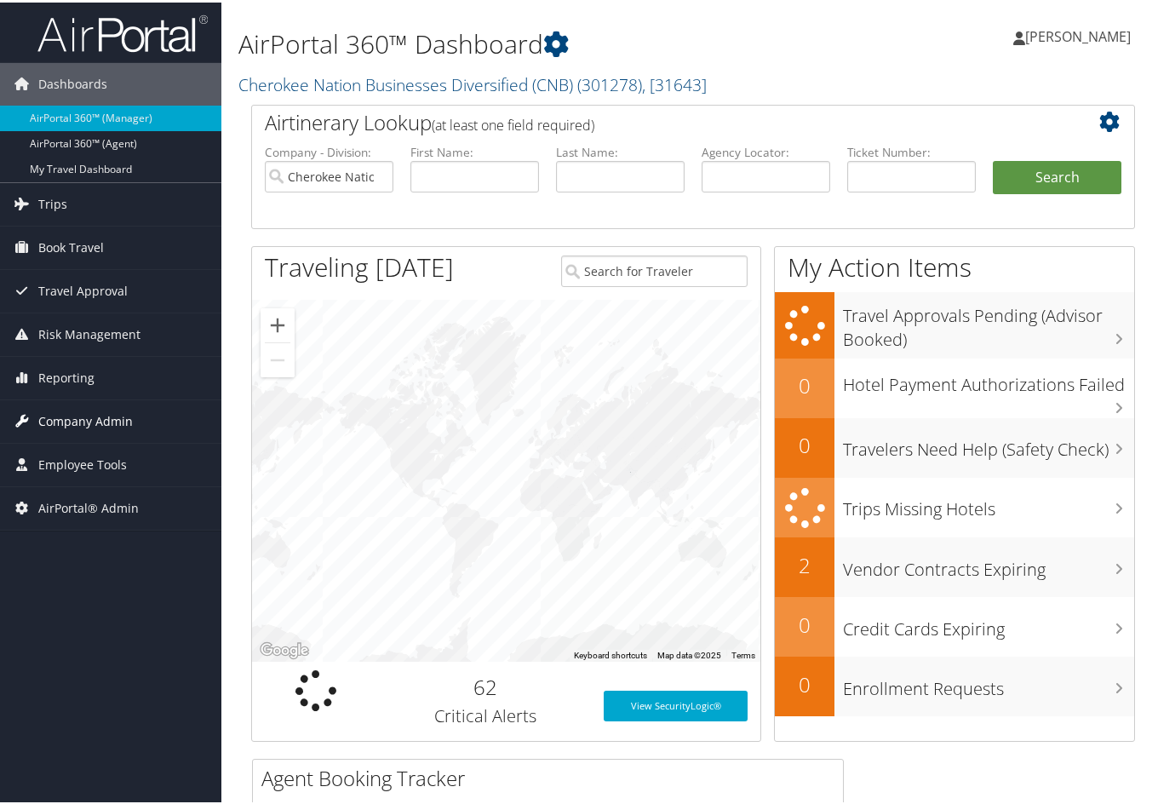
click at [65, 410] on span "Company Admin" at bounding box center [85, 419] width 95 height 43
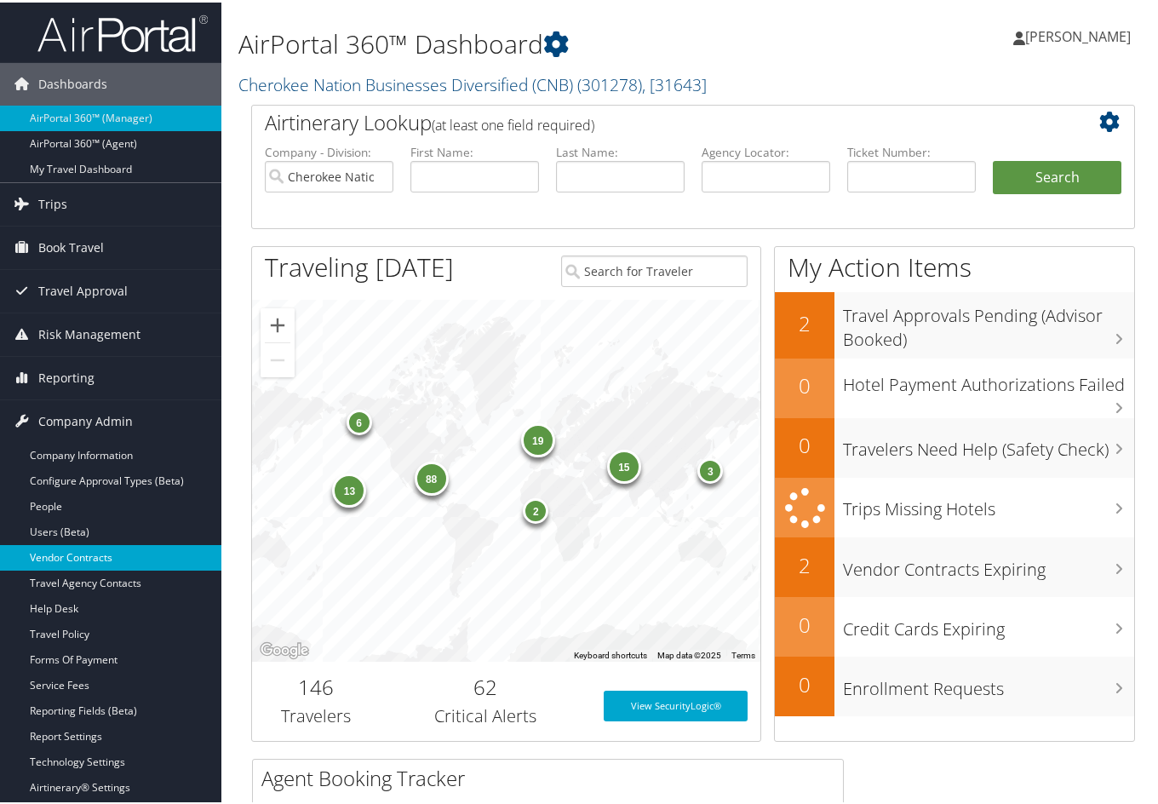
click at [64, 554] on link "Vendor Contracts" at bounding box center [110, 555] width 221 height 26
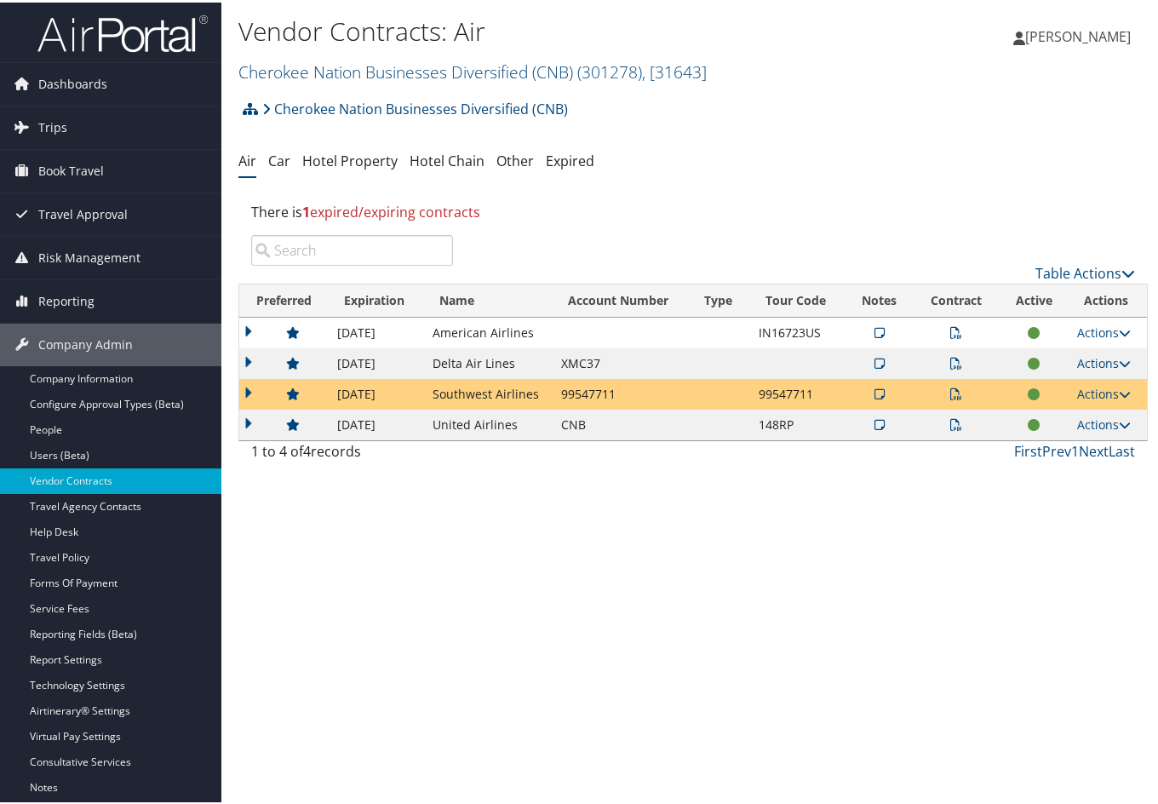
click at [950, 421] on icon at bounding box center [956, 422] width 12 height 12
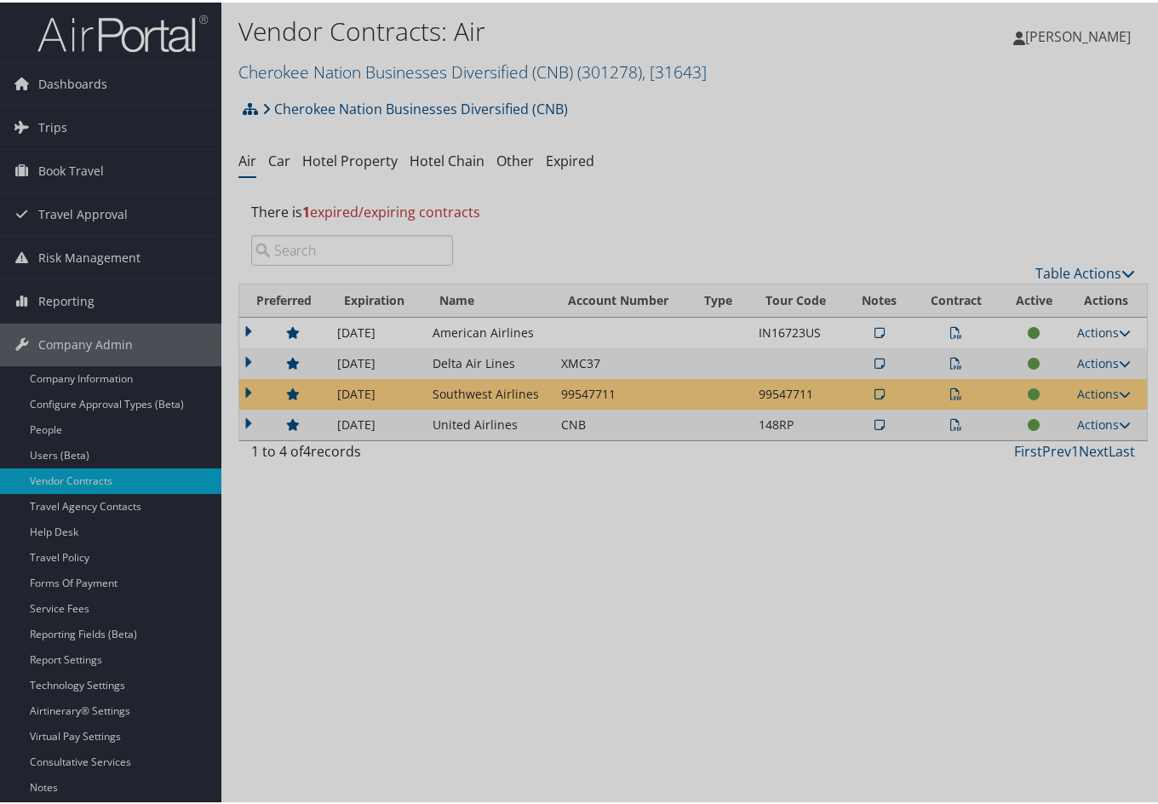
click at [949, 421] on div at bounding box center [582, 402] width 1165 height 804
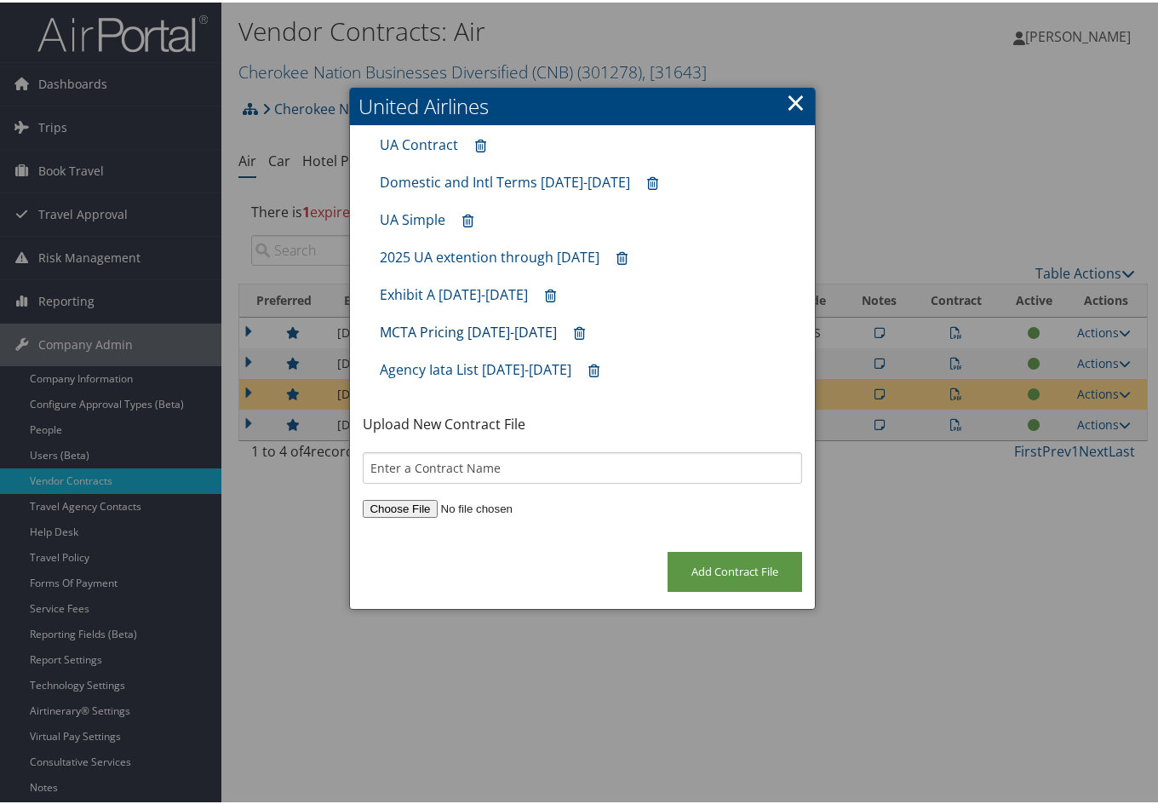
click at [473, 331] on link "MCTA Pricing May 2025-April 2027" at bounding box center [468, 329] width 177 height 19
click at [796, 105] on link "×" at bounding box center [796, 100] width 20 height 34
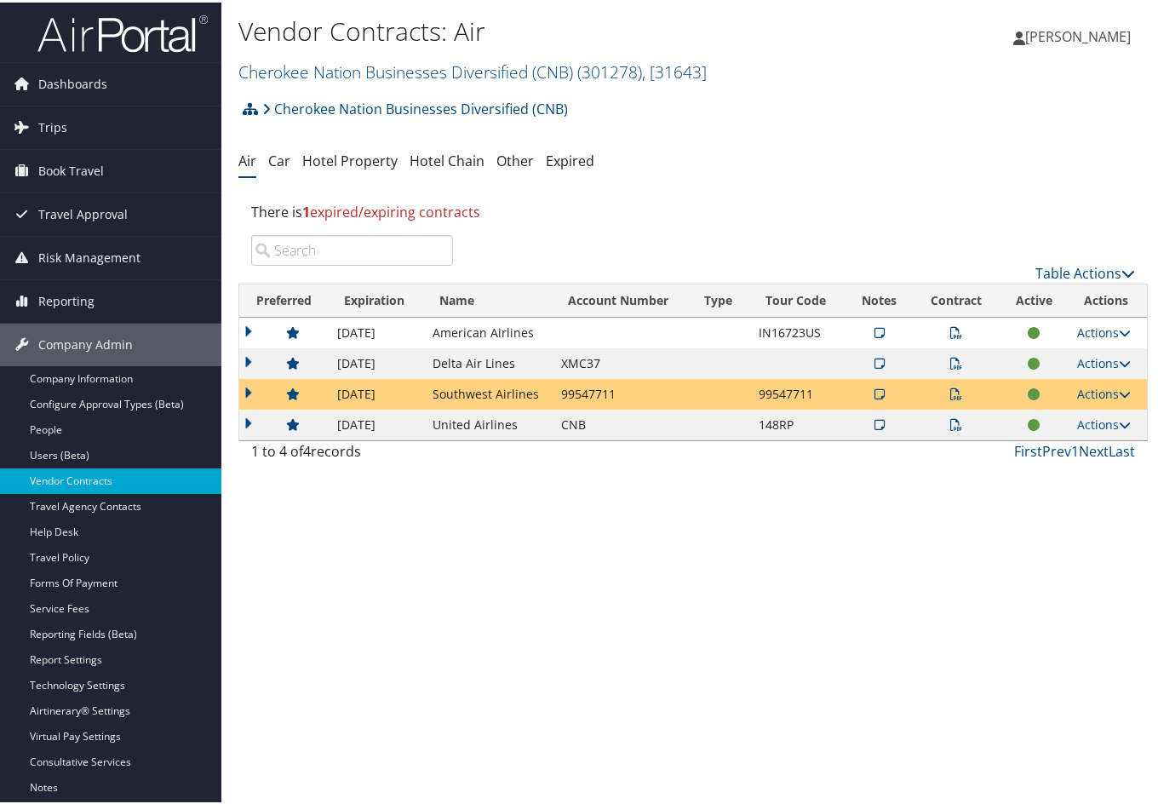
click at [950, 416] on icon at bounding box center [956, 422] width 12 height 12
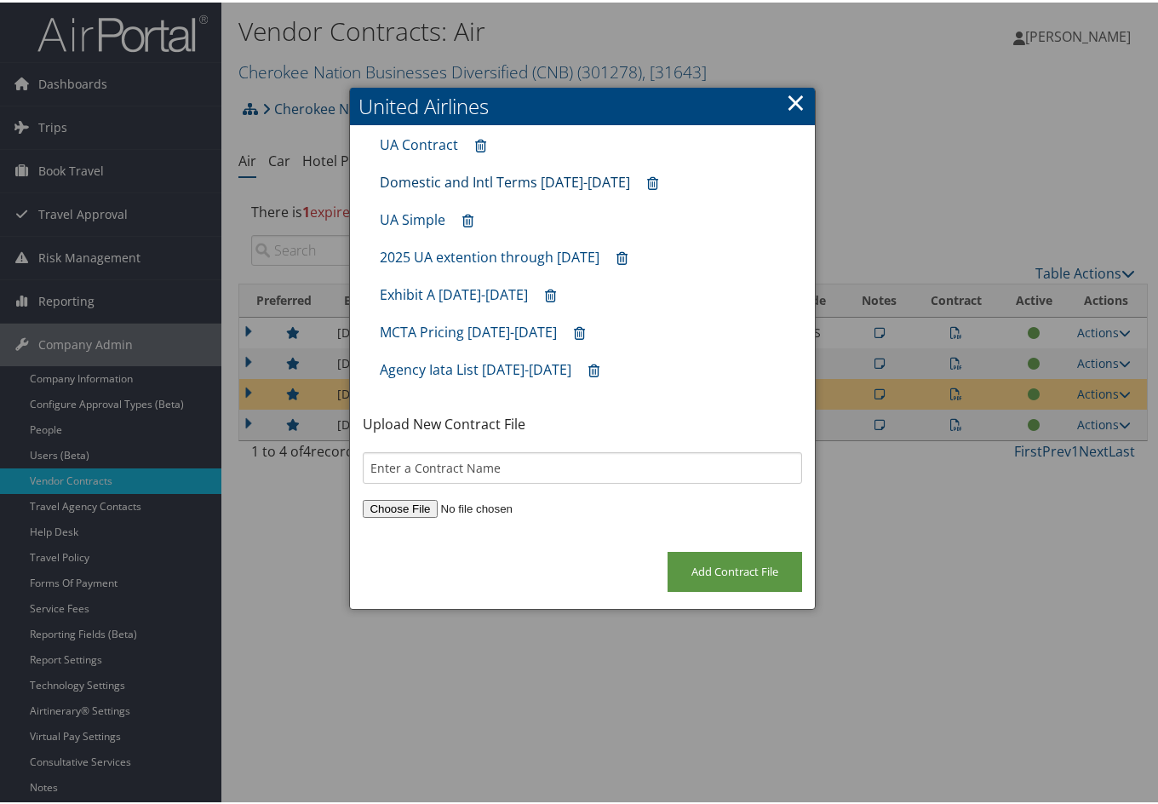
click at [474, 175] on link "Domestic and Intl Terms May 2025-April 2027" at bounding box center [505, 179] width 250 height 19
click at [410, 144] on link "UA Contract" at bounding box center [419, 142] width 78 height 19
click at [423, 215] on link "UA Simple" at bounding box center [413, 217] width 66 height 19
click at [524, 179] on link "Domestic and Intl Terms May 2025-April 2027" at bounding box center [505, 179] width 250 height 19
click at [789, 105] on link "×" at bounding box center [796, 100] width 20 height 34
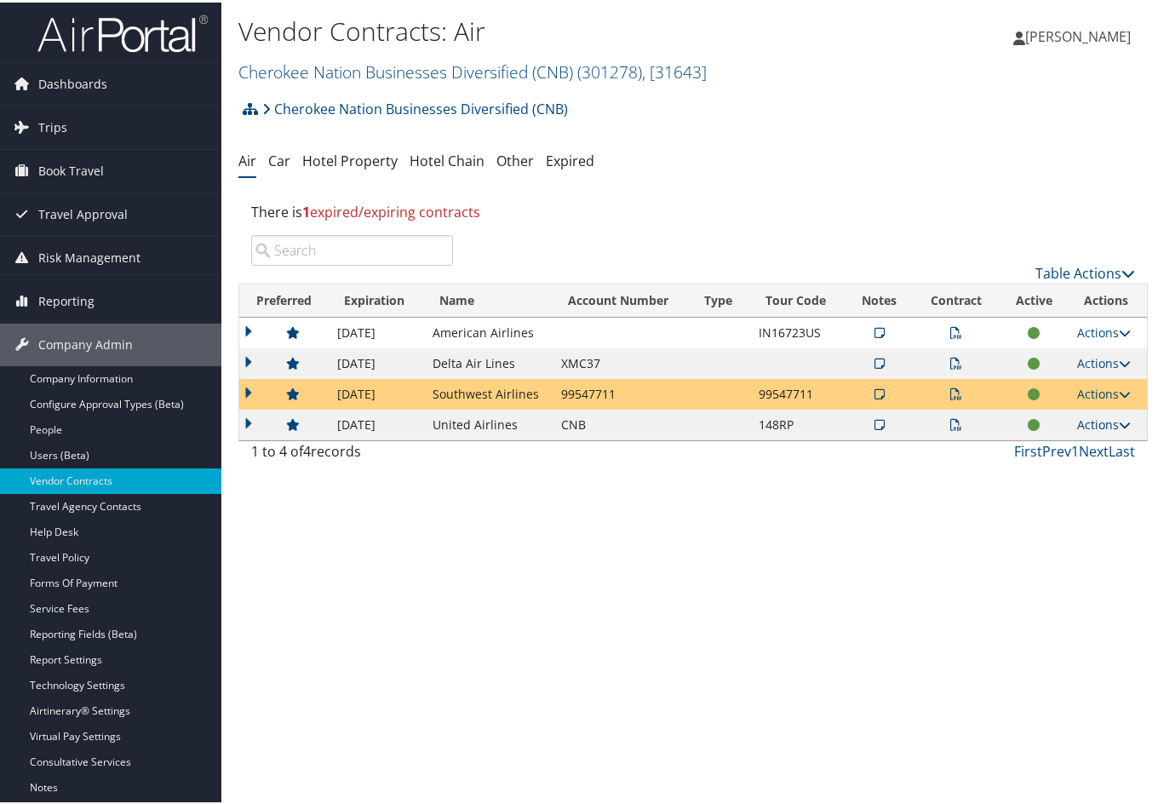
click at [1126, 424] on icon at bounding box center [1125, 422] width 12 height 12
click at [1079, 496] on link "Edit Contract" at bounding box center [1063, 504] width 113 height 29
click at [0, 0] on div at bounding box center [0, 0] width 0 height 0
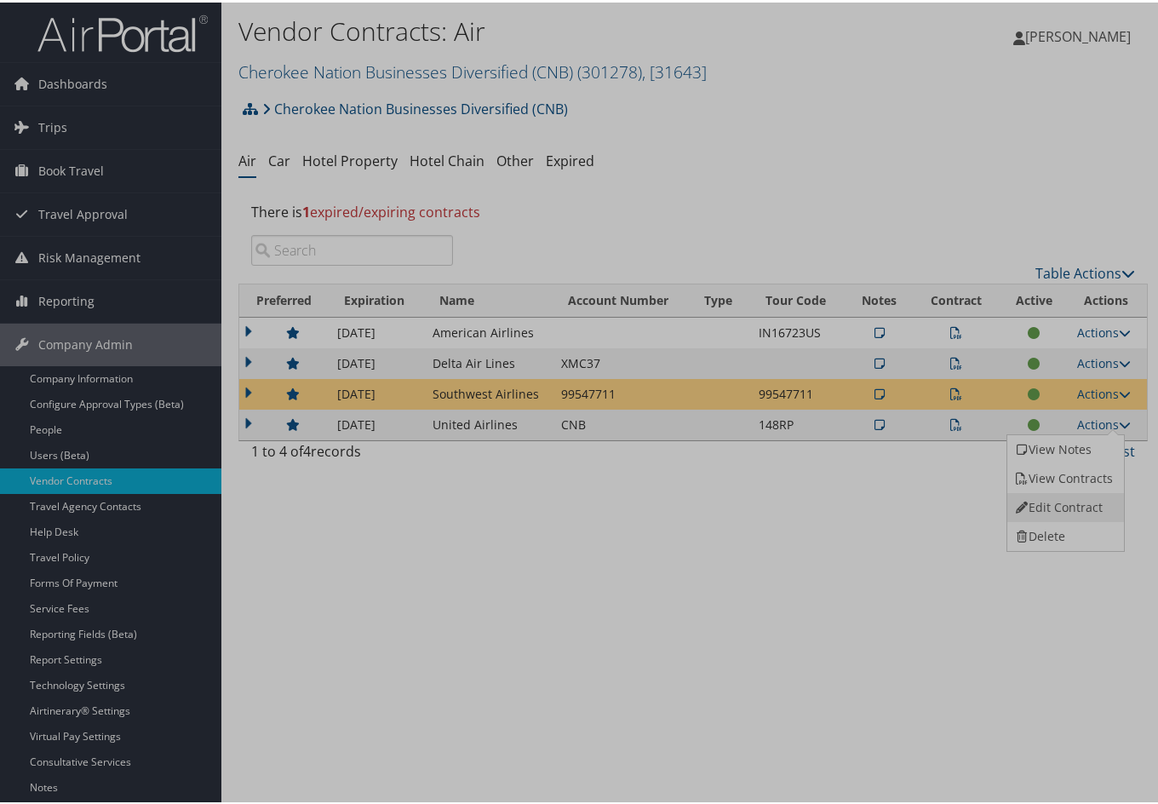
select select "[object Object]"
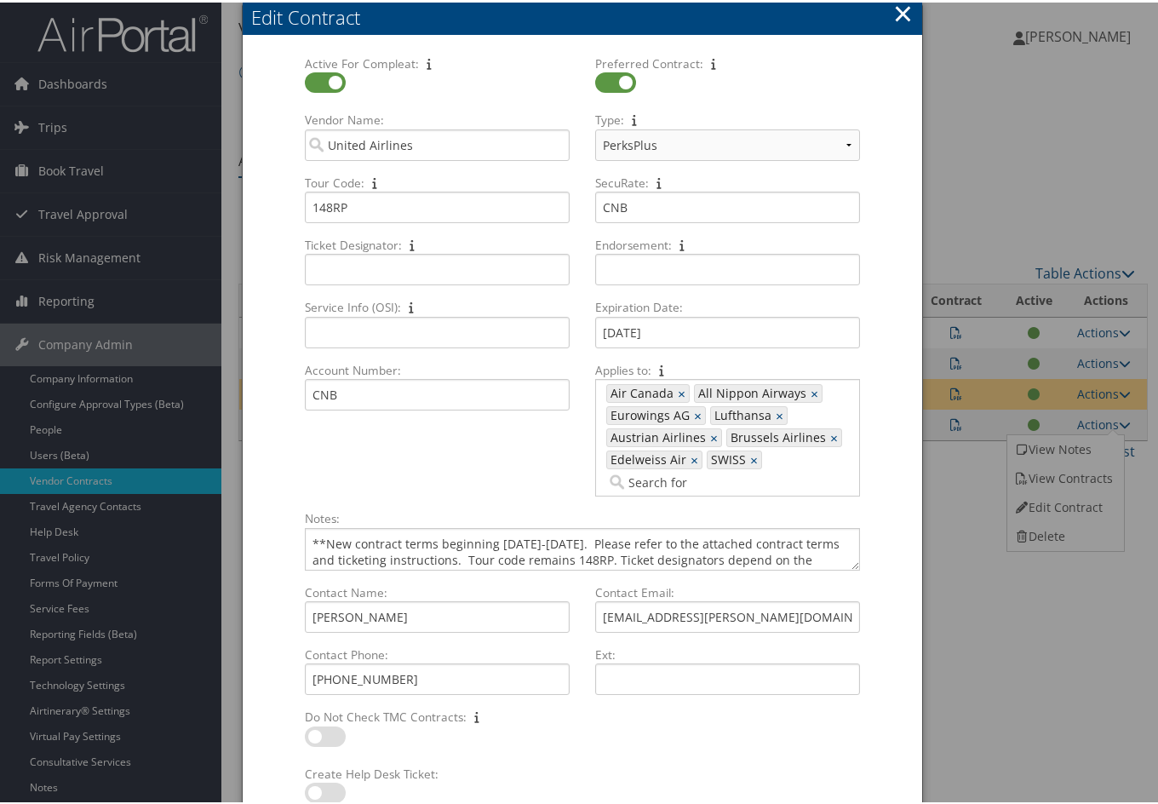
click at [859, 492] on div "407, 1265, 713, 1131, 1343, 1601, 1855, 1161 Air Canada × All Nippon Airways × …" at bounding box center [727, 441] width 278 height 131
click at [893, 12] on button "×" at bounding box center [903, 11] width 20 height 34
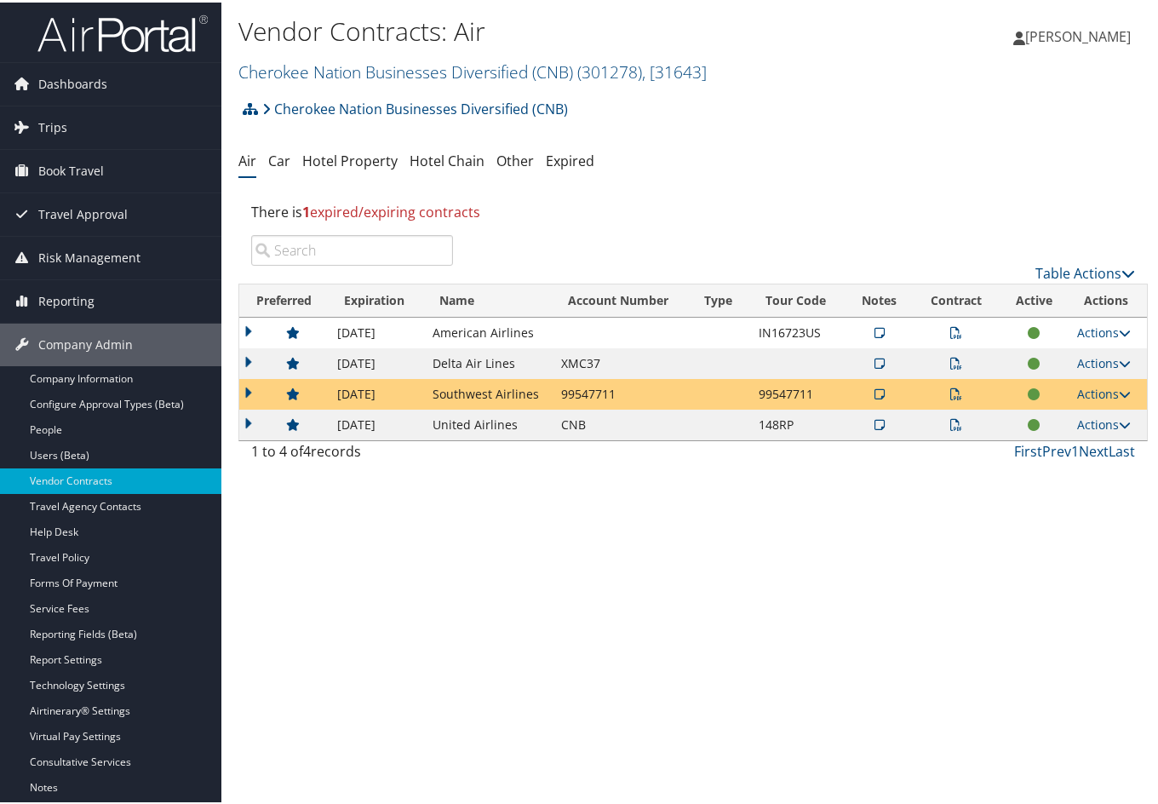
click at [950, 423] on icon at bounding box center [956, 422] width 12 height 12
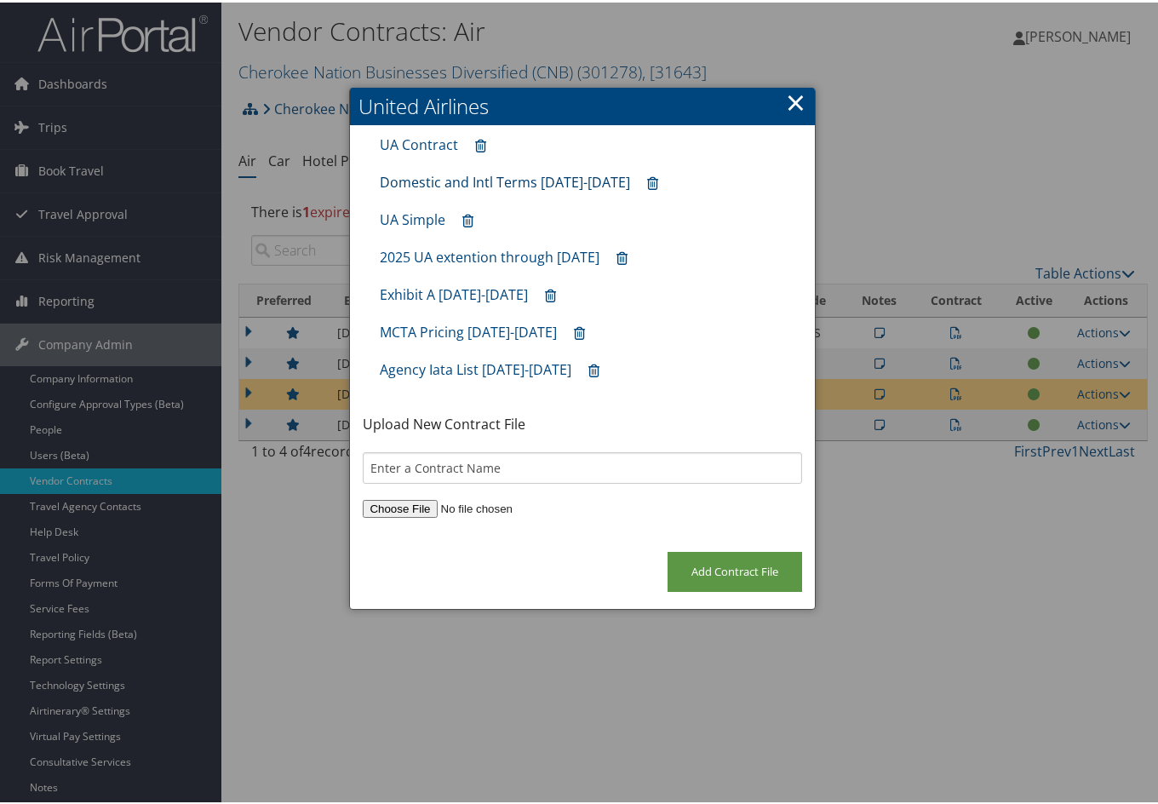
click at [444, 179] on link "Domestic and Intl Terms May 2025-April 2027" at bounding box center [505, 179] width 250 height 19
click at [798, 100] on link "×" at bounding box center [796, 100] width 20 height 34
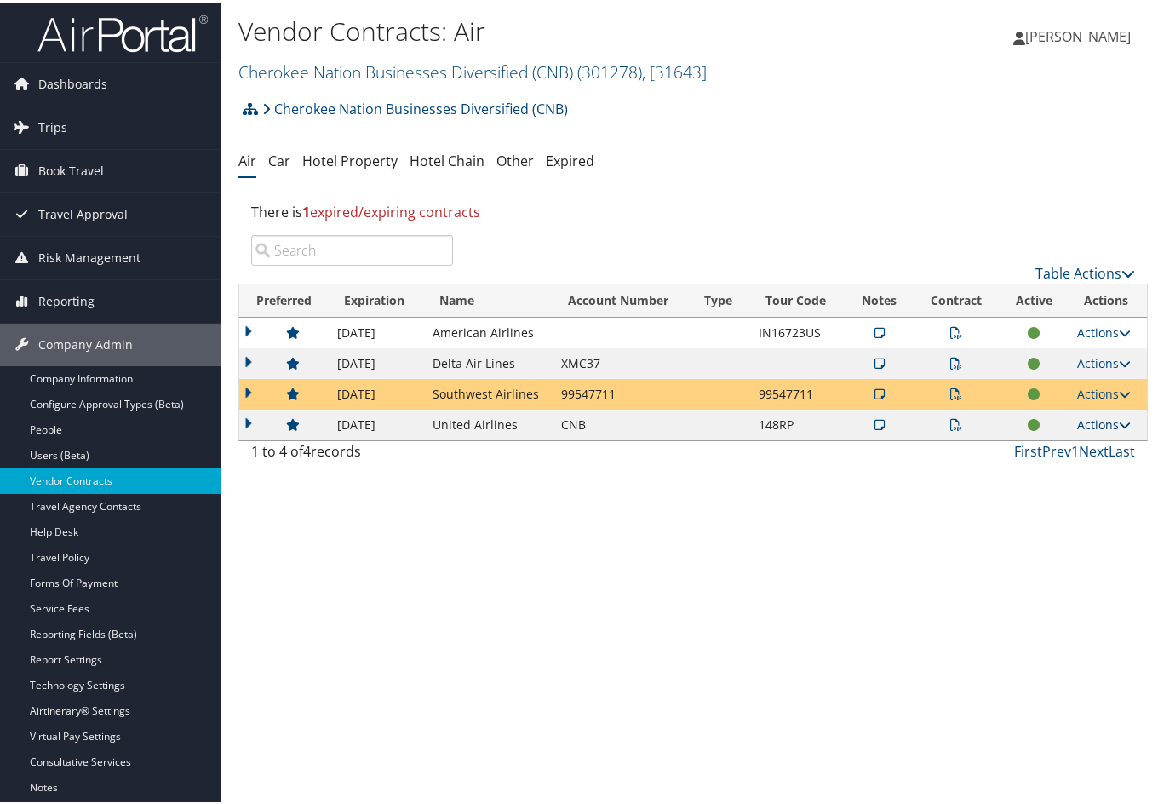
click at [1119, 426] on icon at bounding box center [1125, 422] width 12 height 12
click at [1080, 510] on link "Edit Contract" at bounding box center [1063, 504] width 113 height 29
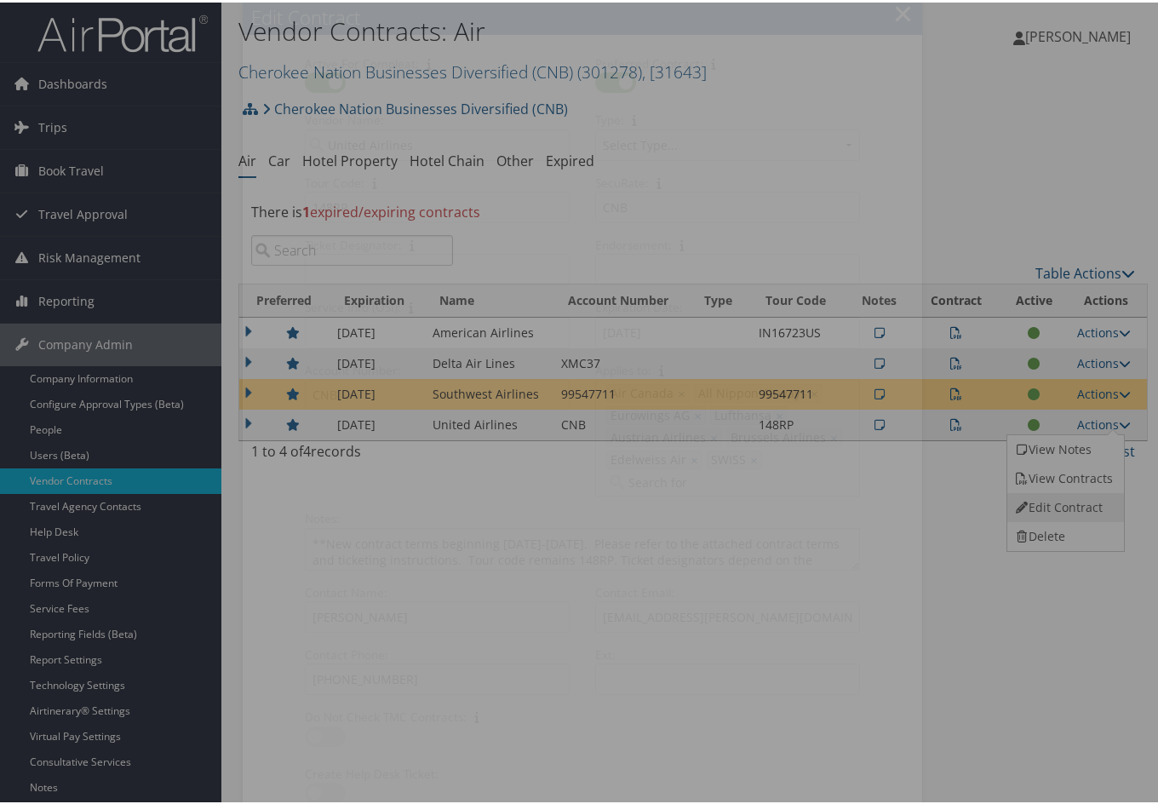
select select "[object Object]"
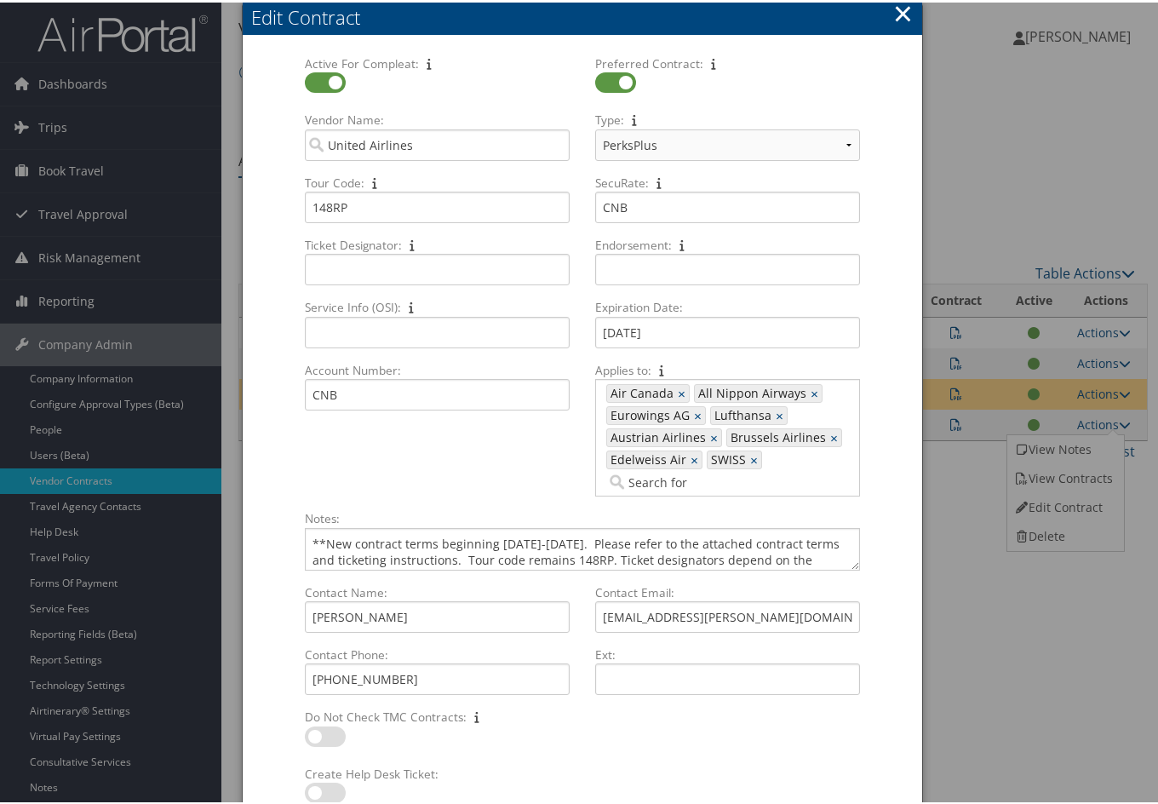
click at [898, 9] on button "×" at bounding box center [903, 11] width 20 height 34
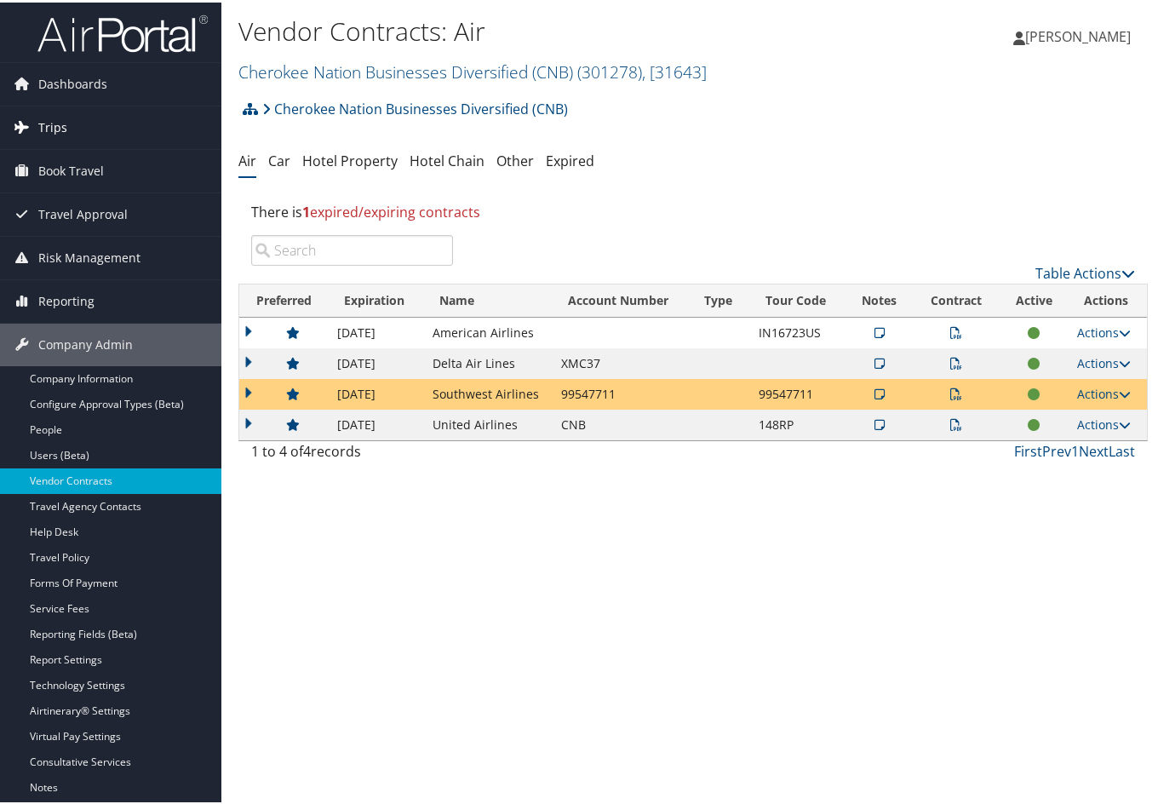
click at [60, 122] on span "Trips" at bounding box center [52, 125] width 29 height 43
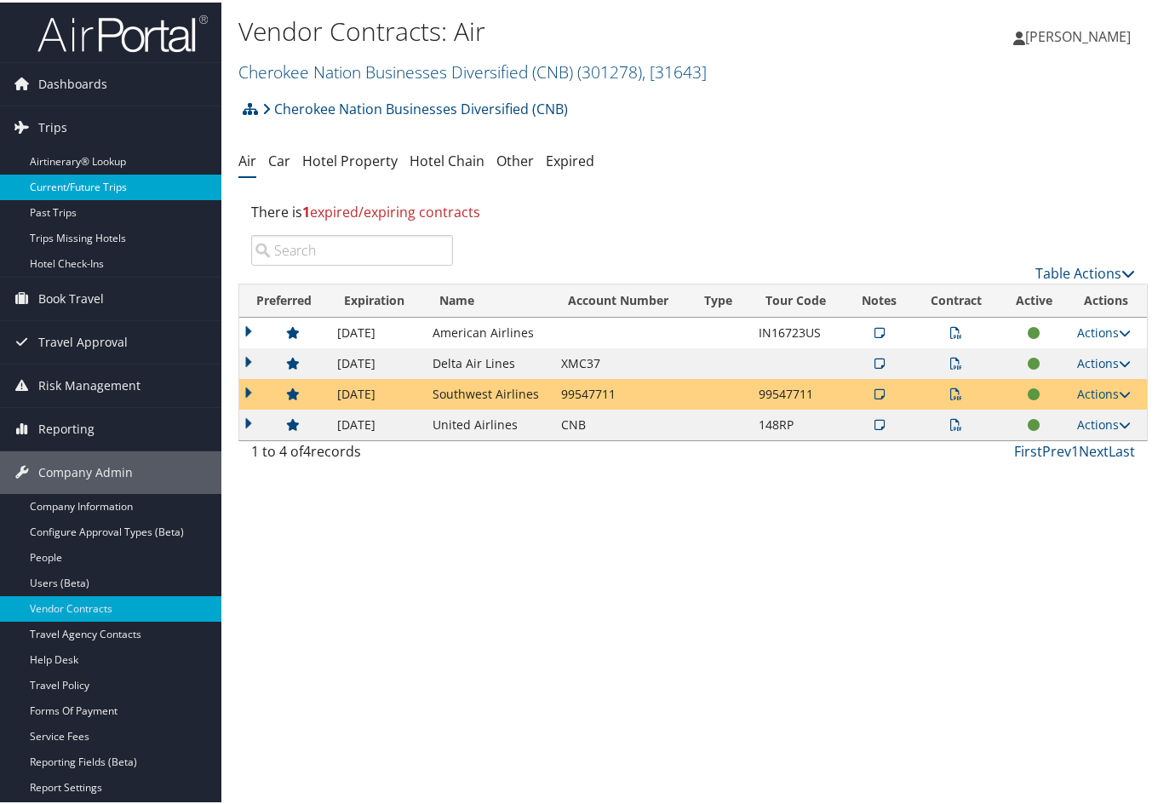
click at [85, 181] on link "Current/Future Trips" at bounding box center [110, 185] width 221 height 26
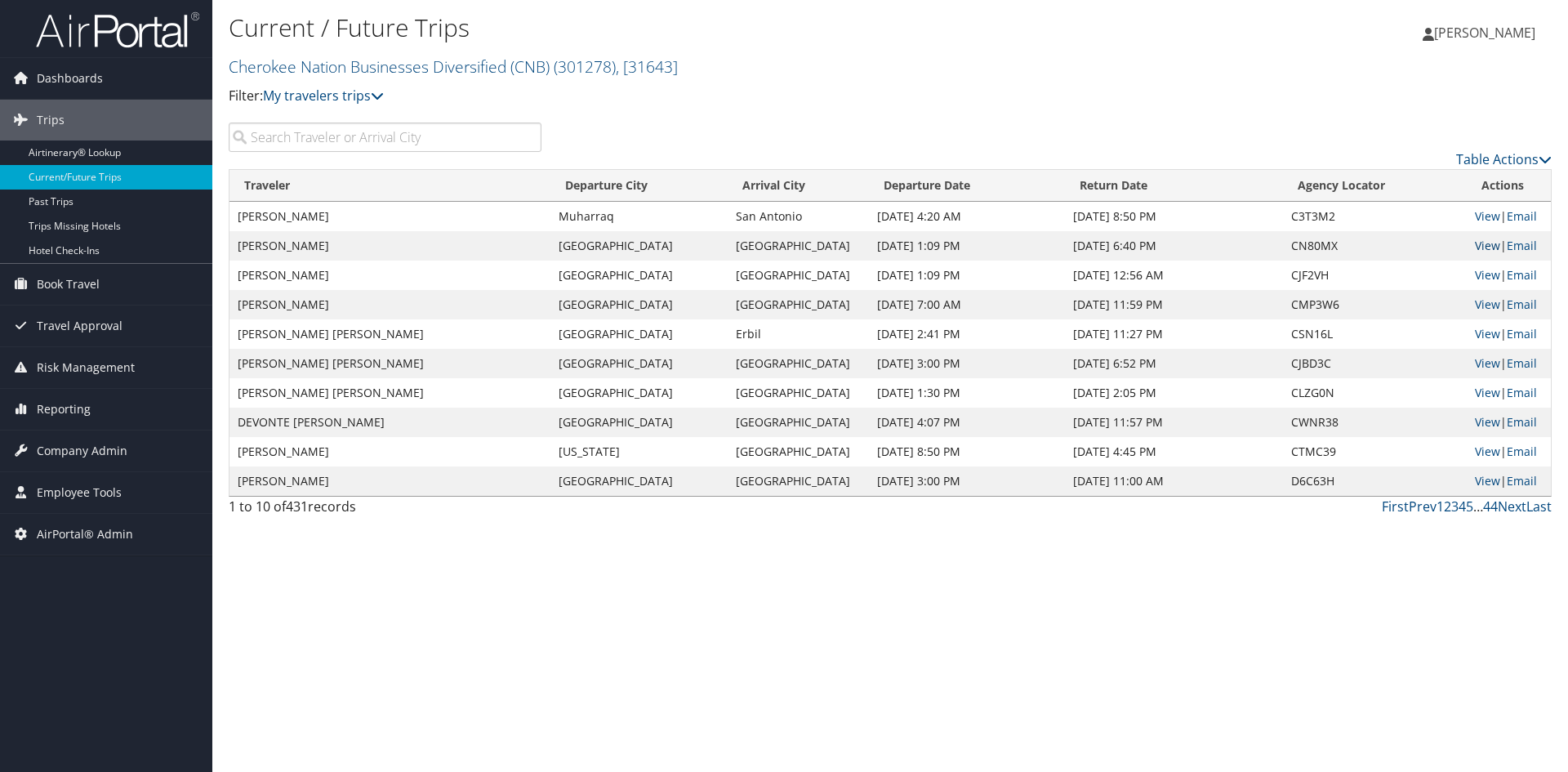
click at [1116, 246] on link "View" at bounding box center [1487, 246] width 25 height 15
click at [1116, 212] on link "View" at bounding box center [1487, 216] width 25 height 15
click at [1116, 506] on link "Next" at bounding box center [1512, 506] width 29 height 18
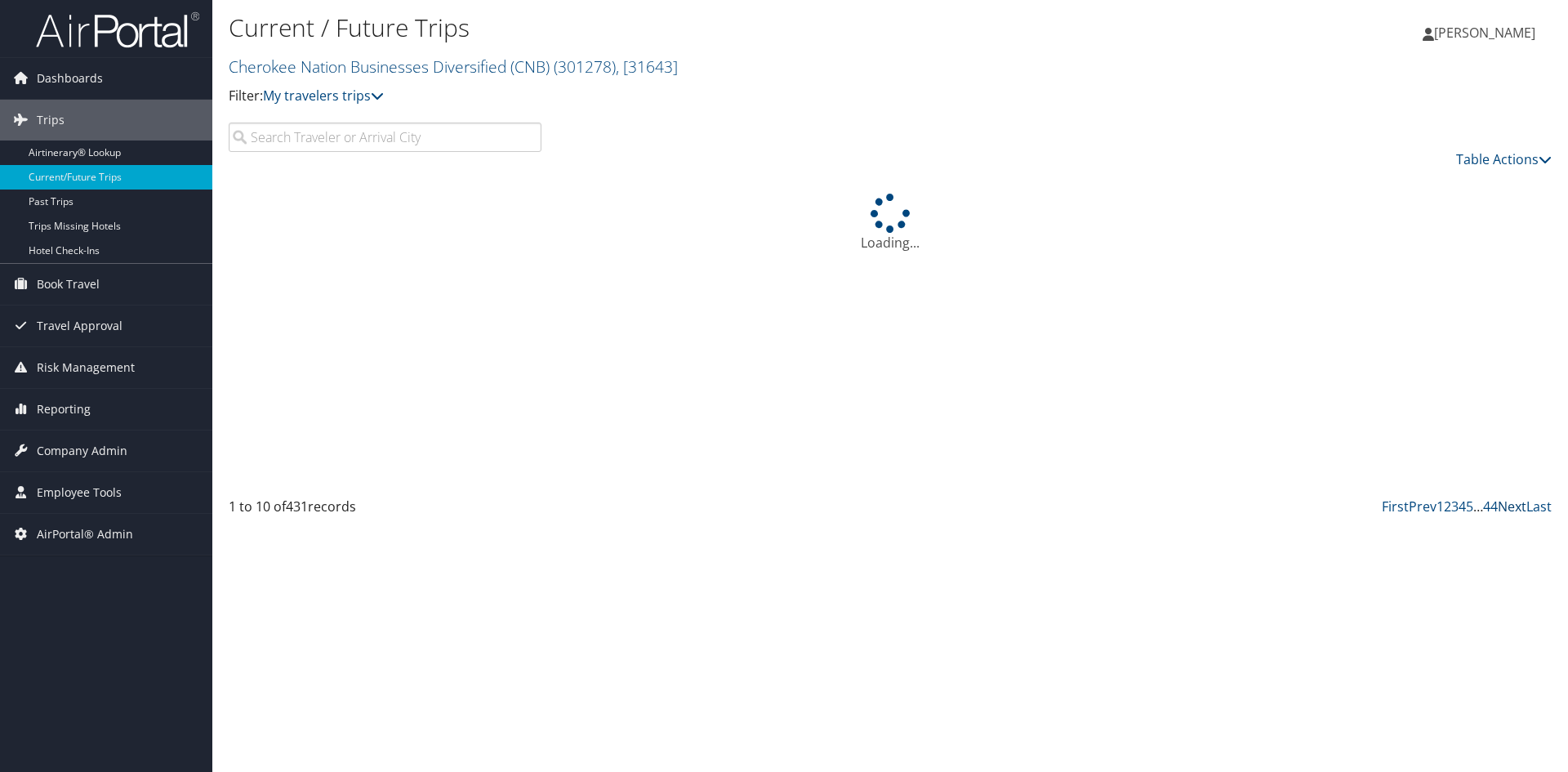
click at [1116, 506] on link "Next" at bounding box center [1512, 506] width 29 height 18
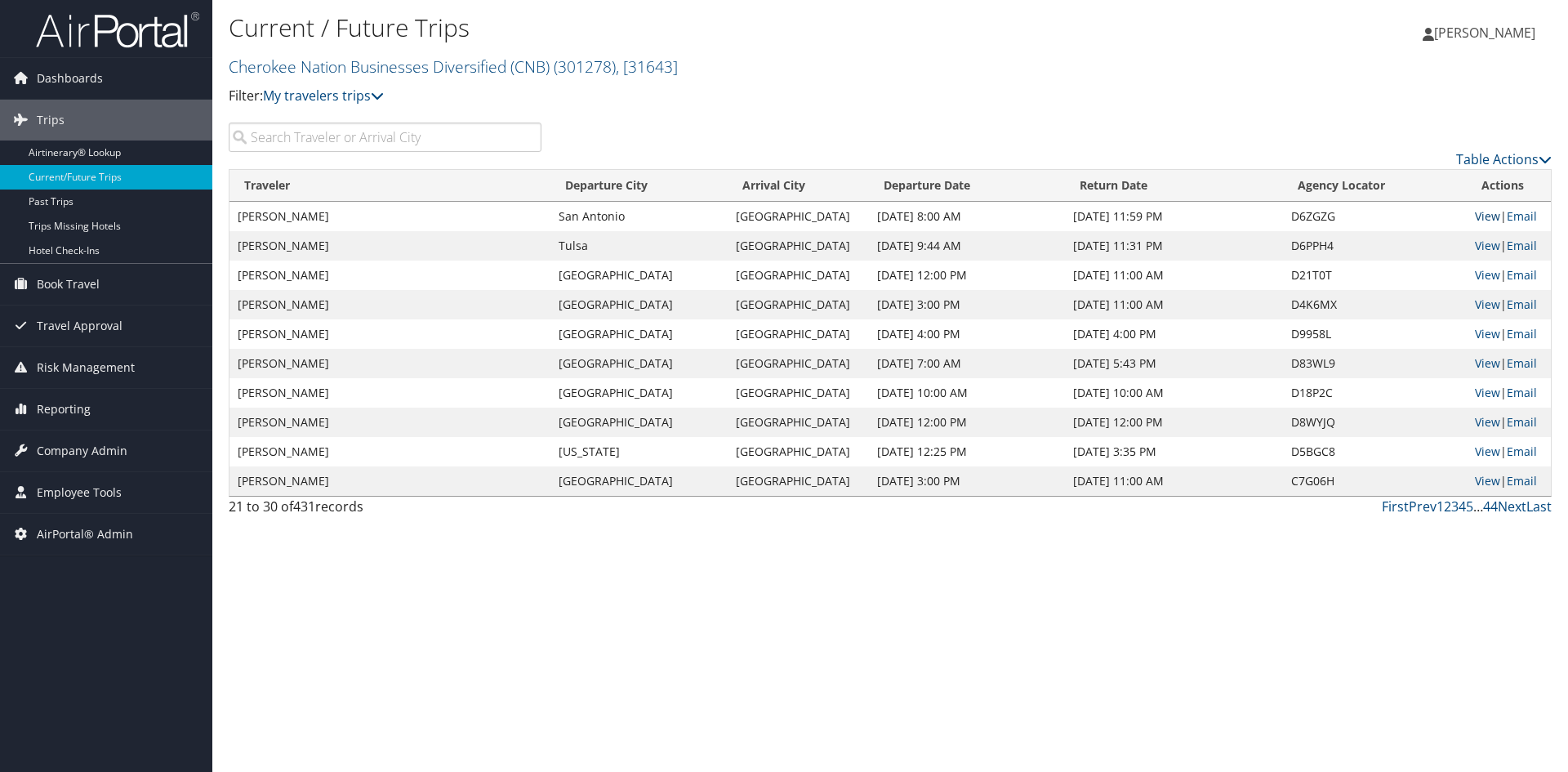
click at [1116, 220] on link "View" at bounding box center [1487, 216] width 25 height 15
click at [1116, 355] on link "View" at bounding box center [1487, 363] width 25 height 15
click at [1116, 32] on span "Jeanine Eissler" at bounding box center [1485, 33] width 102 height 18
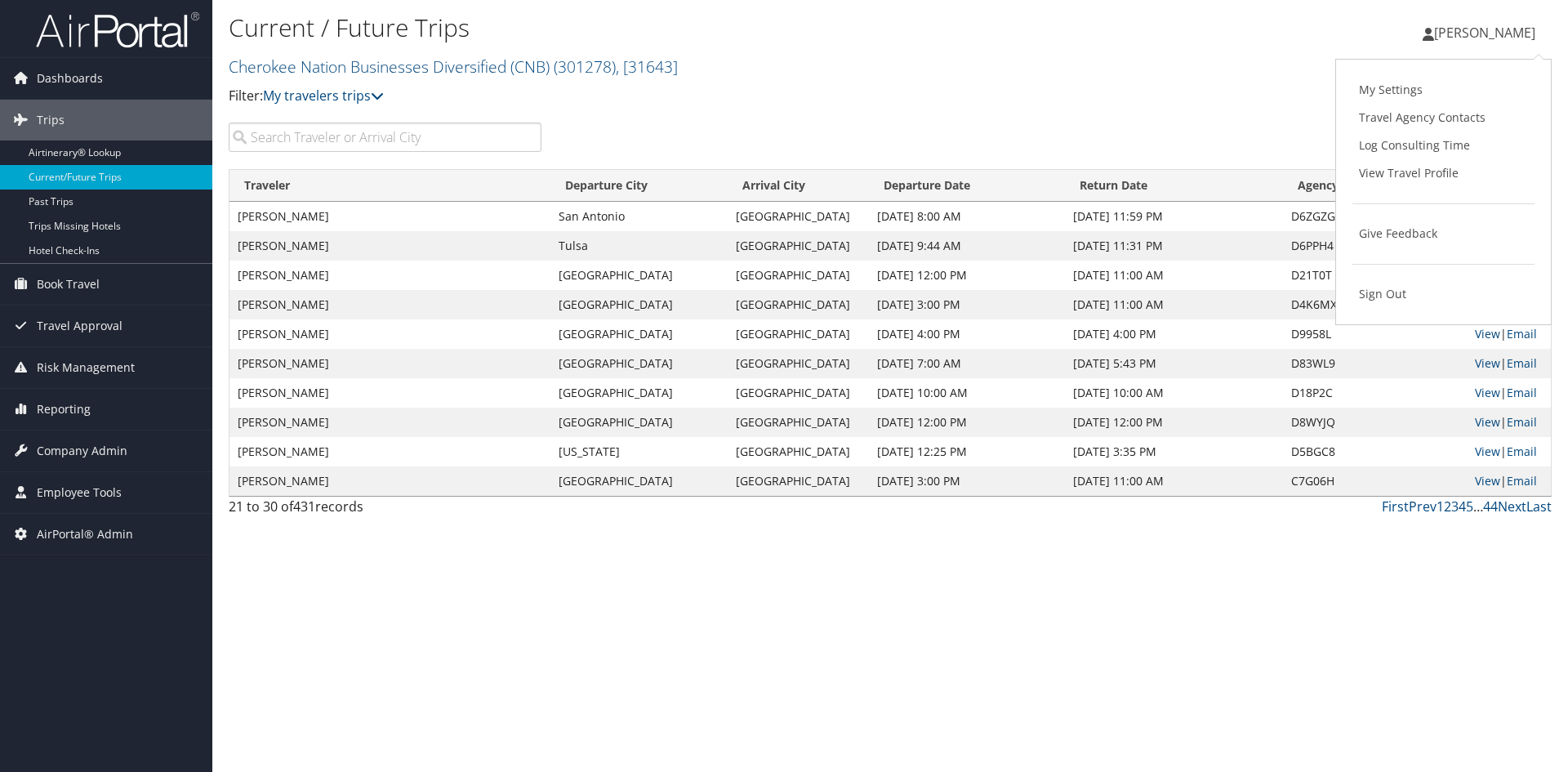
click at [1116, 32] on span "Jeanine Eissler" at bounding box center [1485, 33] width 102 height 18
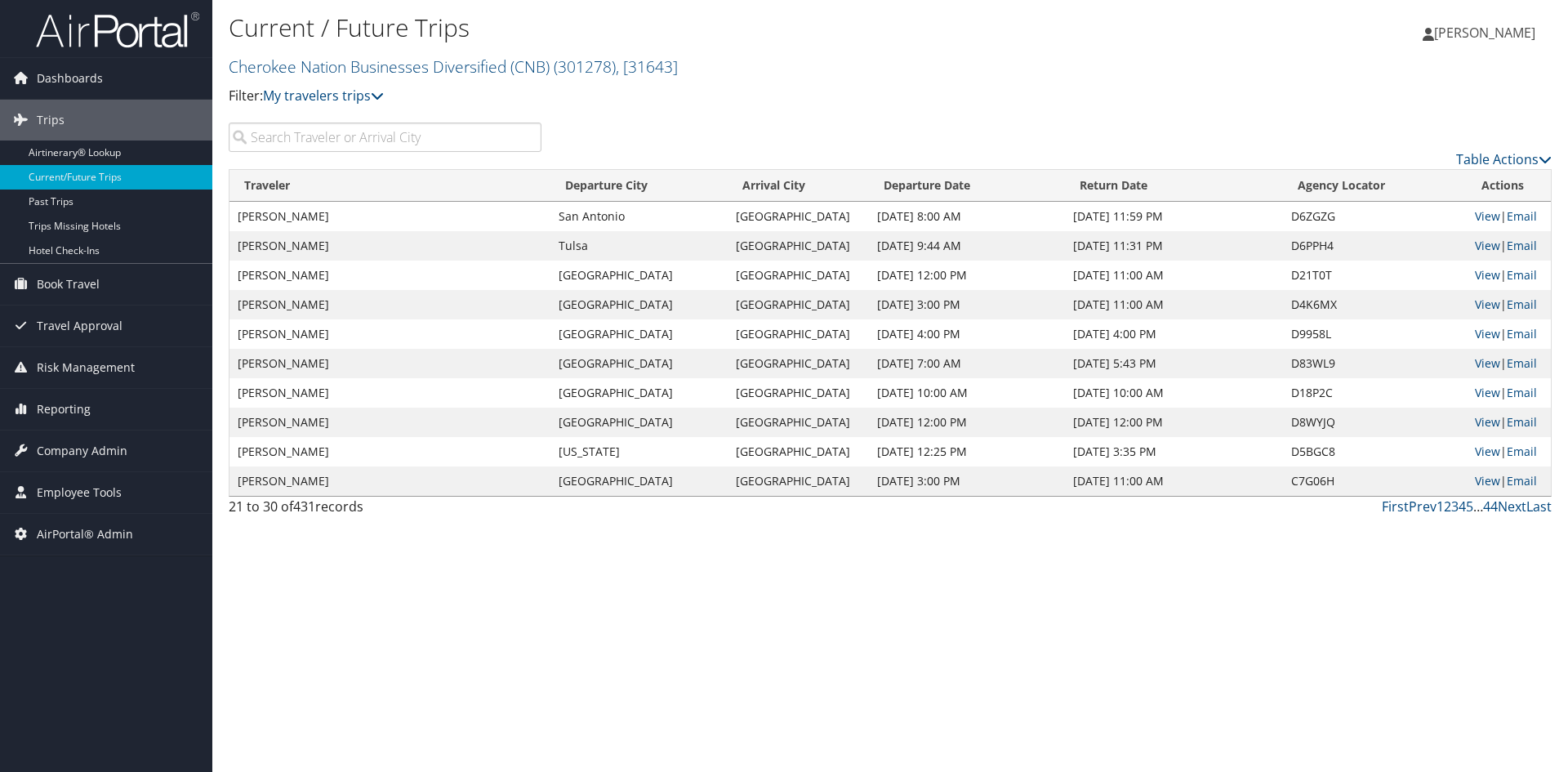
click at [1116, 24] on span "Jeanine Eissler" at bounding box center [1485, 33] width 102 height 18
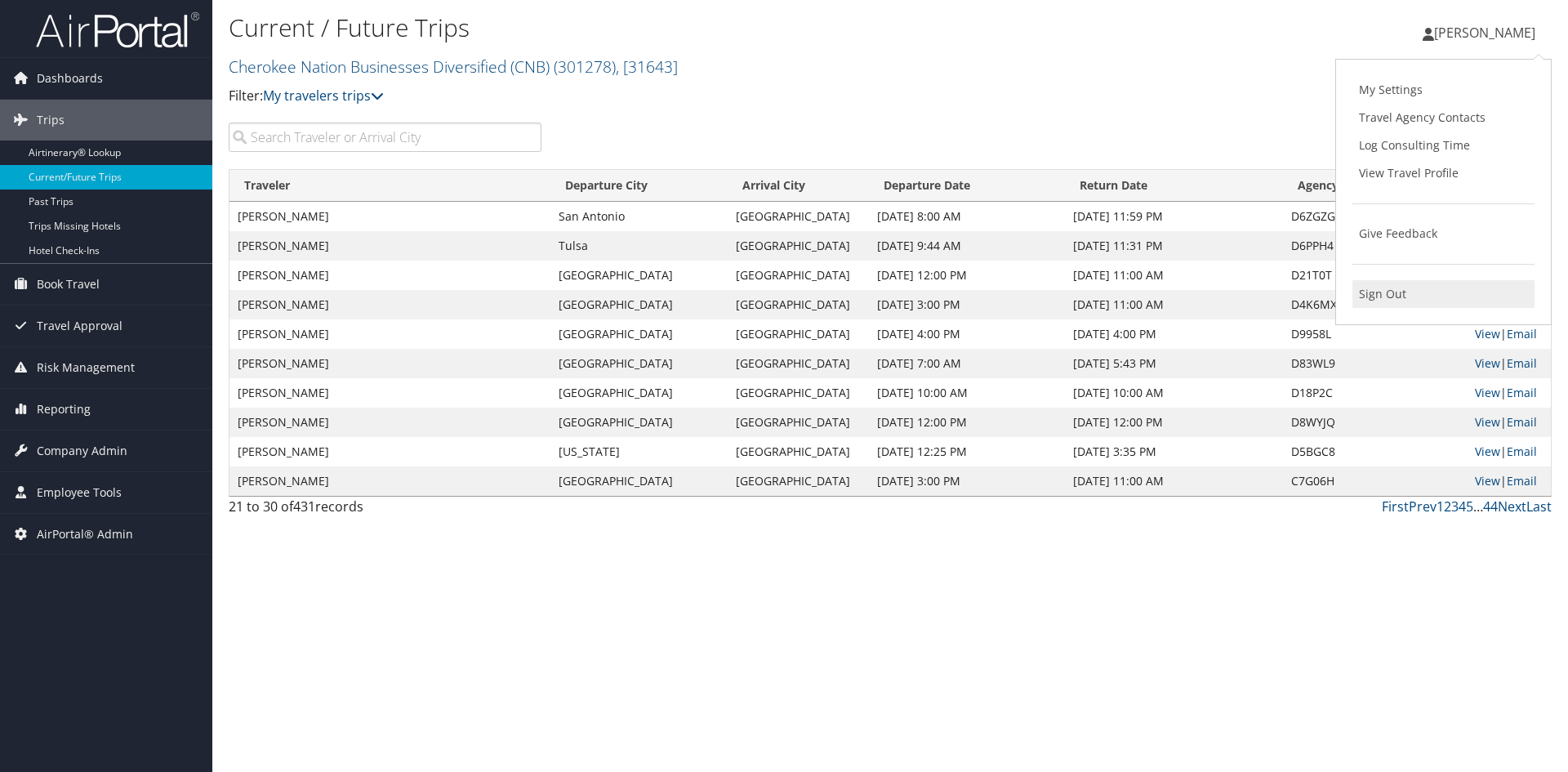
click at [1116, 283] on link "Sign Out" at bounding box center [1443, 293] width 182 height 28
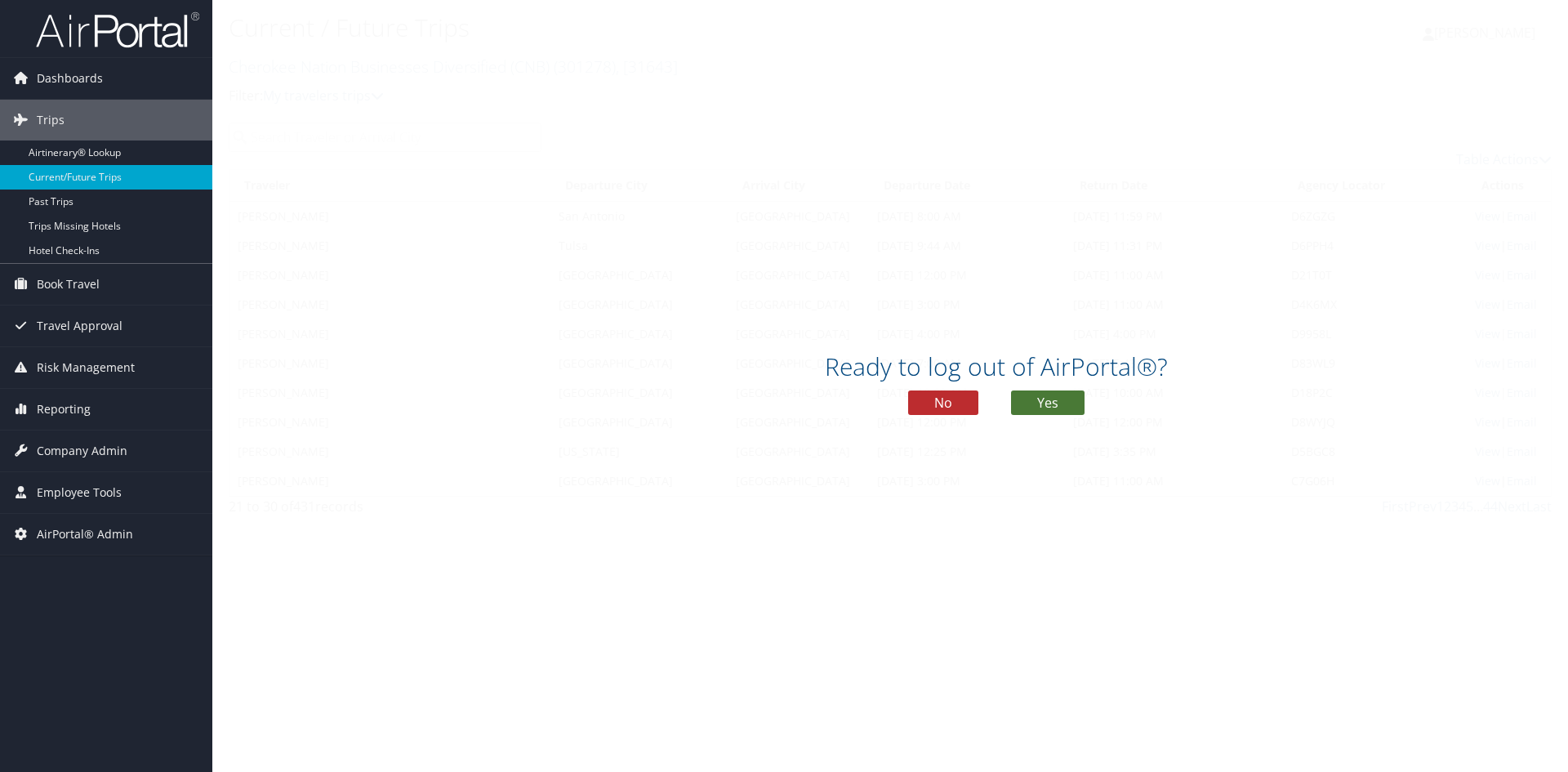
click at [1040, 409] on button "Yes" at bounding box center [1047, 403] width 74 height 25
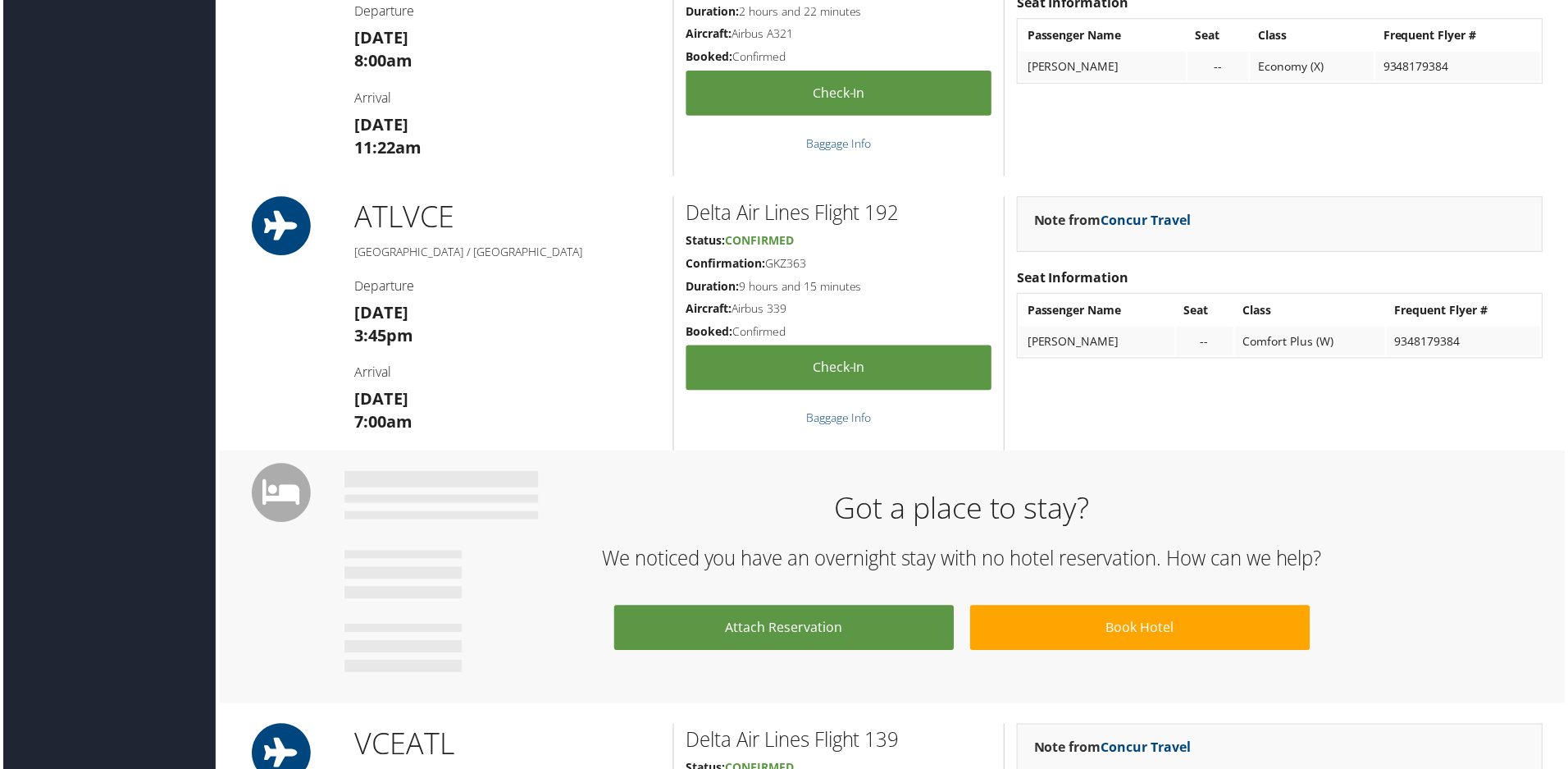
scroll to position [656, 0]
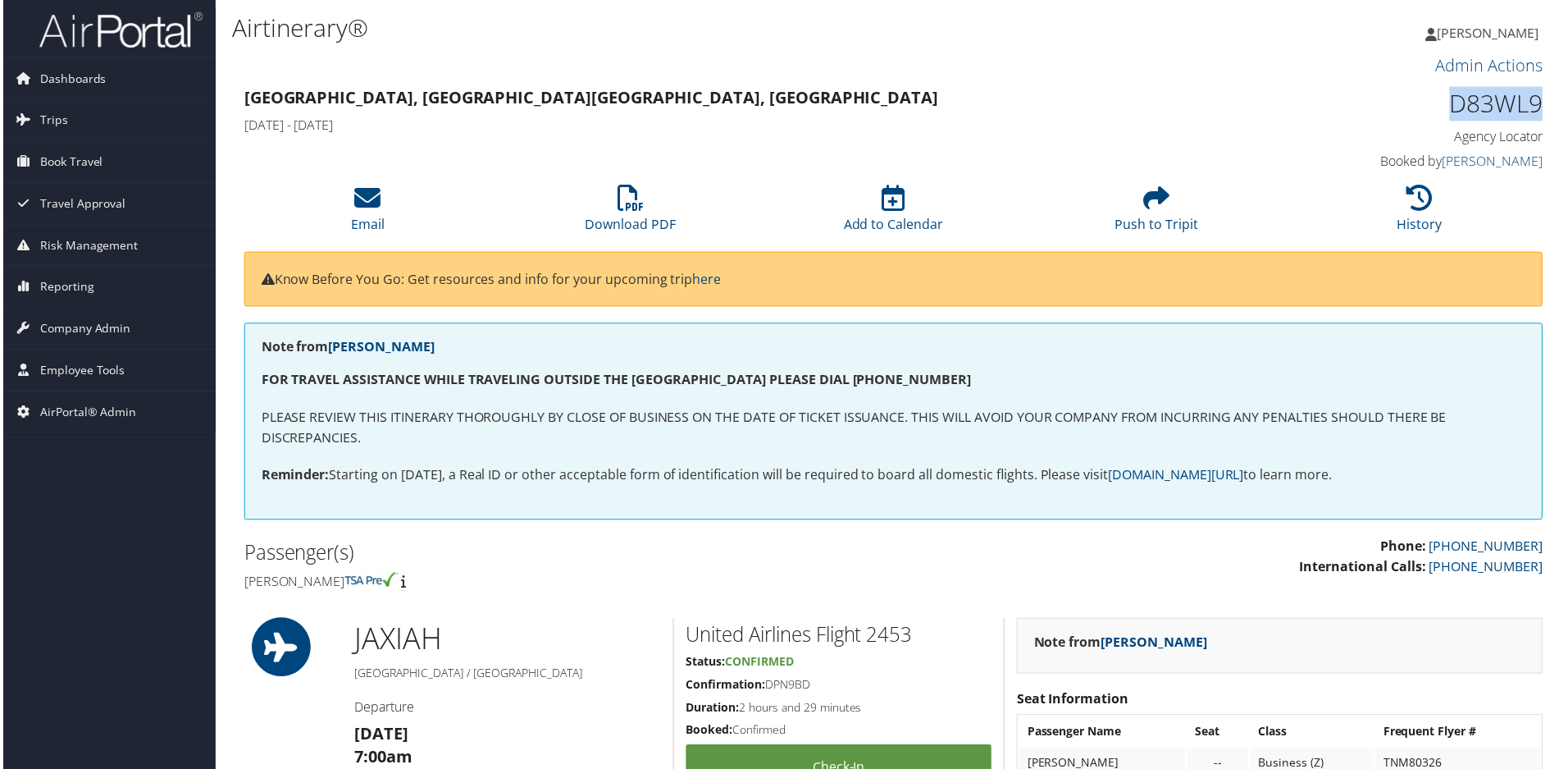
drag, startPoint x: 1539, startPoint y: 97, endPoint x: 1450, endPoint y: 89, distance: 89.4
click at [1450, 89] on div "D83WL9 Agency Locator Agency Locator D83WL9 Booked by [PERSON_NAME] Booked by […" at bounding box center [1392, 130] width 332 height 93
copy h1 "D83WL9"
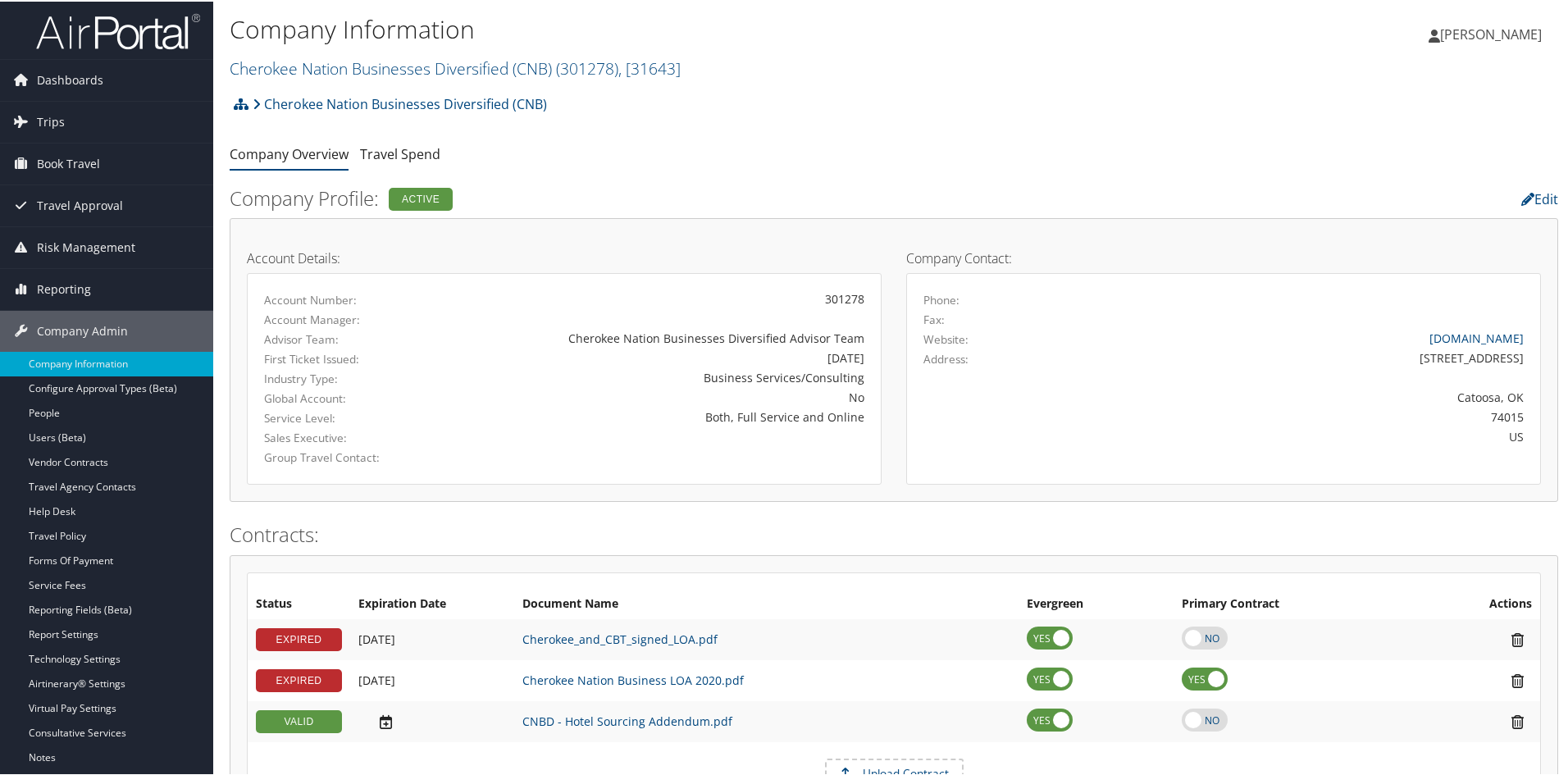
click at [1511, 28] on span "[PERSON_NAME]" at bounding box center [1491, 33] width 102 height 18
click at [1373, 293] on link "Sign Out" at bounding box center [1448, 295] width 183 height 28
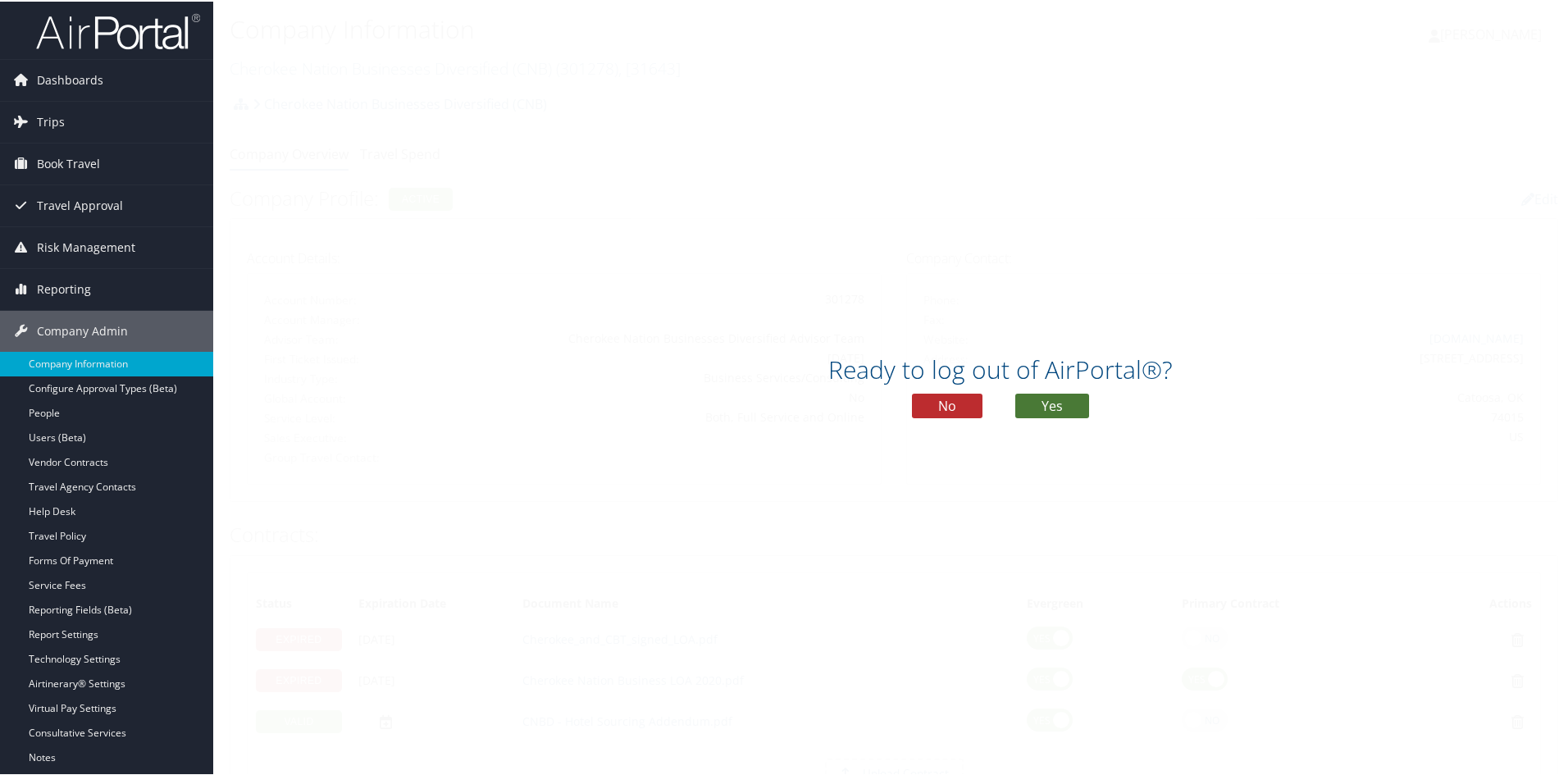
click at [1036, 400] on button "Yes" at bounding box center [1052, 404] width 74 height 25
